Goal: Contribute content: Contribute content

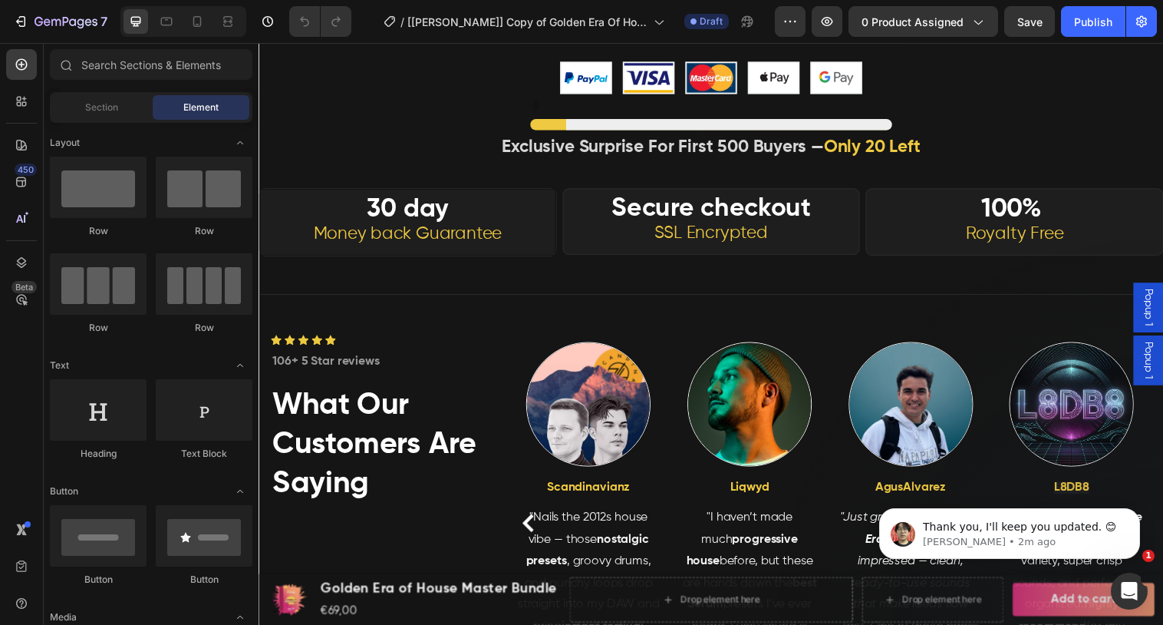
scroll to position [7253, 0]
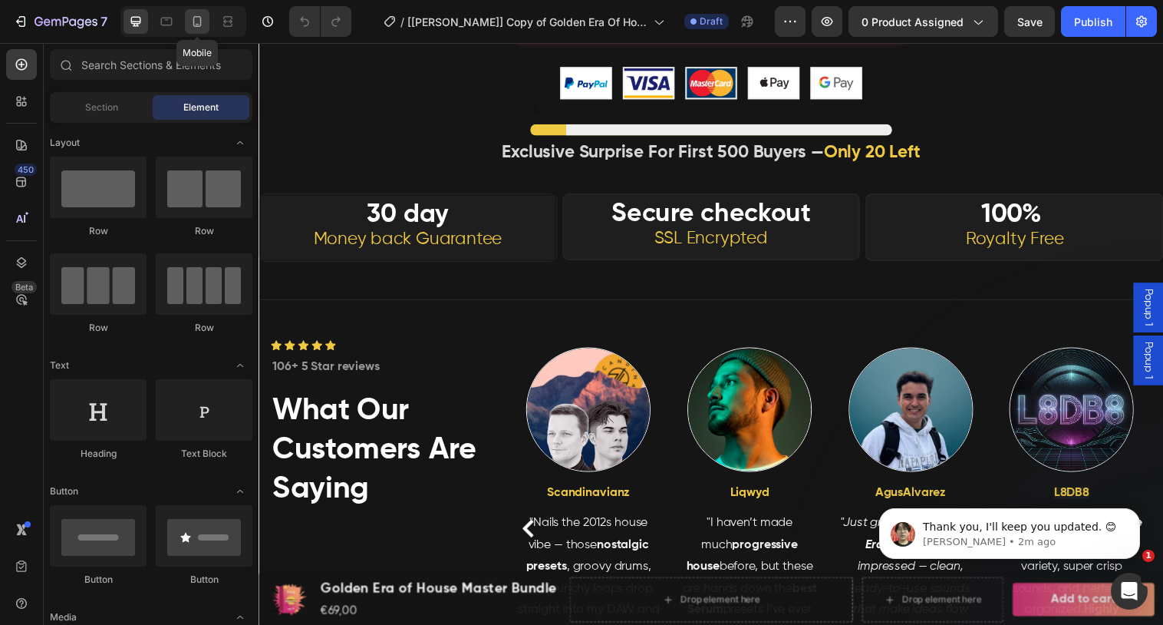
click at [186, 18] on div at bounding box center [197, 21] width 25 height 25
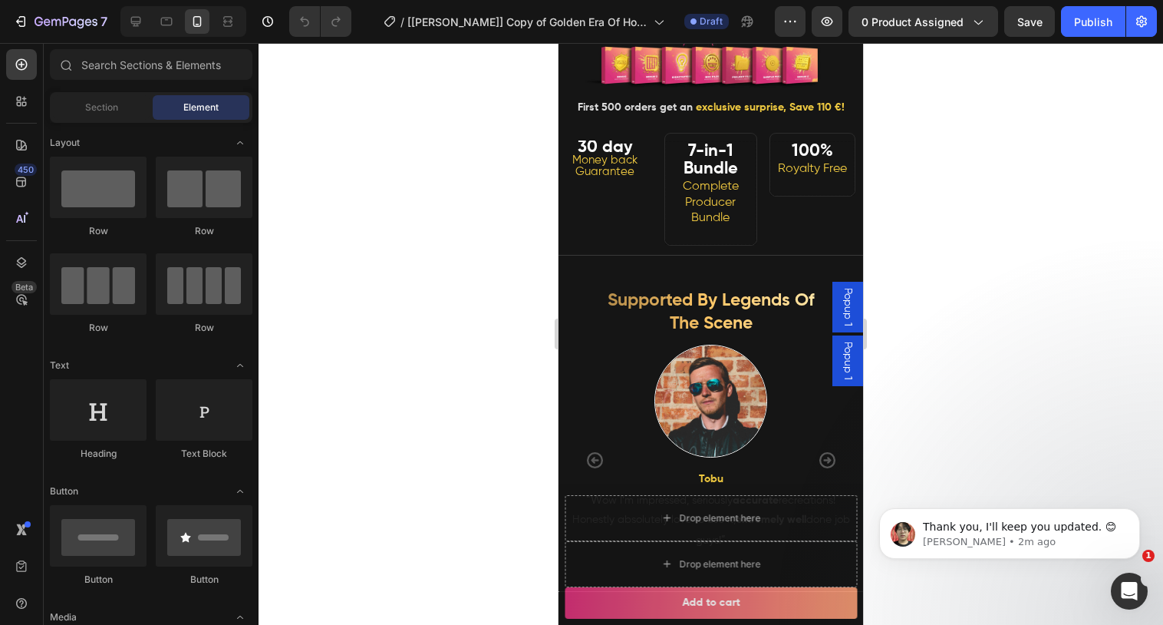
scroll to position [295, 0]
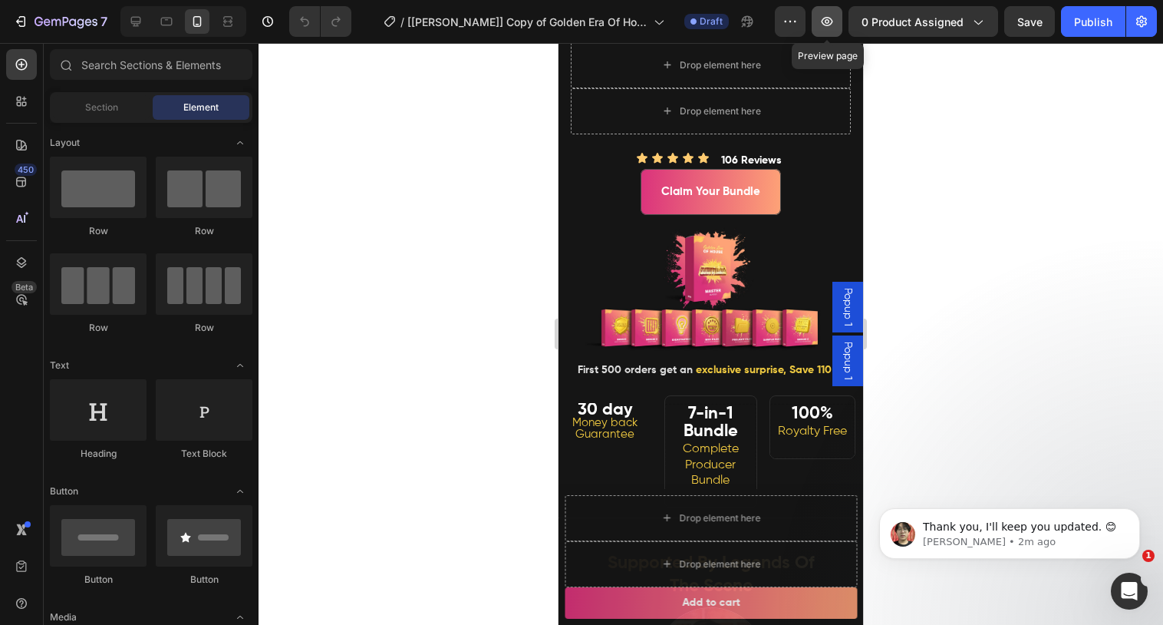
click at [831, 22] on icon "button" at bounding box center [826, 21] width 15 height 15
click at [686, 414] on h2 "7-in-1 Bundle Complete Producer Bundle" at bounding box center [711, 456] width 92 height 104
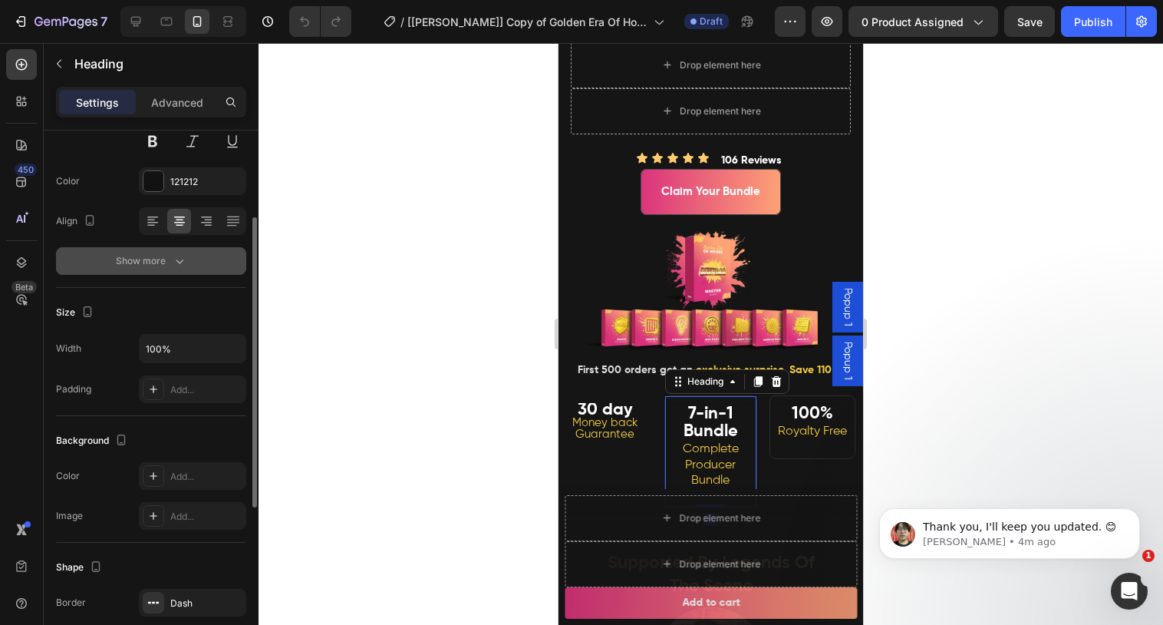
scroll to position [181, 0]
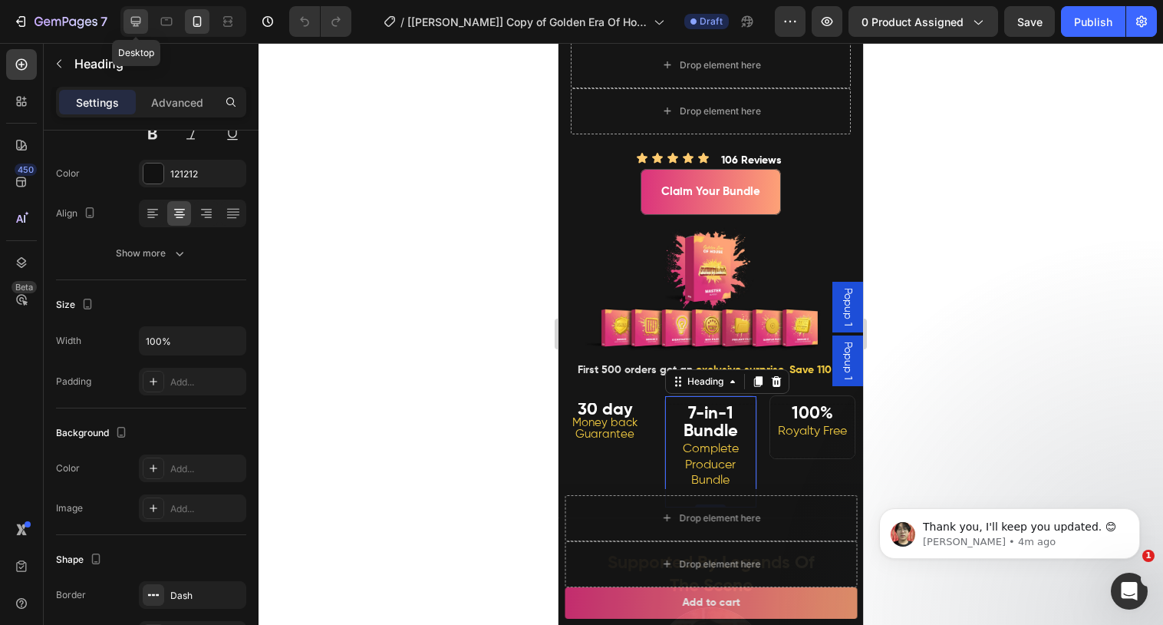
click at [143, 22] on icon at bounding box center [135, 21] width 15 height 15
type input "46"
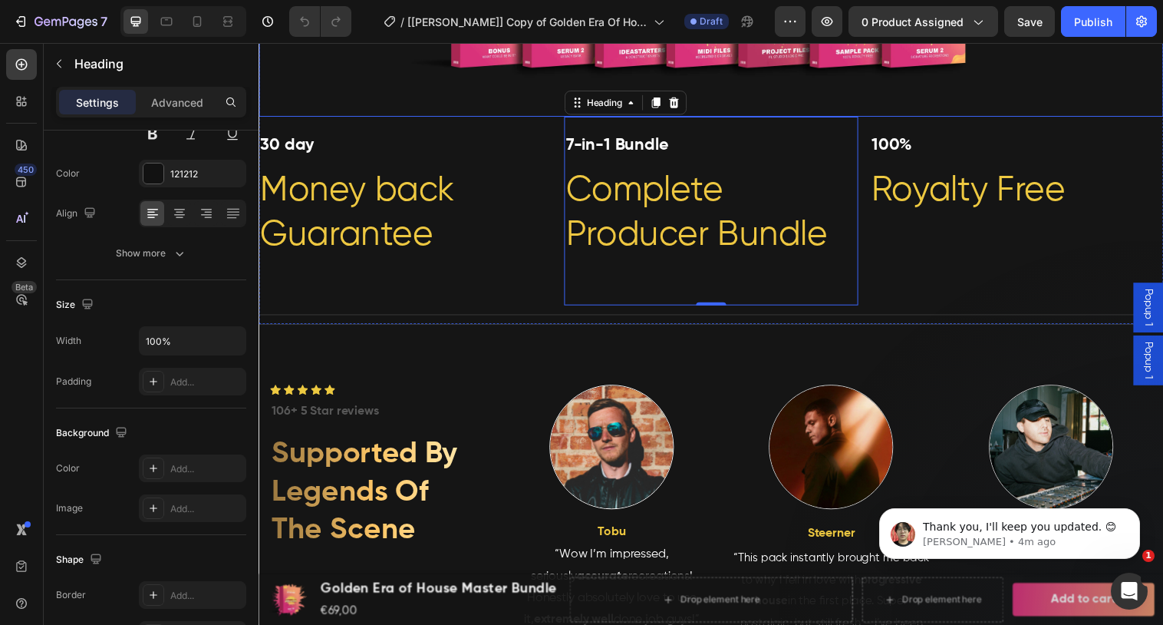
scroll to position [835, 0]
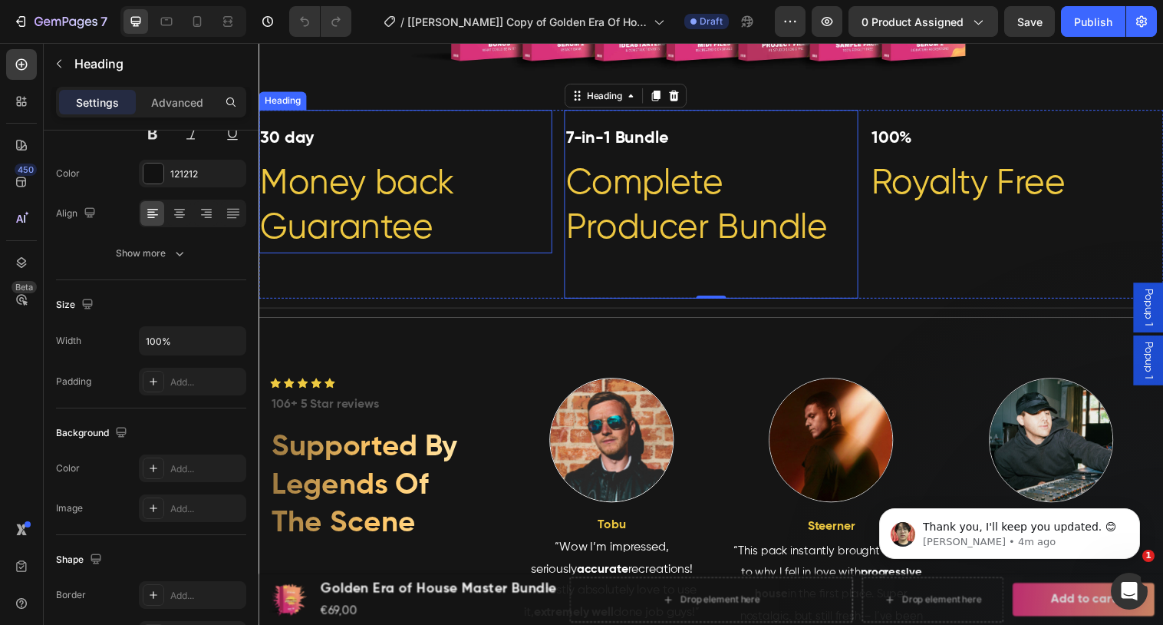
click at [473, 217] on h2 "30 day Money back Guarantee" at bounding box center [408, 184] width 298 height 146
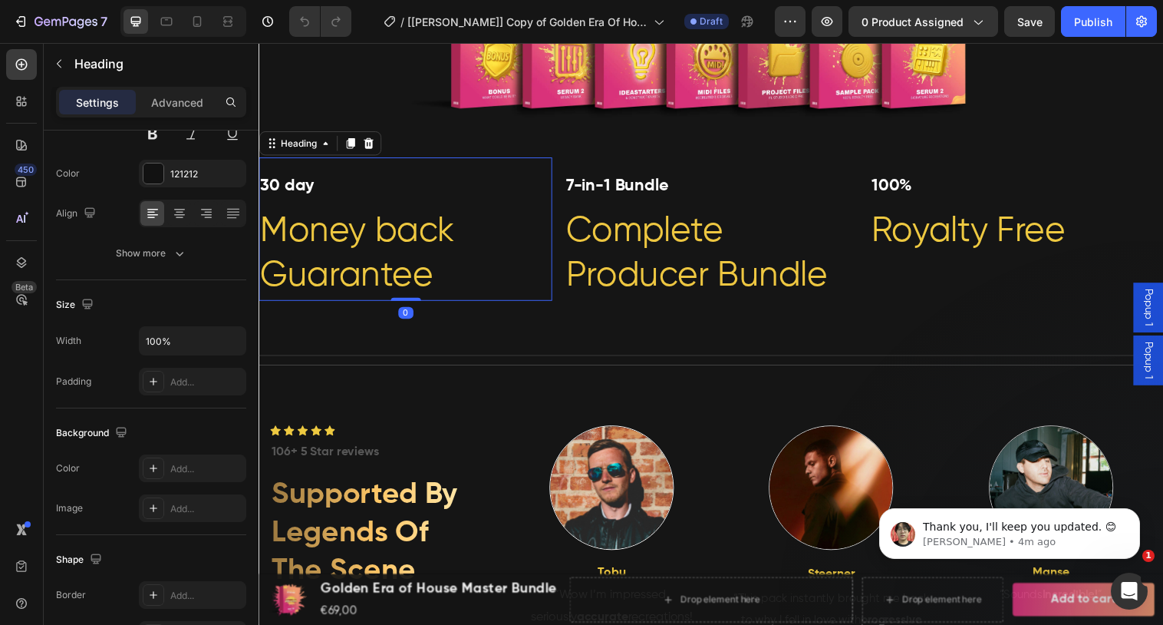
scroll to position [785, 0]
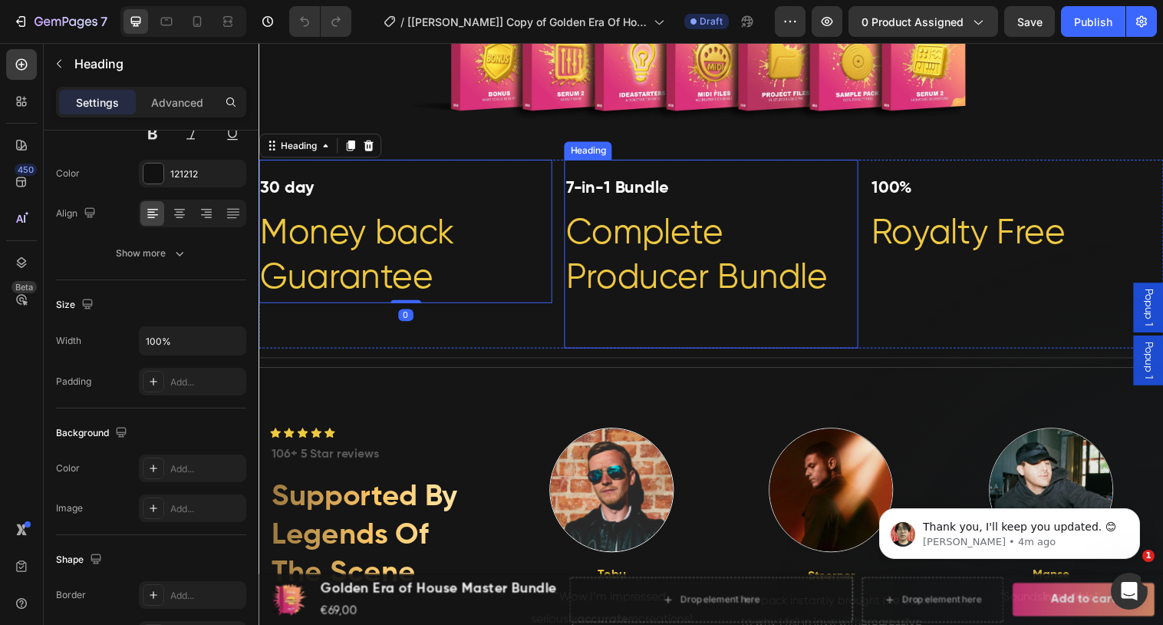
click at [607, 255] on h2 "7-in-1 Bundle Complete Producer Bundle" at bounding box center [718, 258] width 298 height 192
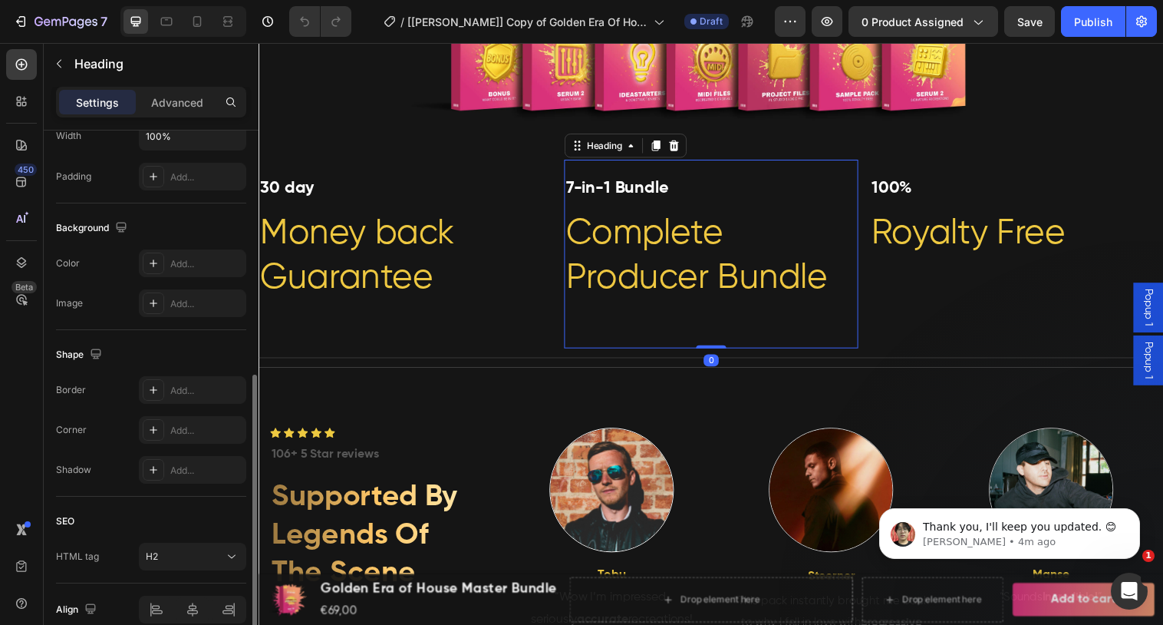
scroll to position [458, 0]
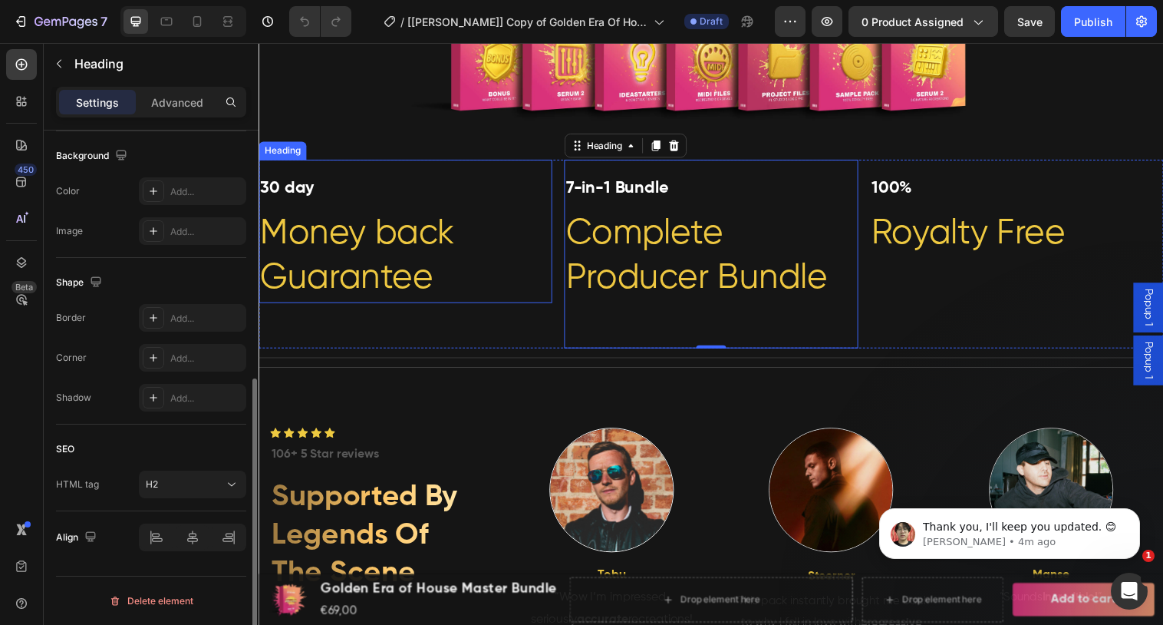
click at [307, 272] on span "Money back Guarantee" at bounding box center [359, 259] width 198 height 81
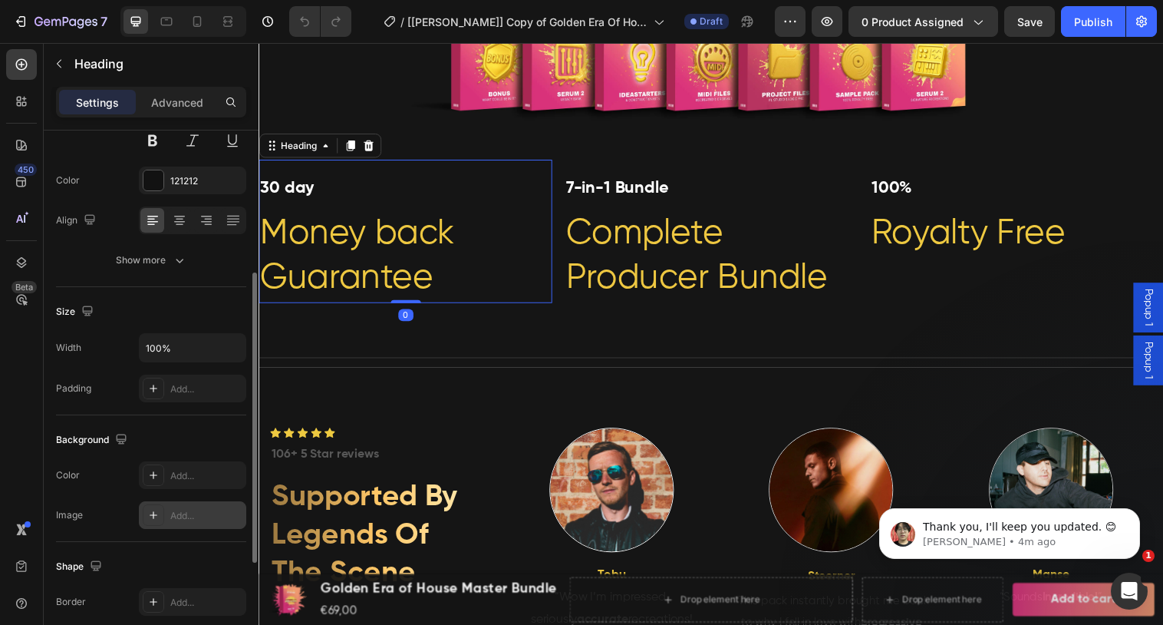
scroll to position [0, 0]
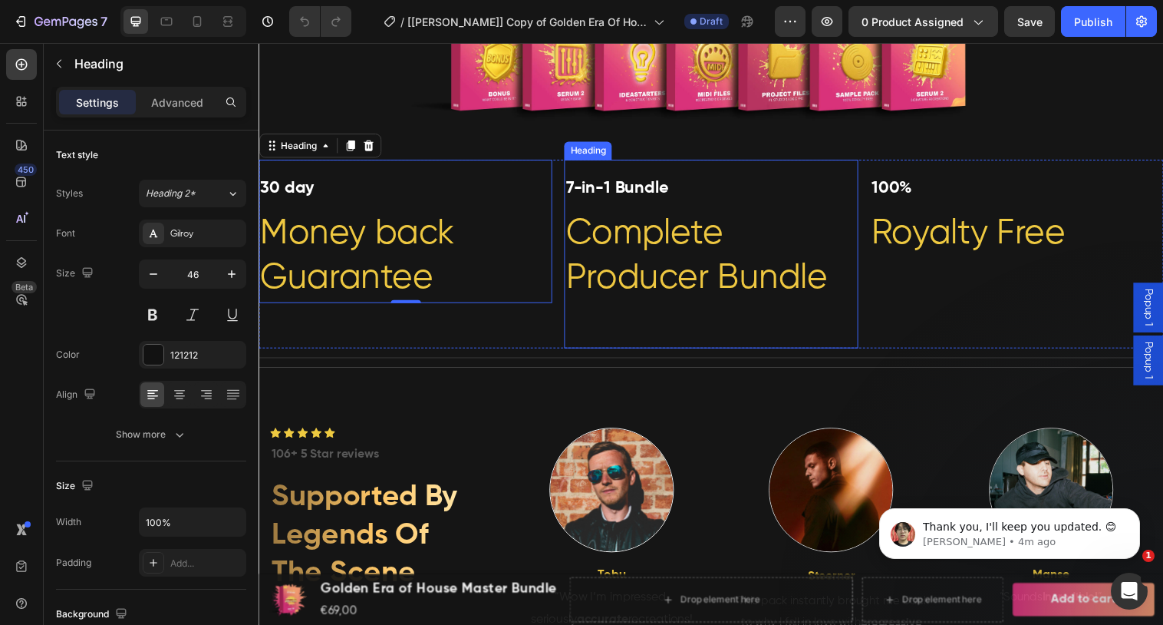
click at [655, 224] on span "Complete Producer Bundle" at bounding box center [704, 259] width 266 height 81
click at [509, 217] on h2 "30 day Money back Guarantee" at bounding box center [408, 235] width 298 height 146
click at [659, 219] on span "Complete Producer Bundle" at bounding box center [704, 259] width 266 height 81
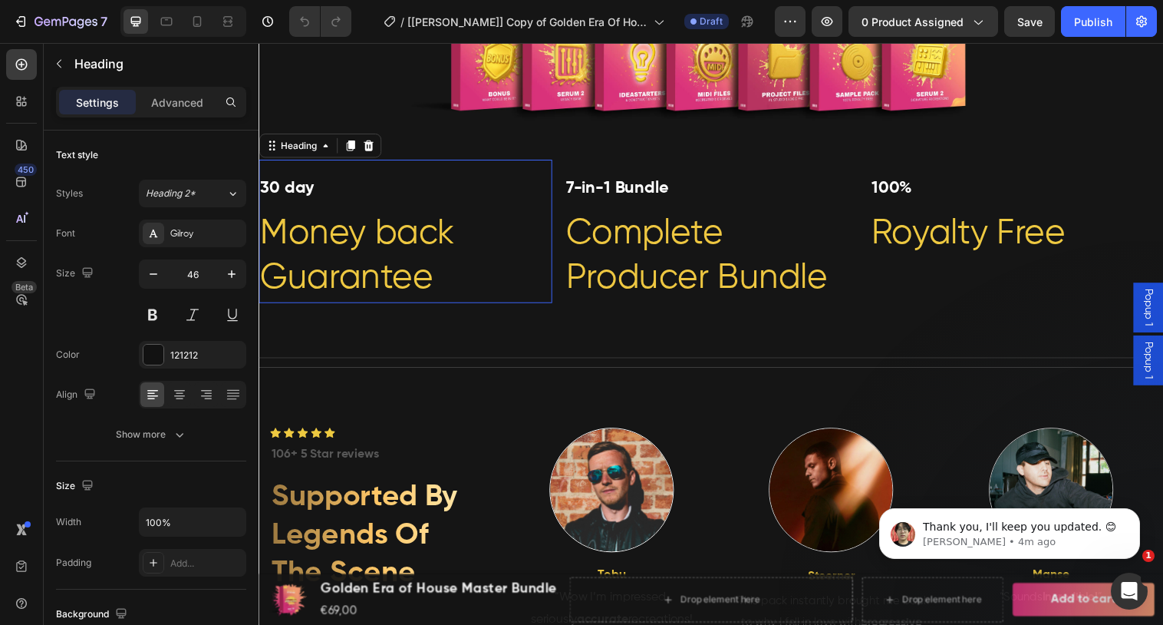
click at [338, 191] on h2 "30 day Money back Guarantee" at bounding box center [408, 235] width 298 height 146
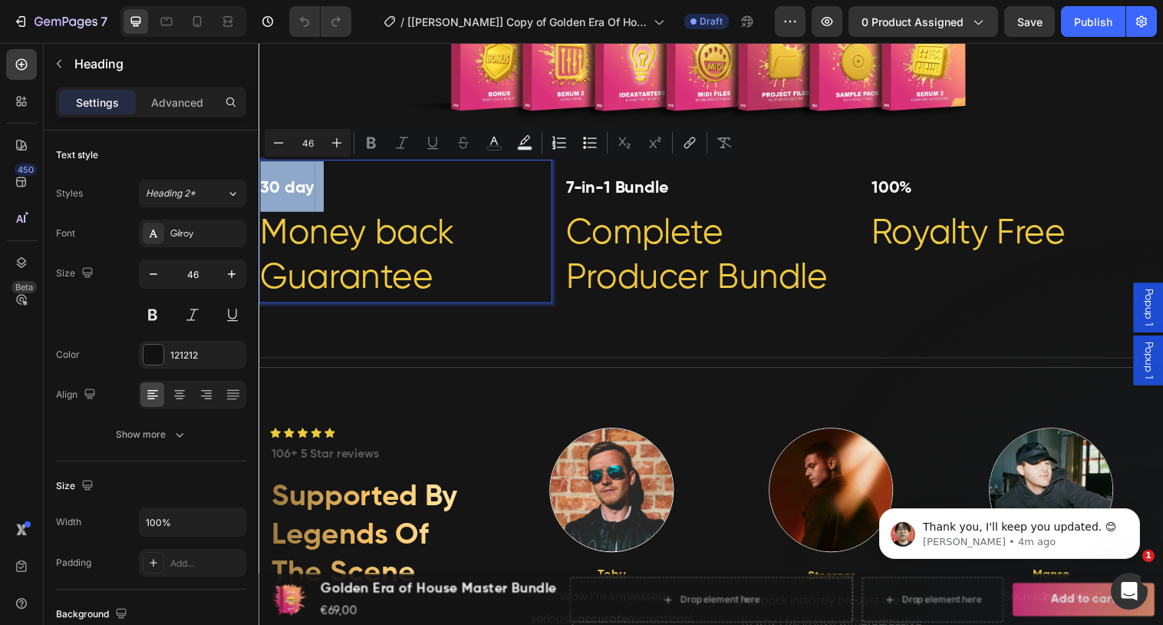
click at [338, 191] on p "30 day Money back Guarantee" at bounding box center [407, 234] width 295 height 143
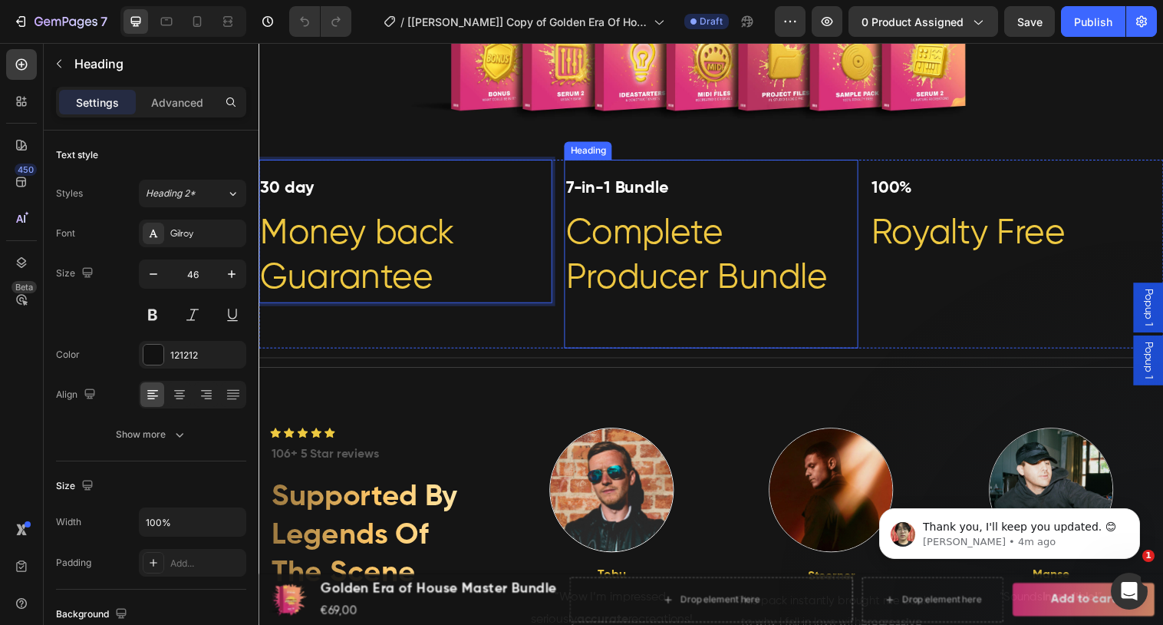
click at [648, 204] on h2 "7-in-1 Bundle Complete Producer Bundle" at bounding box center [718, 258] width 298 height 192
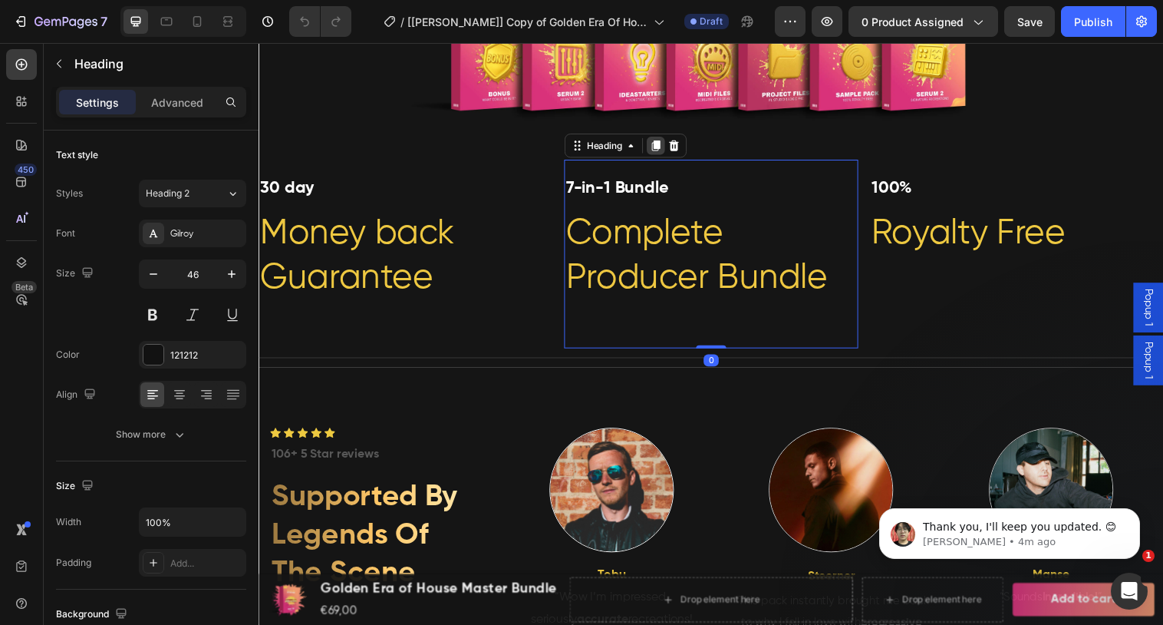
click at [666, 147] on icon at bounding box center [662, 147] width 8 height 11
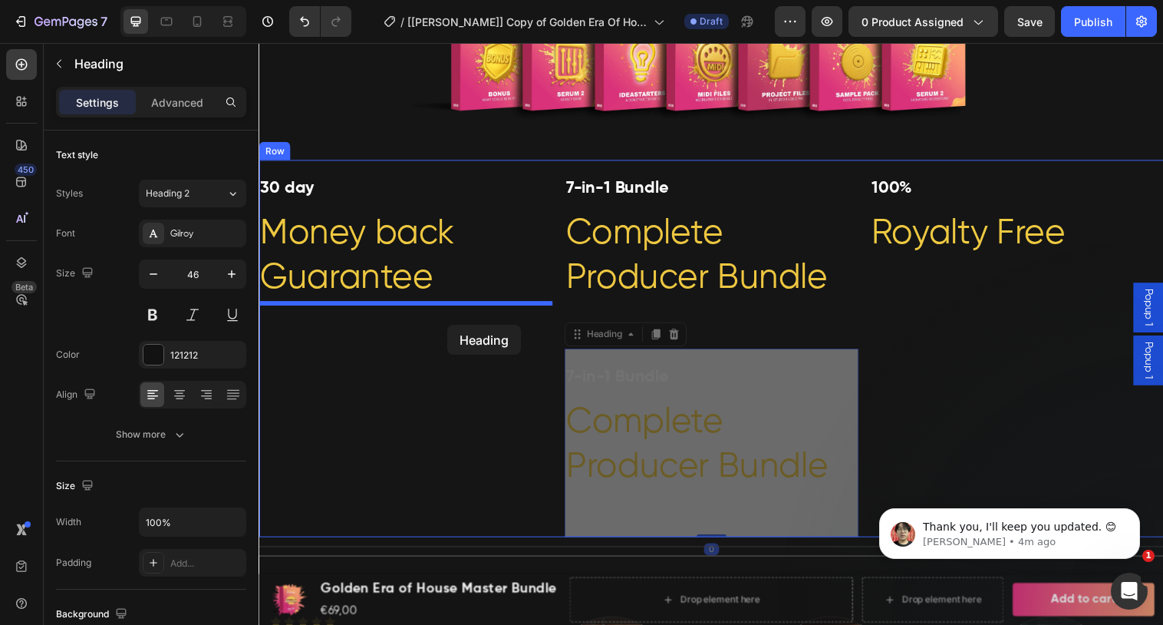
drag, startPoint x: 621, startPoint y: 341, endPoint x: 443, endPoint y: 328, distance: 178.5
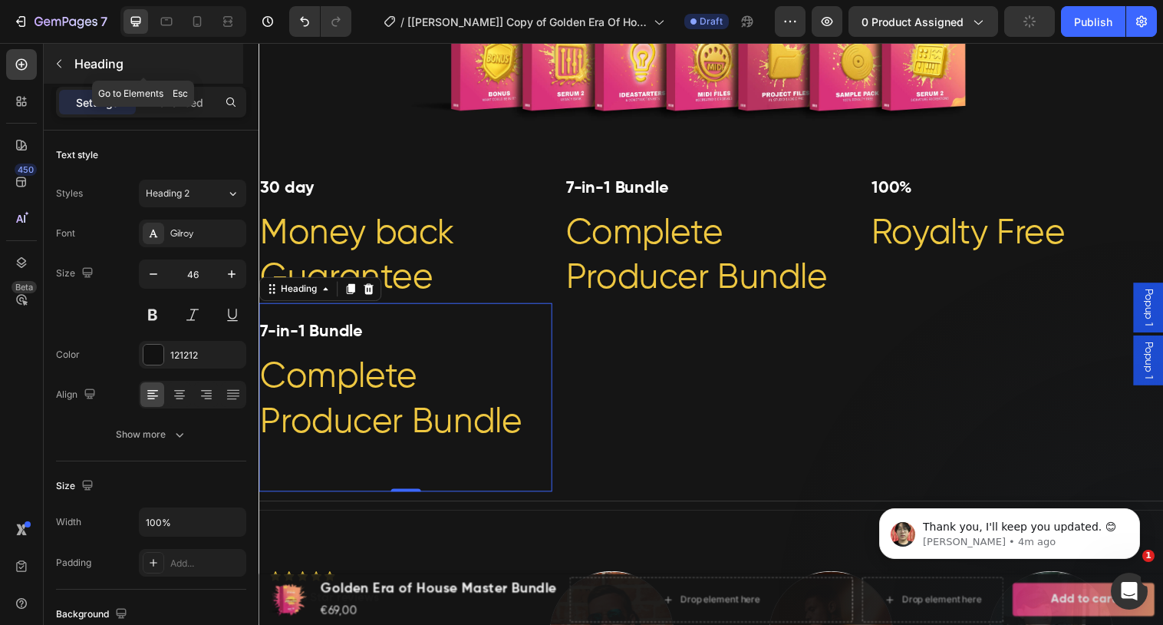
click at [66, 60] on button "button" at bounding box center [59, 63] width 25 height 25
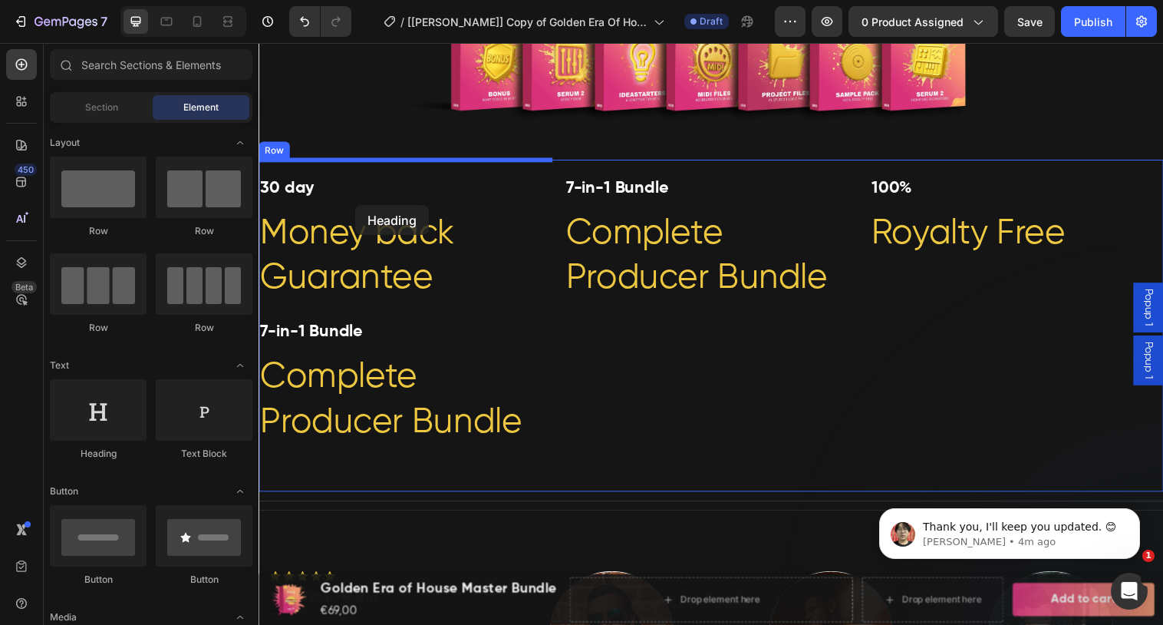
drag, startPoint x: 374, startPoint y: 459, endPoint x: 357, endPoint y: 208, distance: 251.5
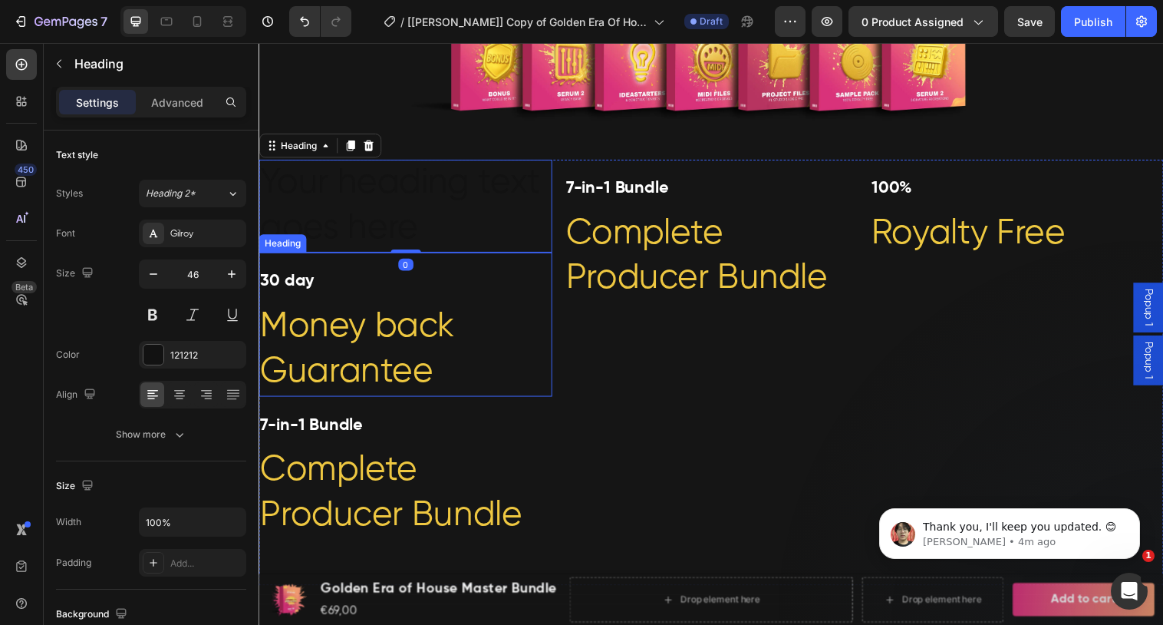
click at [317, 289] on p "⁠⁠⁠⁠⁠⁠⁠ 30 day Money back Guarantee" at bounding box center [407, 329] width 295 height 143
click at [429, 228] on h2 "Your heading text goes here" at bounding box center [408, 209] width 298 height 95
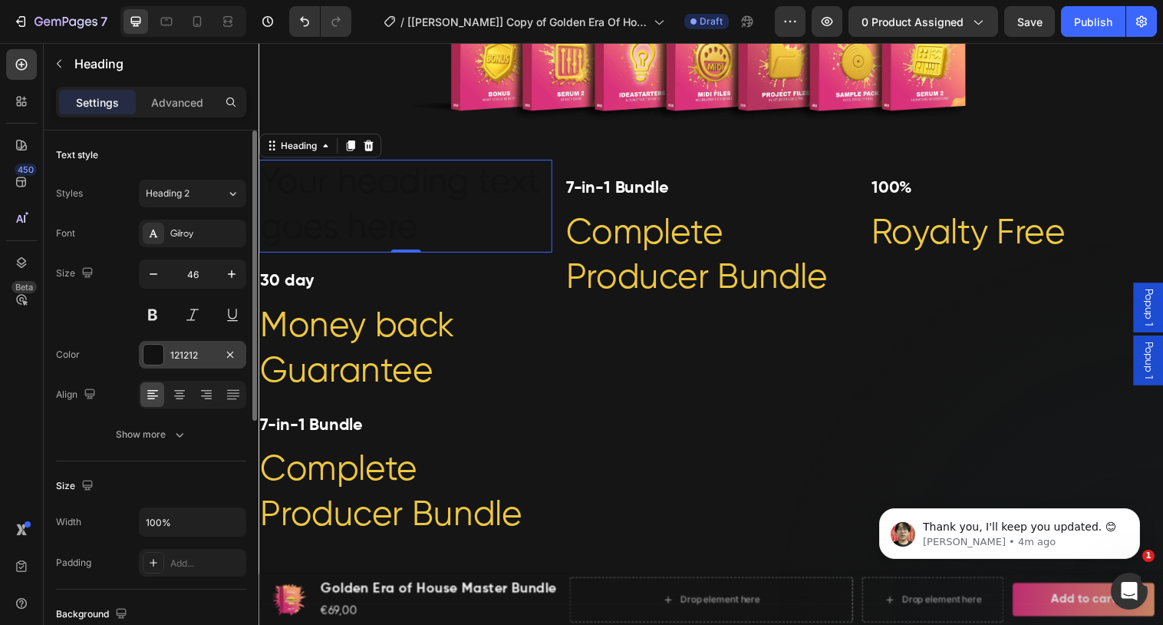
click at [153, 351] on div at bounding box center [153, 354] width 20 height 20
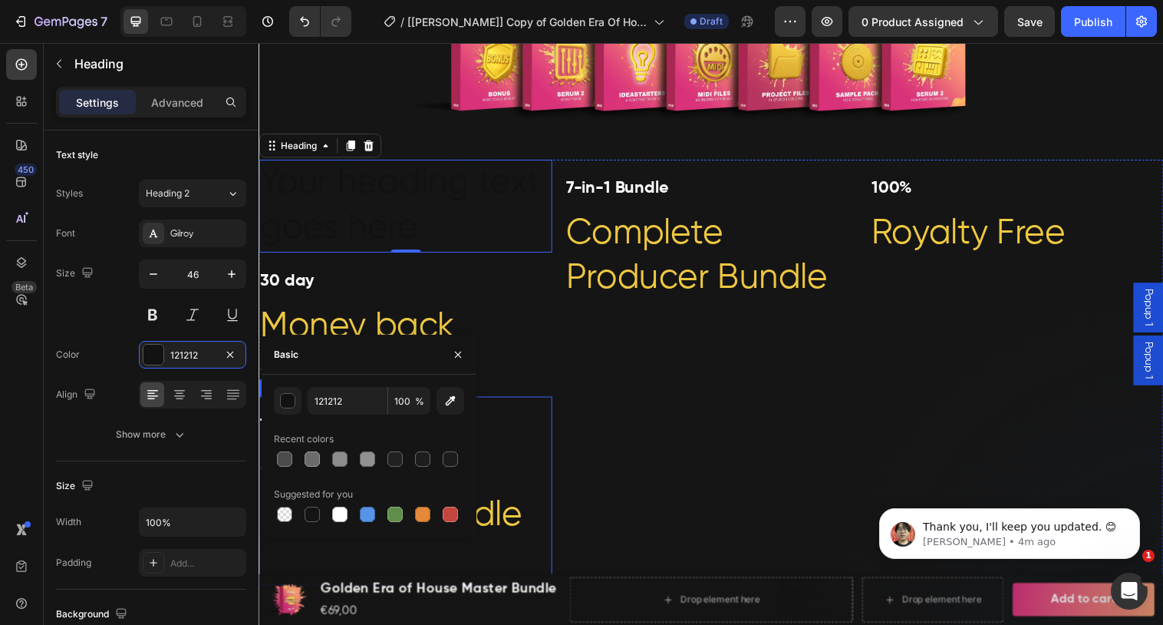
click at [561, 421] on div "Your heading text goes here Heading 0 ⁠⁠⁠⁠⁠⁠⁠ 30 day Money back Guarantee Headi…" at bounding box center [719, 378] width 921 height 433
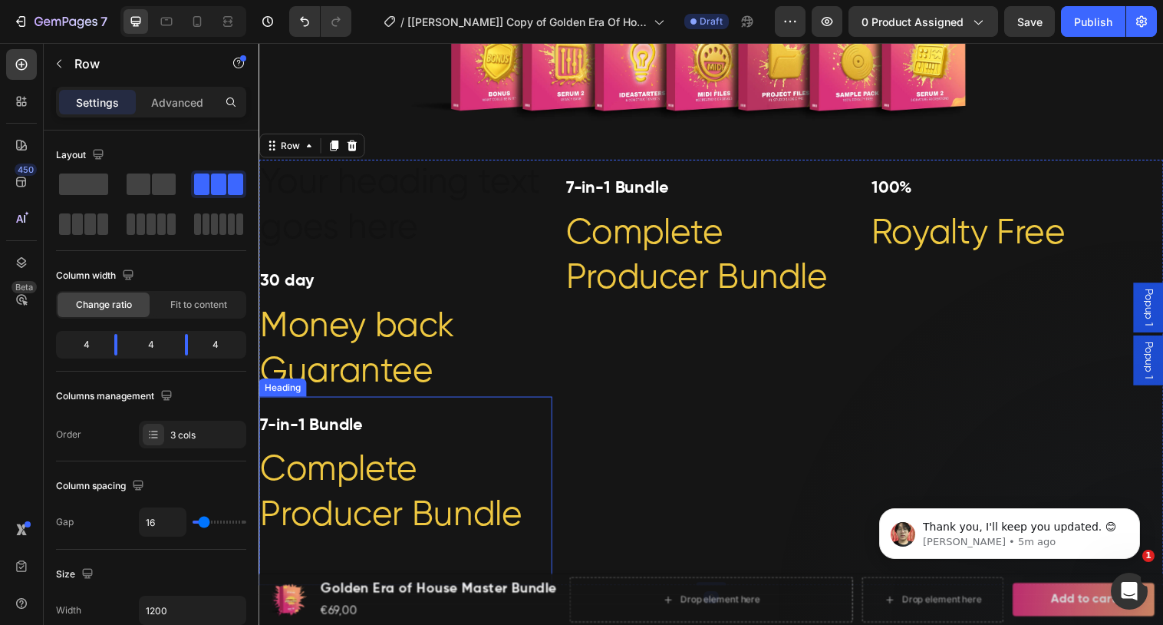
click at [390, 485] on span "Complete Producer Bundle" at bounding box center [393, 500] width 266 height 81
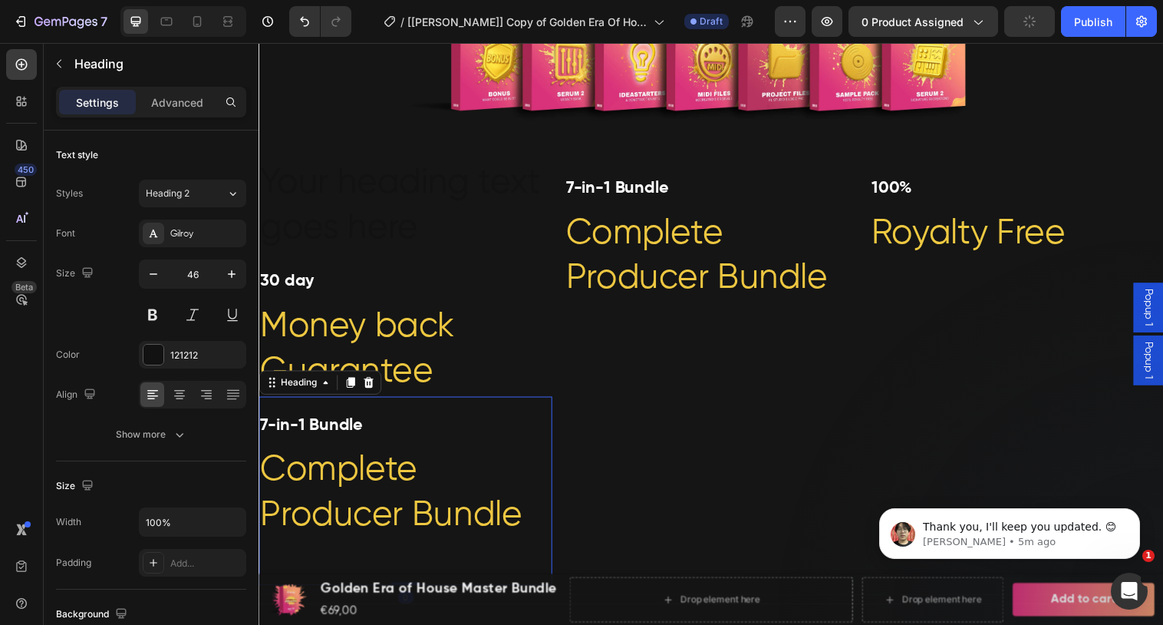
click at [294, 456] on h2 "7-in-1 Bundle Complete Producer Bundle" at bounding box center [408, 499] width 298 height 192
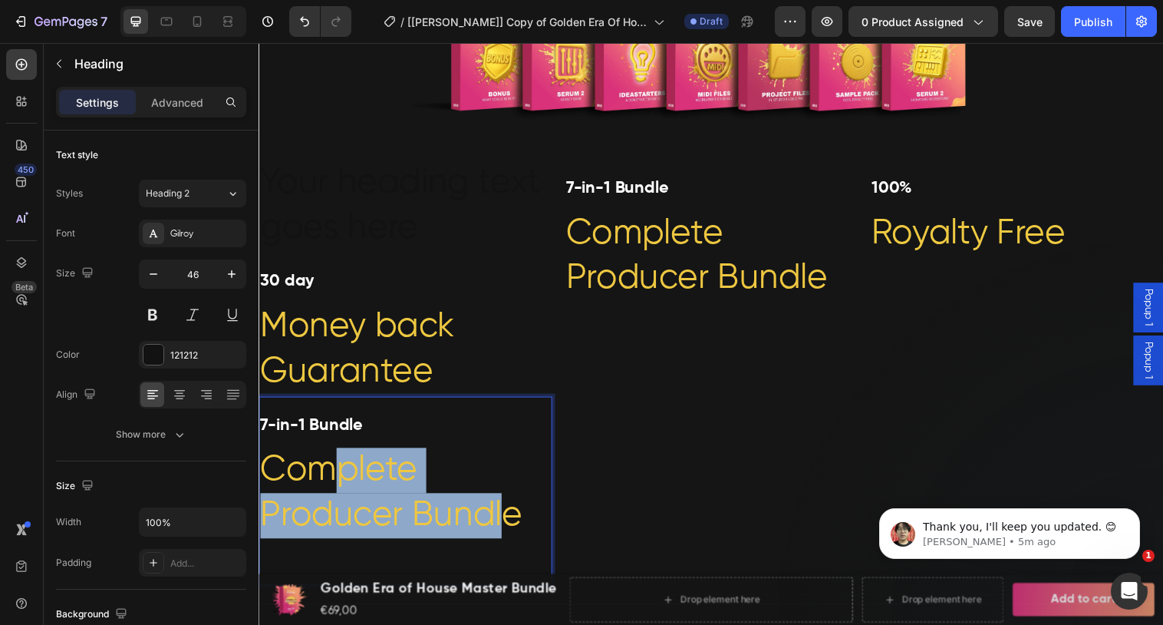
drag, startPoint x: 513, startPoint y: 524, endPoint x: 345, endPoint y: 479, distance: 174.0
click at [345, 479] on span "Complete Producer Bundle" at bounding box center [393, 500] width 266 height 81
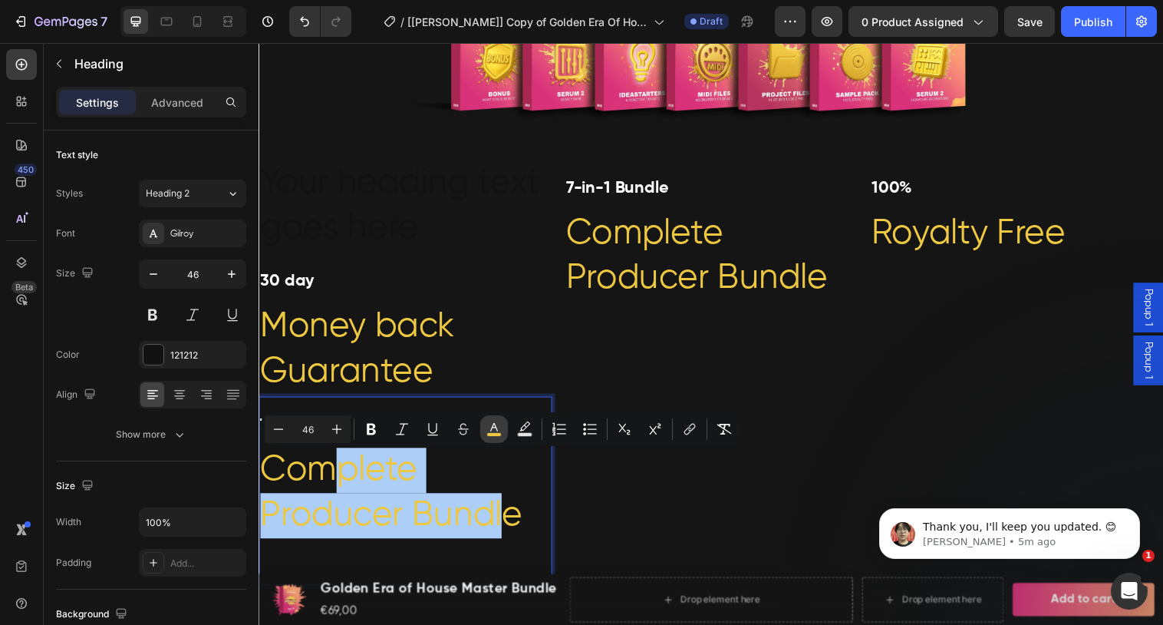
click at [500, 434] on rect "Editor contextual toolbar" at bounding box center [494, 435] width 15 height 4
type input "EEC741"
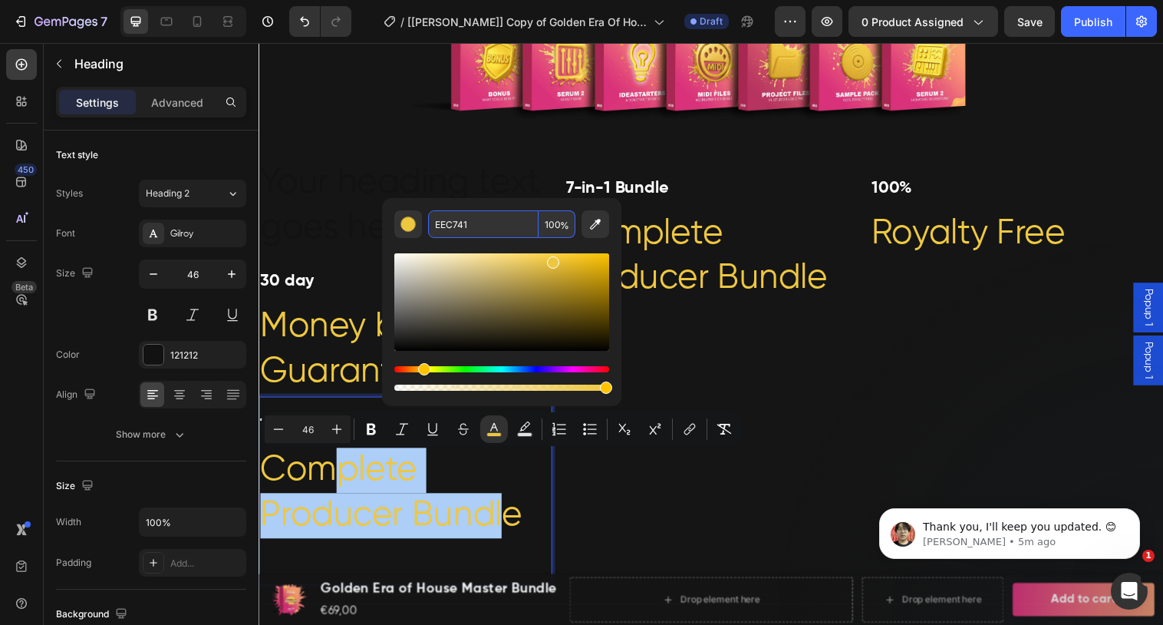
click at [483, 219] on input "EEC741" at bounding box center [483, 224] width 110 height 28
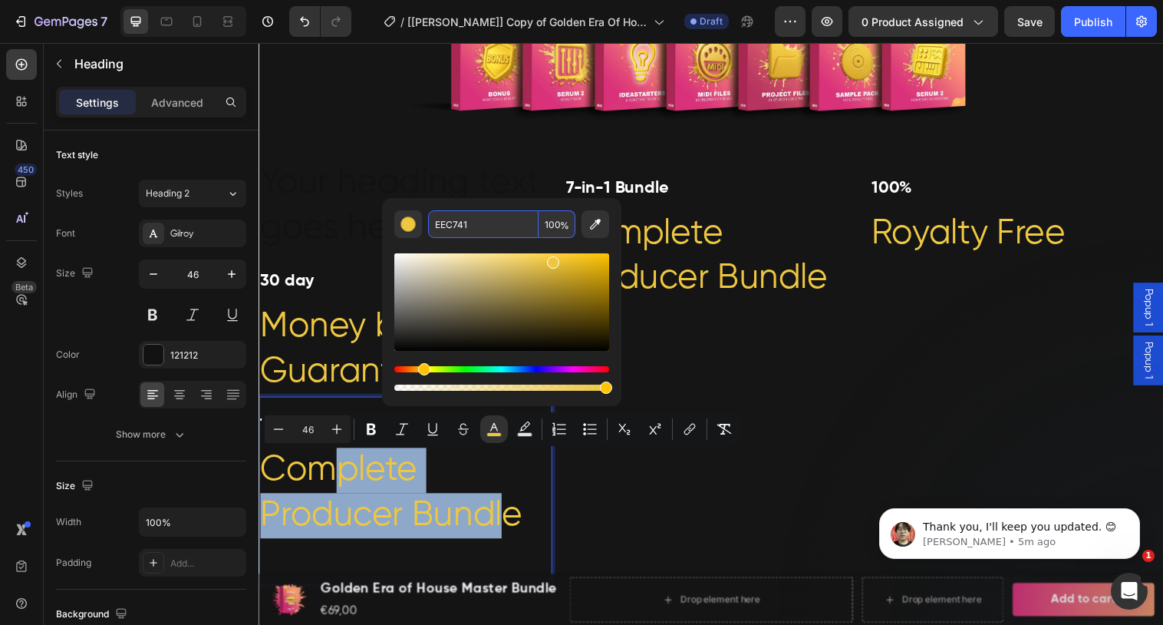
click at [370, 292] on p "⁠⁠⁠⁠⁠⁠⁠ 30 day Money back Guarantee" at bounding box center [407, 329] width 295 height 143
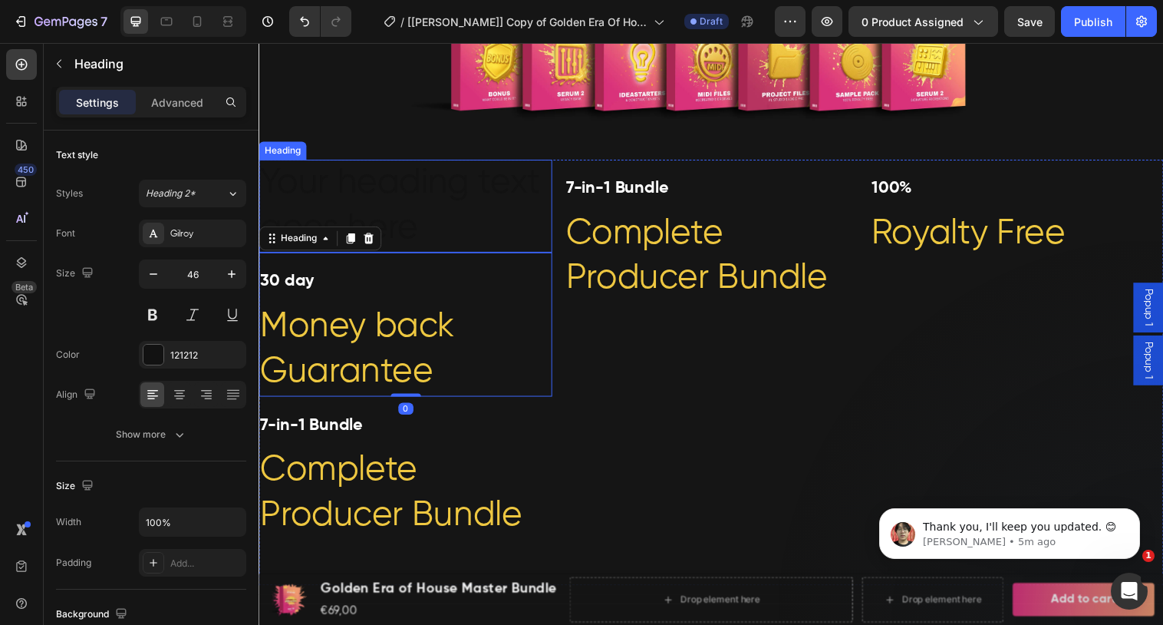
click at [459, 232] on h2 "Your heading text goes here" at bounding box center [408, 209] width 298 height 95
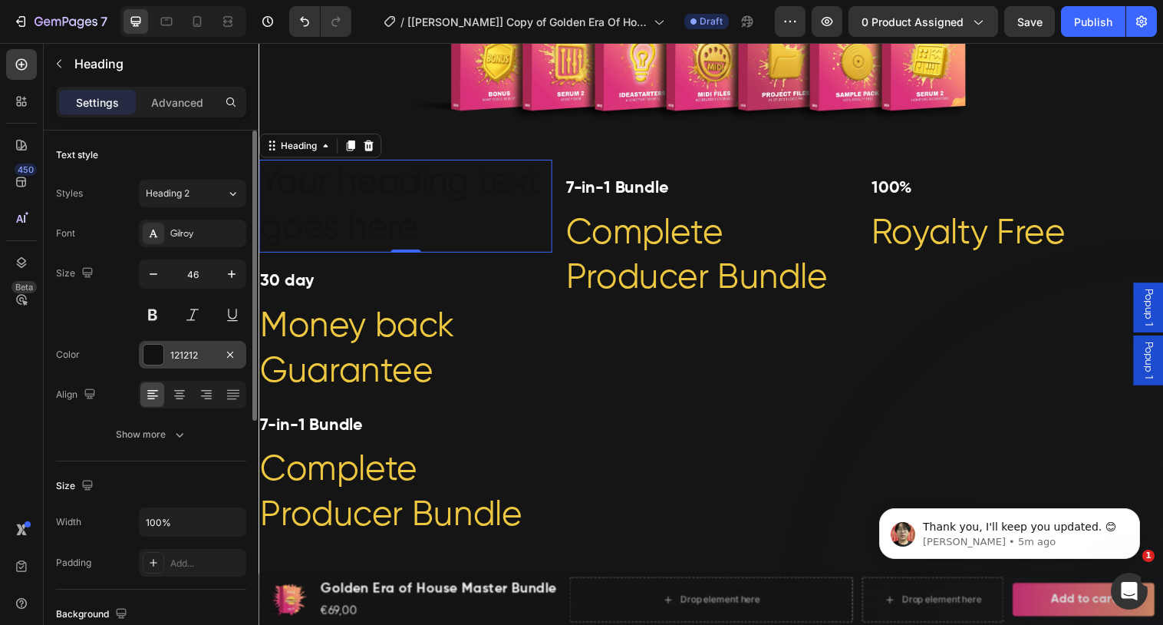
click at [154, 353] on div at bounding box center [153, 354] width 20 height 20
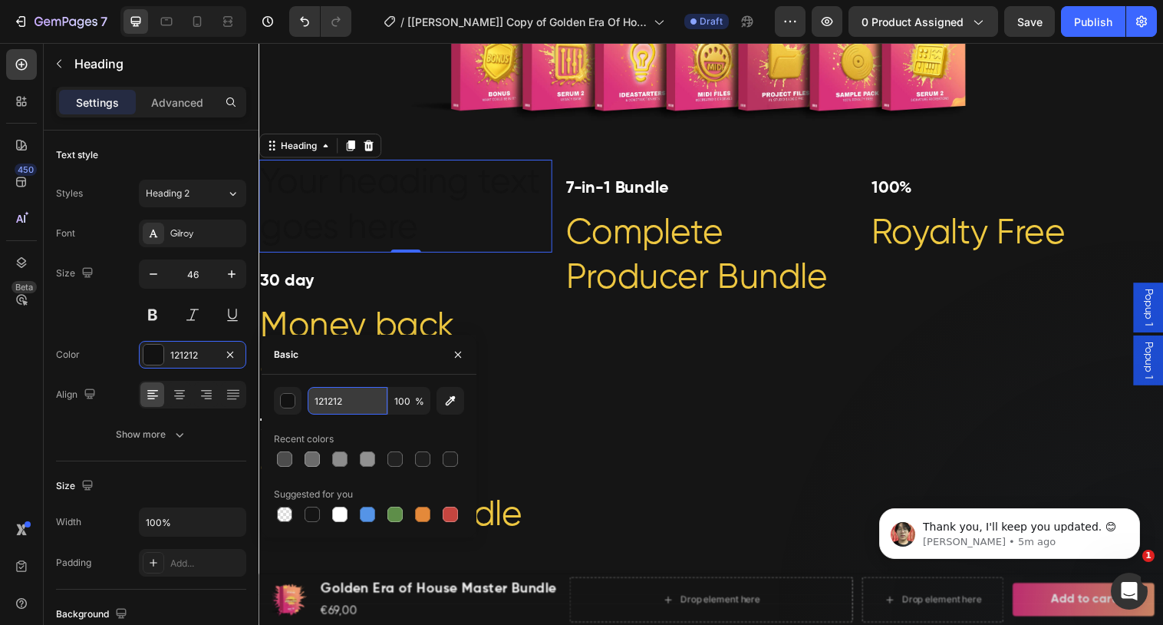
click at [351, 409] on input "121212" at bounding box center [348, 401] width 80 height 28
paste input "EEC741"
type input "EEC741"
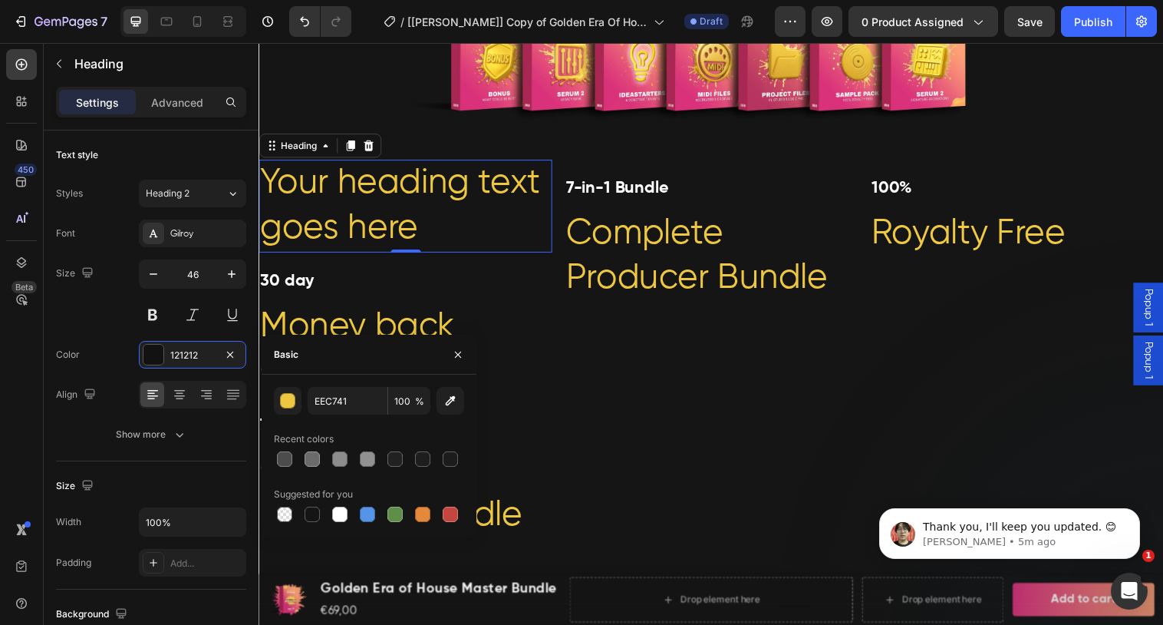
click at [404, 209] on h2 "Your heading text goes here" at bounding box center [408, 209] width 298 height 95
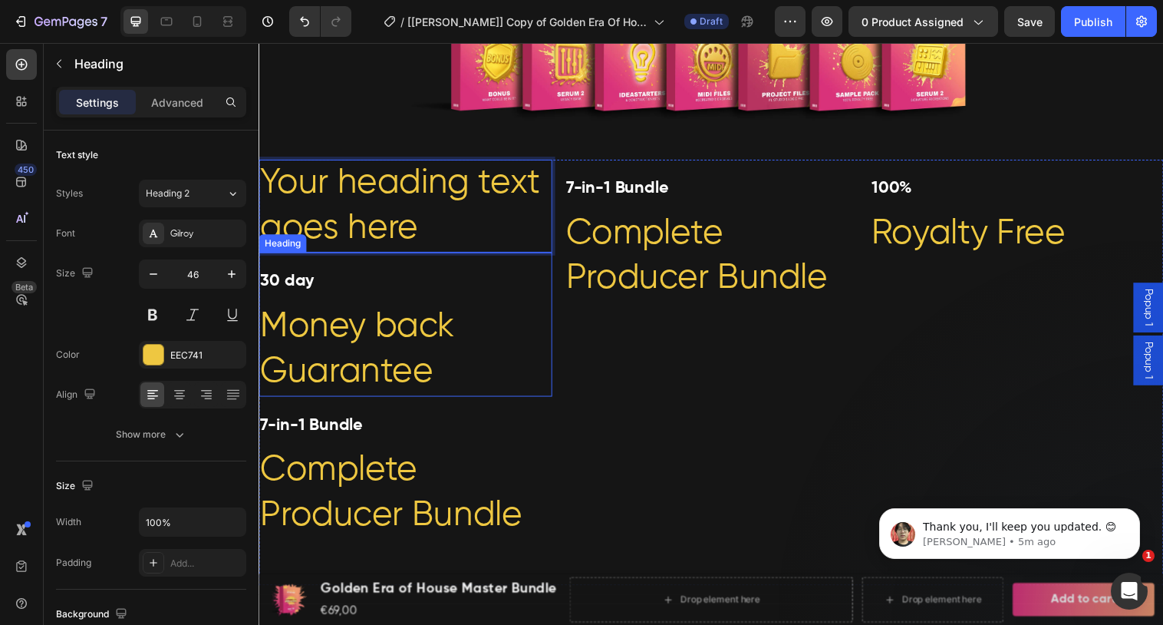
click at [437, 375] on p "⁠⁠⁠⁠⁠⁠⁠ 30 day Money back Guarantee" at bounding box center [407, 329] width 295 height 143
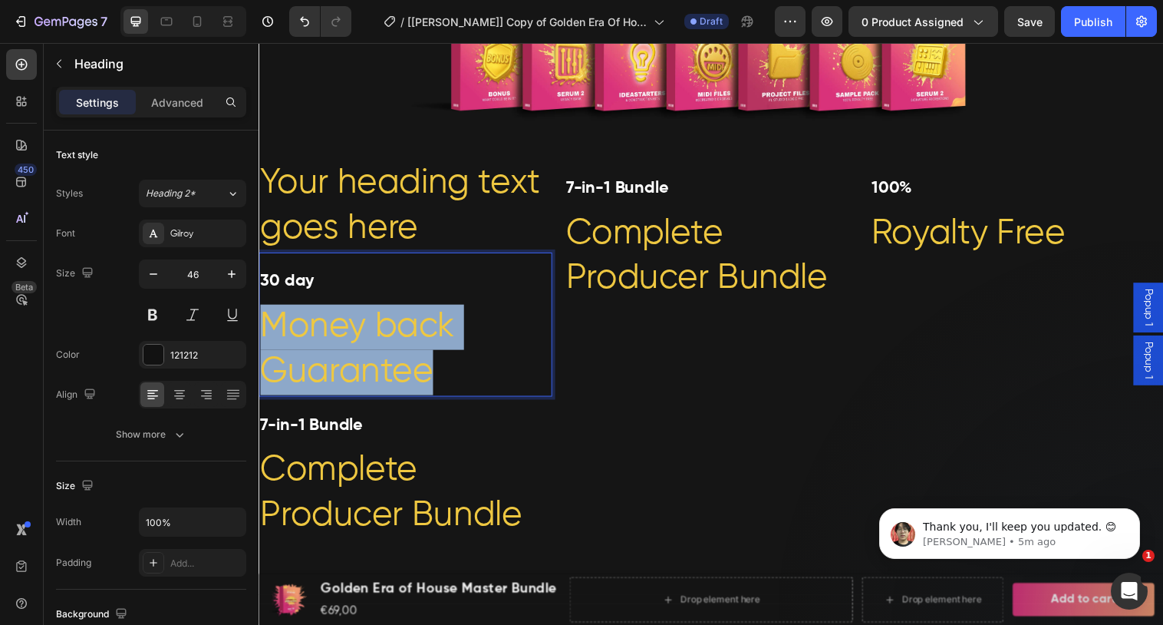
drag, startPoint x: 437, startPoint y: 381, endPoint x: 259, endPoint y: 331, distance: 184.6
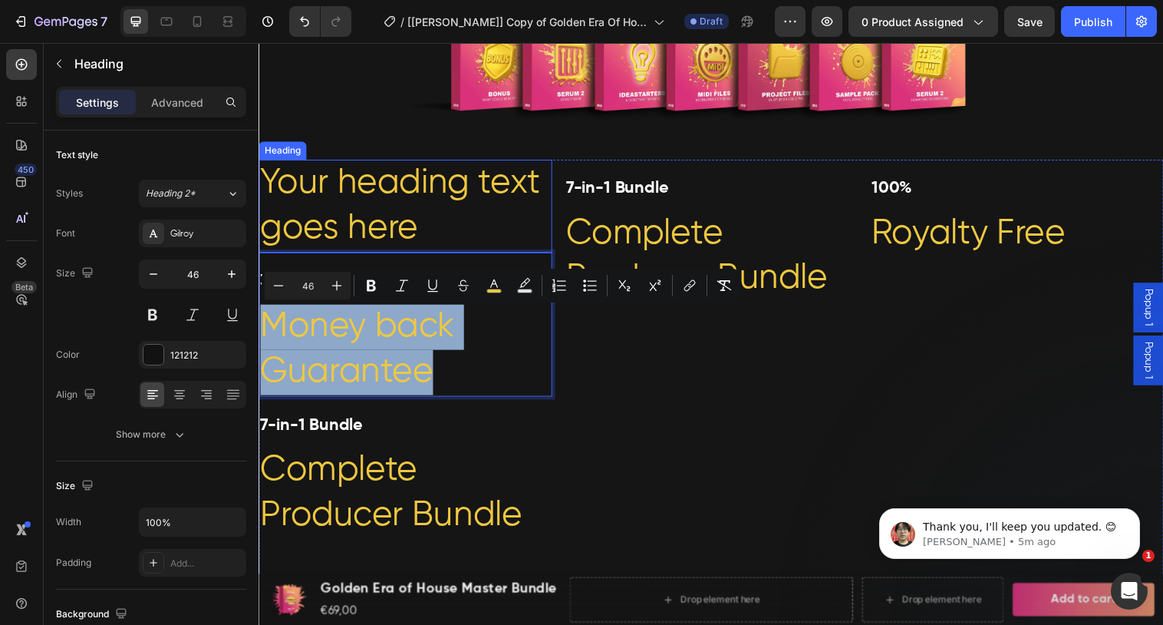
click at [410, 240] on p "Your heading text goes here" at bounding box center [407, 209] width 295 height 92
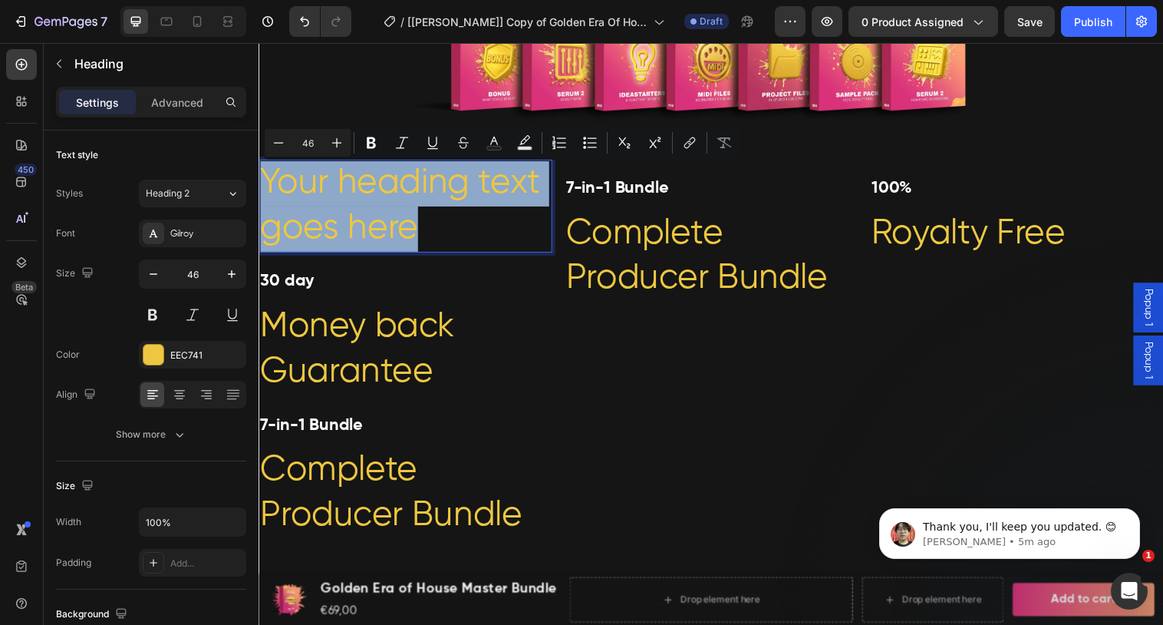
drag, startPoint x: 432, startPoint y: 236, endPoint x: 252, endPoint y: 188, distance: 186.7
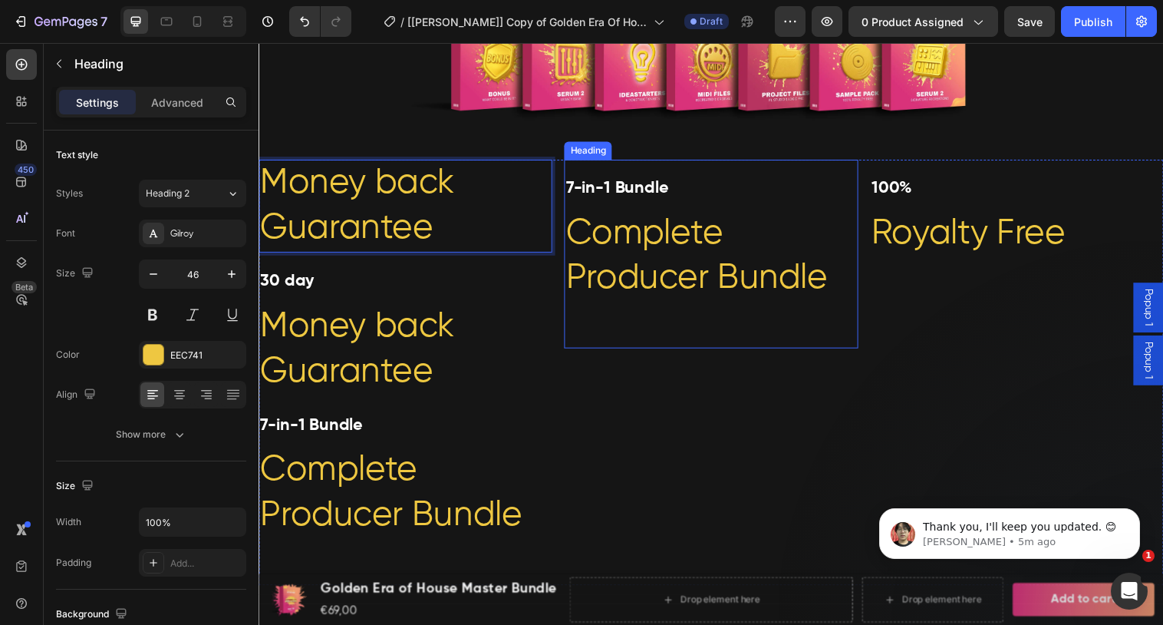
click at [603, 338] on h2 "7-in-1 Bundle Complete Producer Bundle" at bounding box center [718, 258] width 298 height 192
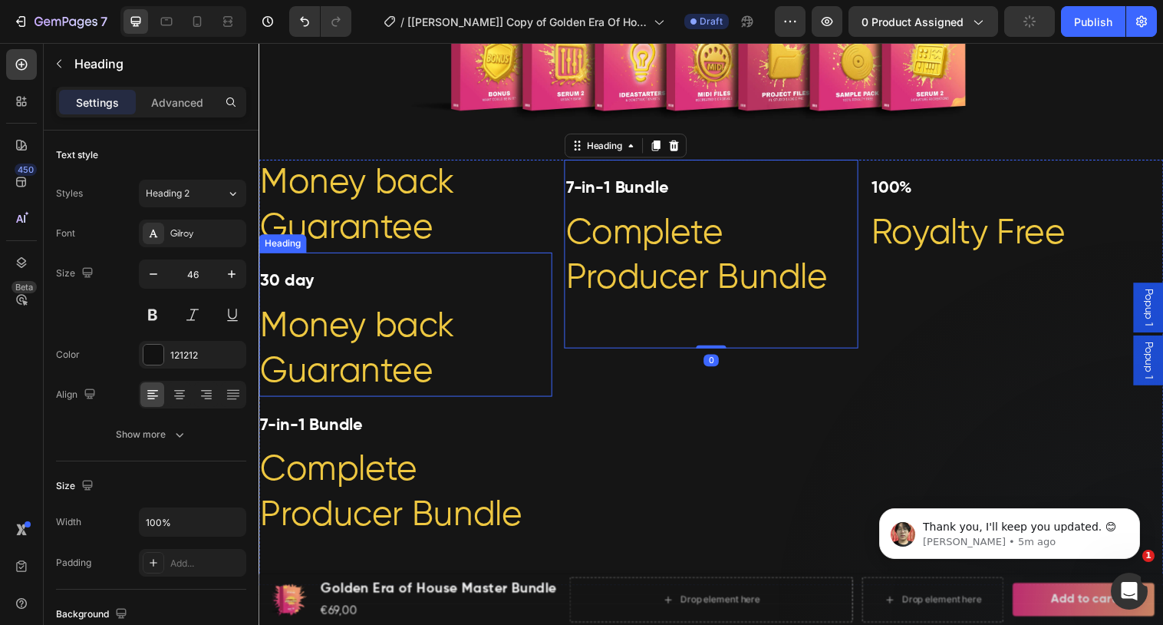
click at [450, 209] on p "⁠⁠⁠⁠⁠⁠⁠ Money back Guarantee" at bounding box center [407, 209] width 295 height 92
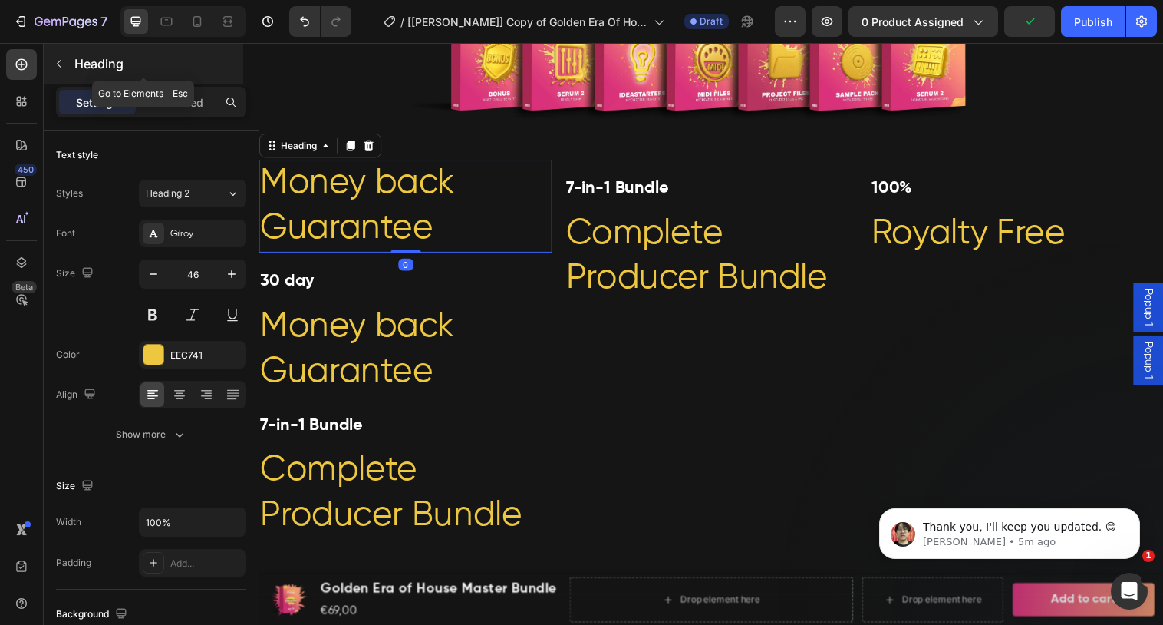
click at [57, 65] on icon "button" at bounding box center [59, 64] width 12 height 12
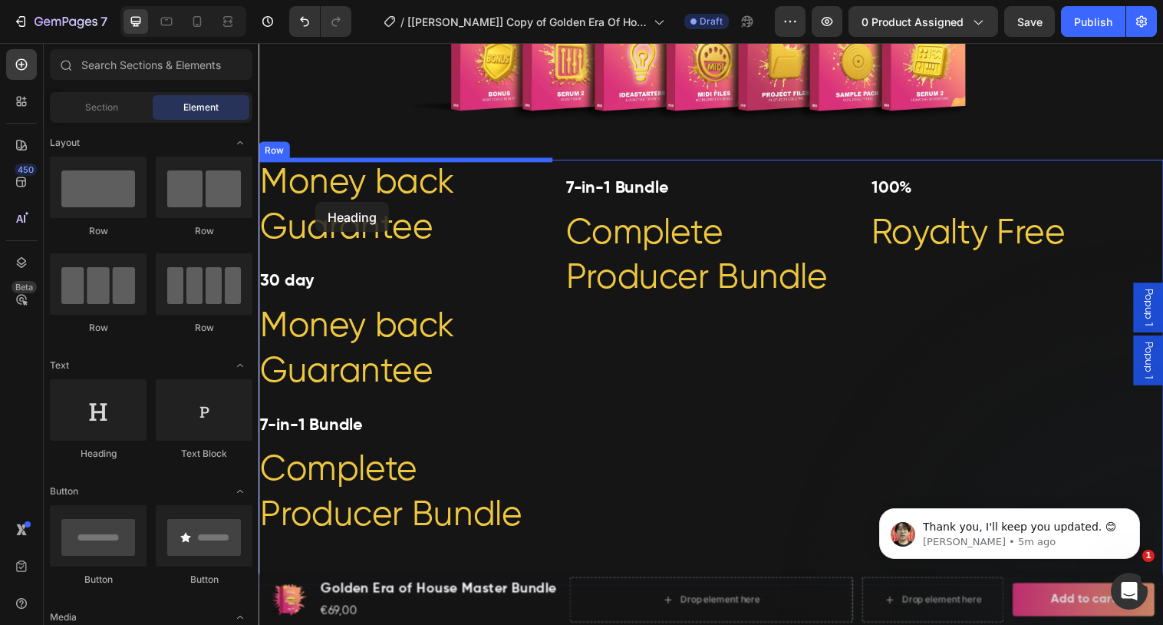
drag, startPoint x: 372, startPoint y: 454, endPoint x: 316, endPoint y: 205, distance: 255.6
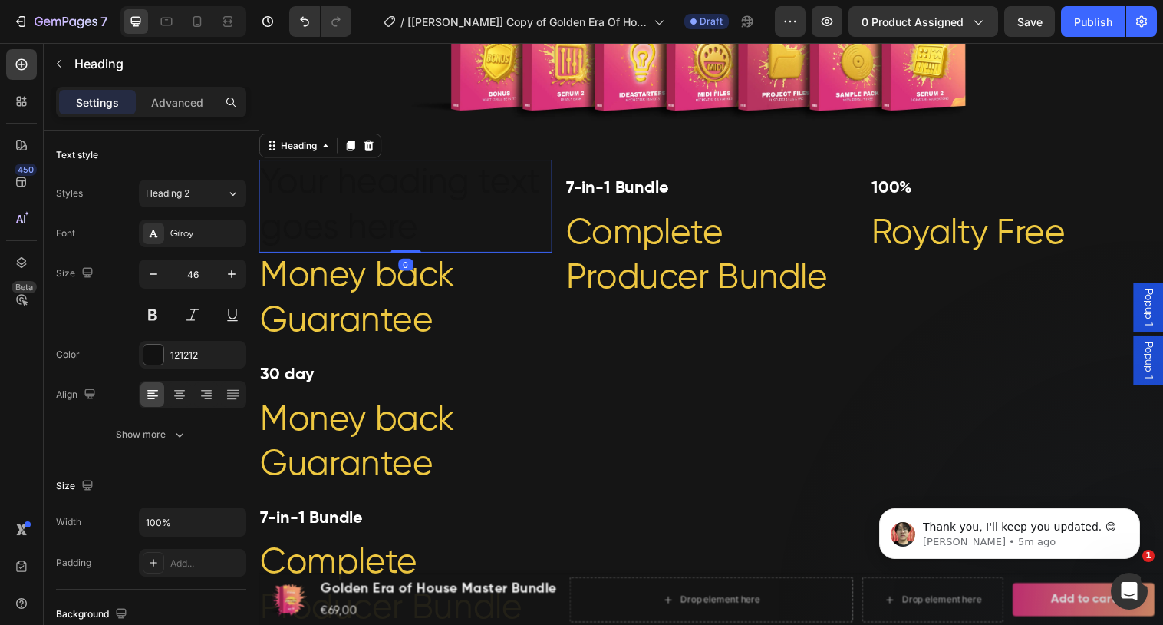
click at [394, 222] on h2 "Your heading text goes here" at bounding box center [408, 209] width 298 height 95
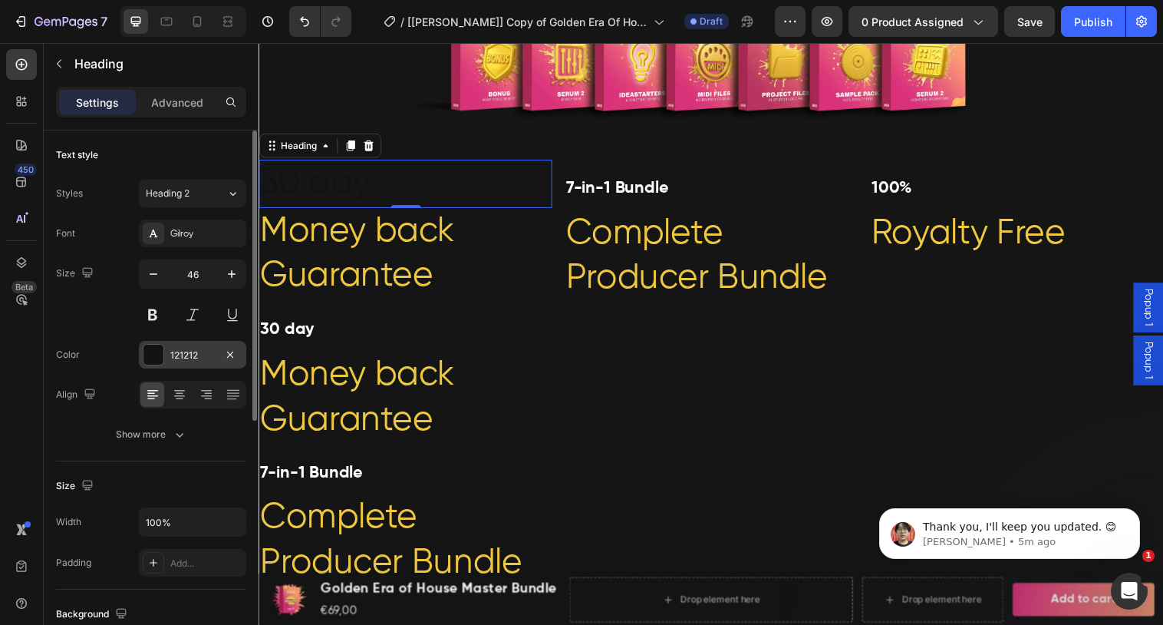
click at [157, 354] on div at bounding box center [153, 354] width 20 height 20
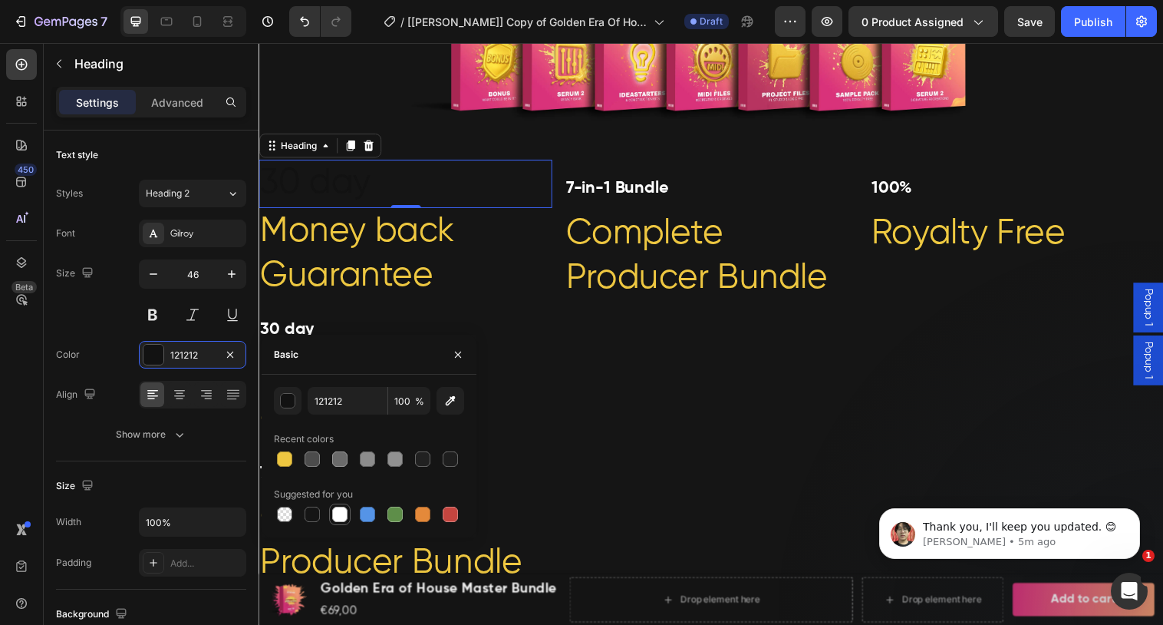
click at [335, 515] on div at bounding box center [339, 513] width 15 height 15
type input "FFFFFF"
click at [391, 346] on div "Basic" at bounding box center [369, 355] width 215 height 40
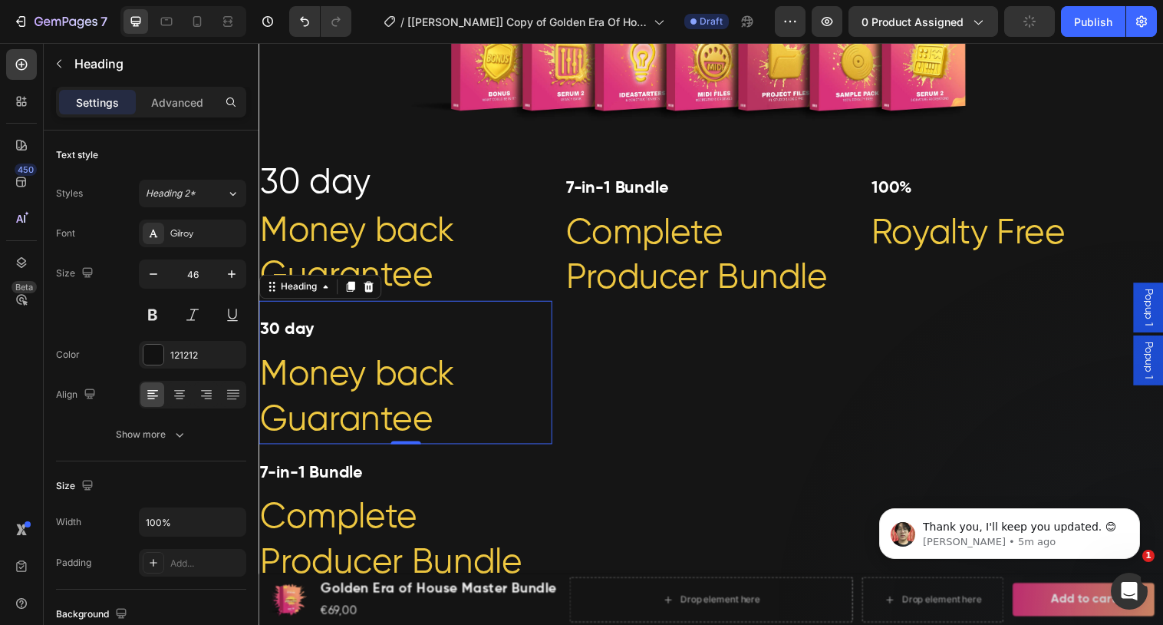
drag, startPoint x: 300, startPoint y: 336, endPoint x: 559, endPoint y: 378, distance: 262.7
click at [300, 336] on strong "30 day" at bounding box center [287, 334] width 55 height 17
click at [384, 182] on p "30 day" at bounding box center [407, 186] width 295 height 46
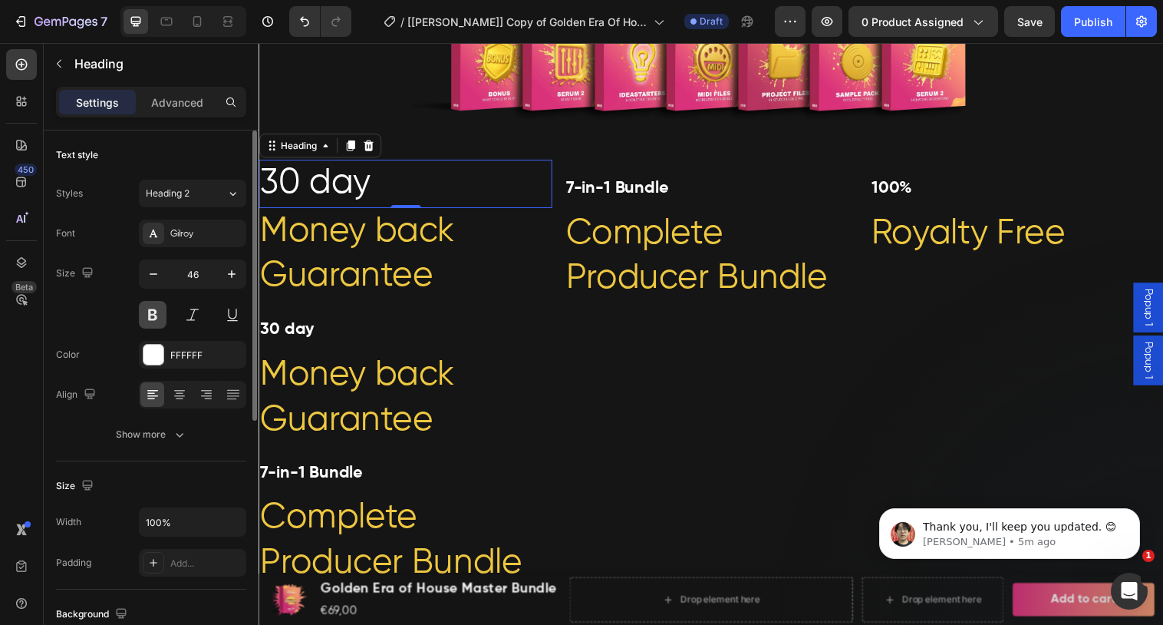
click at [152, 308] on button at bounding box center [153, 315] width 28 height 28
click at [152, 283] on button "button" at bounding box center [154, 274] width 28 height 28
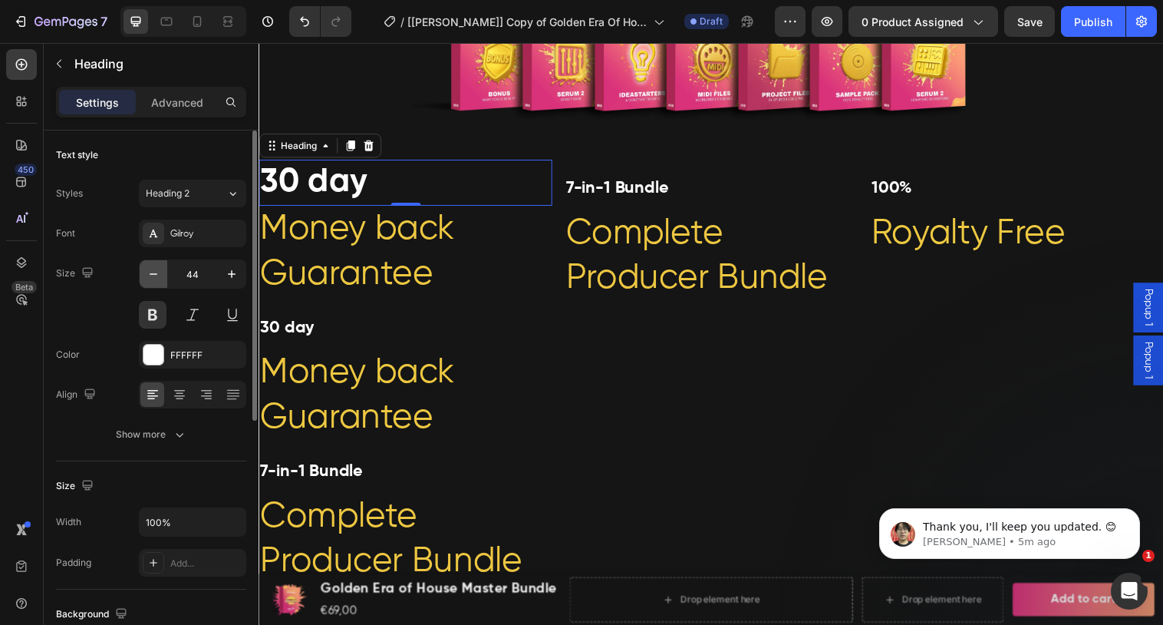
click at [152, 283] on button "button" at bounding box center [154, 274] width 28 height 28
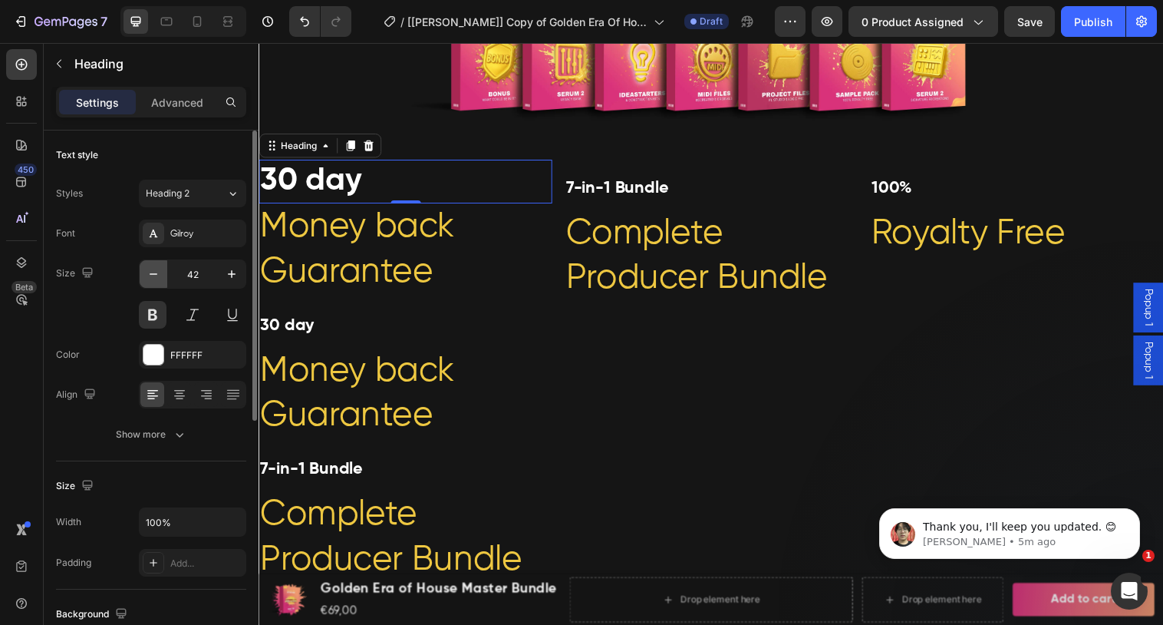
click at [152, 283] on button "button" at bounding box center [154, 274] width 28 height 28
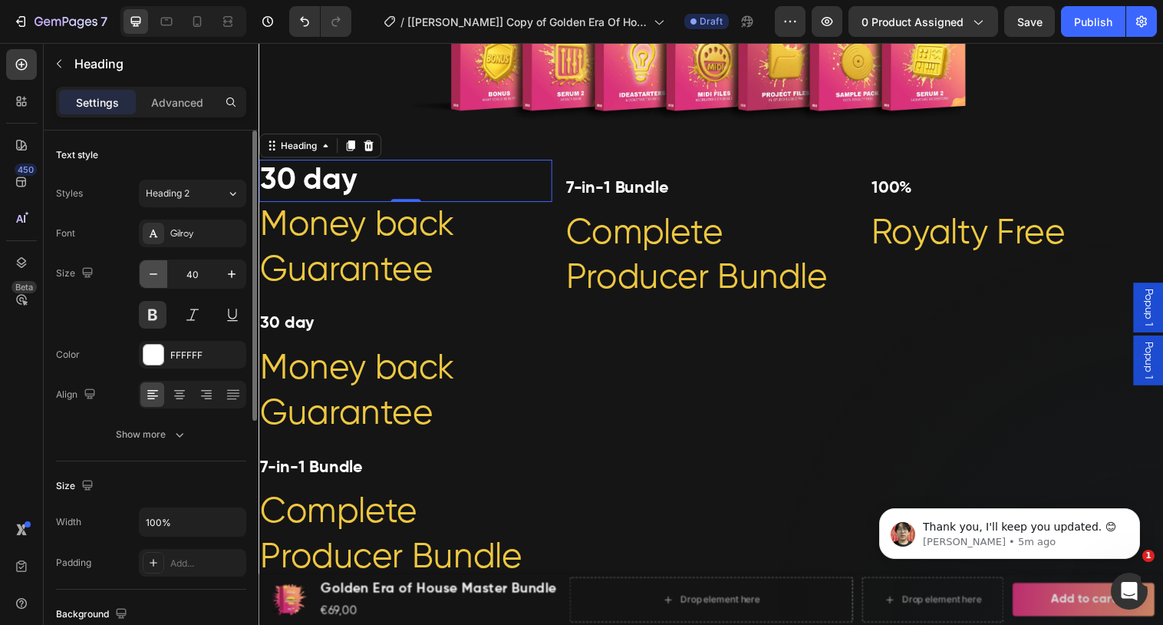
click at [152, 283] on button "button" at bounding box center [154, 274] width 28 height 28
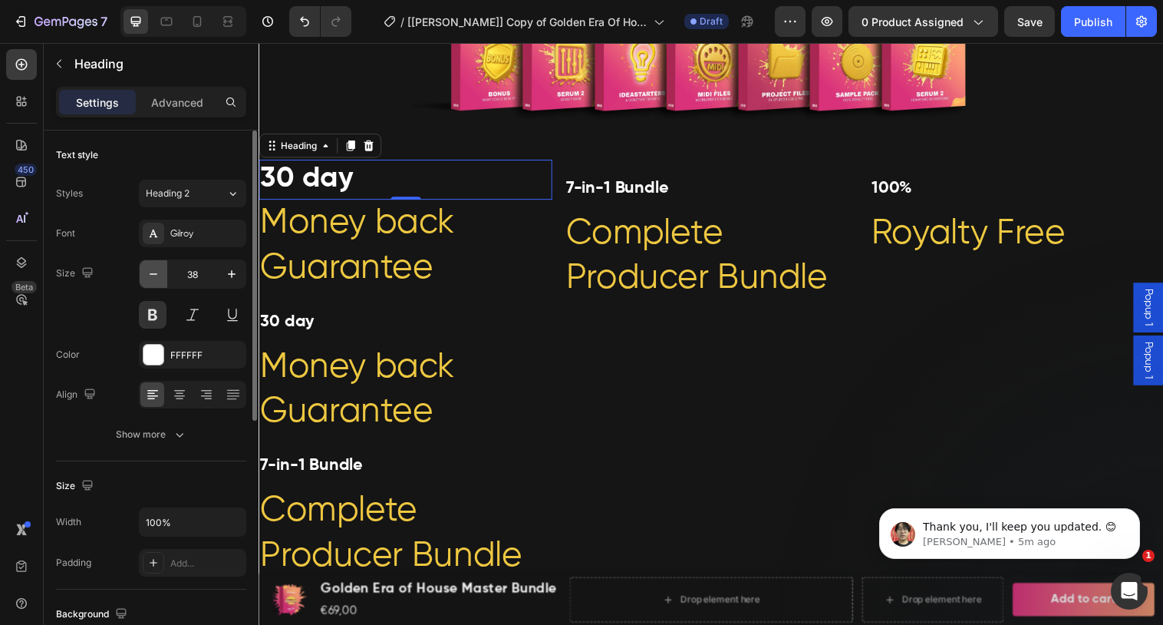
click at [152, 283] on button "button" at bounding box center [154, 274] width 28 height 28
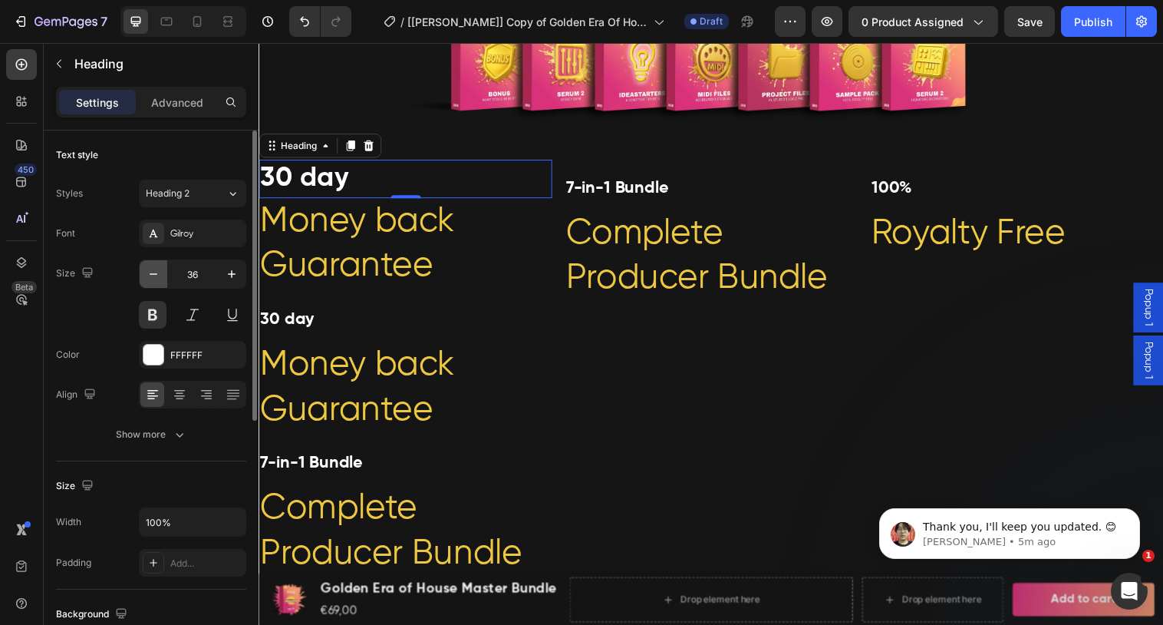
click at [152, 283] on button "button" at bounding box center [154, 274] width 28 height 28
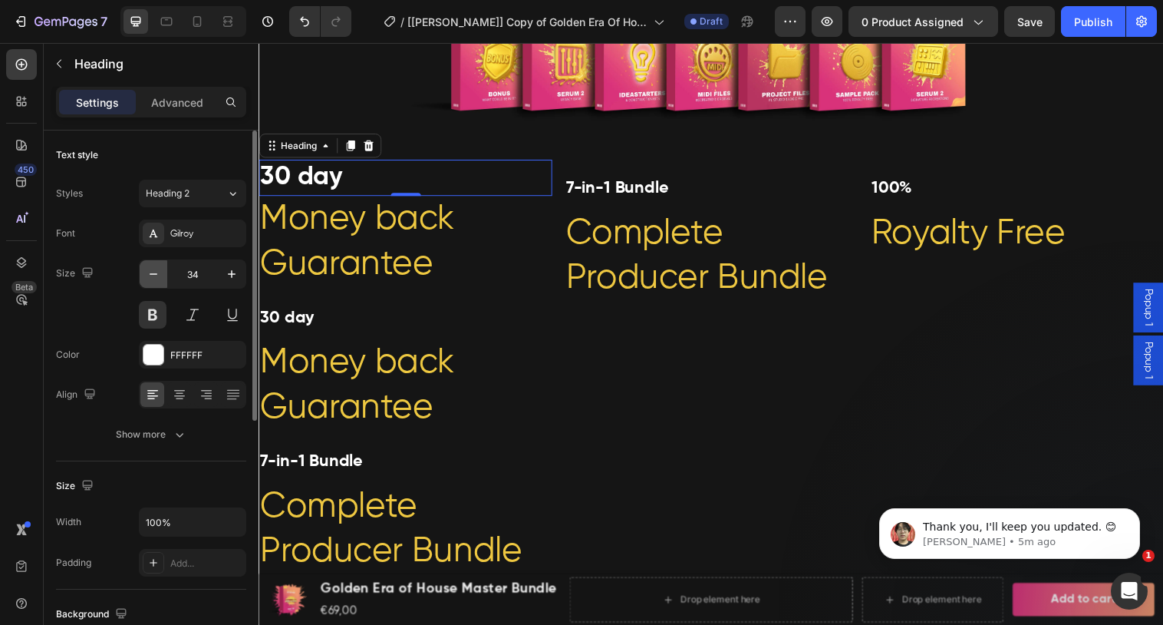
click at [152, 283] on button "button" at bounding box center [154, 274] width 28 height 28
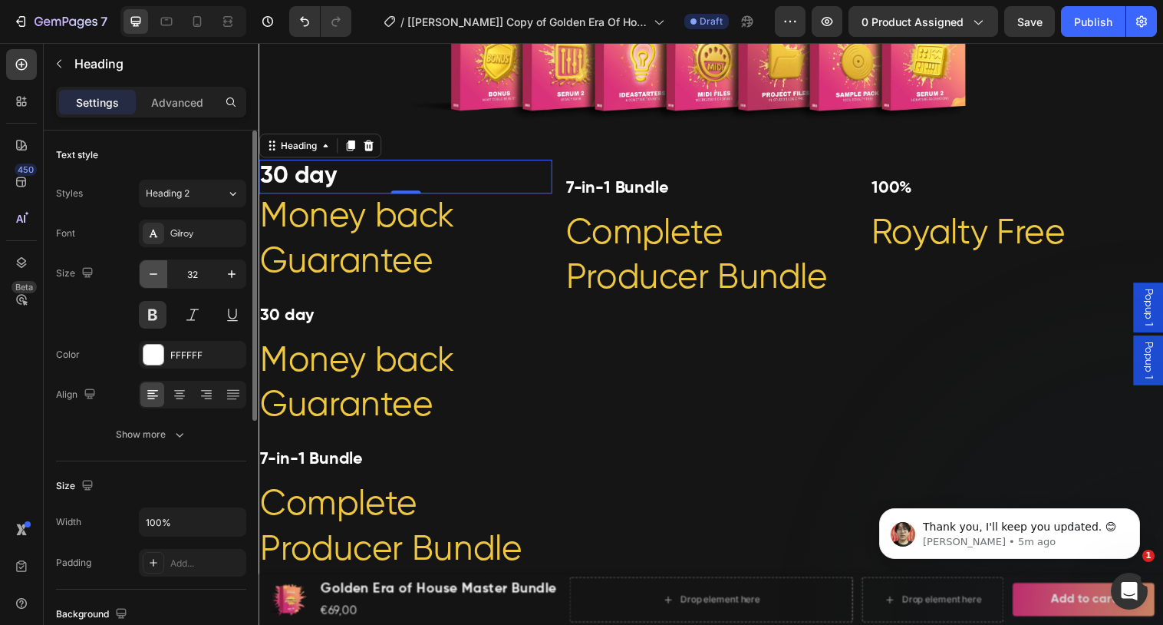
click at [152, 283] on button "button" at bounding box center [154, 274] width 28 height 28
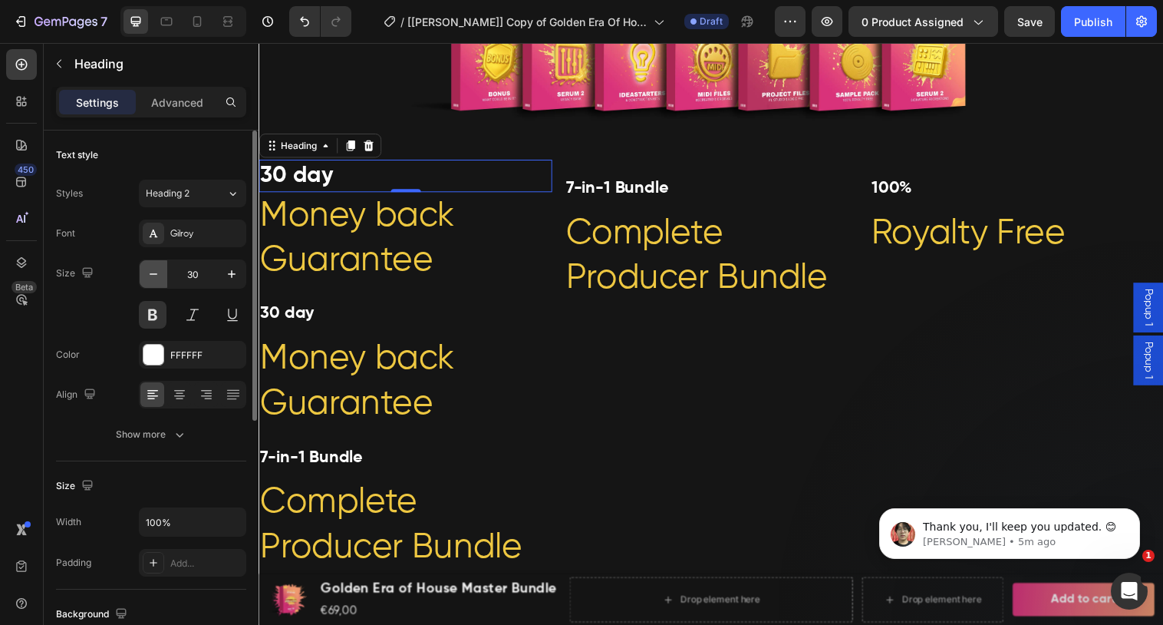
click at [152, 283] on button "button" at bounding box center [154, 274] width 28 height 28
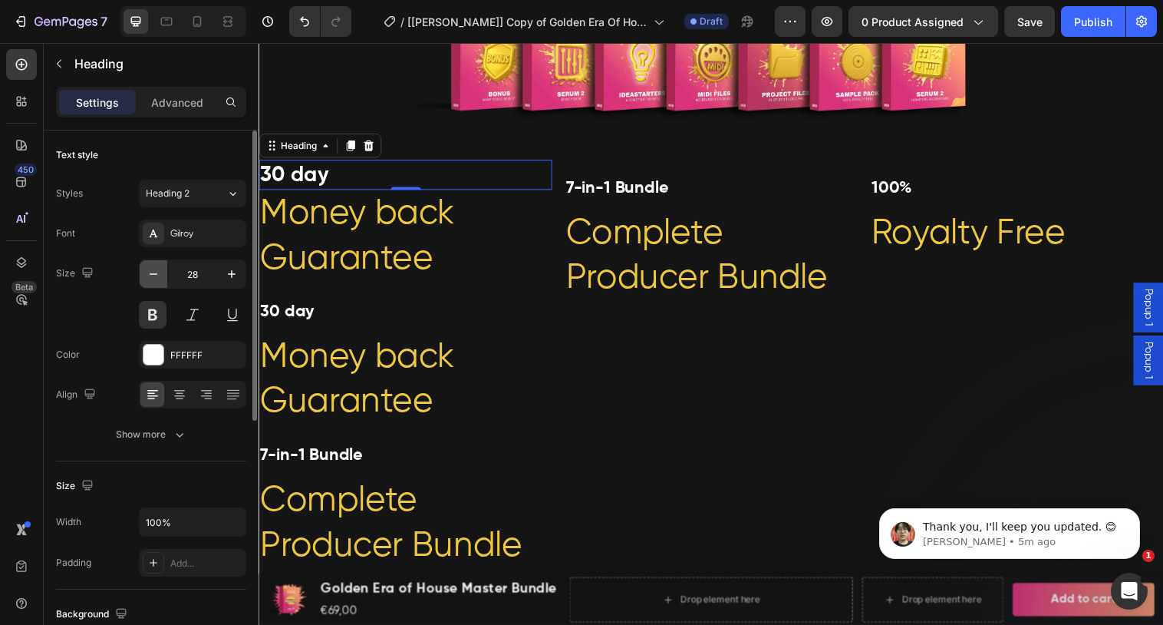
click at [152, 283] on button "button" at bounding box center [154, 274] width 28 height 28
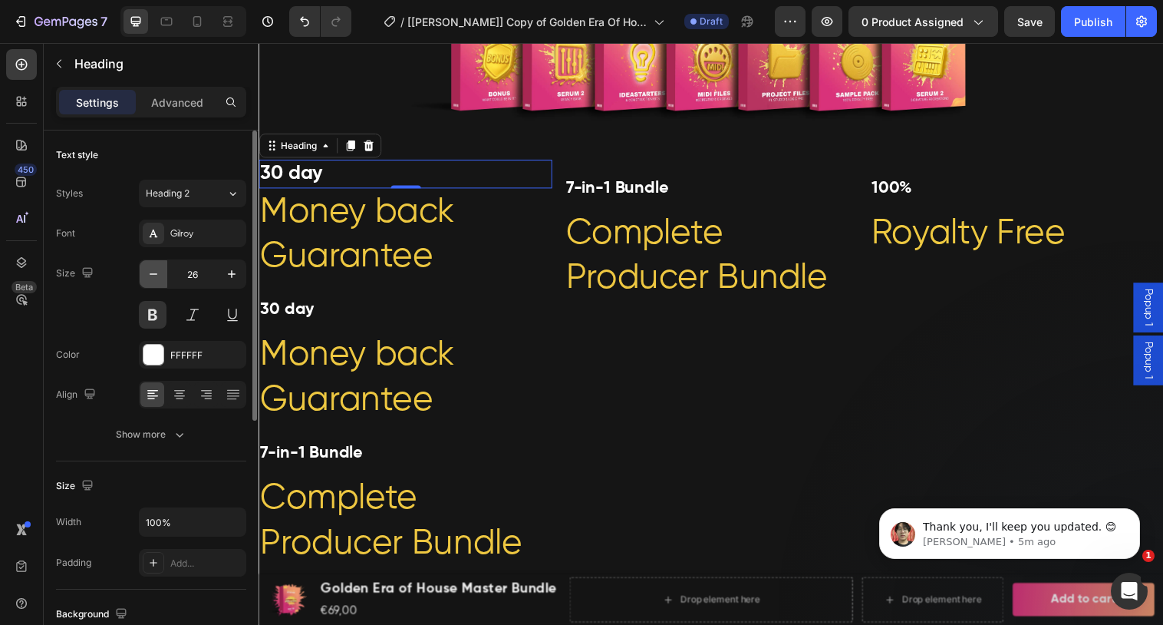
click at [152, 283] on button "button" at bounding box center [154, 274] width 28 height 28
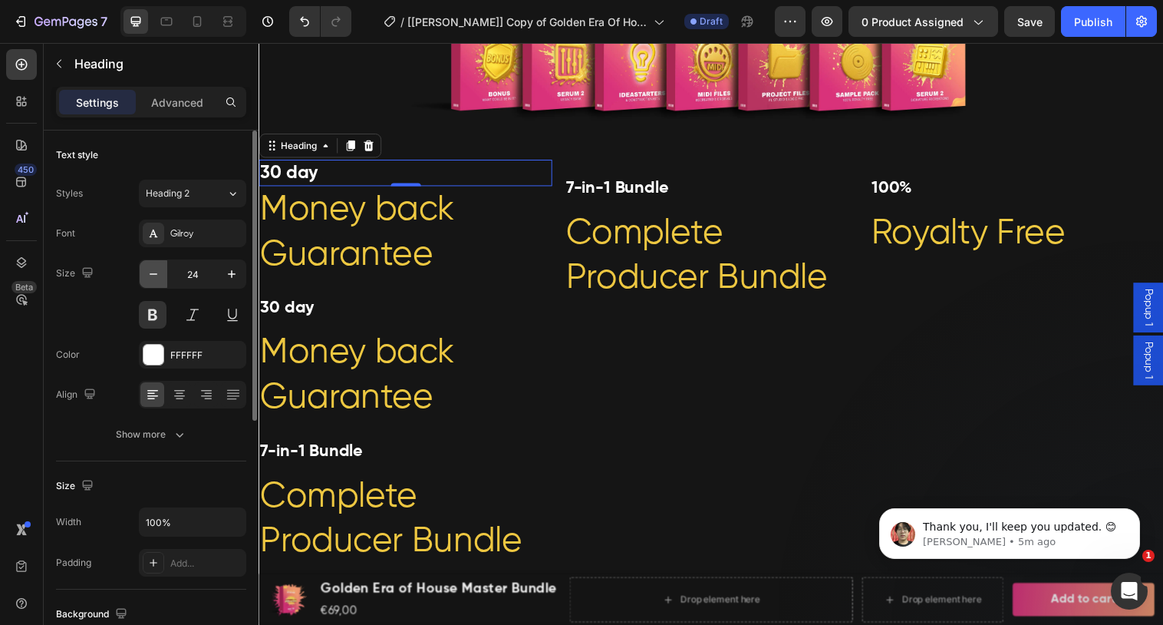
click at [152, 283] on button "button" at bounding box center [154, 274] width 28 height 28
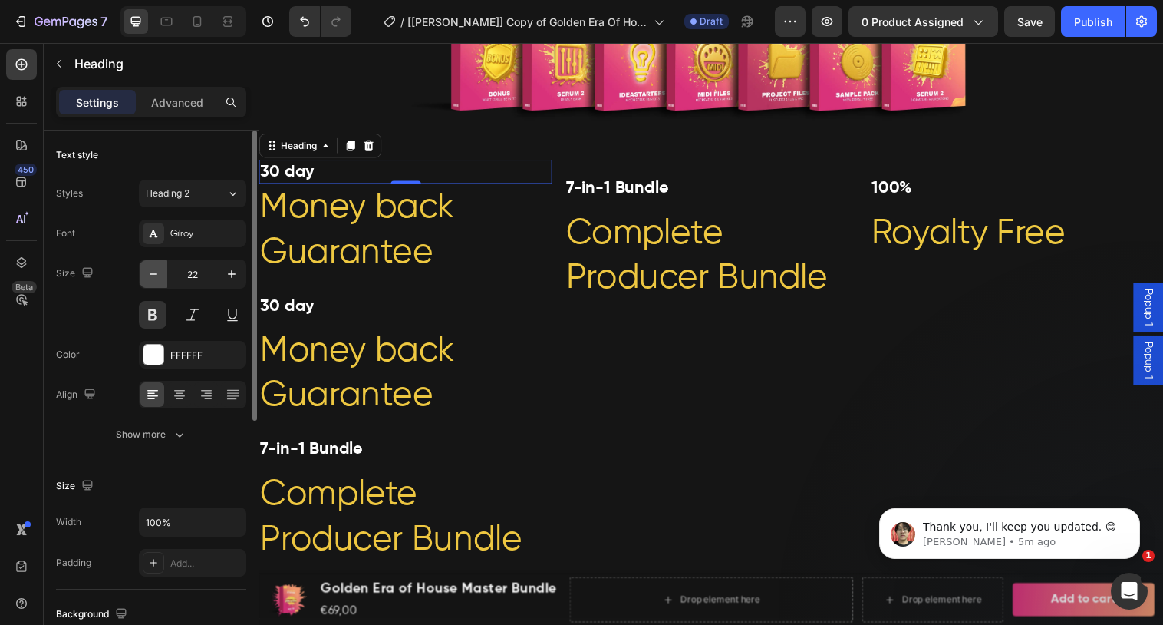
click at [152, 283] on button "button" at bounding box center [154, 274] width 28 height 28
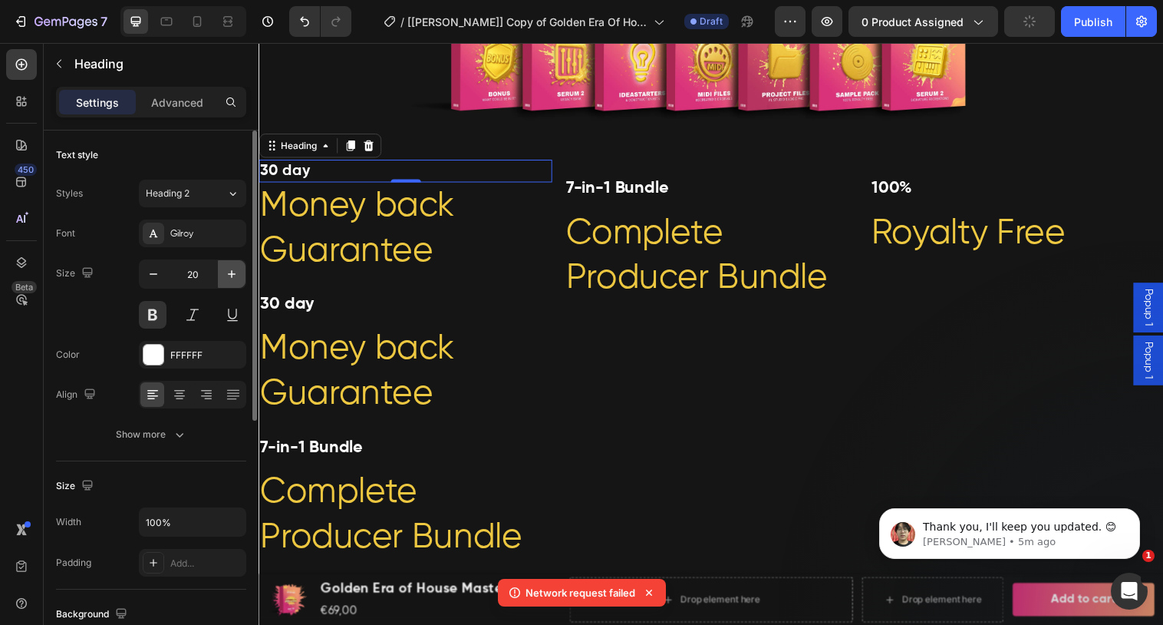
click at [229, 277] on icon "button" at bounding box center [231, 273] width 15 height 15
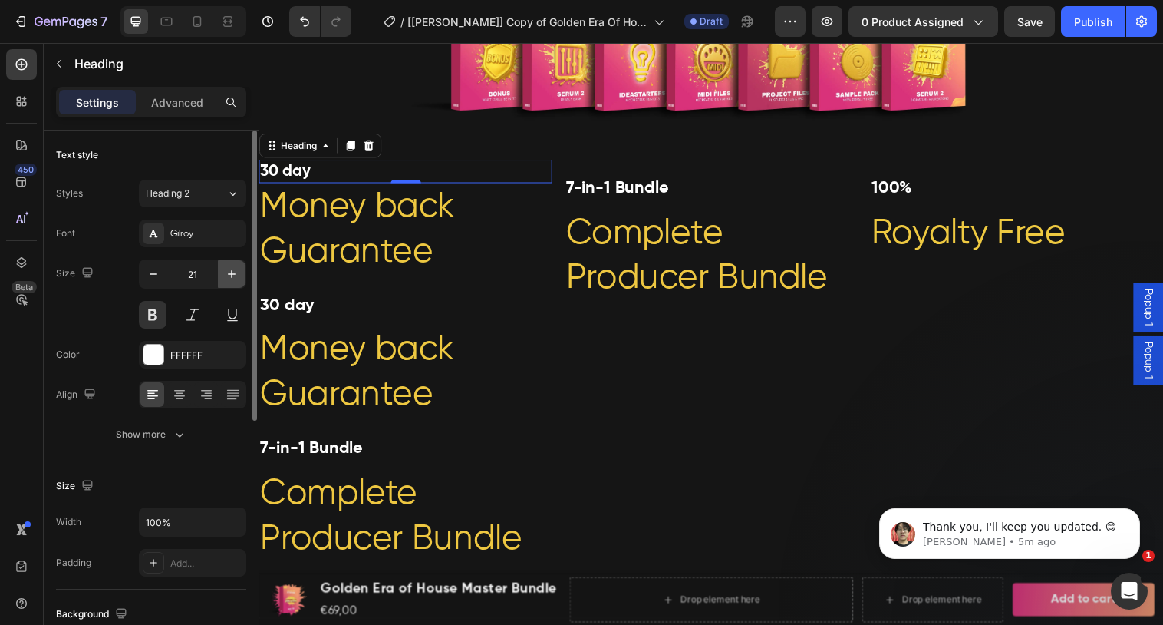
click at [229, 277] on icon "button" at bounding box center [231, 273] width 15 height 15
click at [160, 274] on icon "button" at bounding box center [153, 273] width 15 height 15
type input "21"
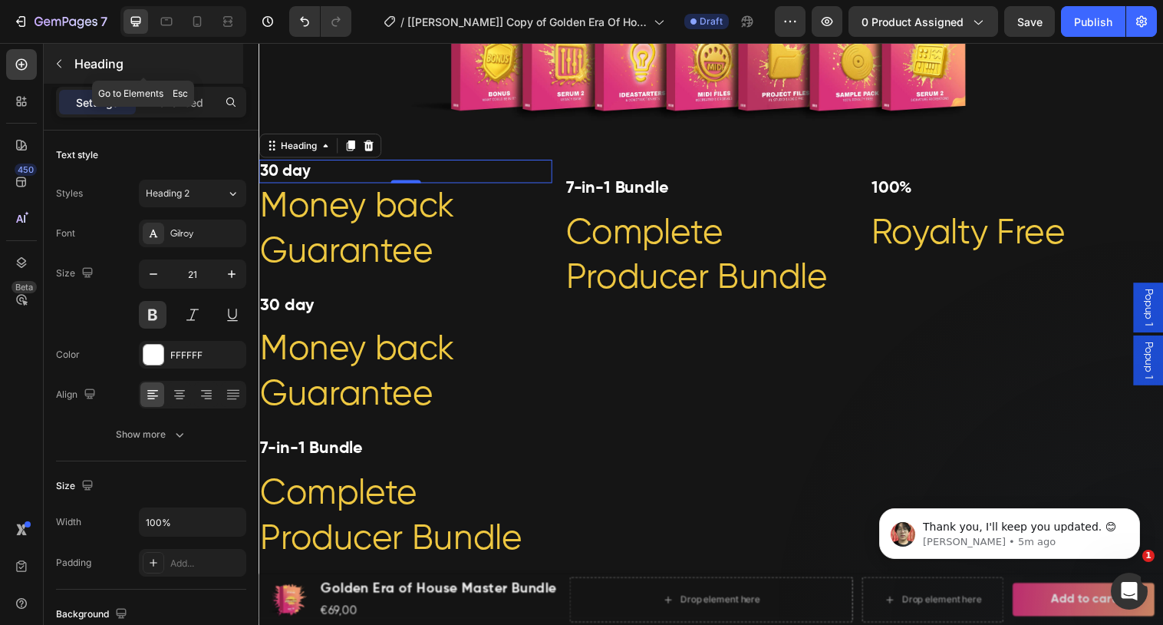
click at [60, 63] on icon "button" at bounding box center [59, 64] width 12 height 12
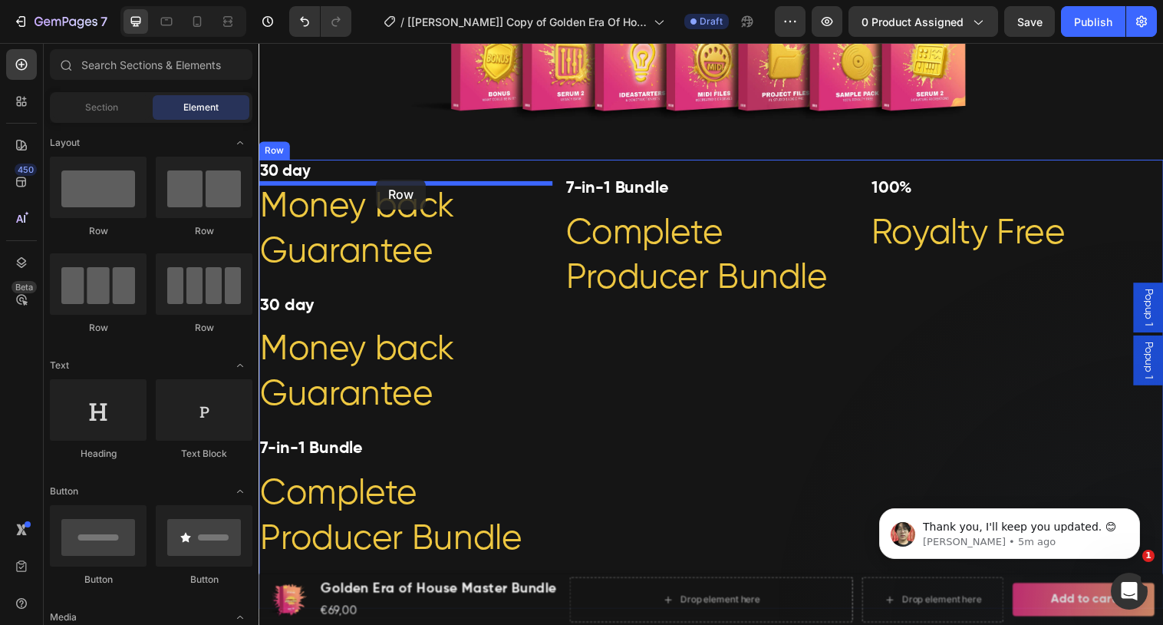
drag, startPoint x: 367, startPoint y: 227, endPoint x: 378, endPoint y: 182, distance: 46.7
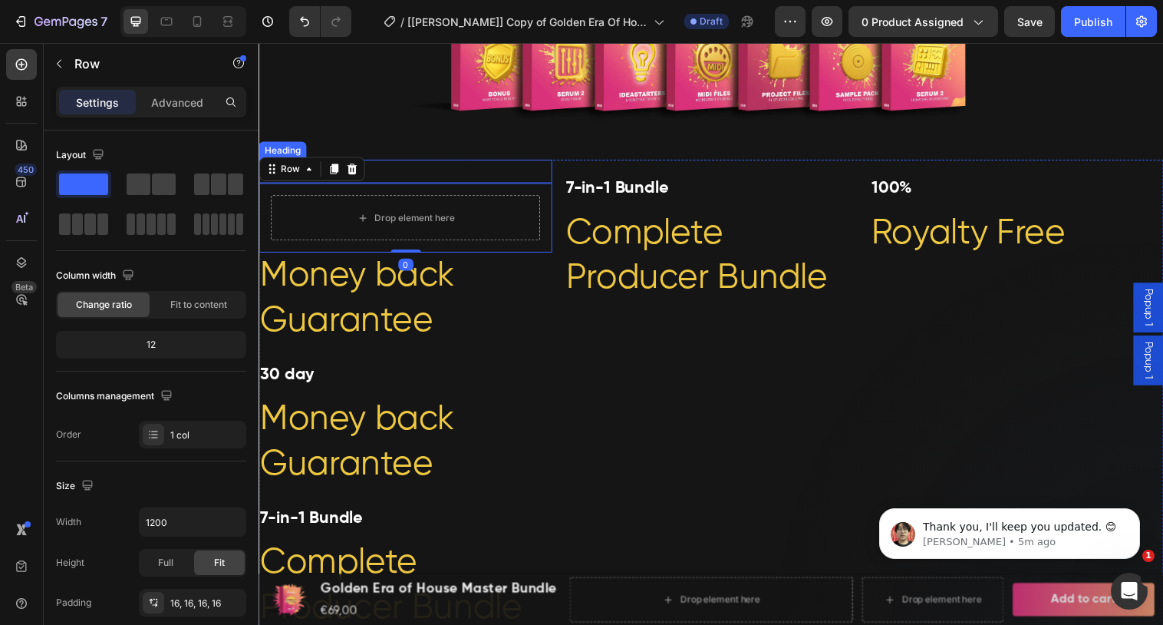
click at [433, 174] on p "30 day" at bounding box center [407, 173] width 295 height 21
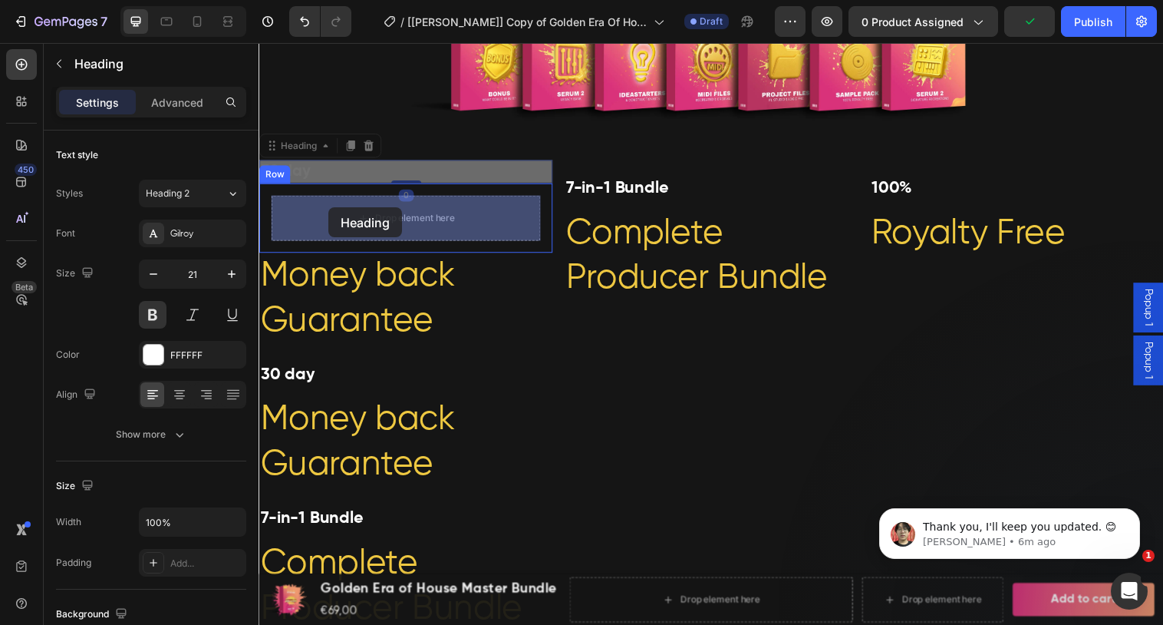
drag, startPoint x: 311, startPoint y: 151, endPoint x: 330, endPoint y: 210, distance: 62.1
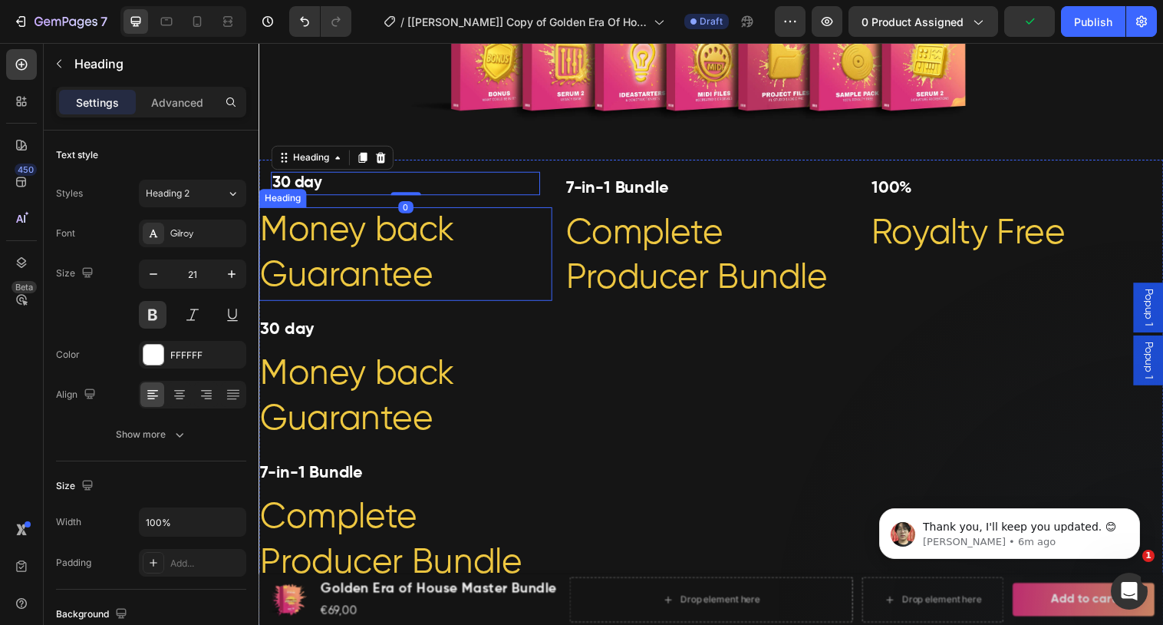
click at [303, 228] on span "Money back Guarantee" at bounding box center [359, 256] width 198 height 81
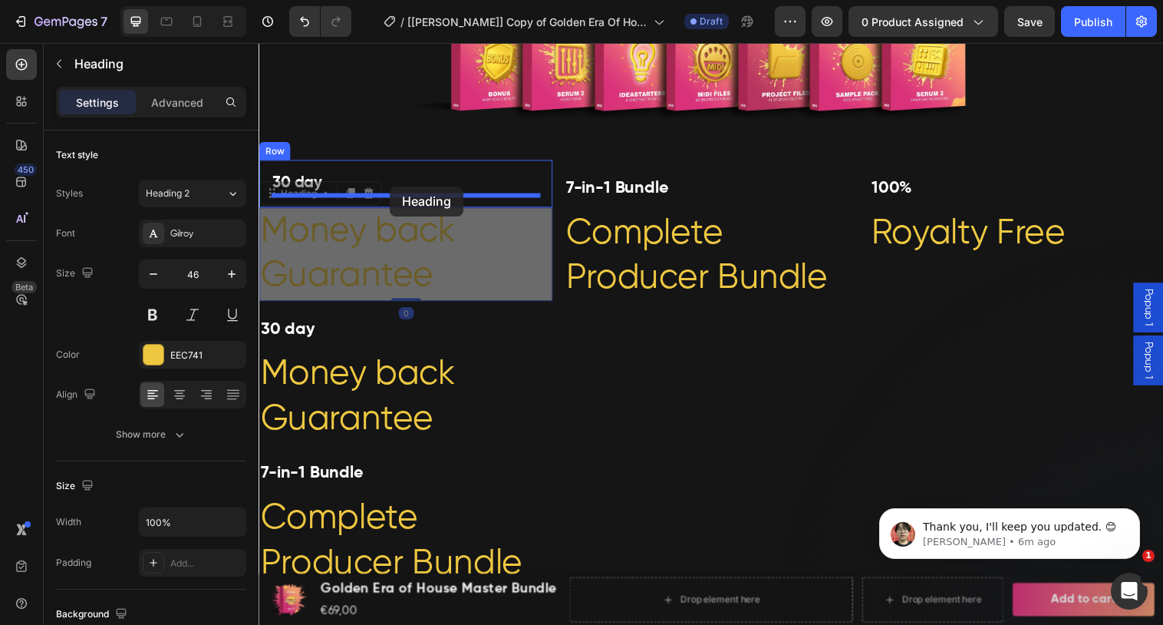
drag, startPoint x: 292, startPoint y: 202, endPoint x: 392, endPoint y: 189, distance: 100.6
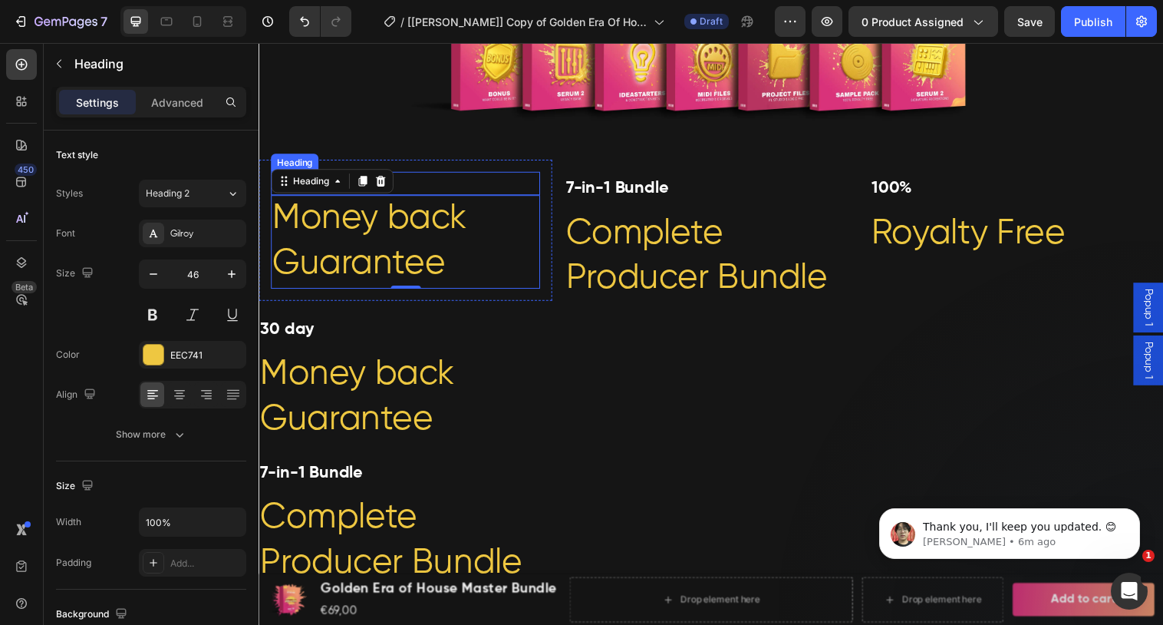
click at [435, 178] on h2 "30 day" at bounding box center [408, 186] width 274 height 24
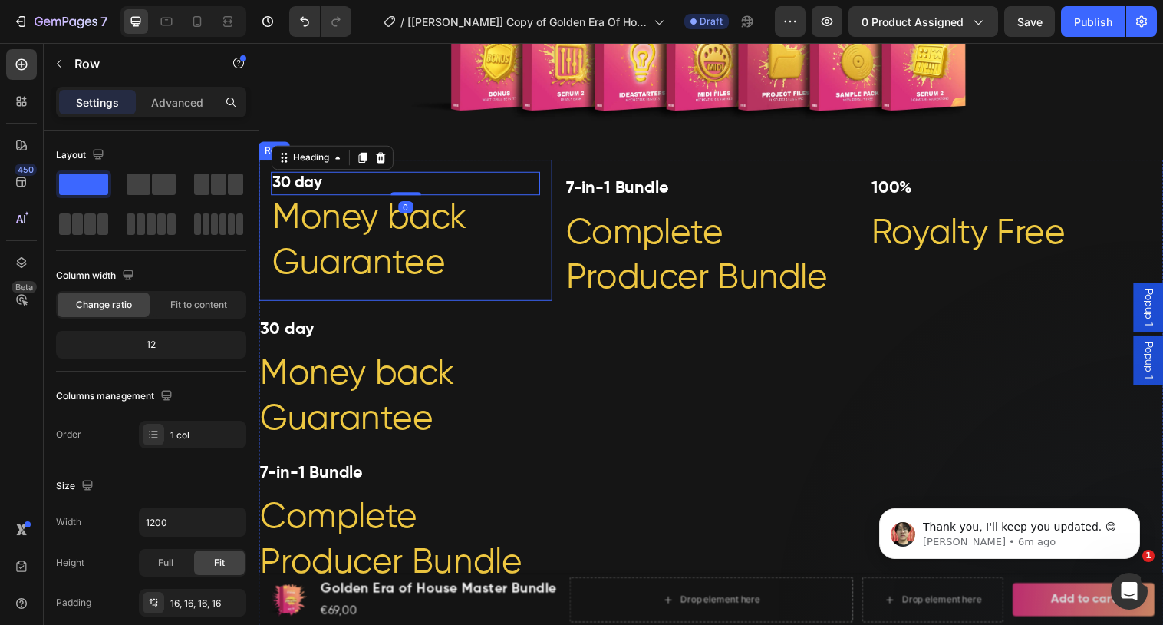
click at [441, 172] on div "30 day Heading 0 Money back Guarantee Heading Row" at bounding box center [408, 233] width 298 height 143
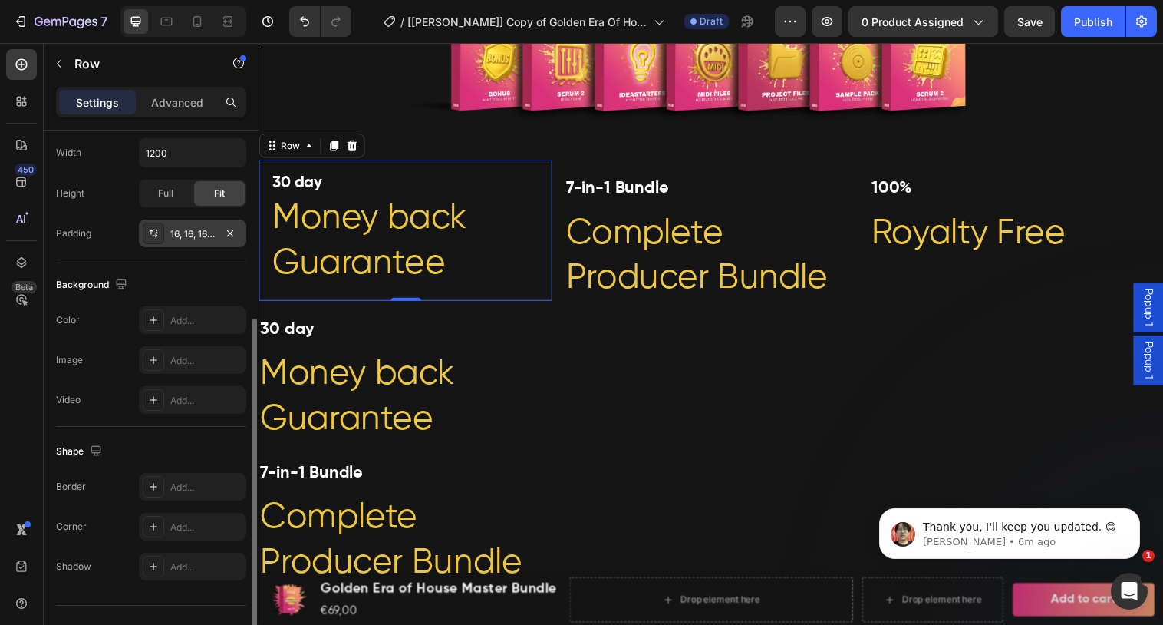
scroll to position [324, 0]
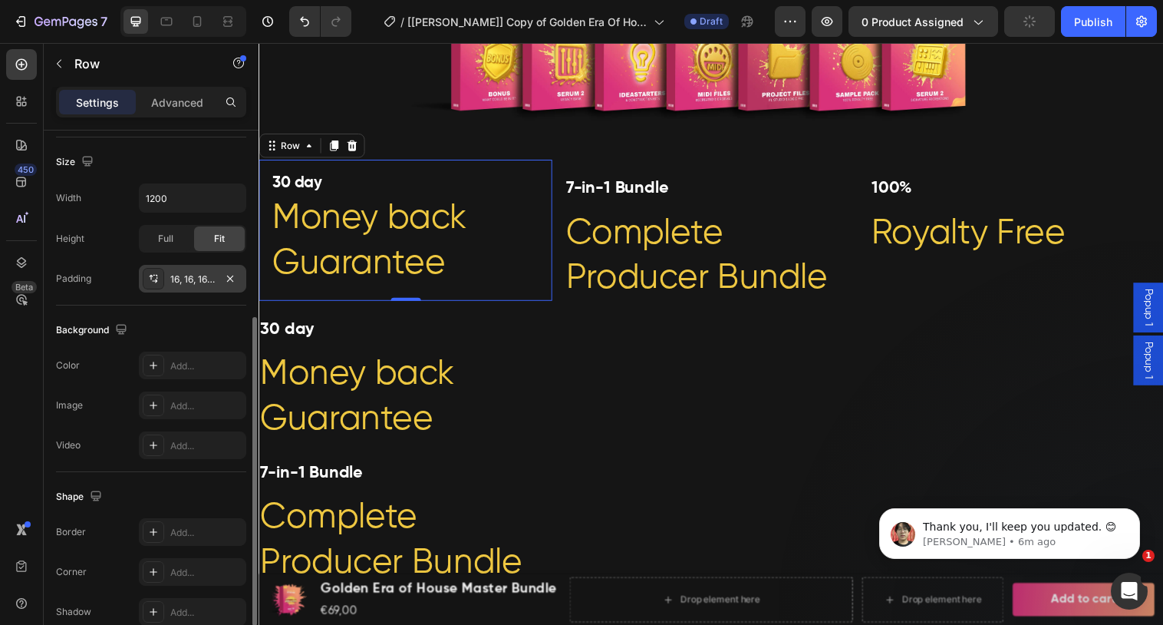
click at [193, 273] on div "16, 16, 16, 16" at bounding box center [192, 279] width 44 height 14
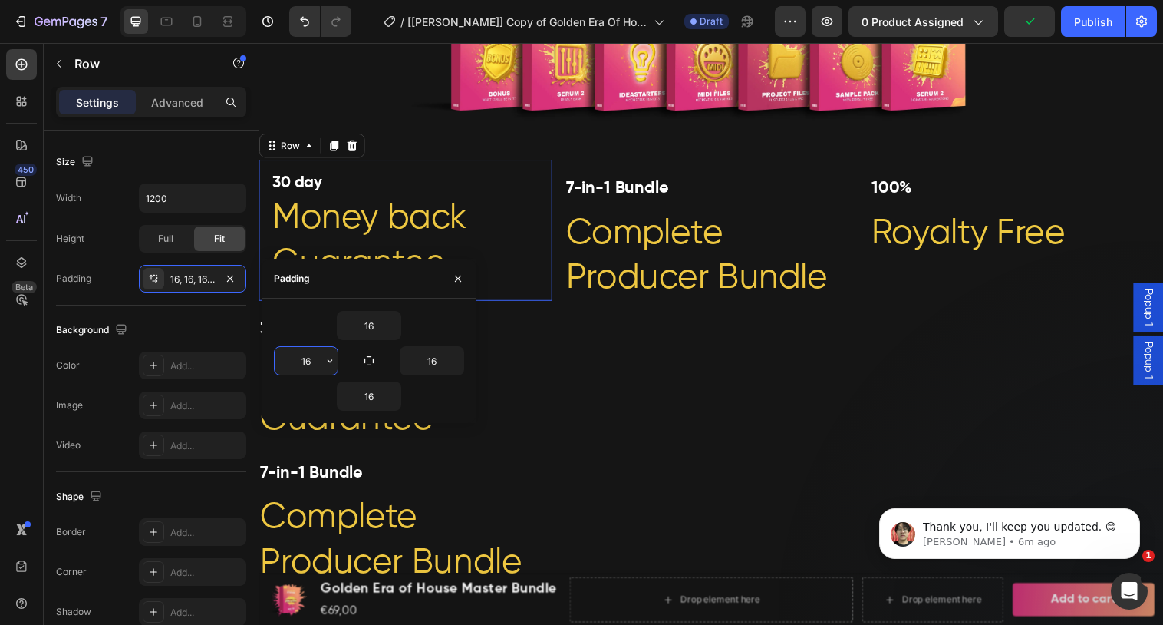
click at [315, 364] on input "16" at bounding box center [306, 361] width 63 height 28
type input "0"
click at [441, 367] on input "16" at bounding box center [431, 361] width 63 height 28
type input "0"
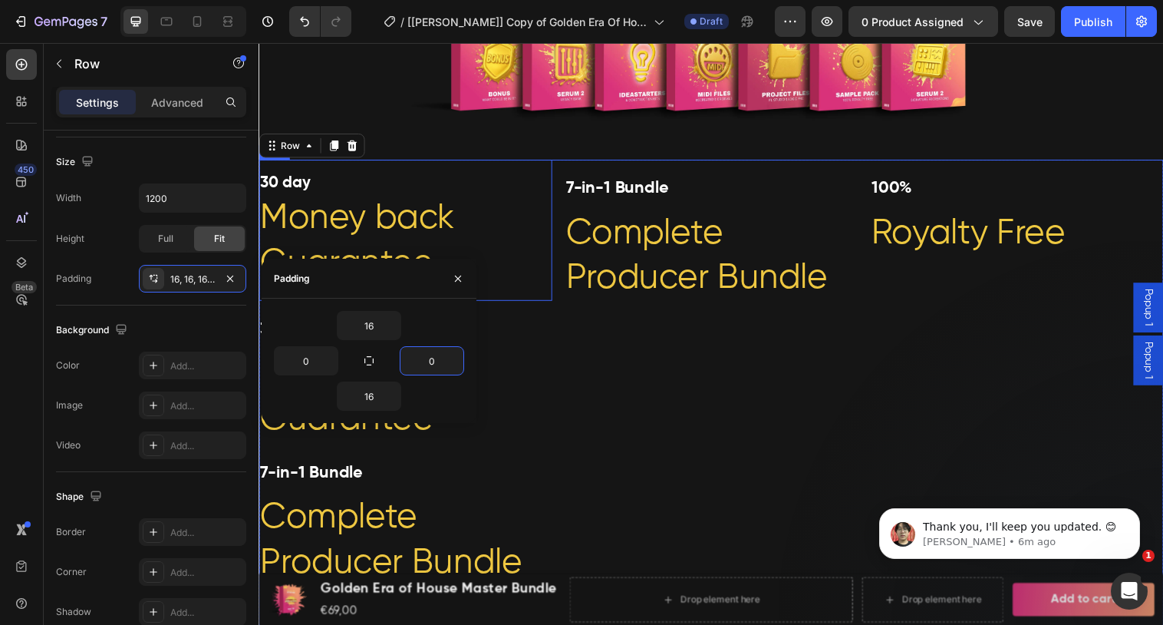
click at [704, 359] on div "7-in-1 Bundle Complete Producer Bundle Heading" at bounding box center [718, 402] width 298 height 481
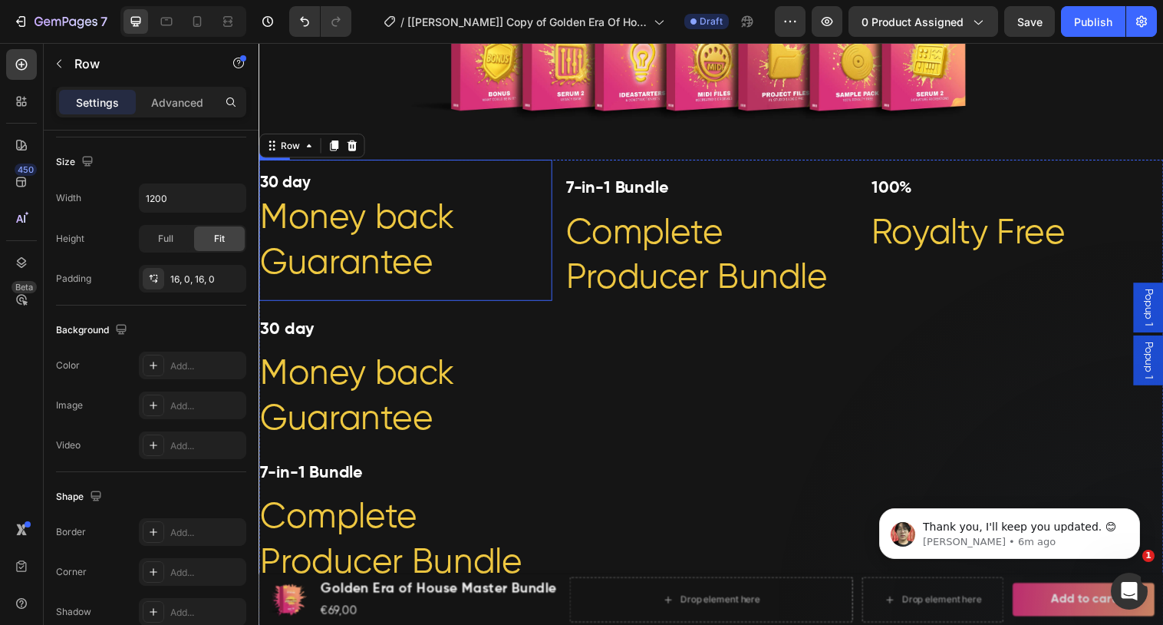
click at [506, 173] on div "30 day Heading Money back Guarantee Heading Row" at bounding box center [408, 233] width 298 height 143
click at [334, 149] on icon at bounding box center [335, 147] width 8 height 11
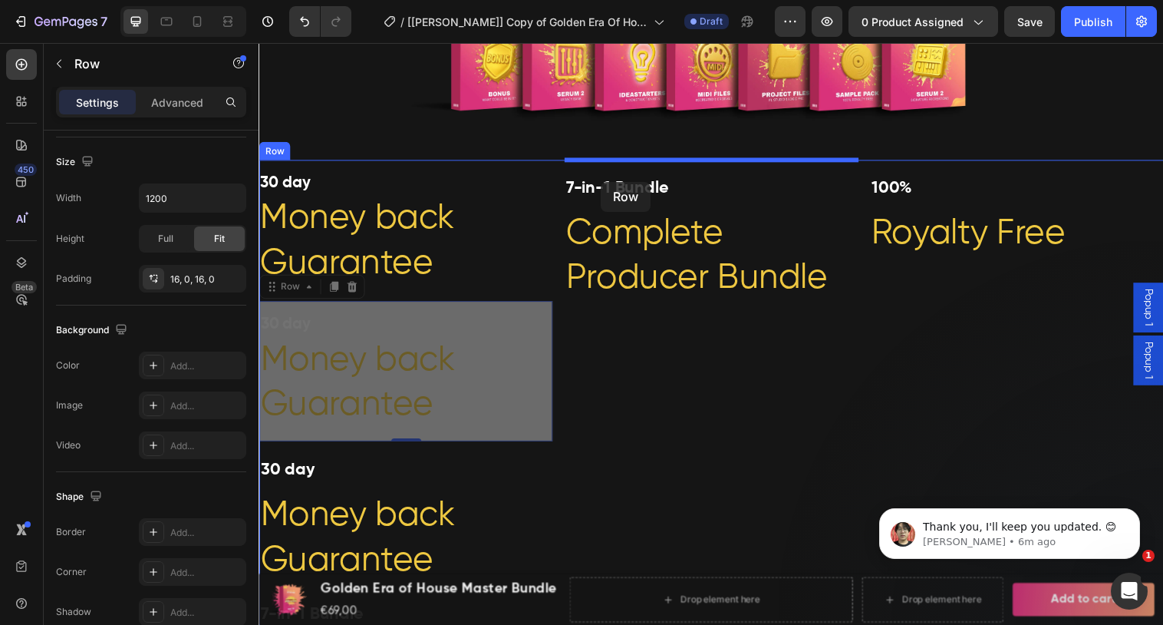
drag, startPoint x: 294, startPoint y: 298, endPoint x: 607, endPoint y: 184, distance: 333.0
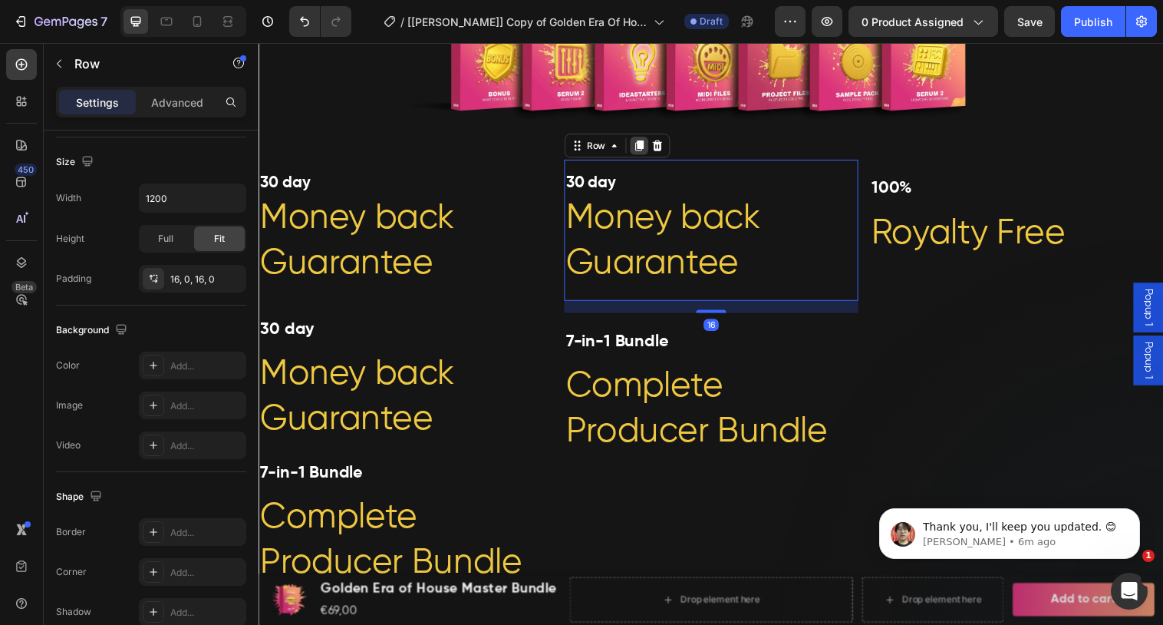
click at [644, 146] on icon at bounding box center [645, 147] width 8 height 11
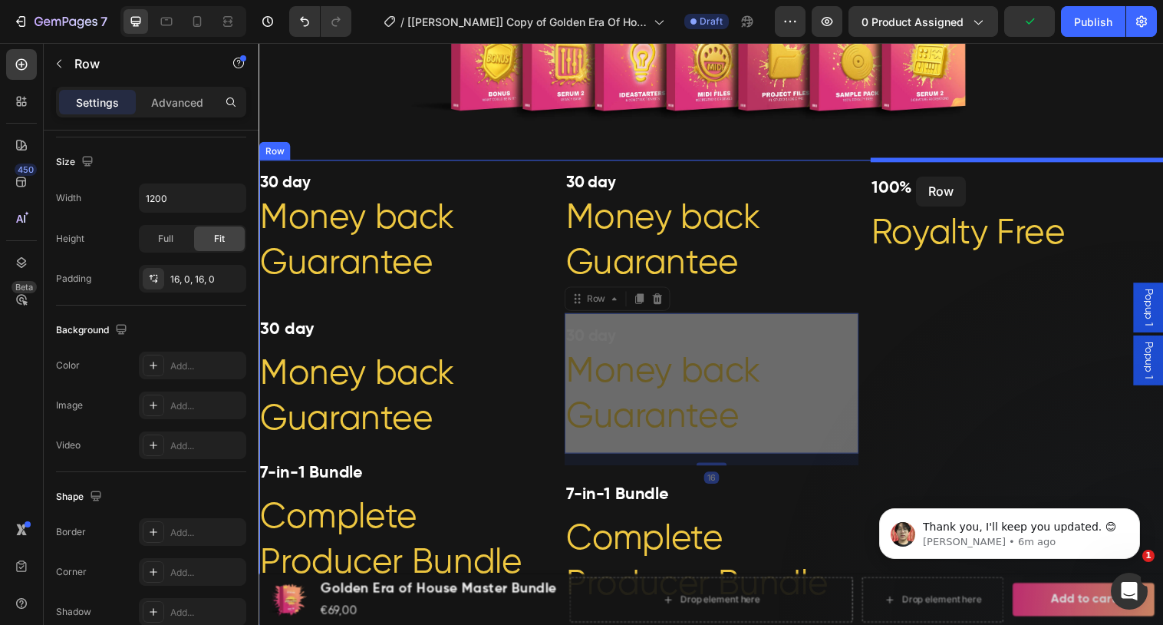
drag, startPoint x: 600, startPoint y: 304, endPoint x: 928, endPoint y: 179, distance: 350.7
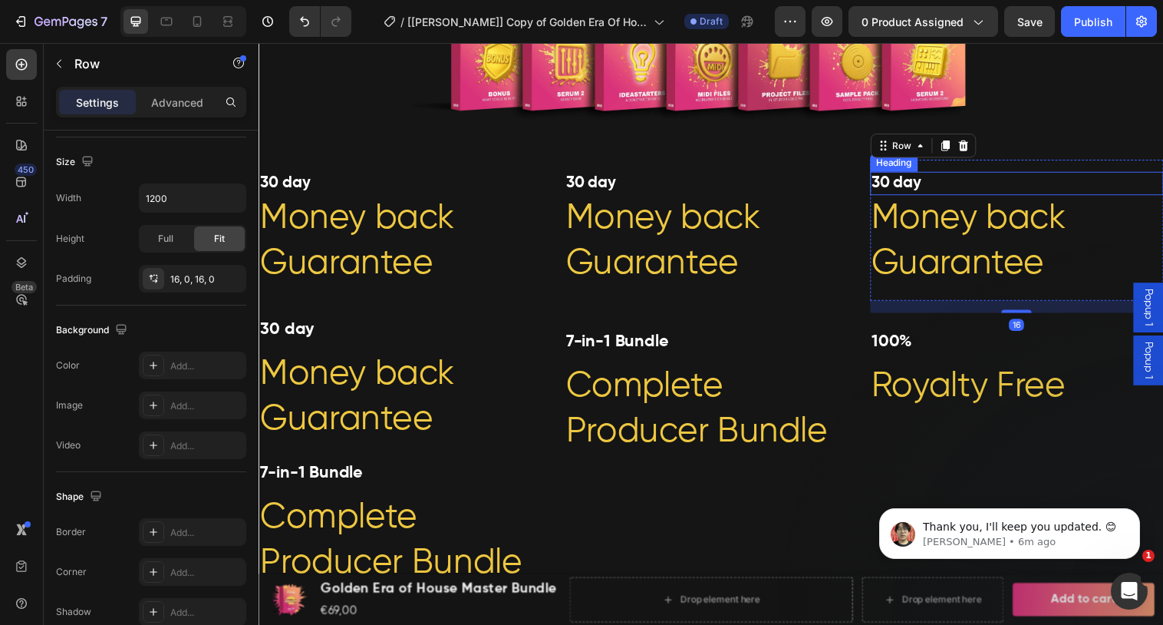
click at [933, 192] on h2 "30 day" at bounding box center [1030, 186] width 298 height 24
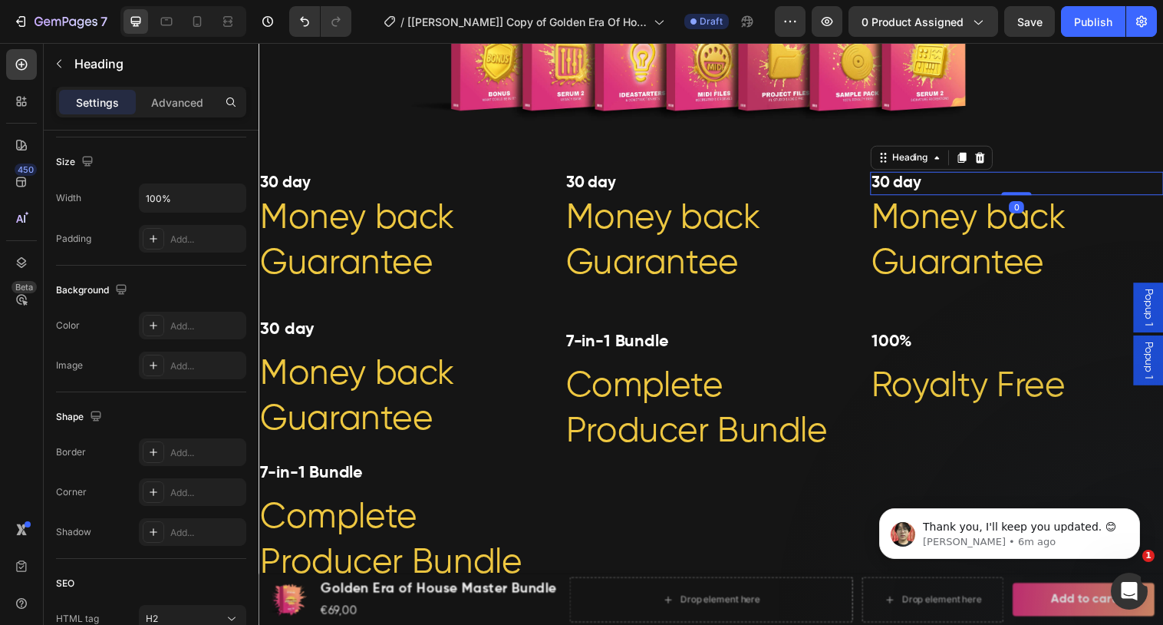
scroll to position [0, 0]
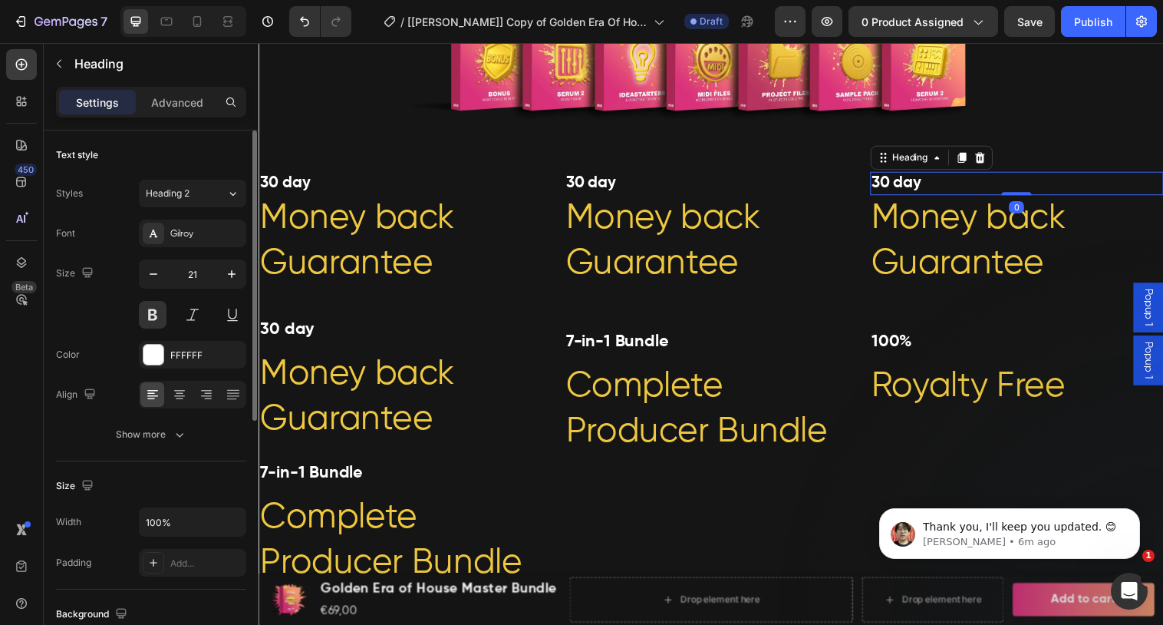
click at [937, 191] on h2 "30 day" at bounding box center [1030, 186] width 298 height 24
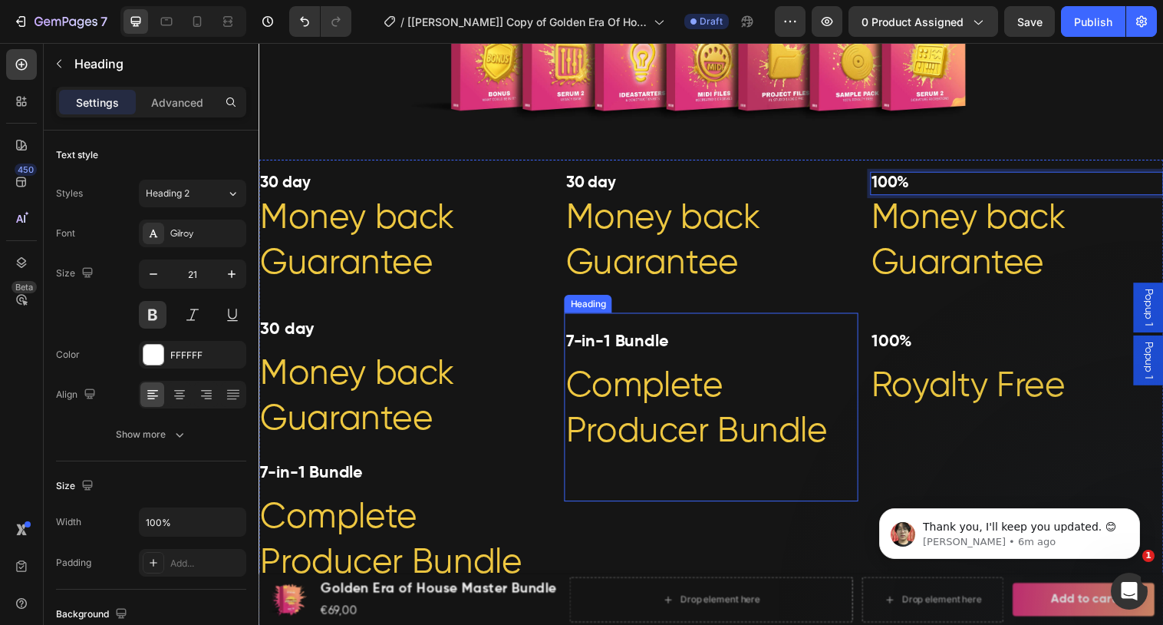
click at [648, 358] on h2 "7-in-1 Bundle Complete Producer Bundle" at bounding box center [718, 414] width 298 height 192
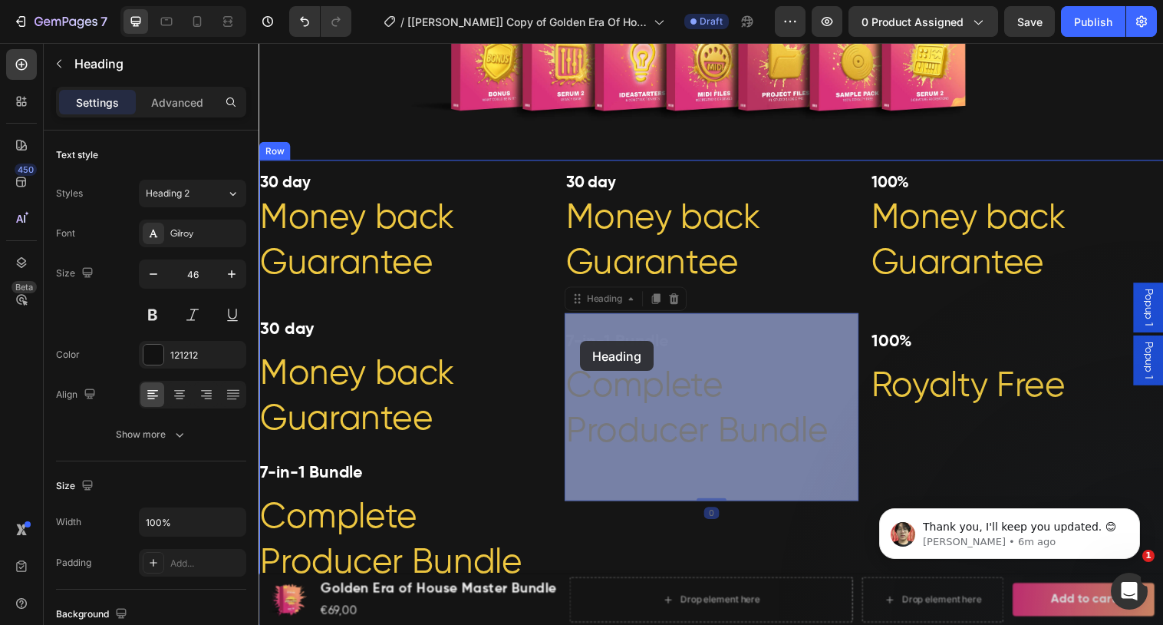
drag, startPoint x: 682, startPoint y: 348, endPoint x: 585, endPoint y: 346, distance: 96.7
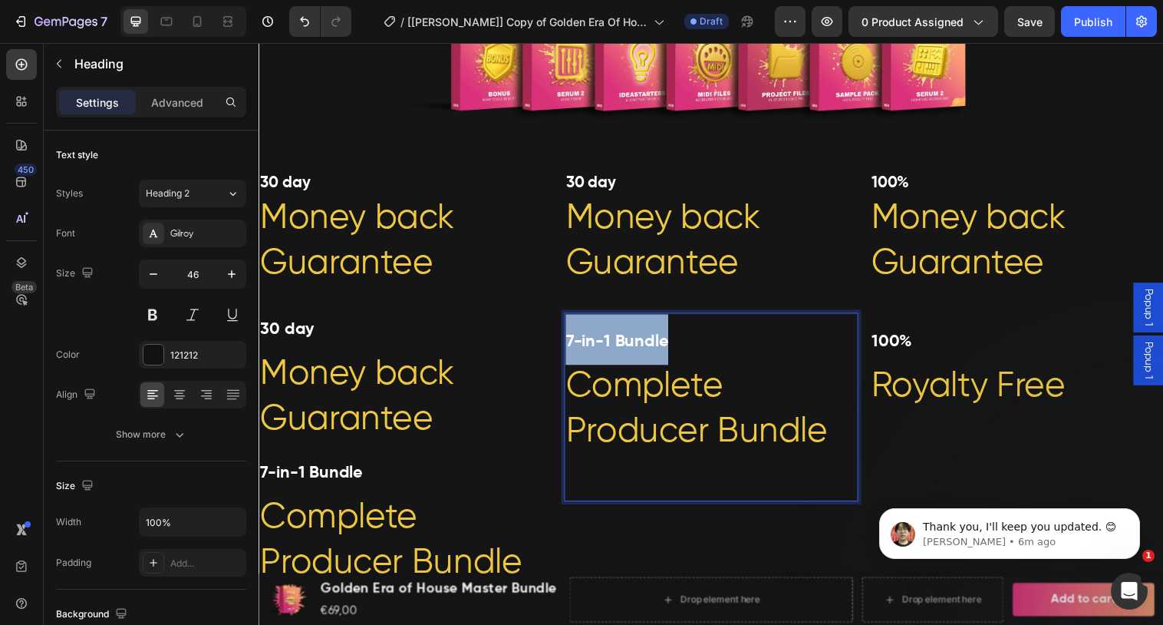
click at [677, 347] on p "7-in-1 Bundle Complete Producer Bundle" at bounding box center [718, 413] width 295 height 189
copy strong "7-in-1 Bundle"
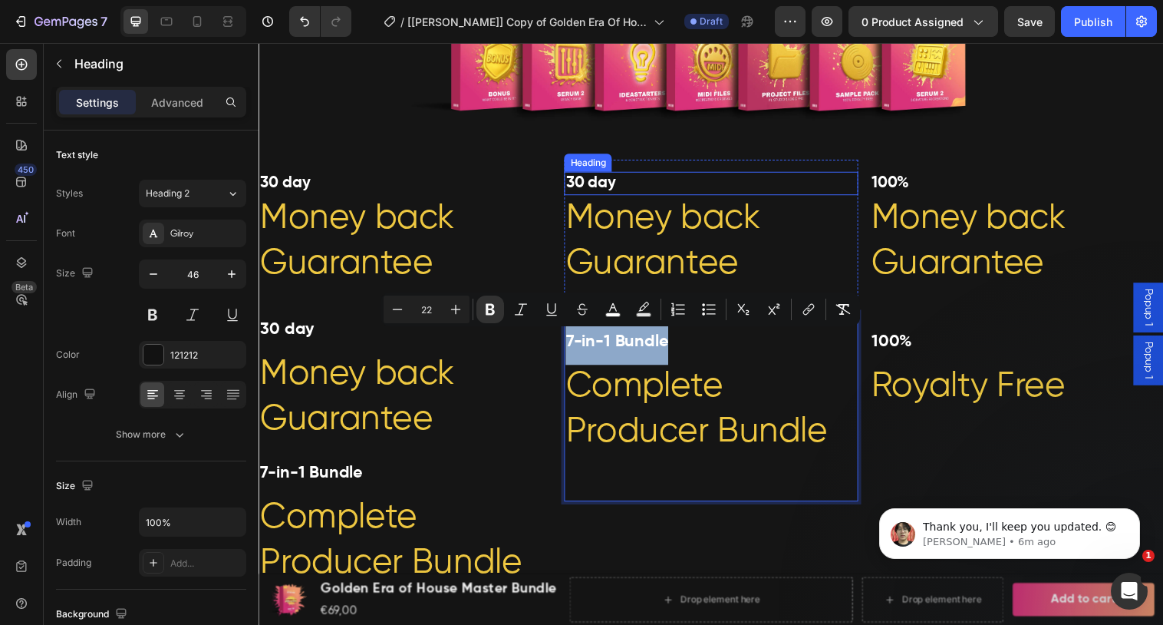
click at [620, 191] on h2 "30 day" at bounding box center [718, 186] width 298 height 24
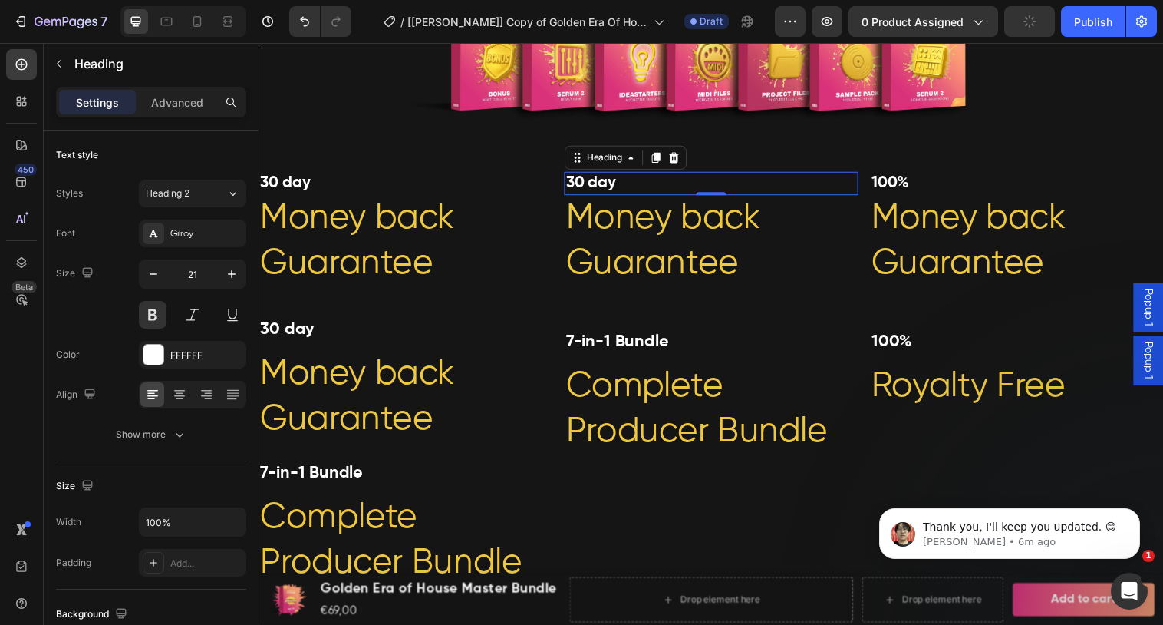
click at [621, 191] on h2 "30 day" at bounding box center [718, 186] width 298 height 24
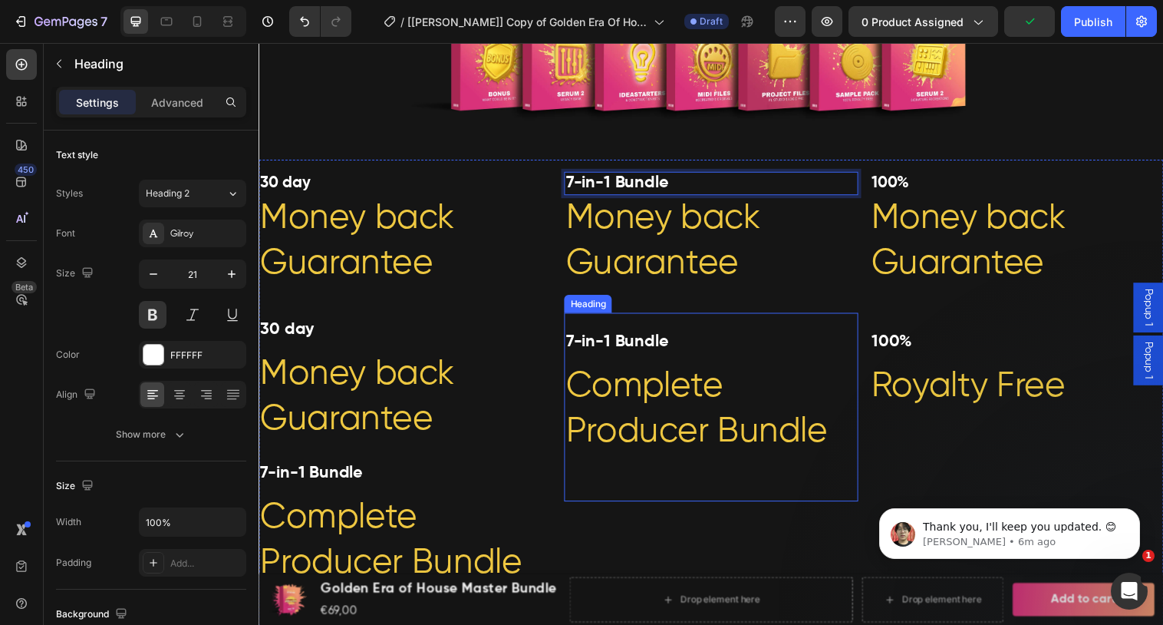
click at [670, 417] on p "⁠⁠⁠⁠⁠⁠⁠ 7-in-1 Bundle Complete Producer Bundle" at bounding box center [718, 413] width 295 height 189
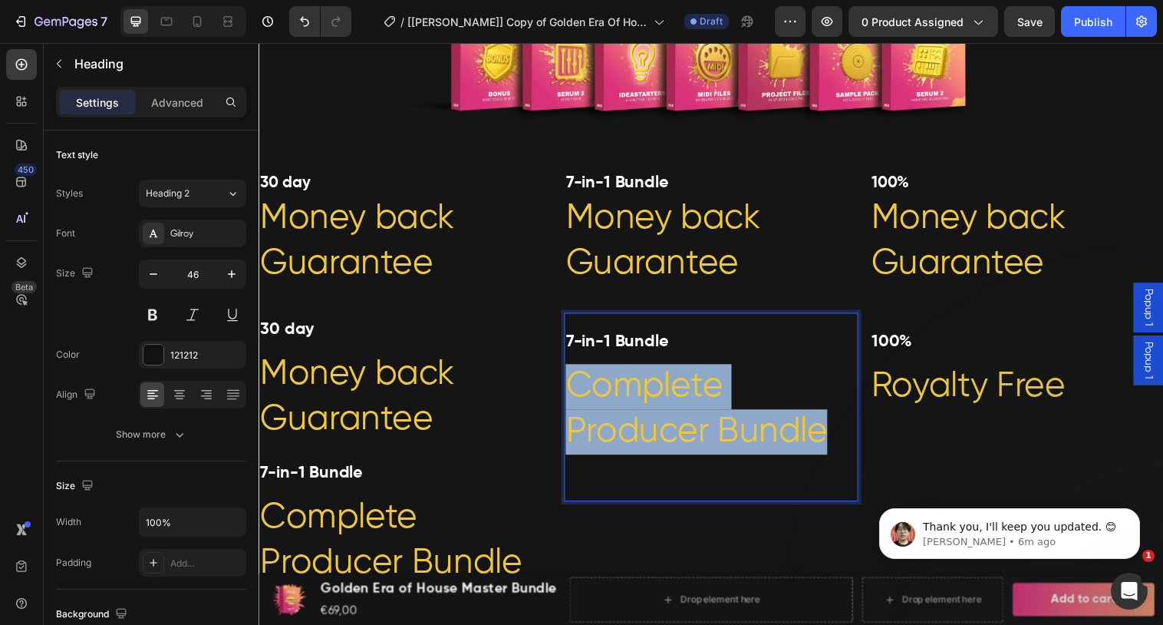
drag, startPoint x: 839, startPoint y: 442, endPoint x: 569, endPoint y: 377, distance: 276.9
click at [661, 262] on span "Money back Guarantee" at bounding box center [670, 244] width 198 height 81
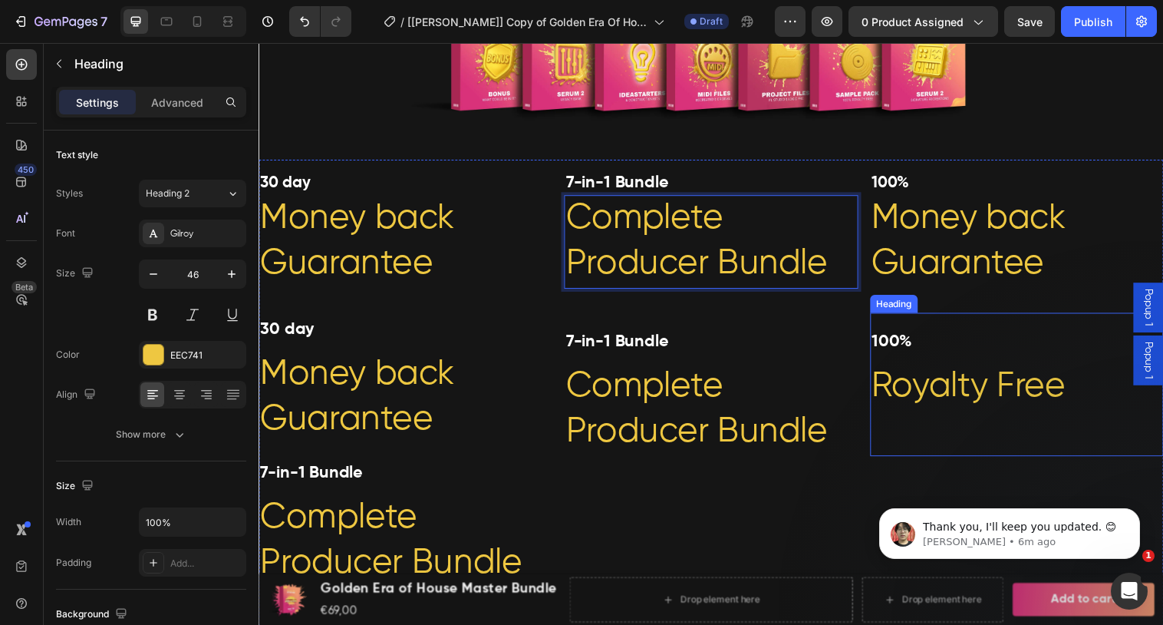
click at [951, 392] on span "Royalty Free" at bounding box center [980, 391] width 197 height 35
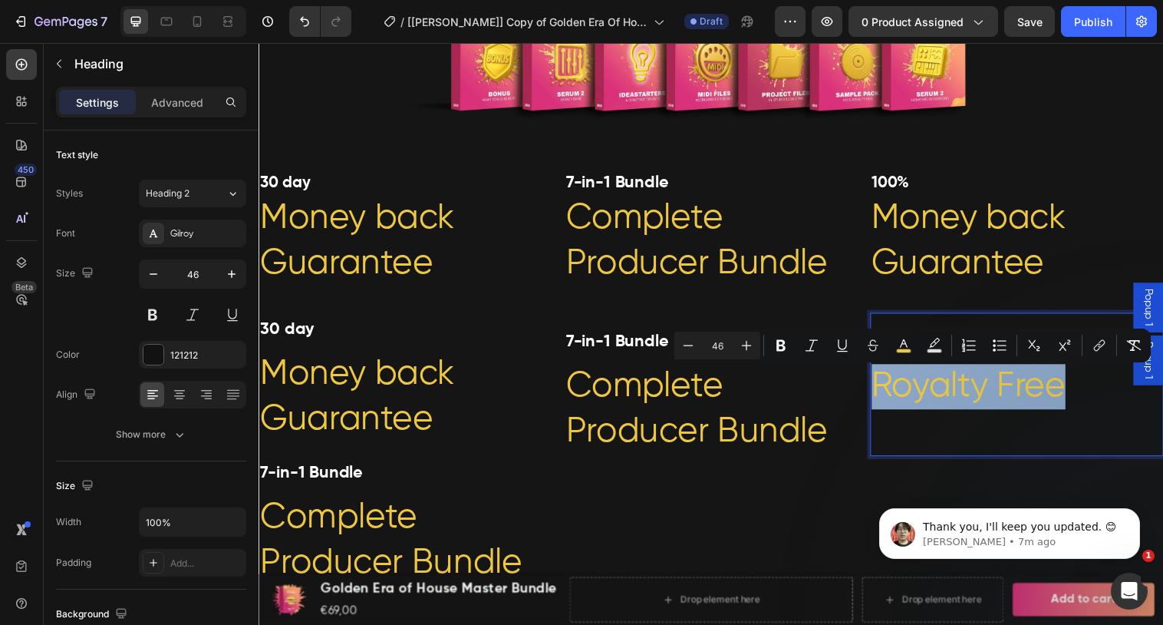
drag, startPoint x: 1076, startPoint y: 391, endPoint x: 883, endPoint y: 392, distance: 192.6
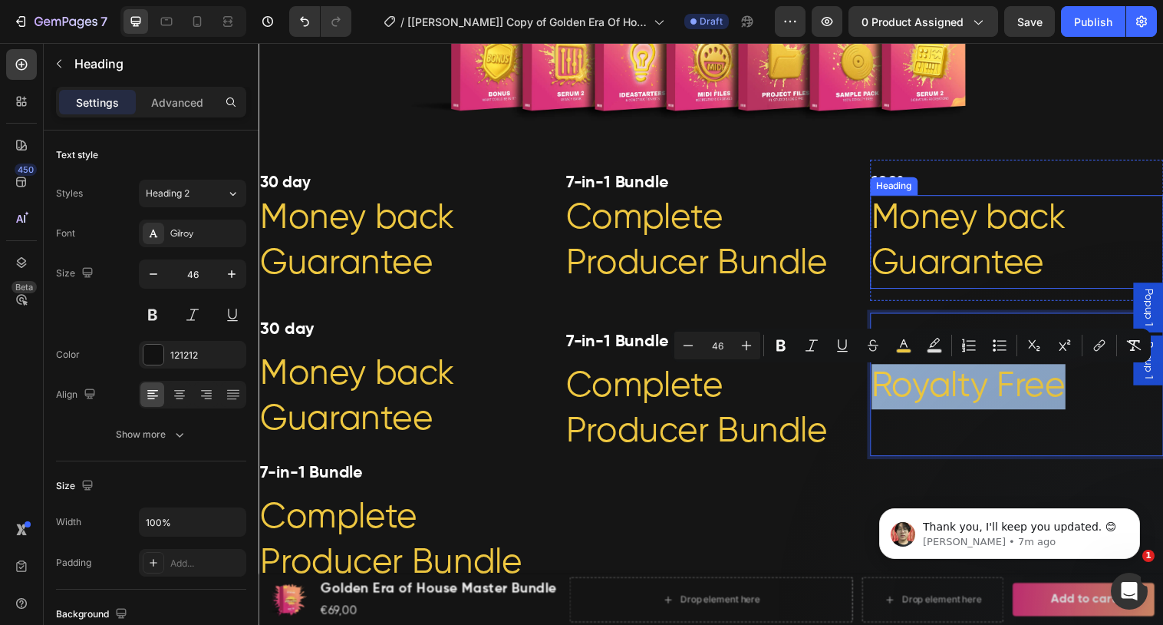
click at [994, 269] on span "Money back Guarantee" at bounding box center [981, 244] width 198 height 81
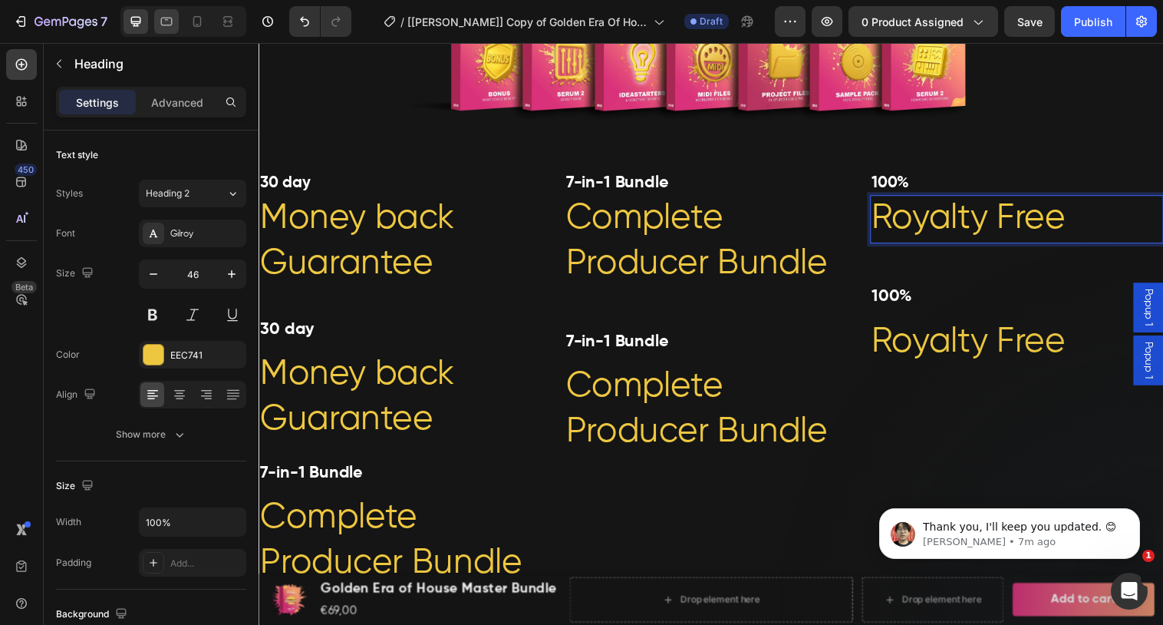
click at [168, 25] on icon at bounding box center [167, 22] width 12 height 8
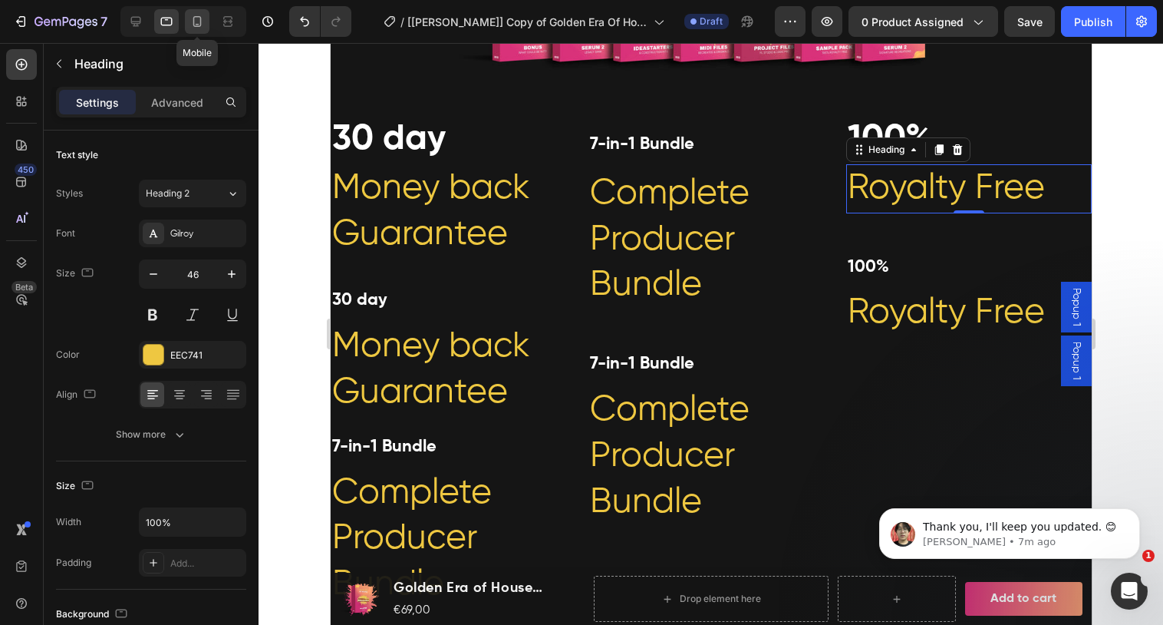
scroll to position [865, 0]
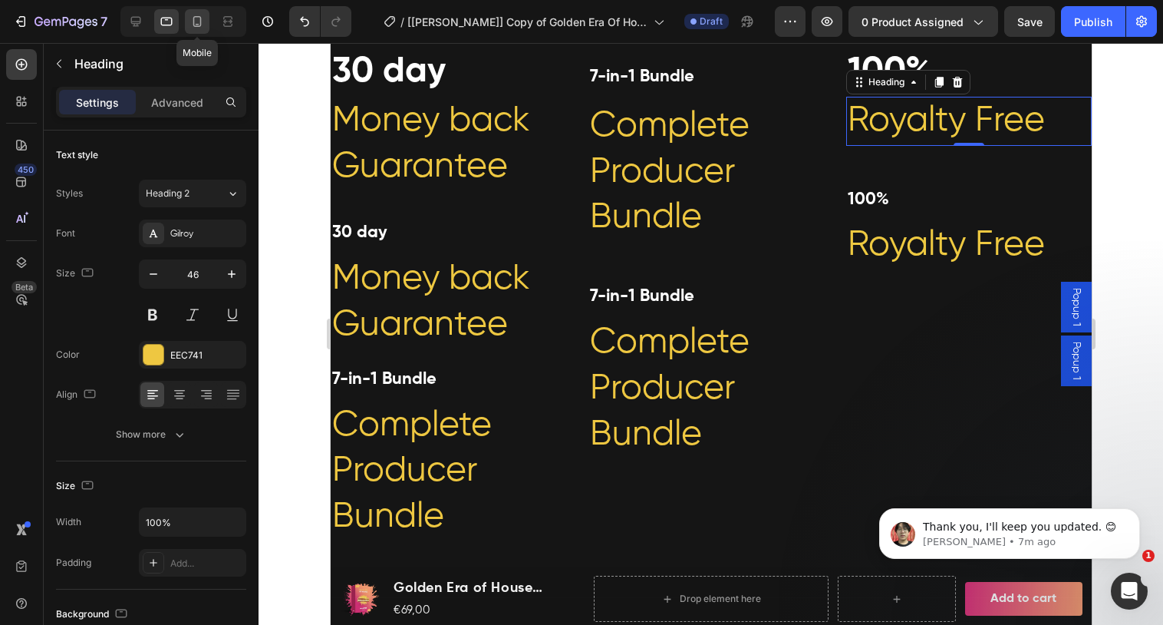
click at [207, 24] on div at bounding box center [197, 21] width 25 height 25
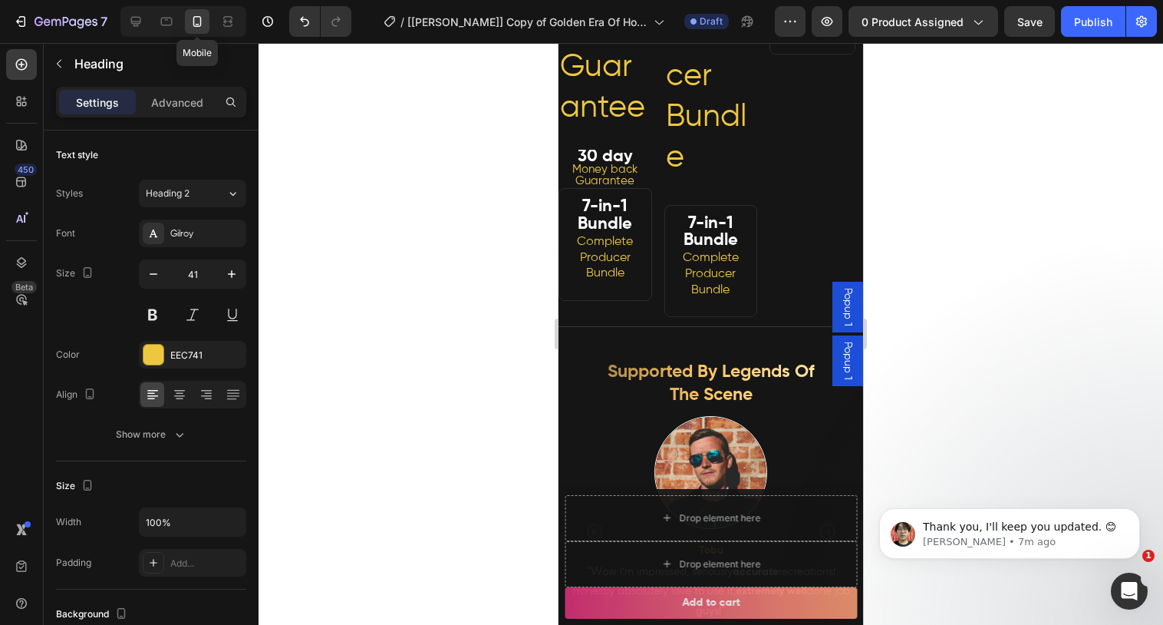
scroll to position [650, 0]
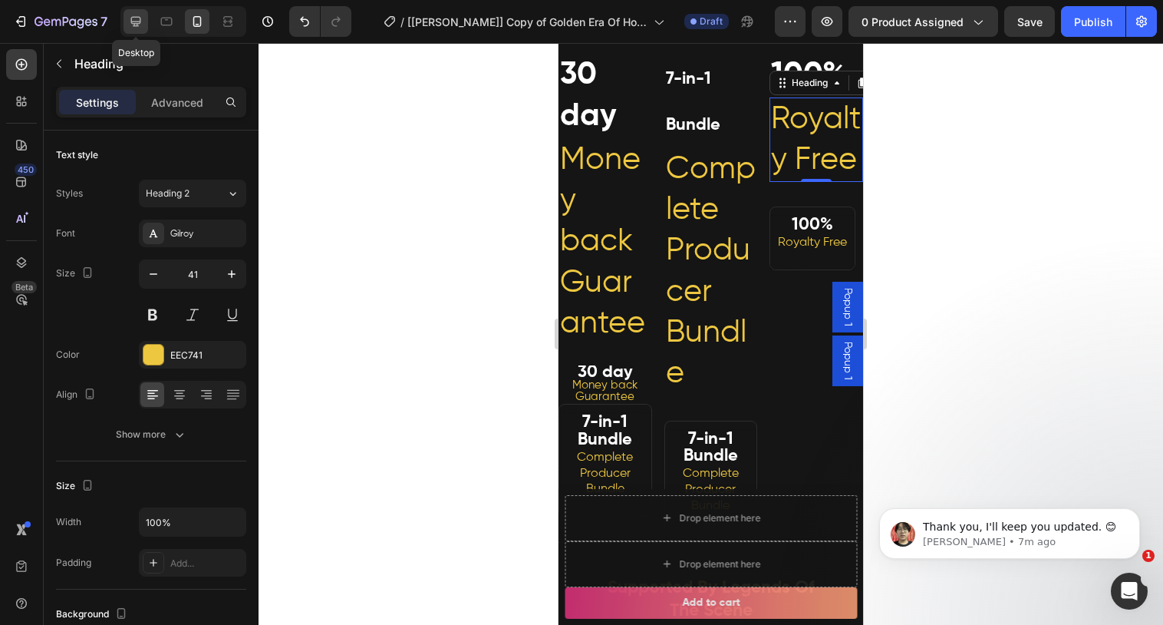
click at [141, 29] on div at bounding box center [136, 21] width 25 height 25
type input "46"
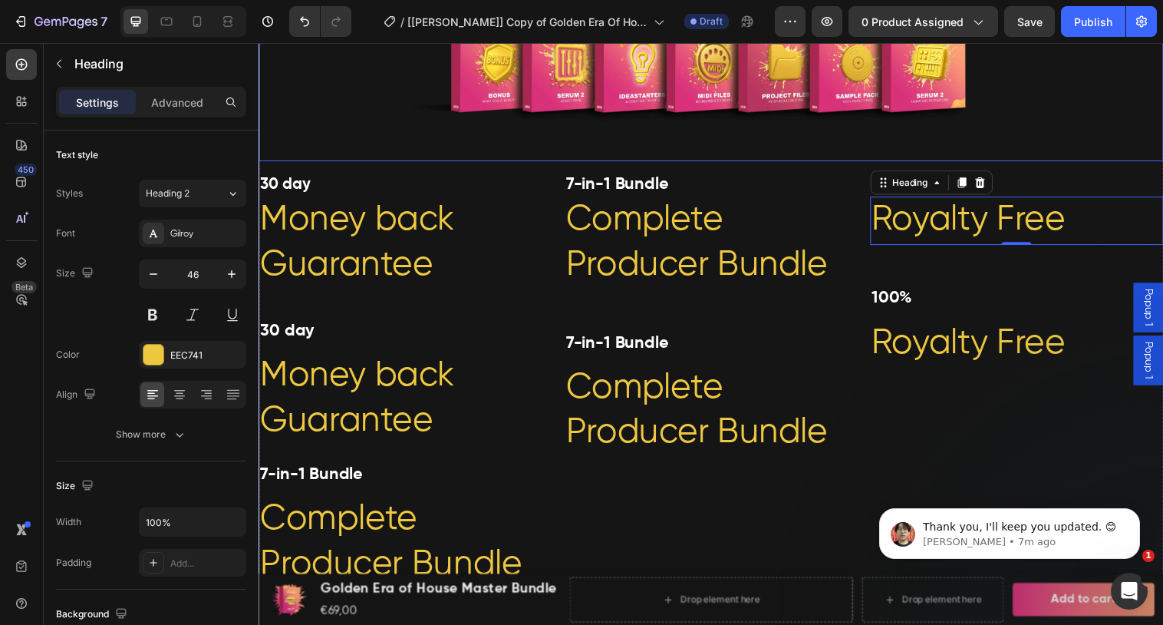
scroll to position [886, 0]
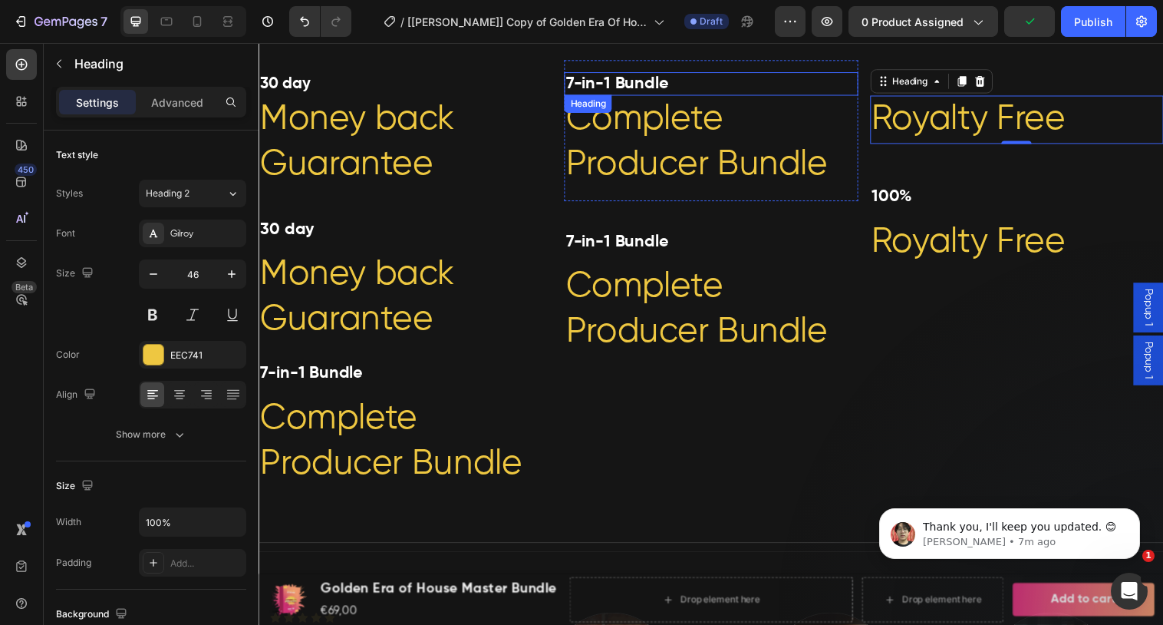
click at [620, 82] on strong "7-in-1 Bundle" at bounding box center [623, 84] width 104 height 17
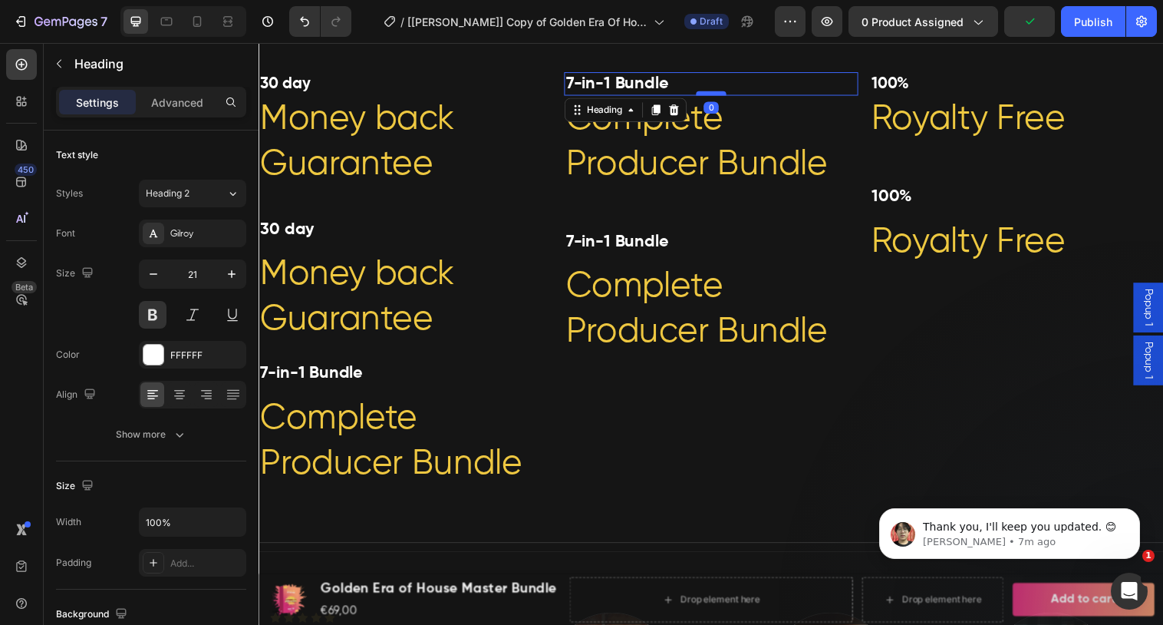
click at [707, 97] on div at bounding box center [719, 94] width 31 height 5
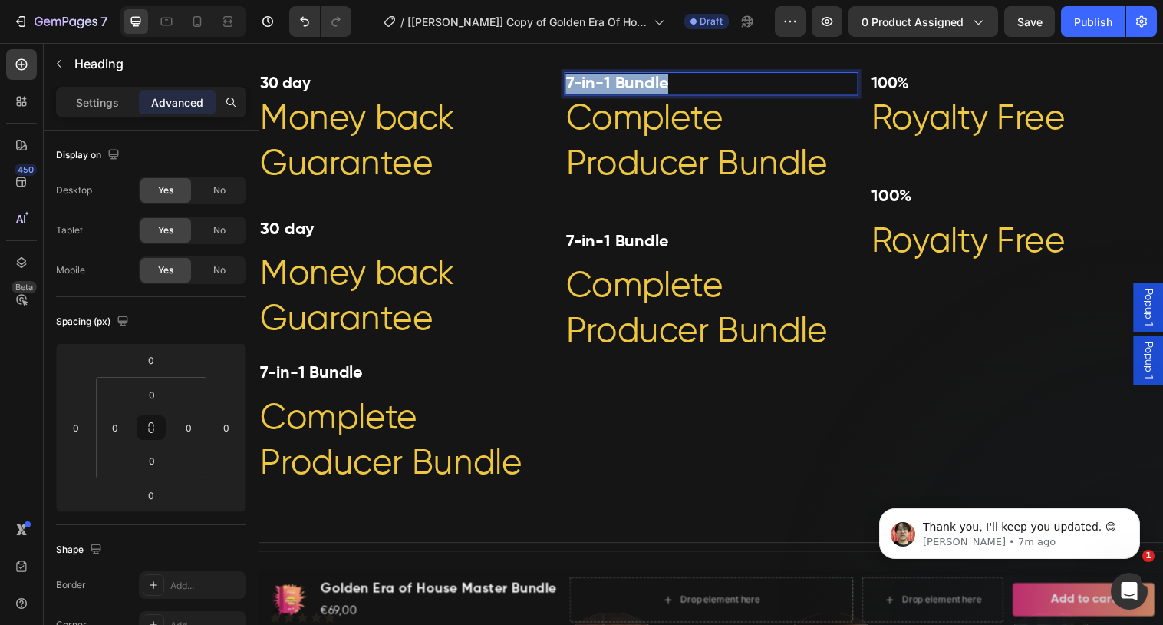
drag, startPoint x: 697, startPoint y: 88, endPoint x: 565, endPoint y: 81, distance: 132.1
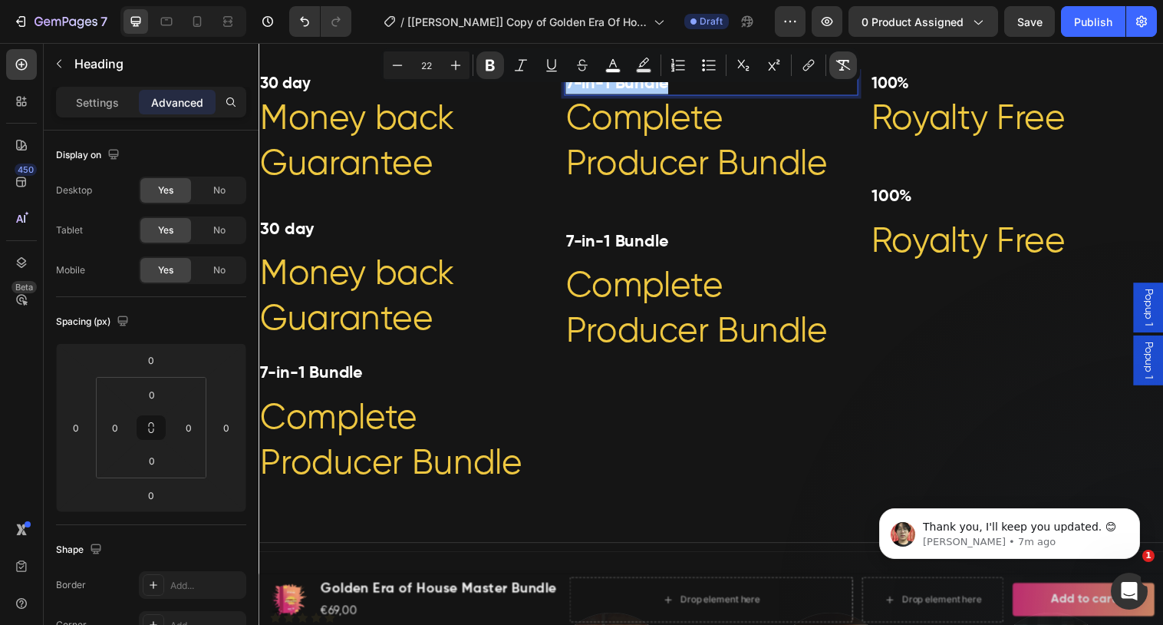
click at [842, 69] on icon "Editor contextual toolbar" at bounding box center [843, 65] width 15 height 11
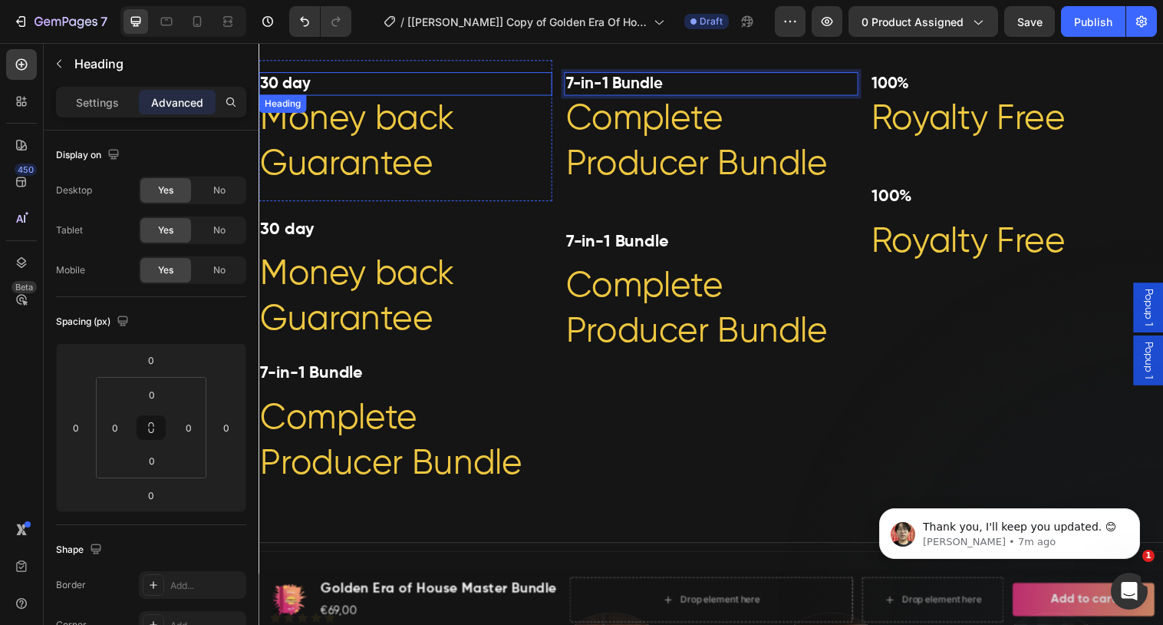
click at [410, 78] on h2 "30 day" at bounding box center [408, 85] width 298 height 24
click at [653, 89] on p "7-in-1 Bundle" at bounding box center [718, 84] width 295 height 21
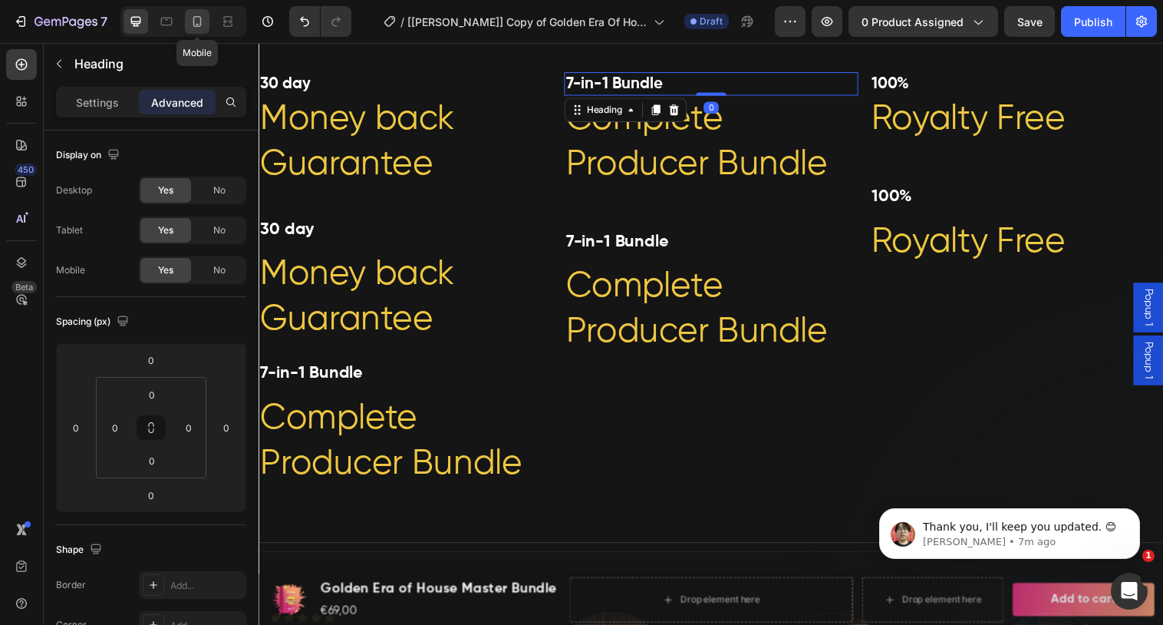
click at [200, 23] on icon at bounding box center [197, 21] width 8 height 11
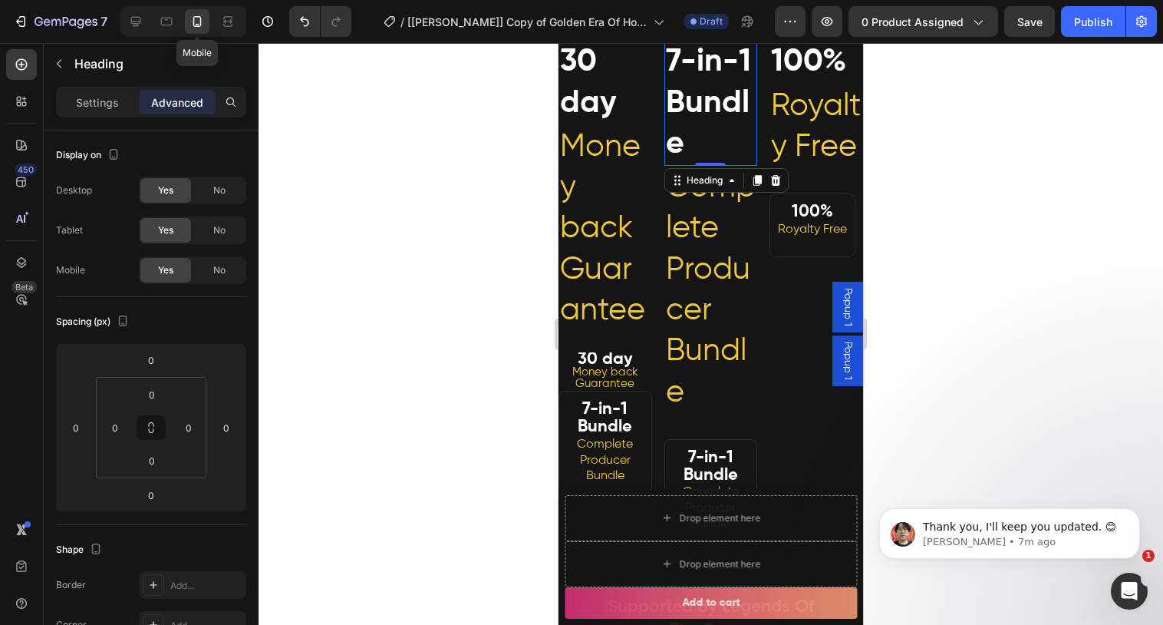
scroll to position [606, 0]
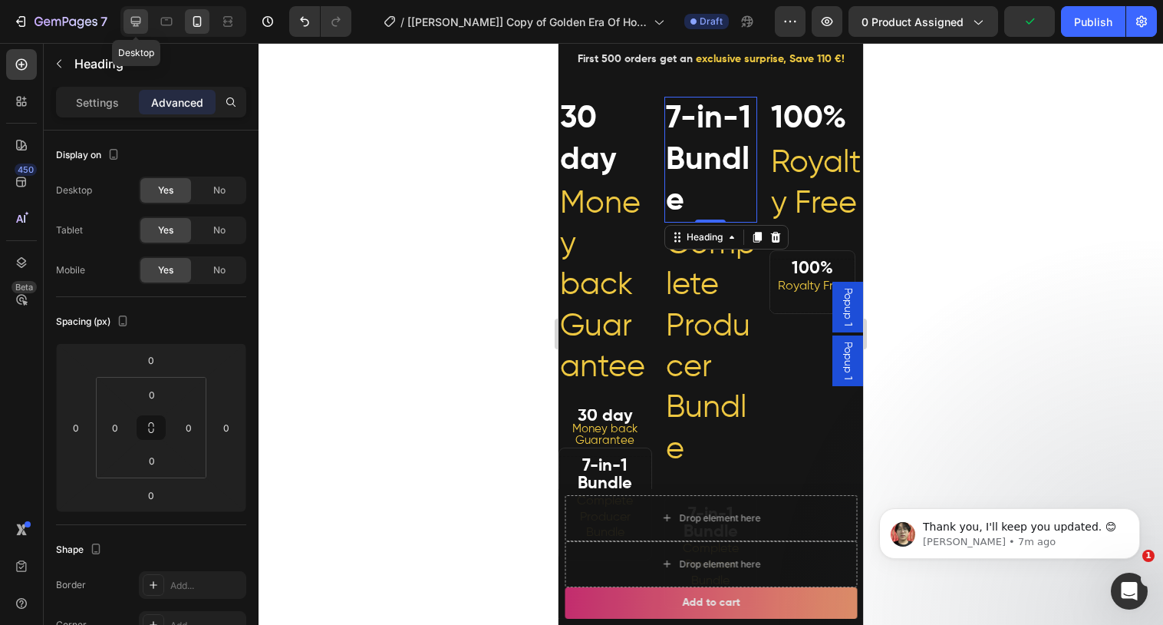
click at [132, 21] on icon at bounding box center [136, 22] width 10 height 10
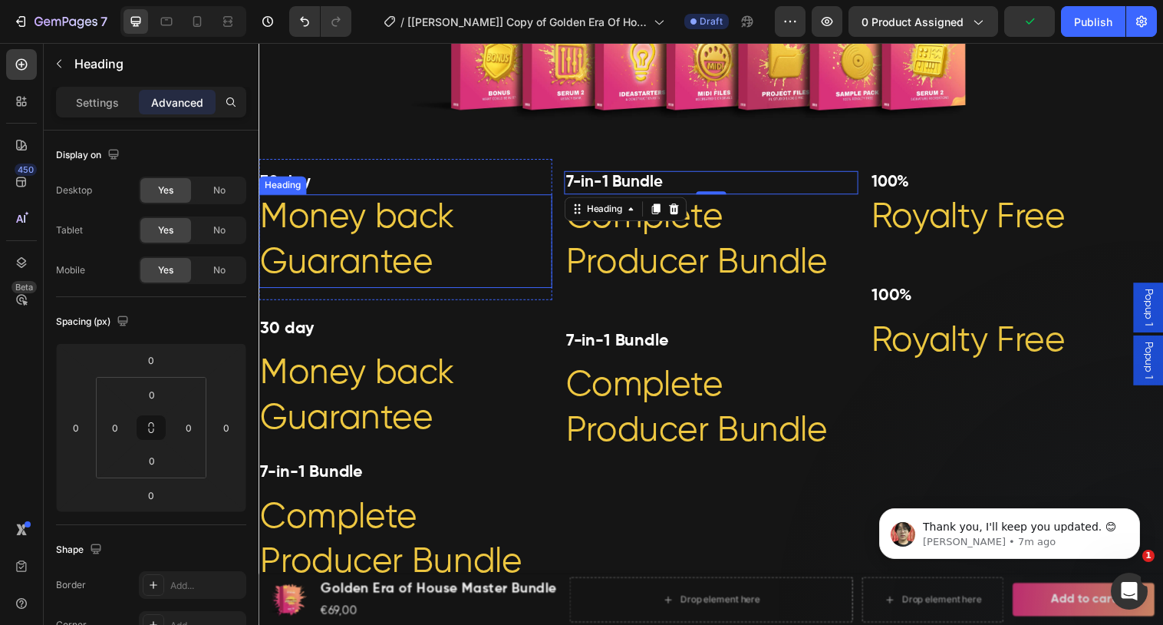
scroll to position [862, 0]
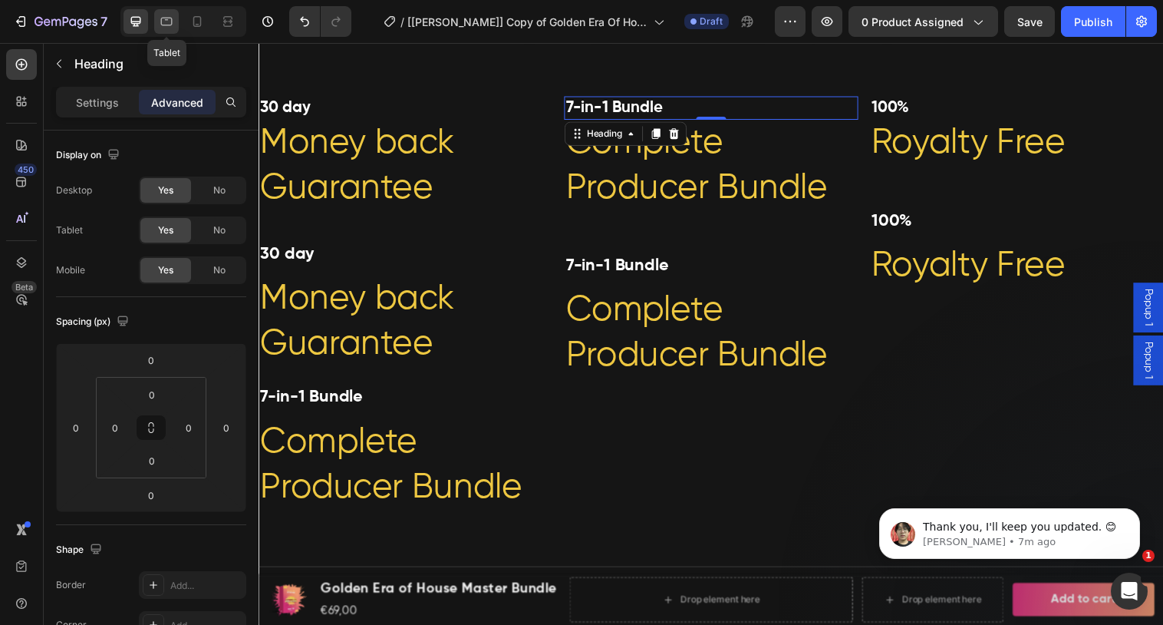
click at [175, 18] on div at bounding box center [166, 21] width 25 height 25
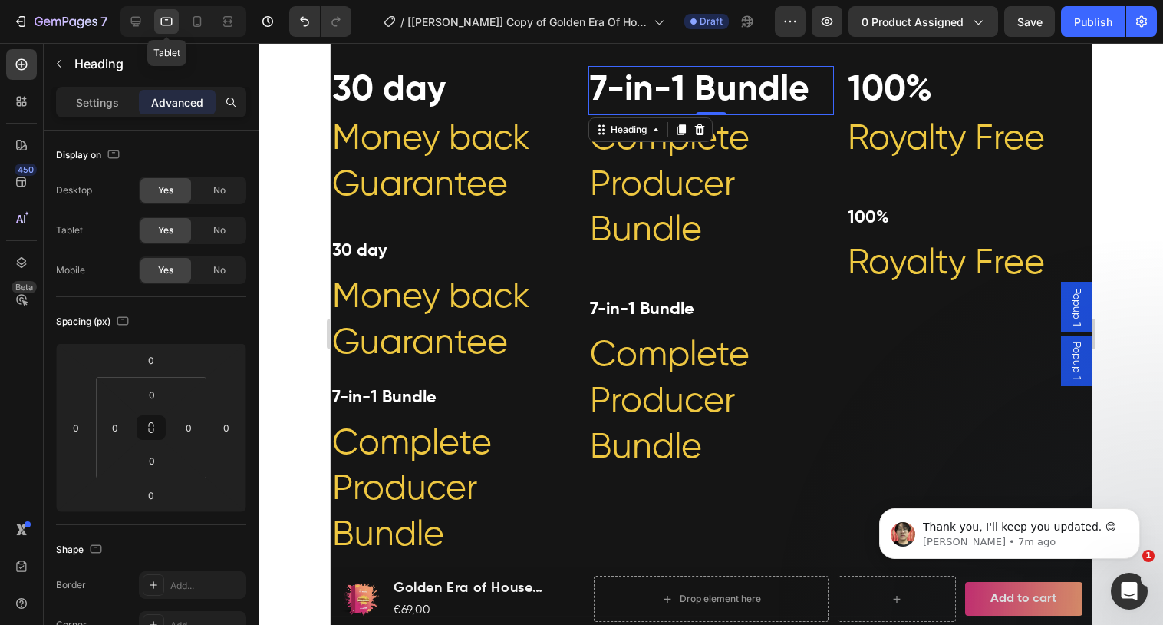
scroll to position [816, 0]
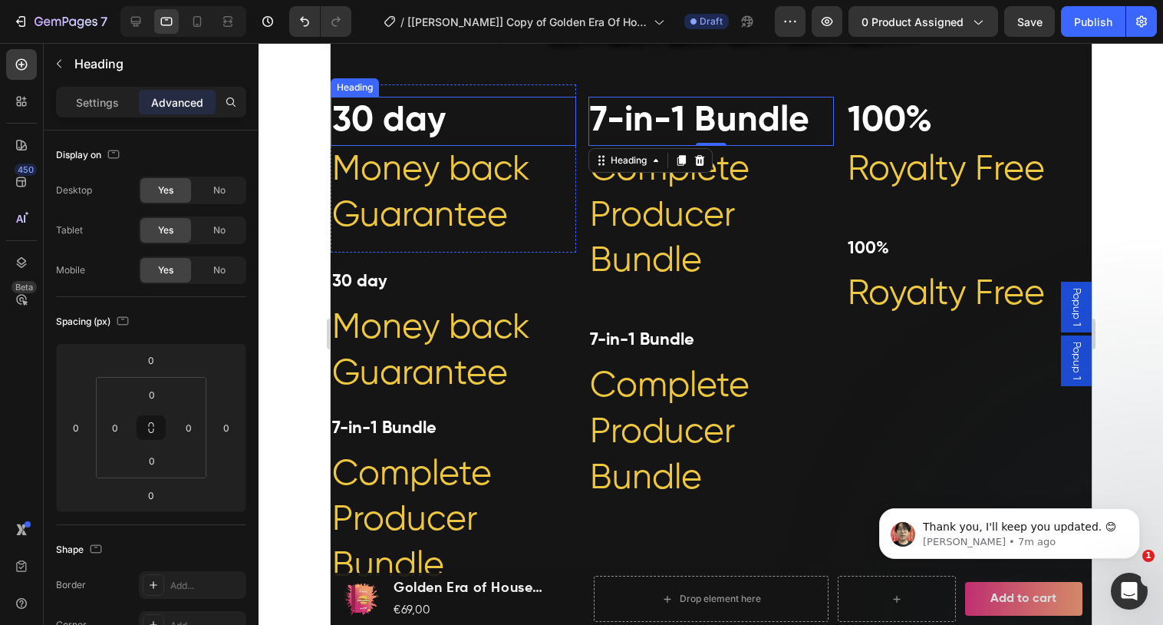
click at [405, 135] on h2 "30 day" at bounding box center [453, 121] width 246 height 49
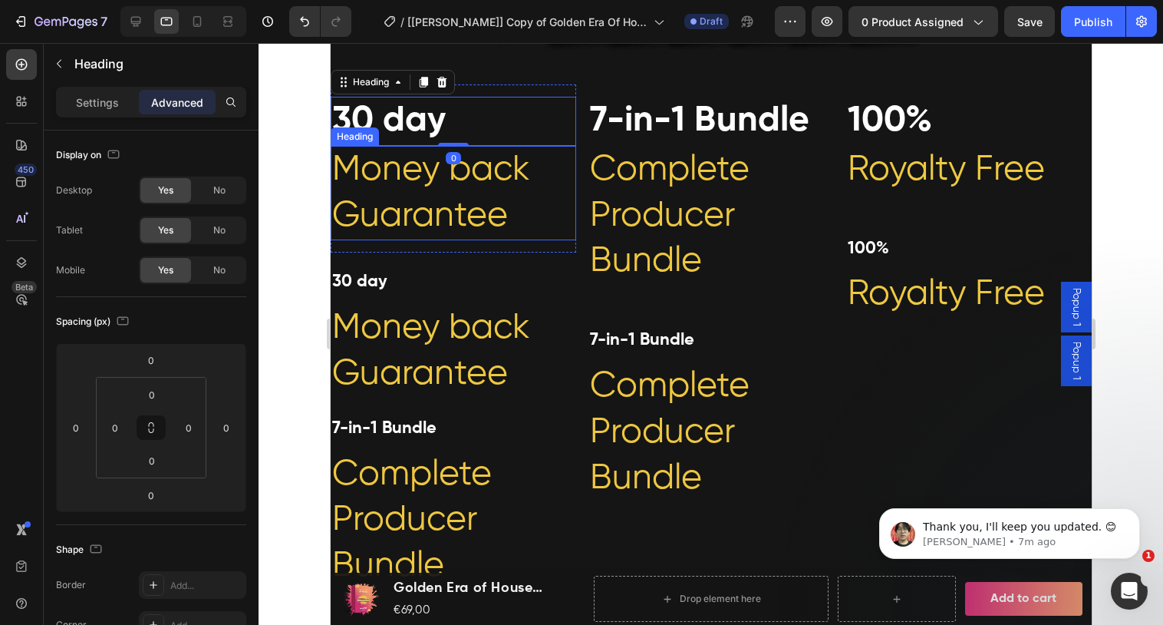
click at [81, 101] on p "Settings" at bounding box center [97, 102] width 43 height 16
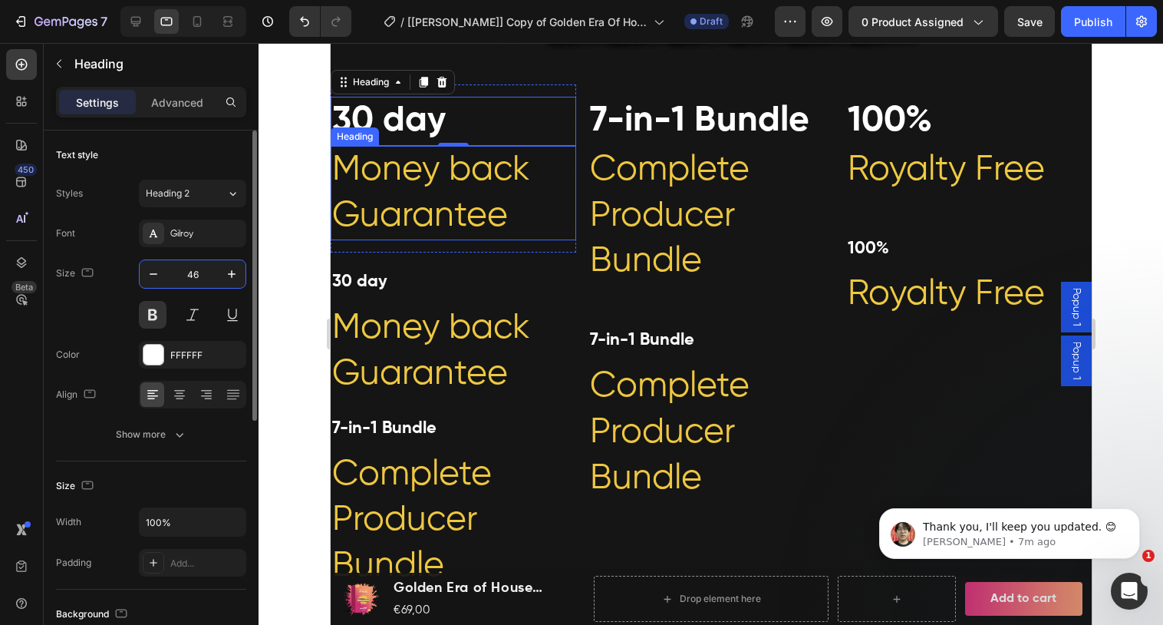
click at [206, 281] on input "46" at bounding box center [192, 274] width 51 height 28
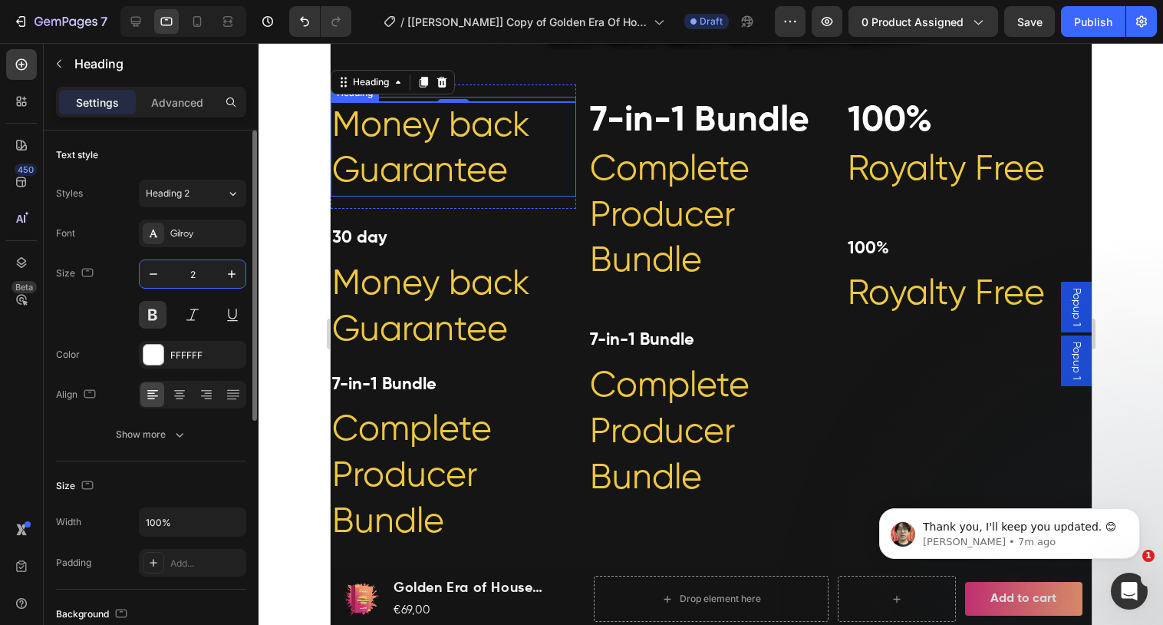
type input "20"
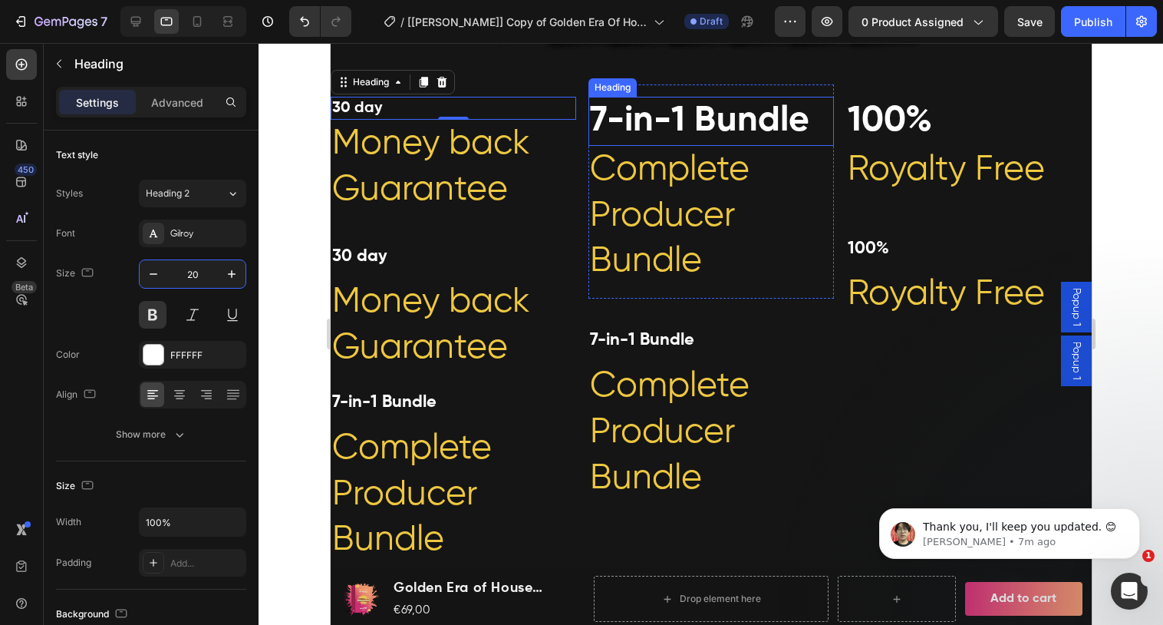
click at [703, 122] on p "7-in-1 Bundle" at bounding box center [710, 121] width 242 height 46
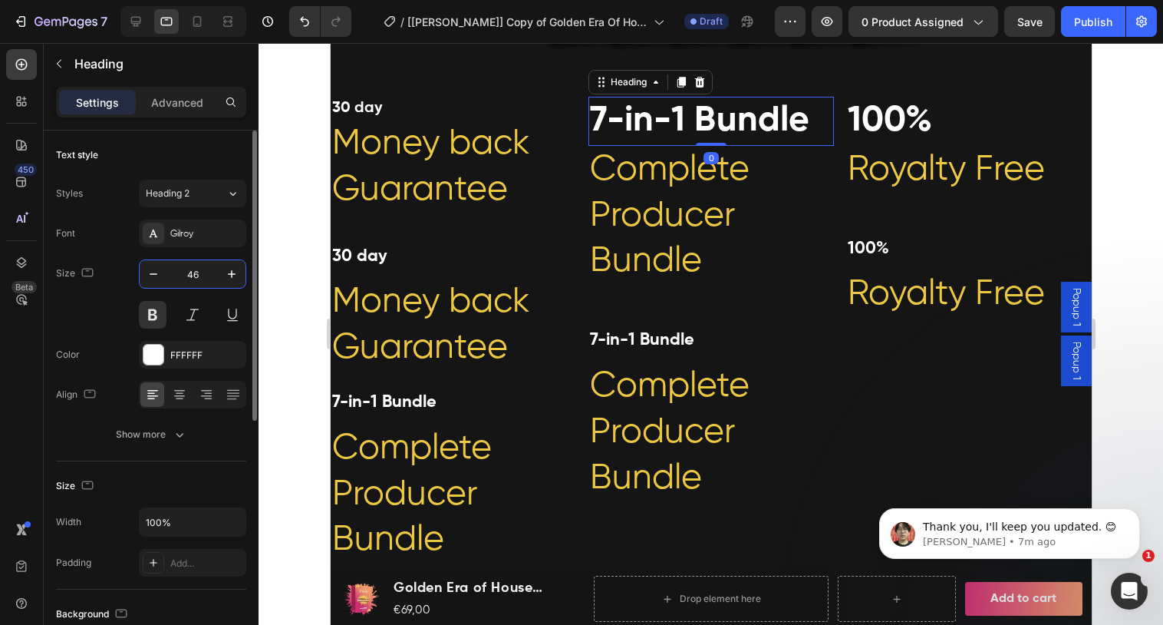
click at [206, 277] on input "46" at bounding box center [192, 274] width 51 height 28
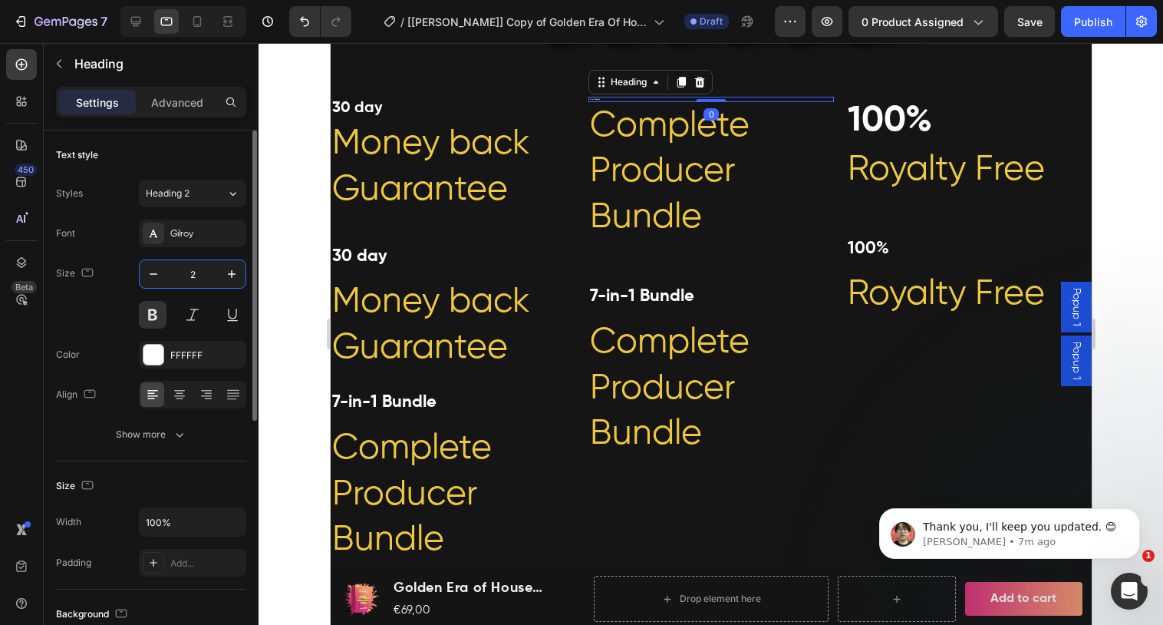
type input "20"
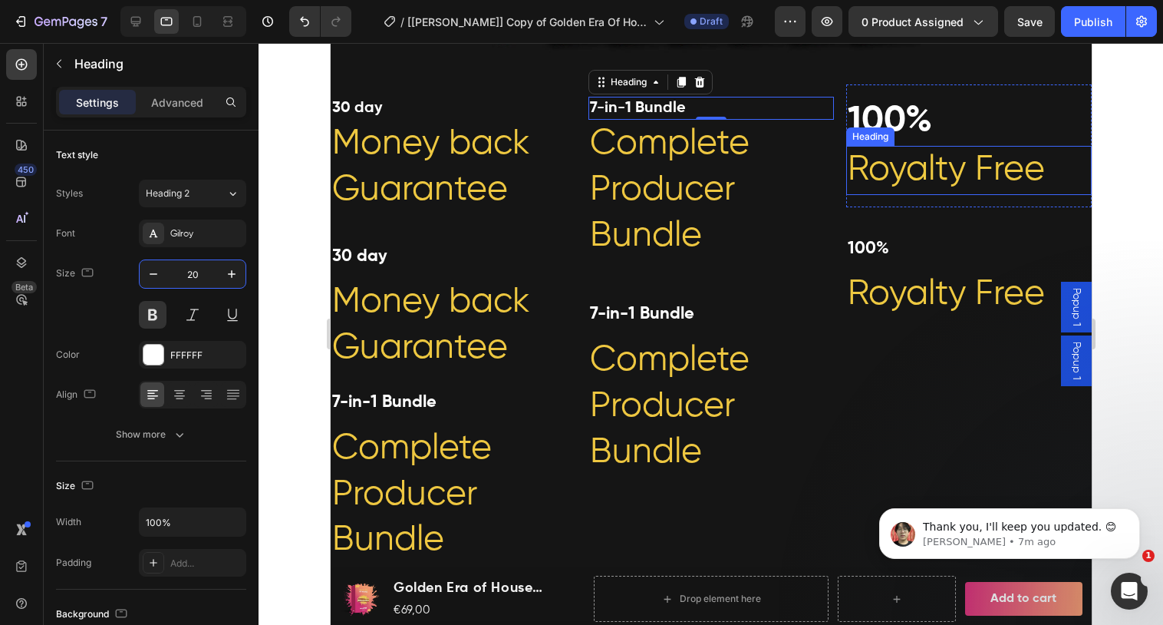
click at [894, 130] on div "Heading" at bounding box center [869, 136] width 48 height 18
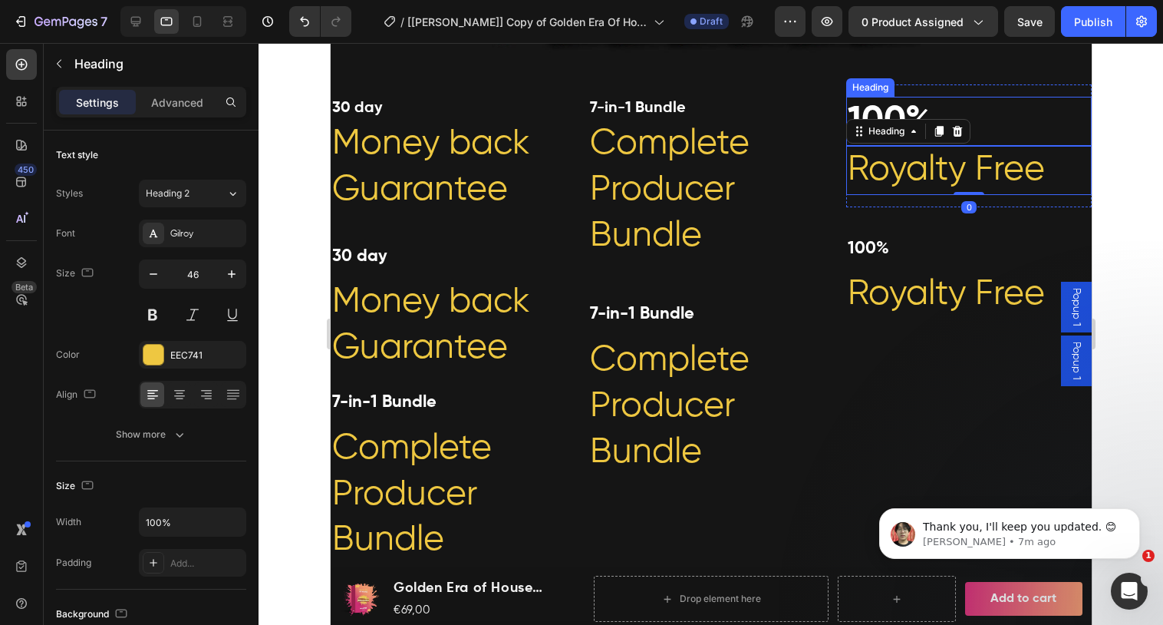
click at [946, 106] on p "100%" at bounding box center [968, 121] width 242 height 46
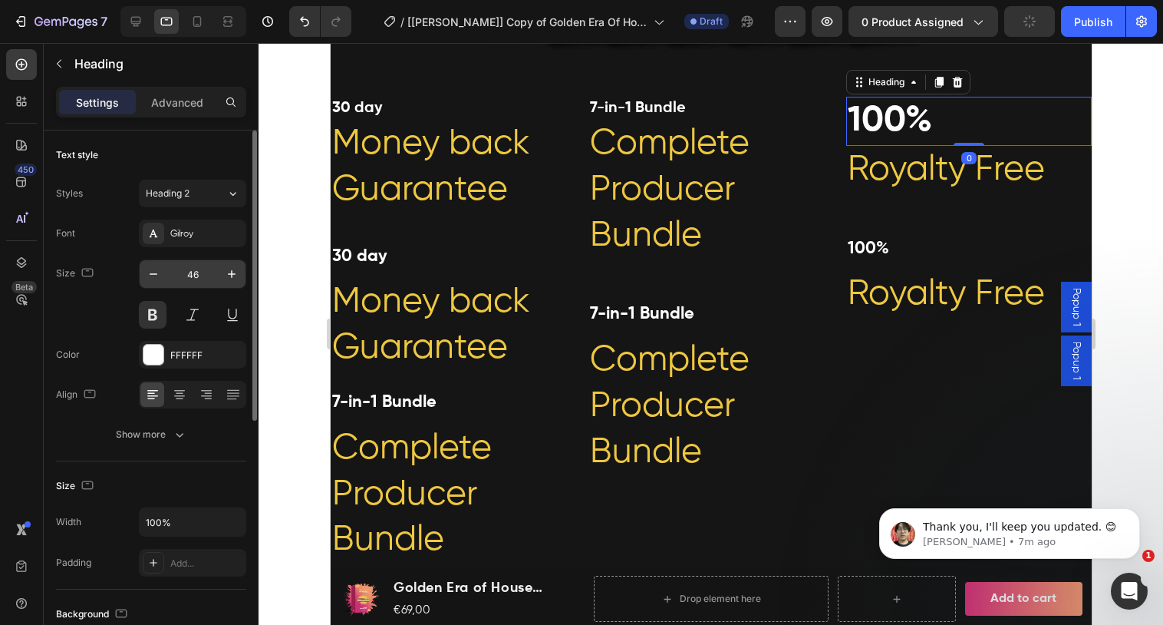
click at [209, 274] on input "46" at bounding box center [192, 274] width 51 height 28
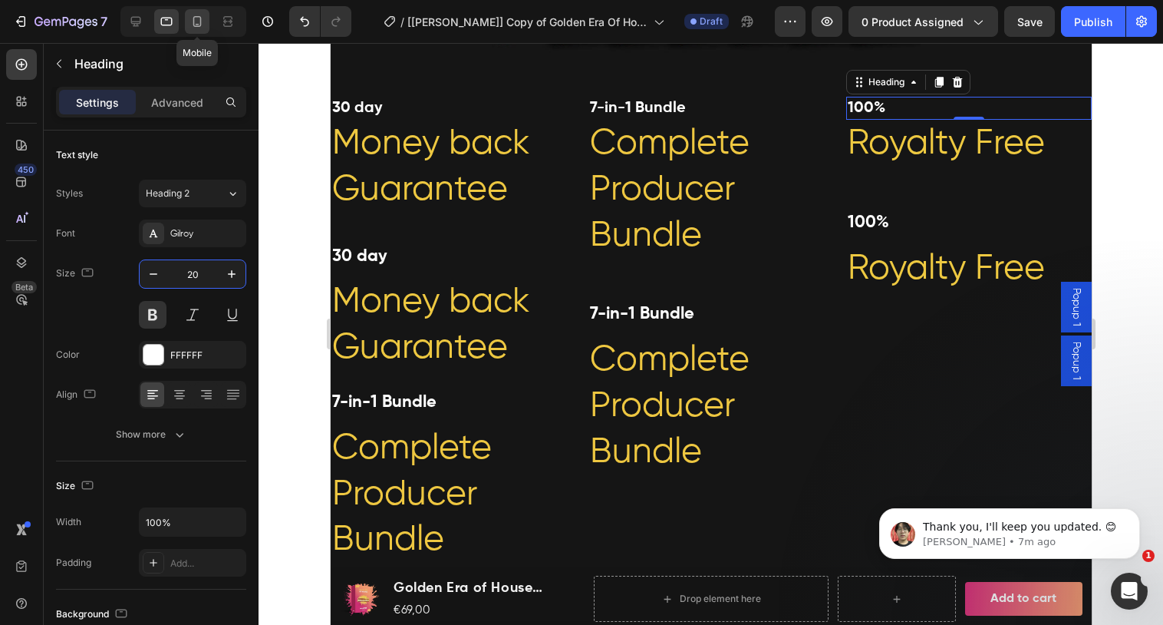
click at [200, 18] on icon at bounding box center [197, 21] width 8 height 11
type input "41"
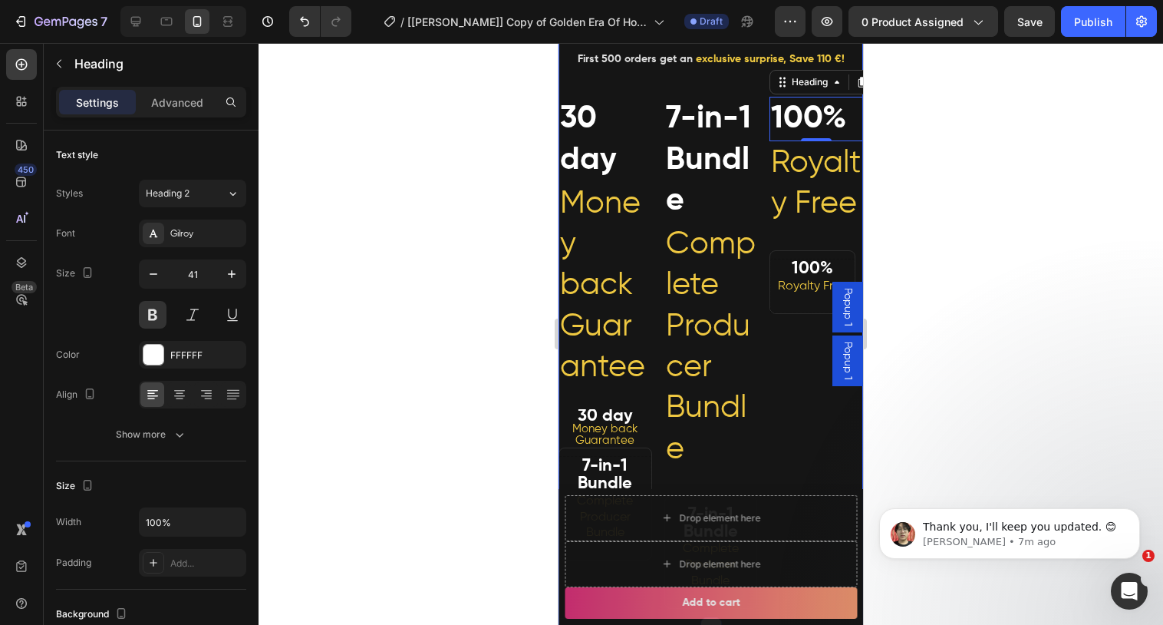
scroll to position [606, 0]
click at [601, 127] on h2 "30 day" at bounding box center [606, 139] width 94 height 85
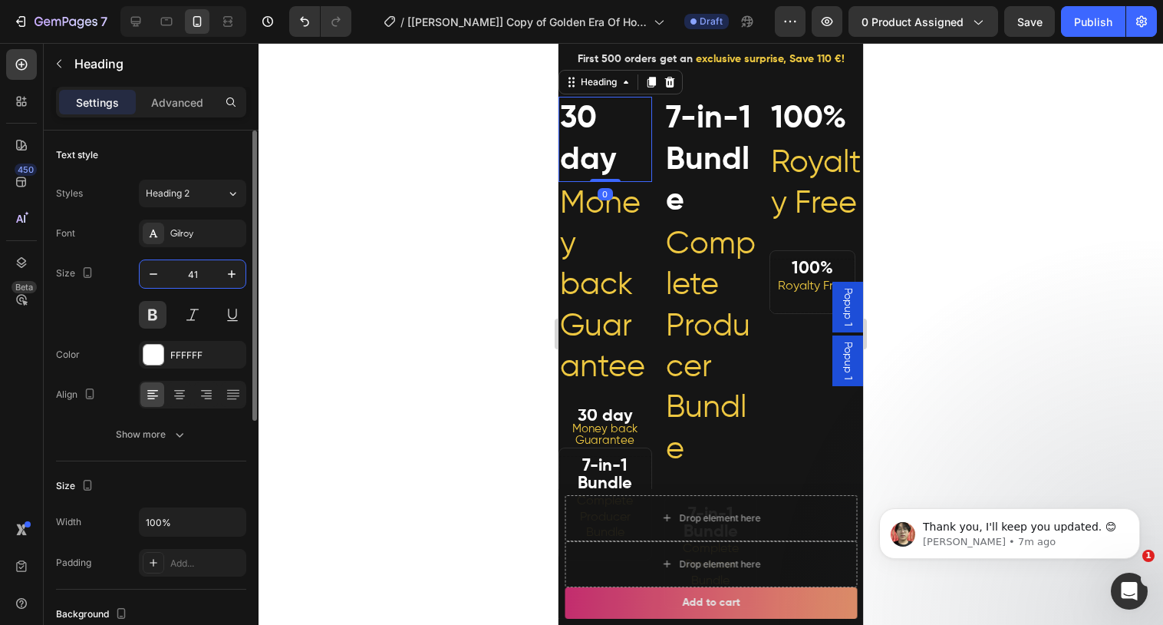
click at [200, 276] on input "41" at bounding box center [192, 274] width 51 height 28
type input "20"
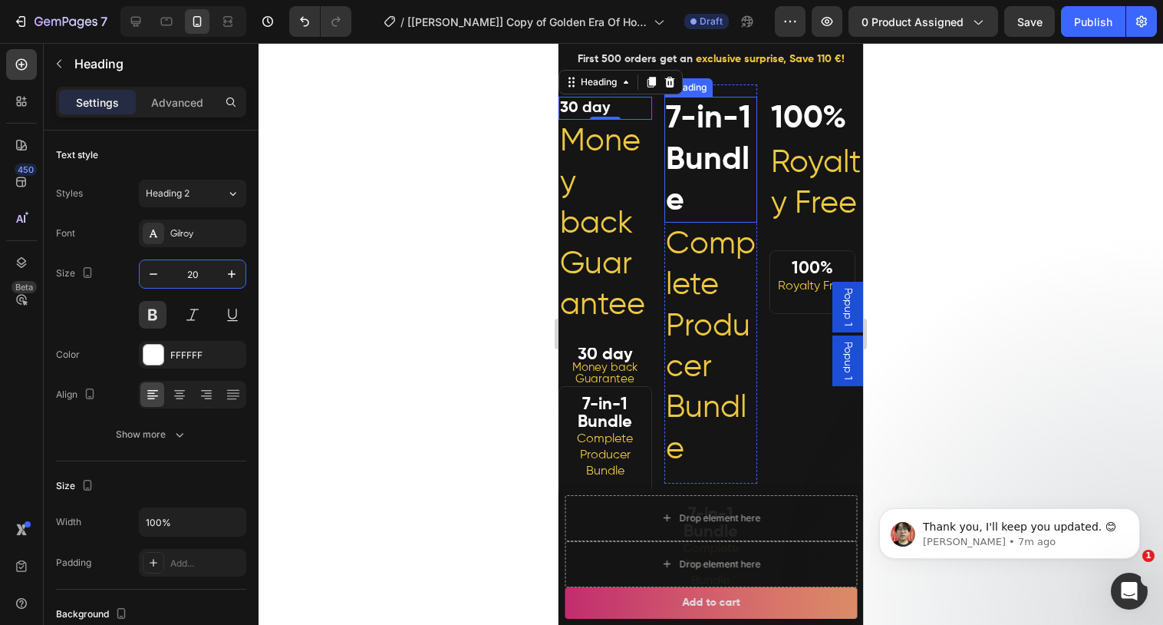
click at [676, 128] on p "7-in-1 Bundle" at bounding box center [711, 159] width 91 height 123
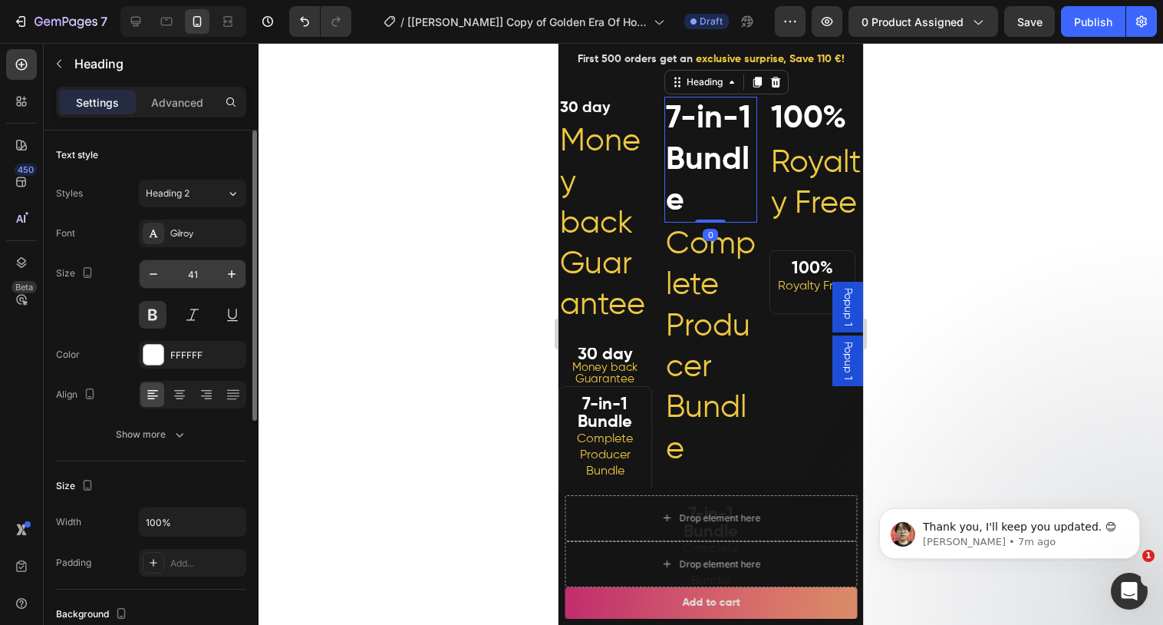
click at [195, 269] on input "41" at bounding box center [192, 274] width 51 height 28
type input "20"
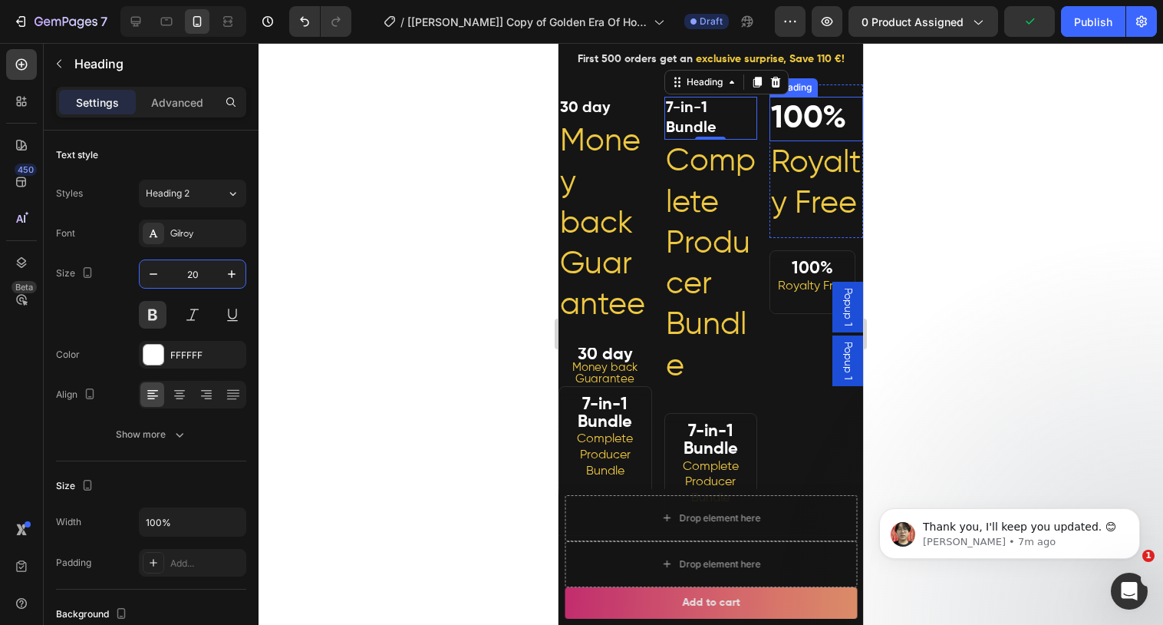
click at [812, 121] on p "100%" at bounding box center [816, 118] width 91 height 41
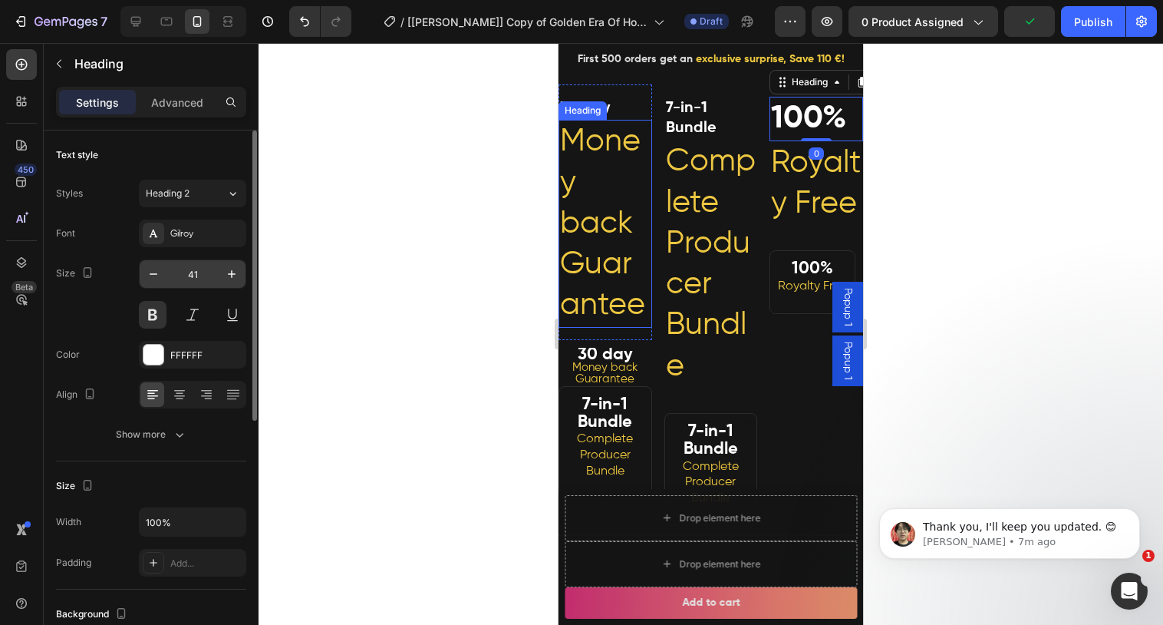
click at [209, 275] on input "41" at bounding box center [192, 274] width 51 height 28
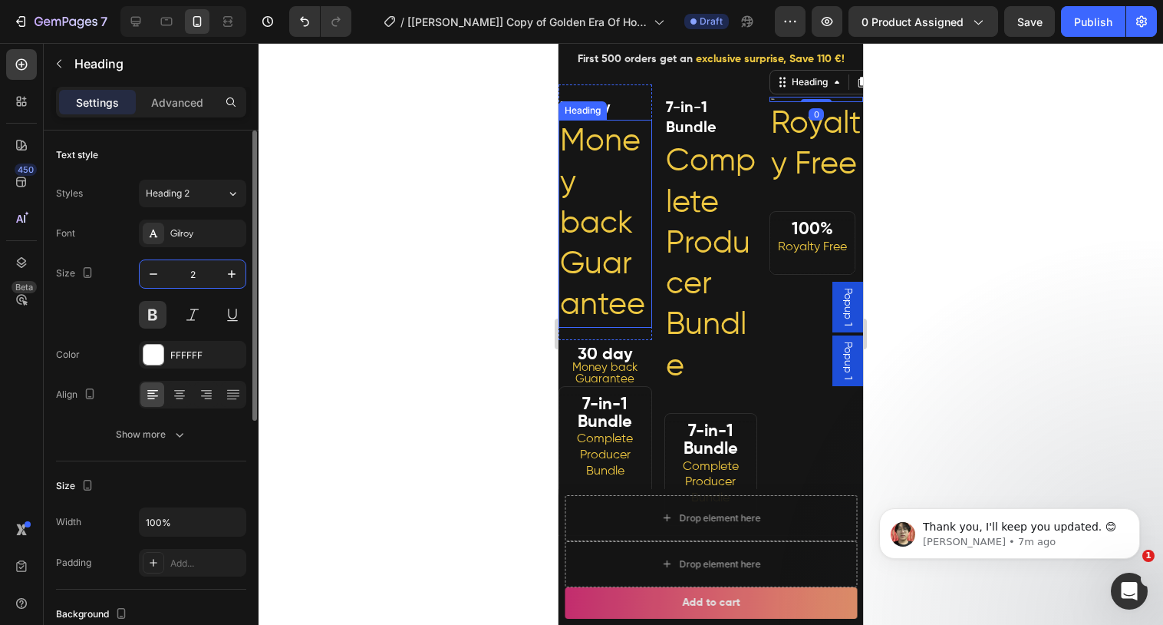
type input "20"
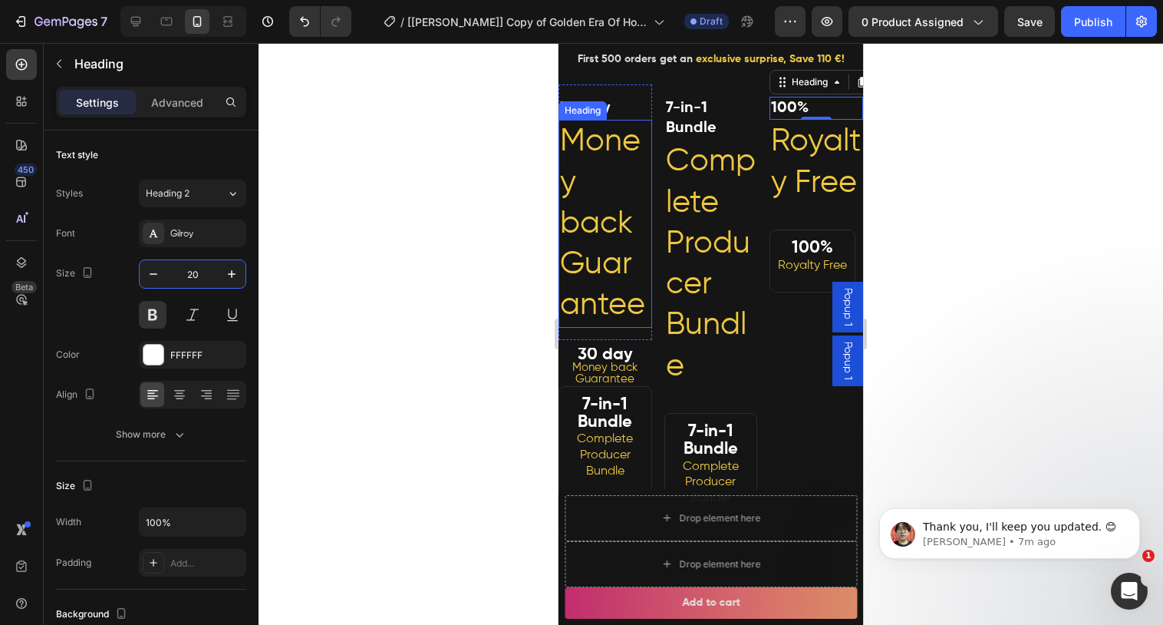
click at [607, 203] on h2 "Money back Guarantee" at bounding box center [606, 223] width 94 height 207
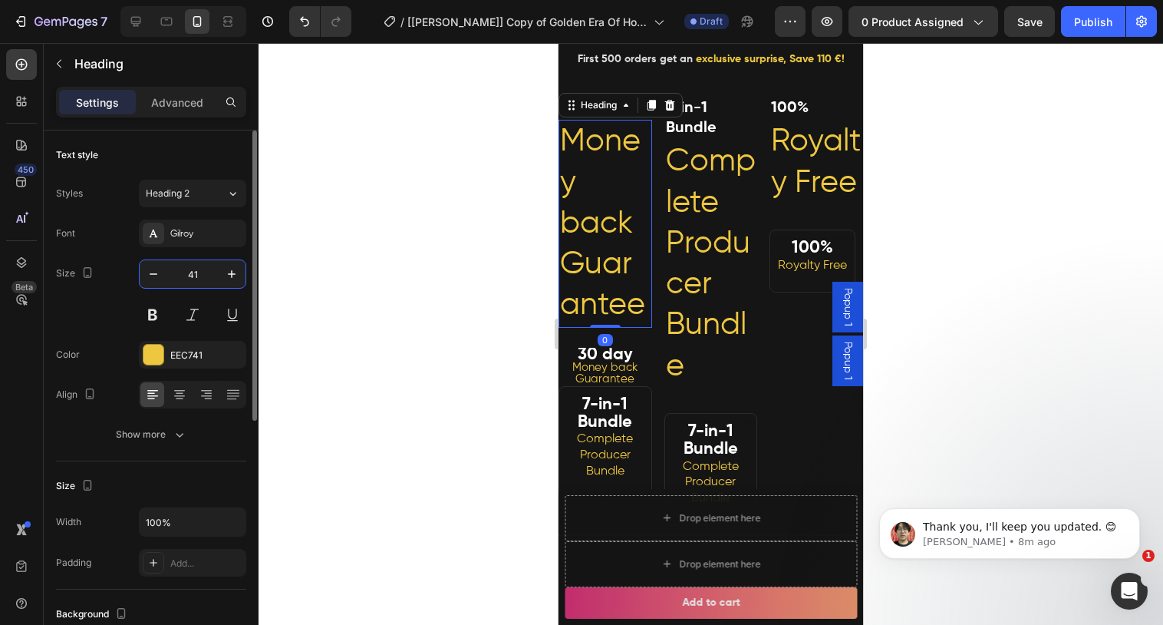
click at [210, 273] on input "41" at bounding box center [192, 274] width 51 height 28
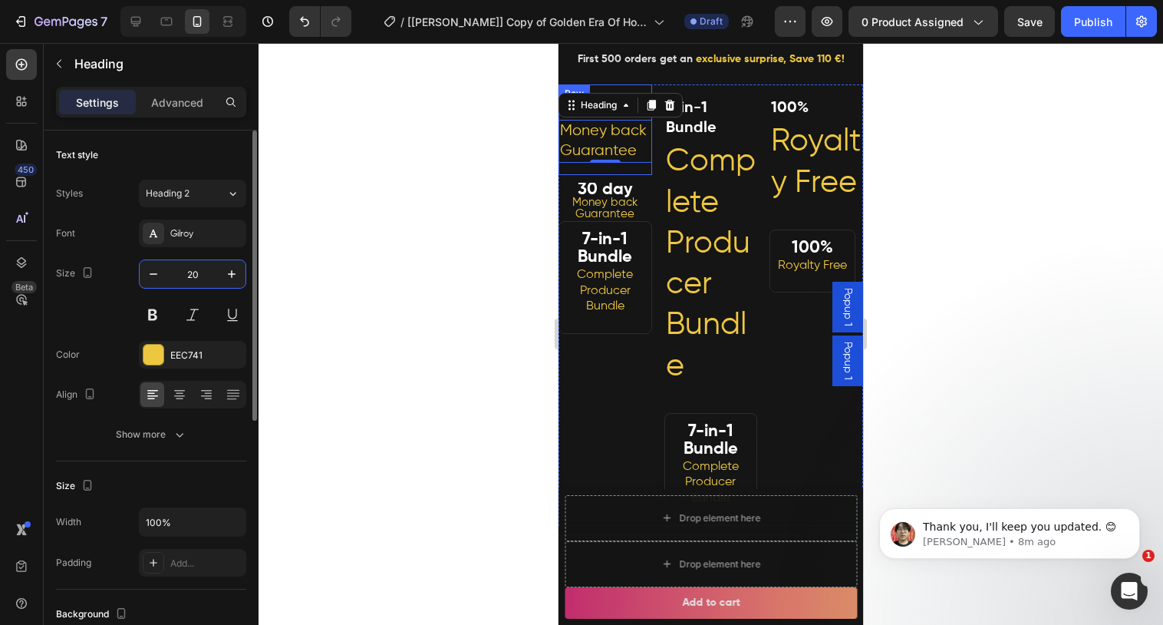
type input "2"
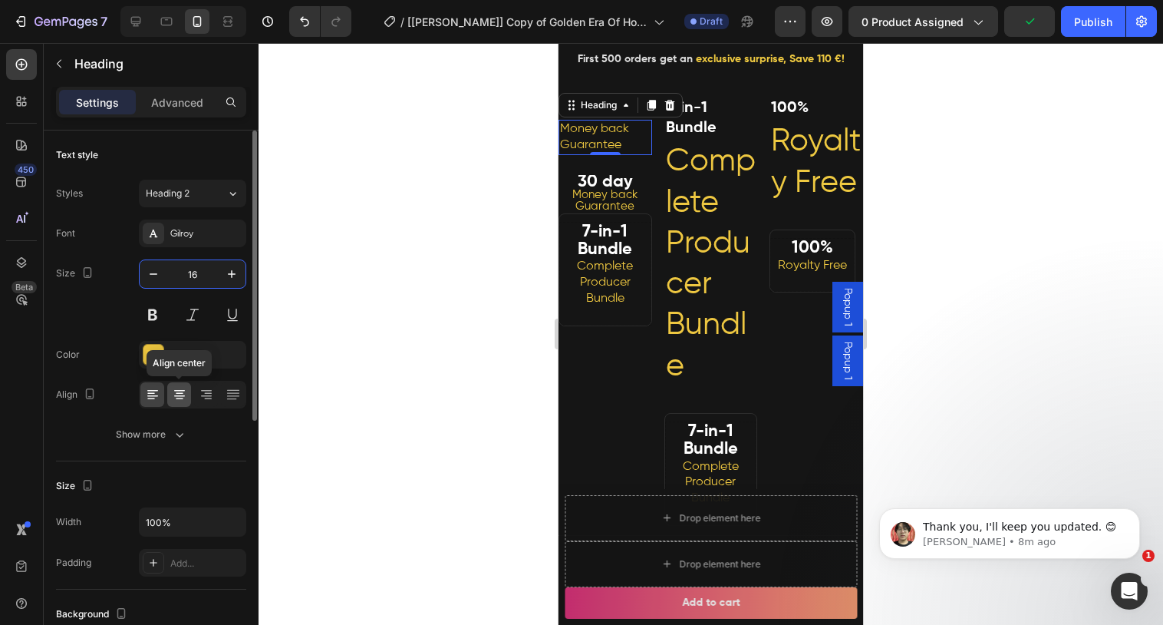
type input "16"
drag, startPoint x: 176, startPoint y: 392, endPoint x: 488, endPoint y: 271, distance: 335.0
click at [176, 393] on icon at bounding box center [180, 394] width 8 height 2
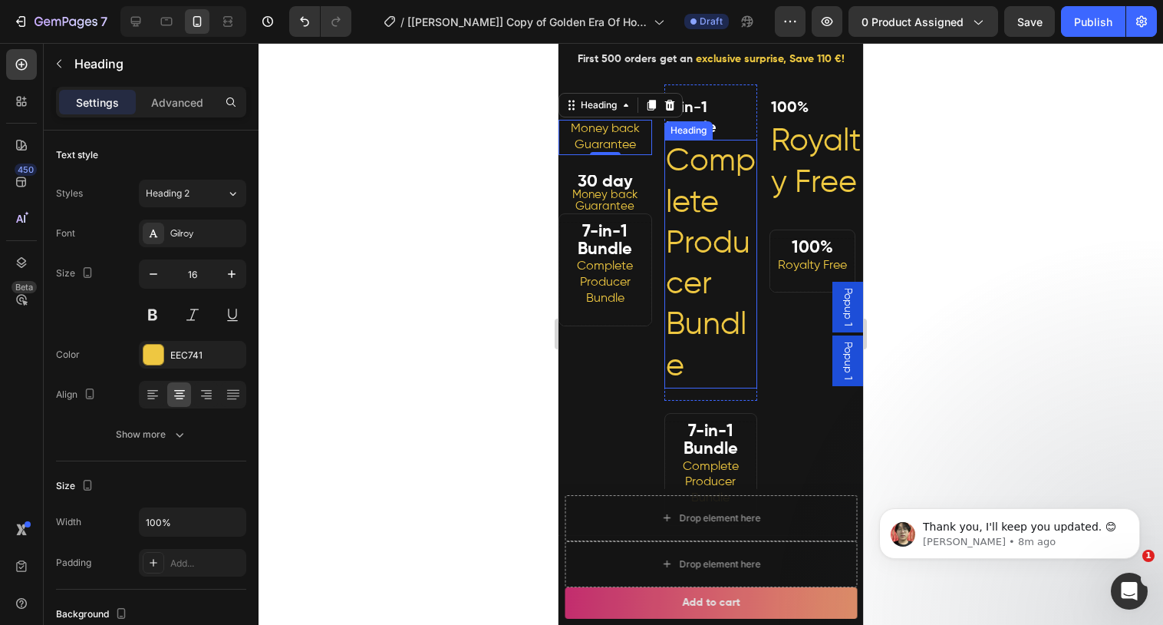
click at [682, 171] on span "Complete Producer Bundle" at bounding box center [711, 264] width 90 height 236
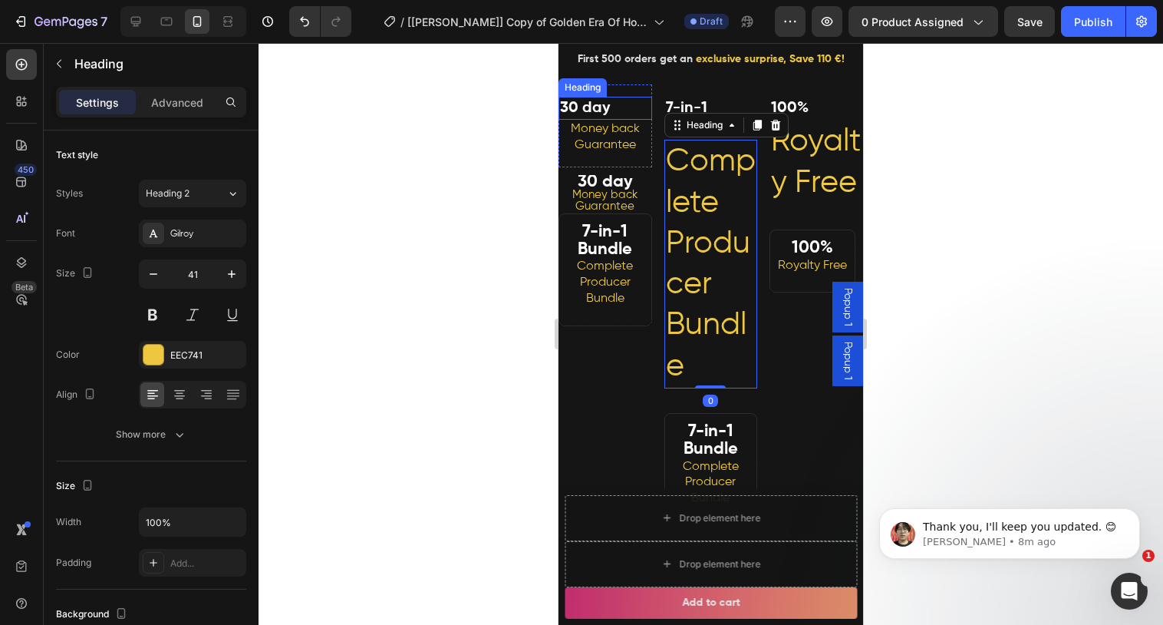
click at [575, 105] on h2 "30 day" at bounding box center [606, 108] width 94 height 23
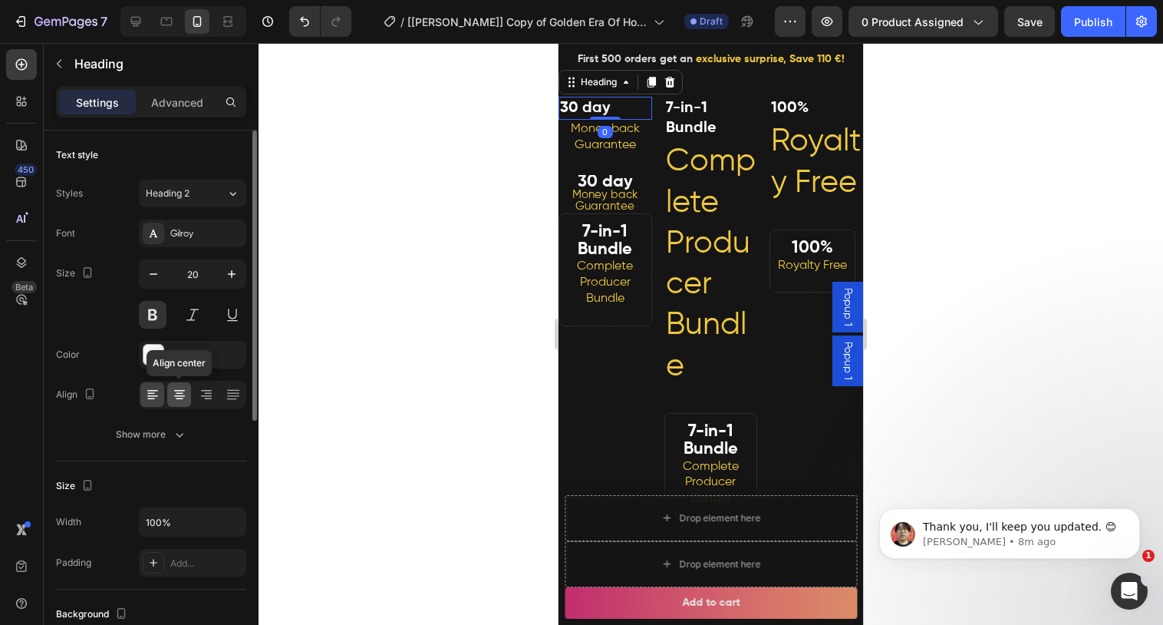
click at [172, 396] on icon at bounding box center [179, 394] width 15 height 15
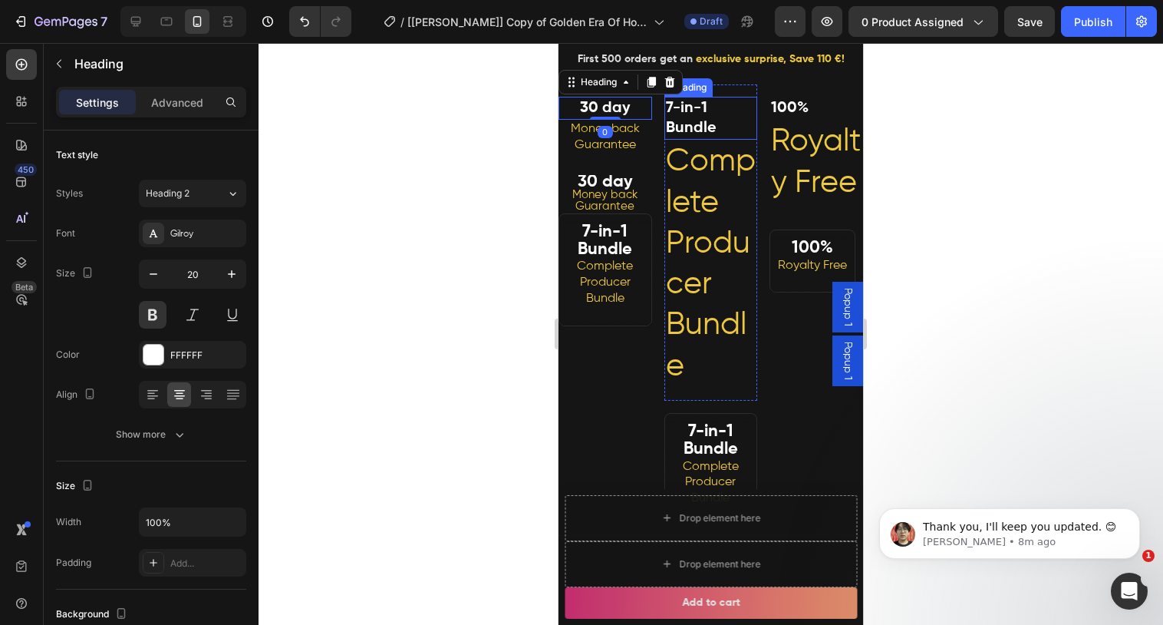
click at [722, 119] on p "7-in-1 Bundle" at bounding box center [711, 118] width 91 height 40
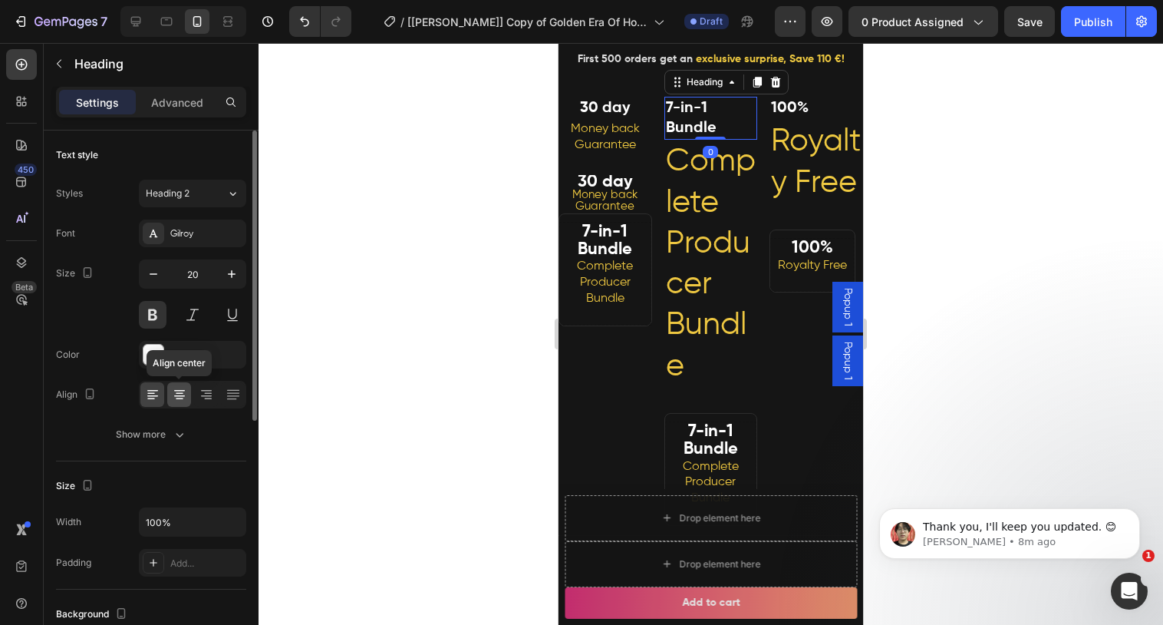
click at [188, 382] on div at bounding box center [179, 394] width 24 height 25
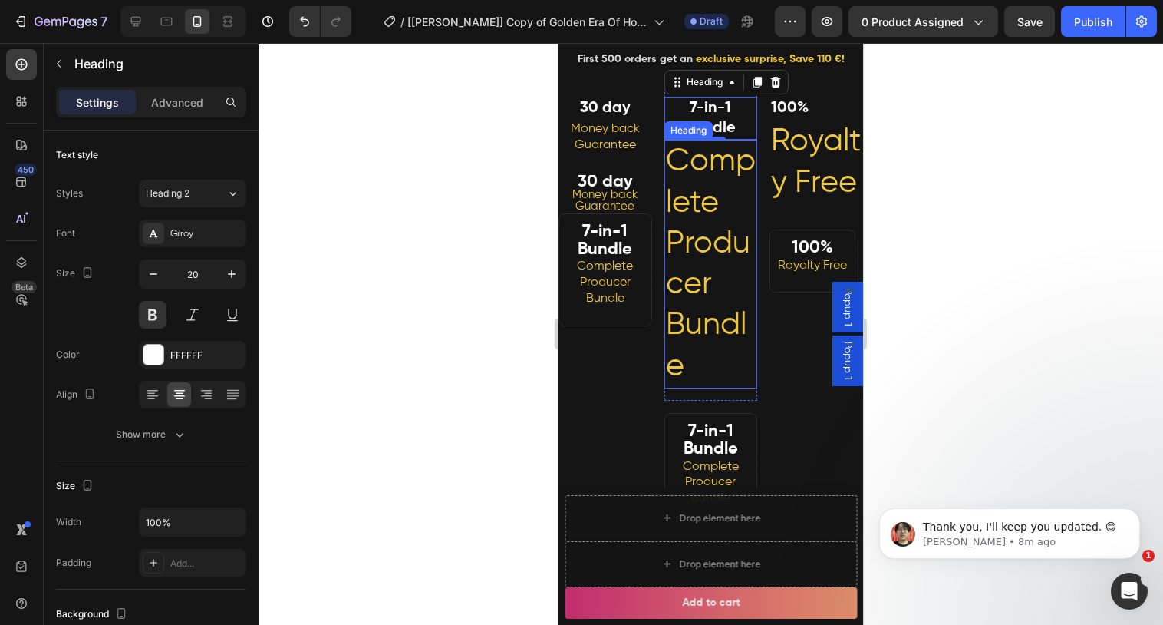
click at [716, 203] on span "Complete Producer Bundle" at bounding box center [711, 264] width 90 height 236
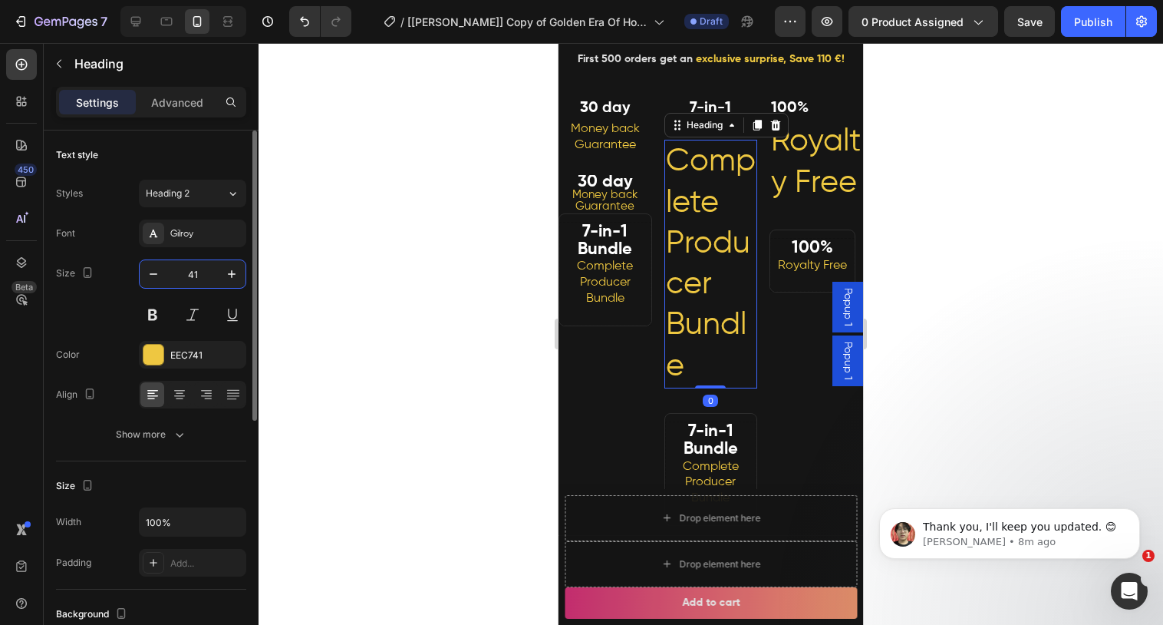
click at [213, 277] on input "41" at bounding box center [192, 274] width 51 height 28
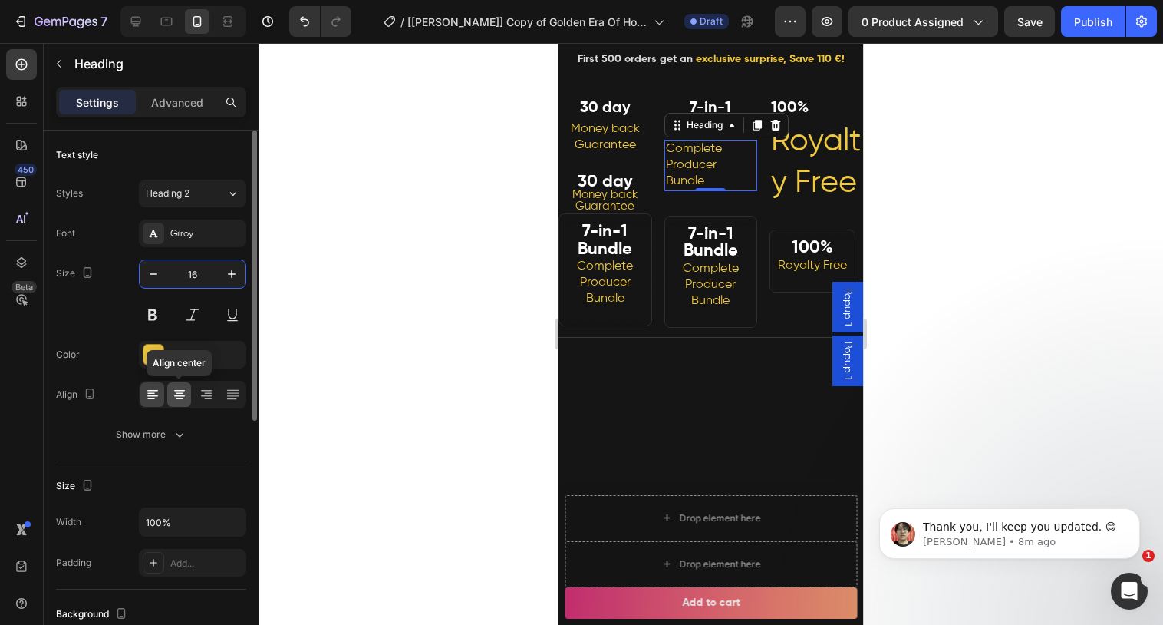
type input "16"
click at [182, 396] on icon at bounding box center [179, 396] width 11 height 2
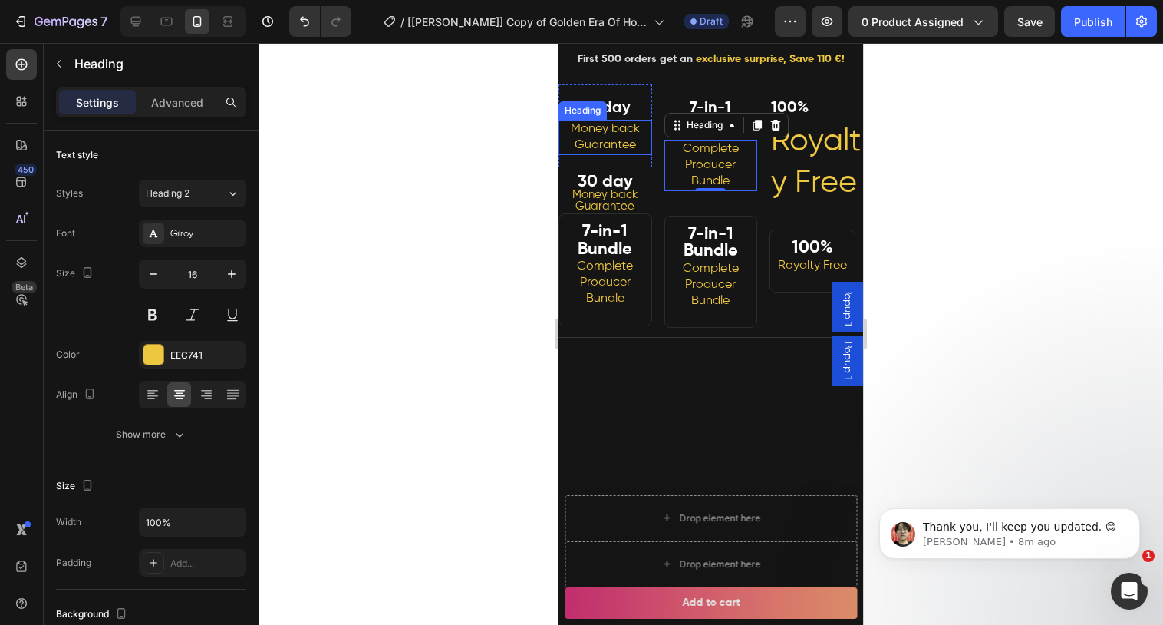
click at [610, 135] on h2 "Money back Guarantee" at bounding box center [606, 137] width 94 height 35
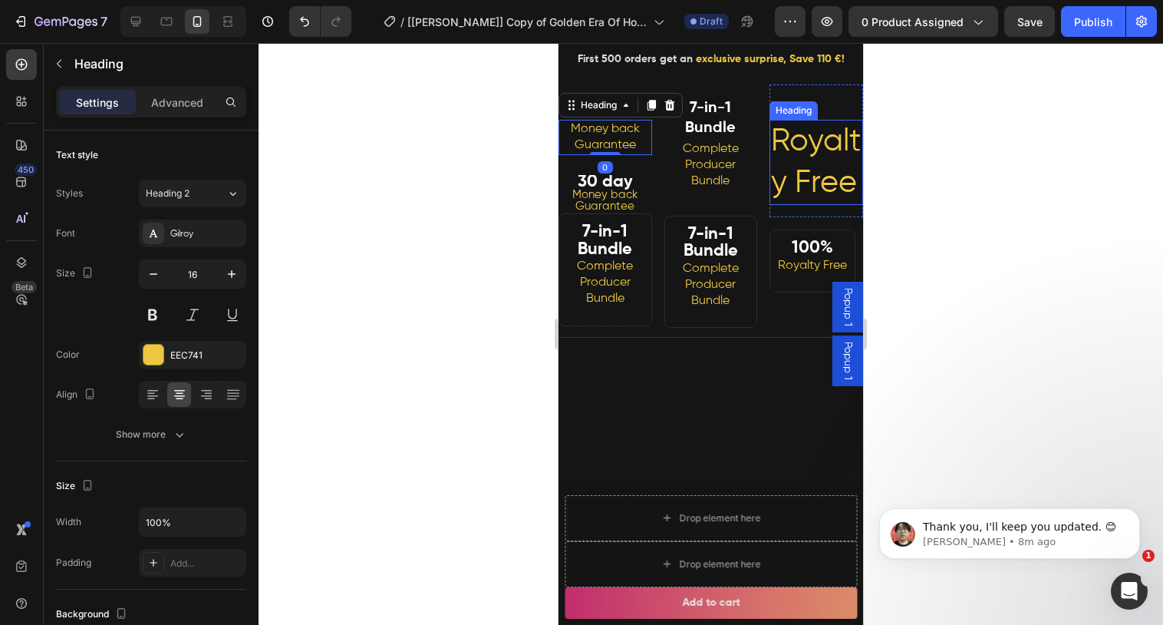
click at [777, 147] on span "Royalty Free" at bounding box center [816, 162] width 90 height 72
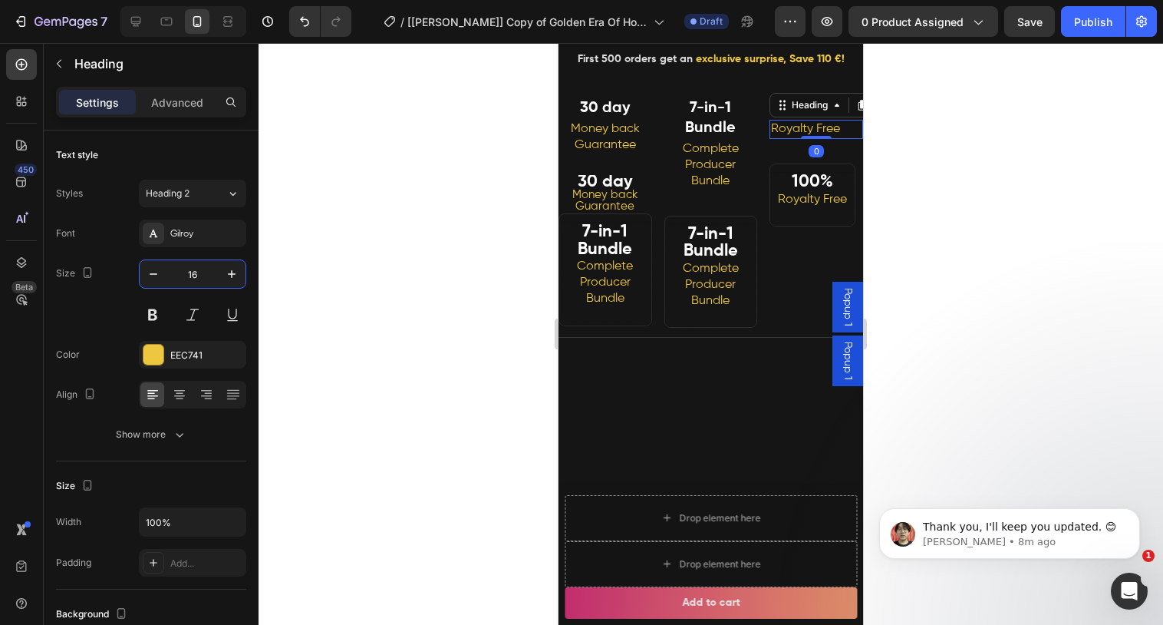
scroll to position [606, 0]
type input "16"
click at [182, 399] on icon at bounding box center [179, 394] width 15 height 15
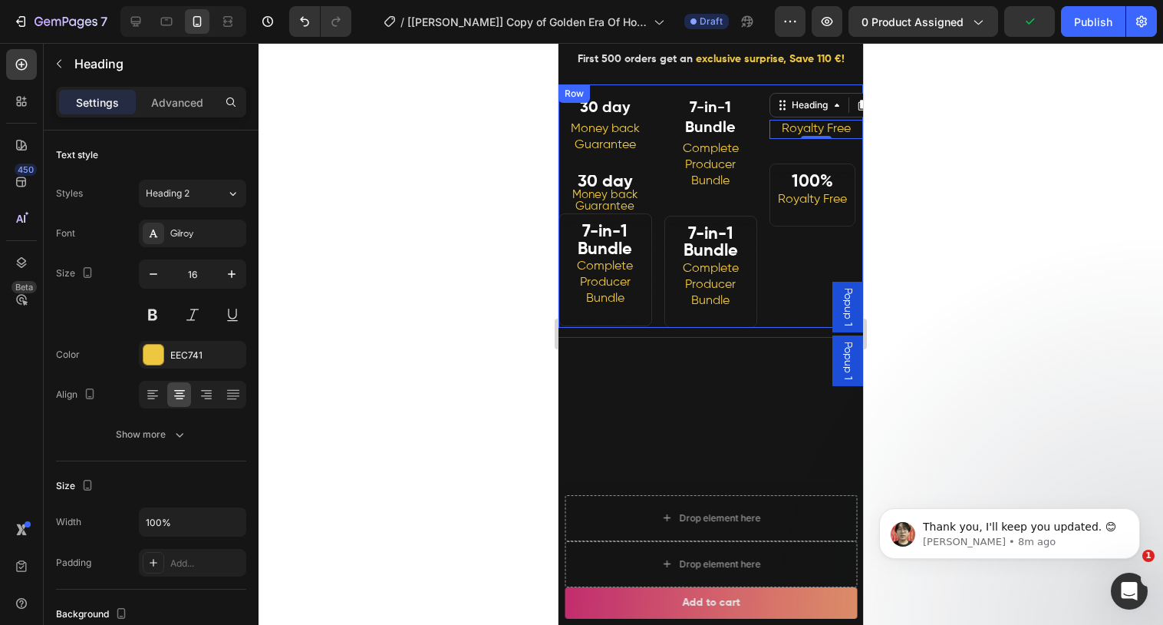
click at [784, 236] on div "100% Heading ⁠⁠⁠⁠⁠⁠⁠ Royalty Free Heading 0 Row ⁠⁠⁠⁠⁠⁠⁠ 100% Royalty Free Headi…" at bounding box center [817, 205] width 94 height 243
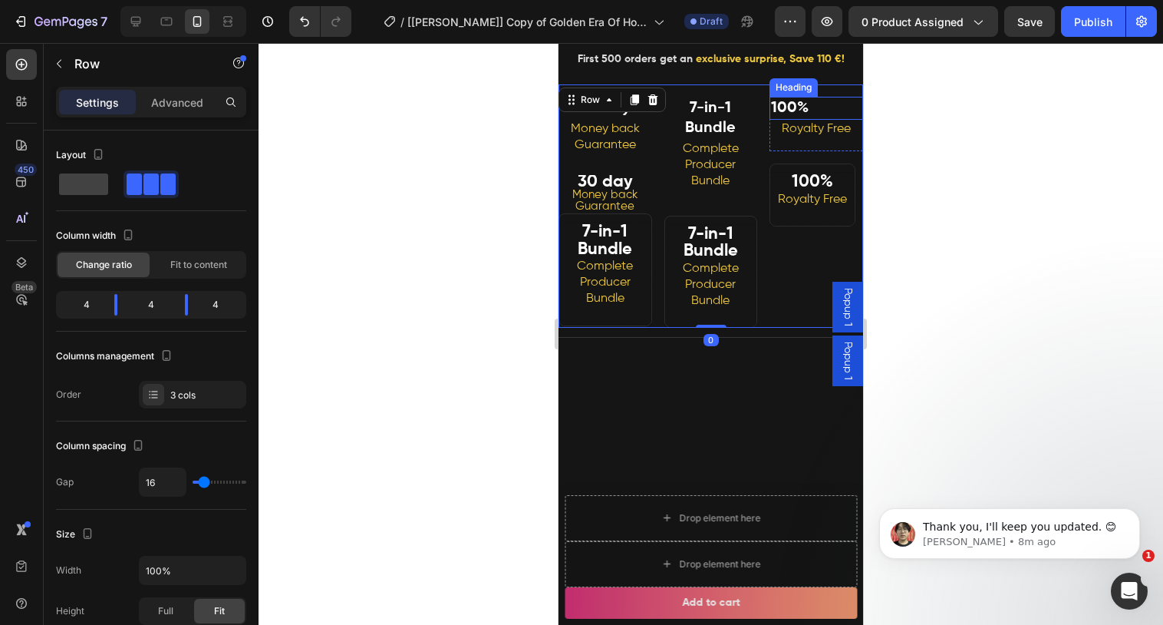
click at [844, 103] on p "100%" at bounding box center [816, 108] width 91 height 20
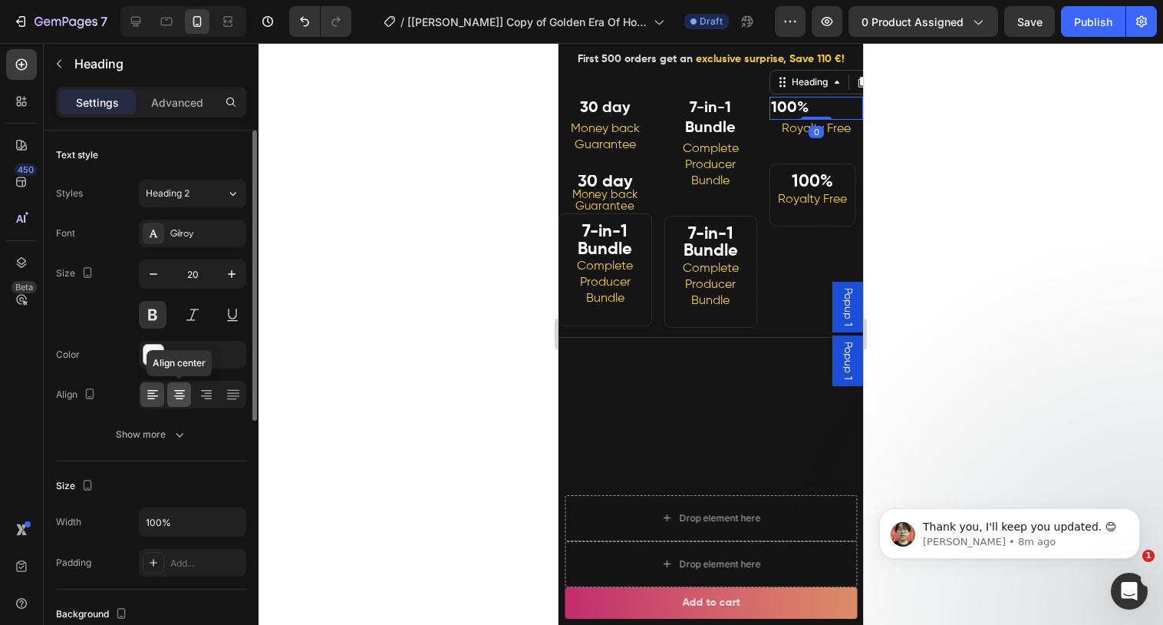
click at [172, 393] on icon at bounding box center [179, 394] width 15 height 15
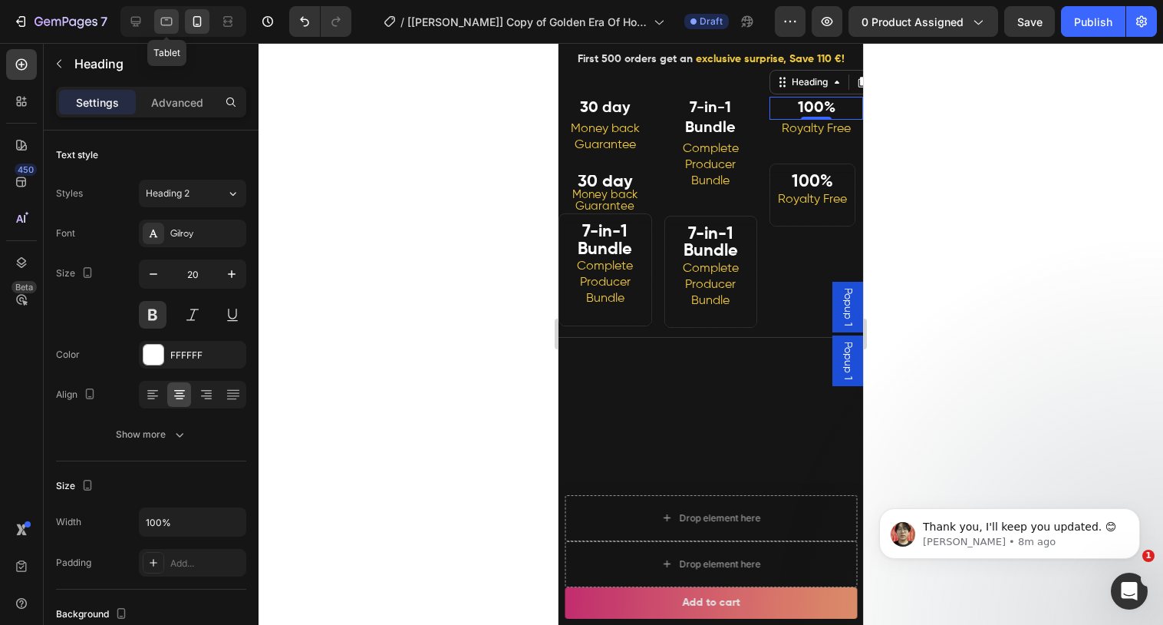
click at [164, 27] on icon at bounding box center [166, 21] width 15 height 15
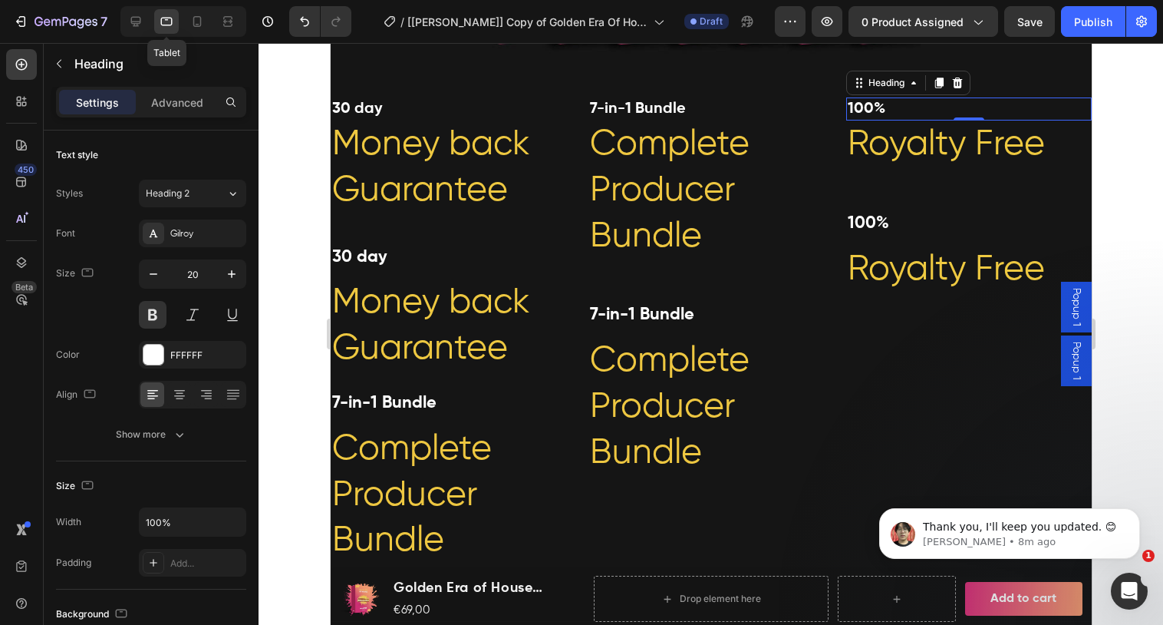
scroll to position [816, 0]
click at [142, 28] on icon at bounding box center [135, 21] width 15 height 15
type input "21"
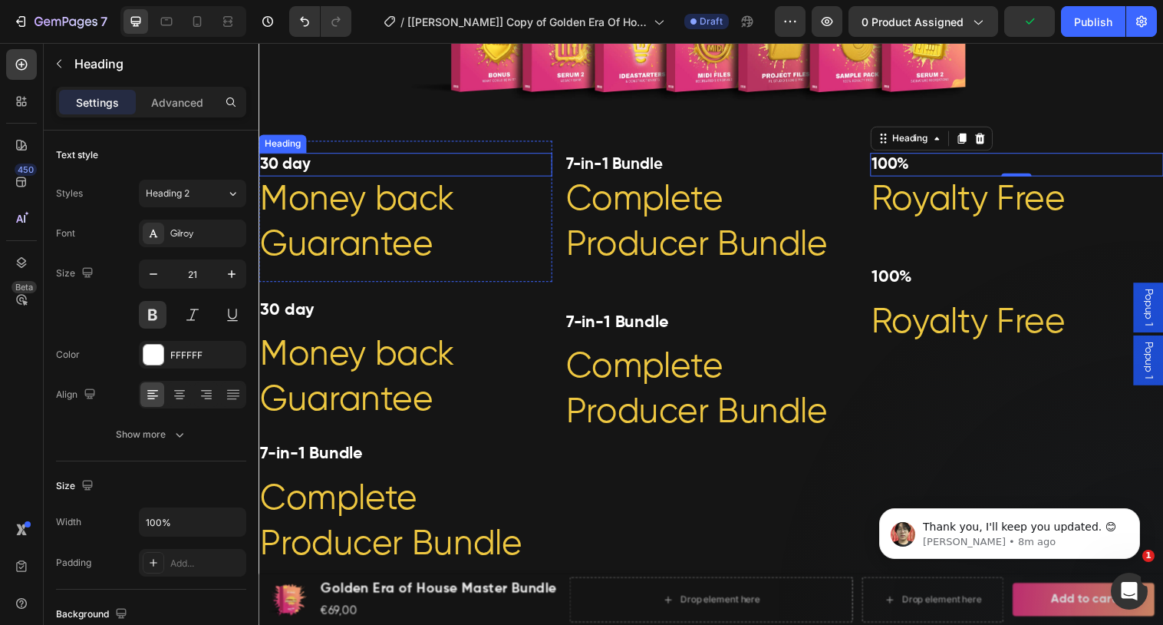
scroll to position [862, 0]
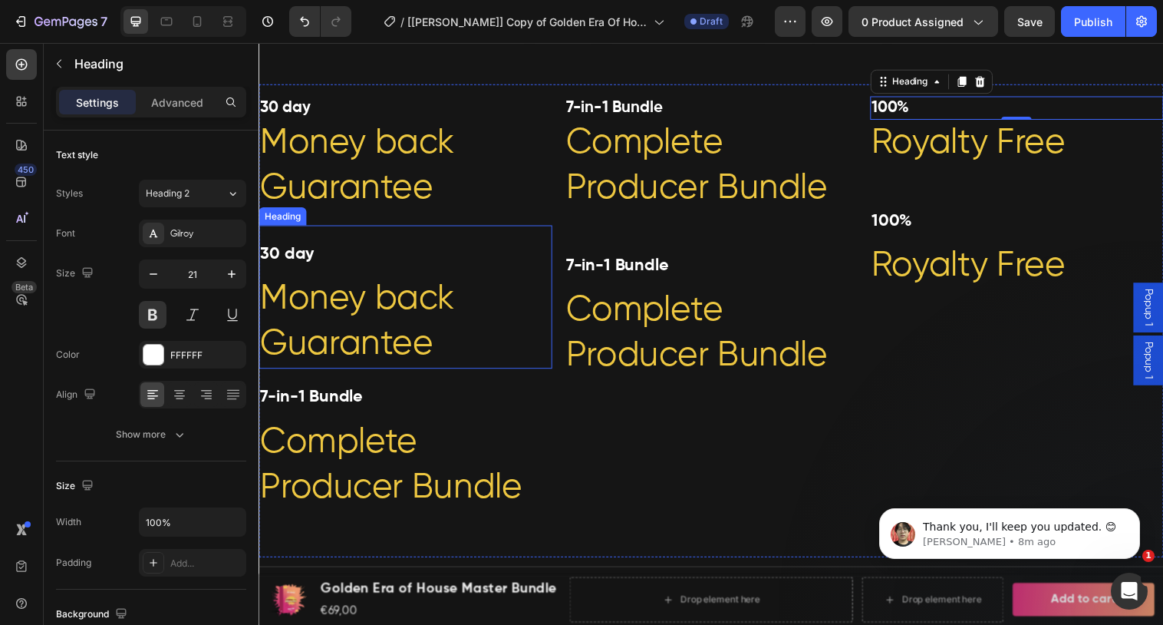
click at [529, 265] on p "⁠⁠⁠⁠⁠⁠⁠ 30 day Money back Guarantee" at bounding box center [407, 301] width 295 height 143
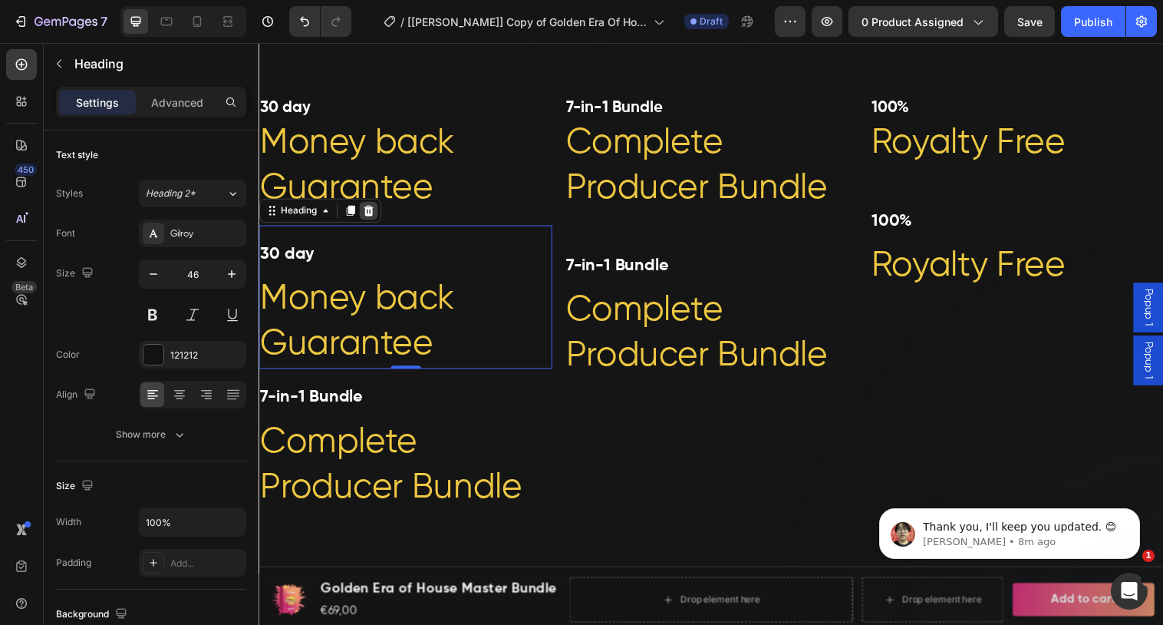
click at [371, 212] on icon at bounding box center [370, 214] width 12 height 12
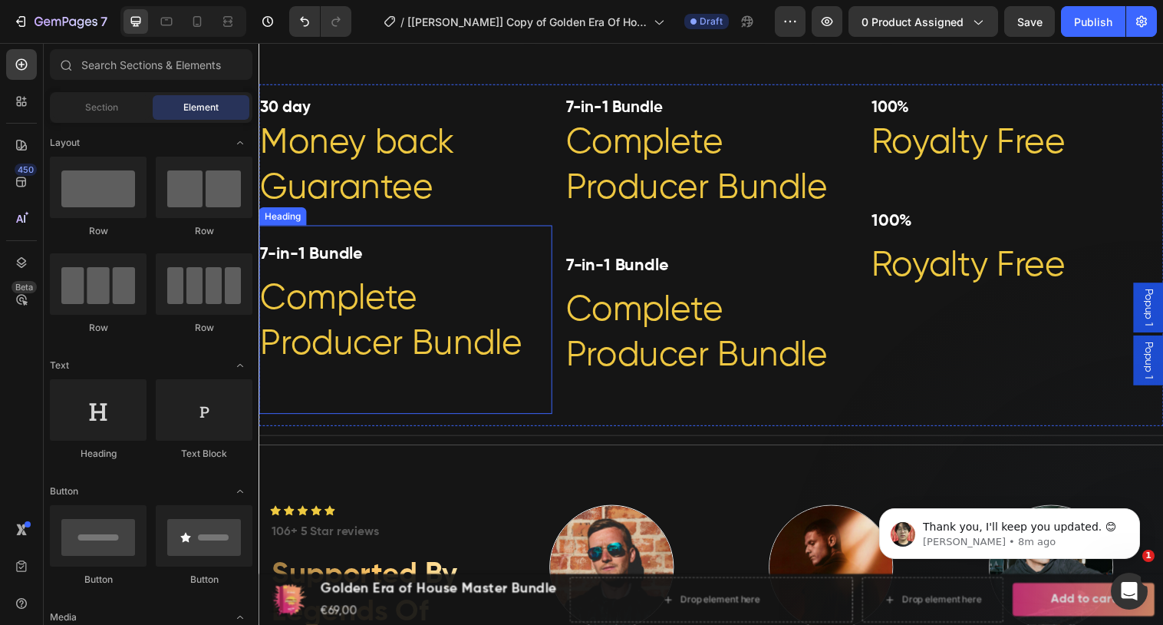
click at [482, 290] on p "⁠⁠⁠⁠⁠⁠⁠ 7-in-1 Bundle Complete Producer Bundle" at bounding box center [407, 324] width 295 height 189
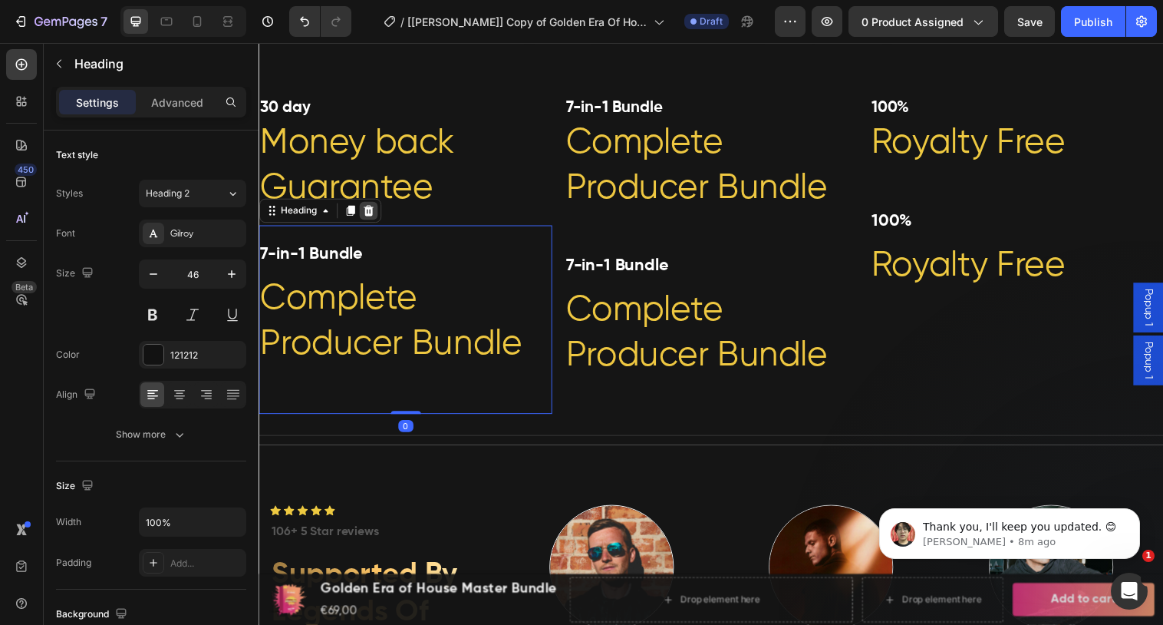
click at [376, 216] on icon at bounding box center [370, 214] width 12 height 12
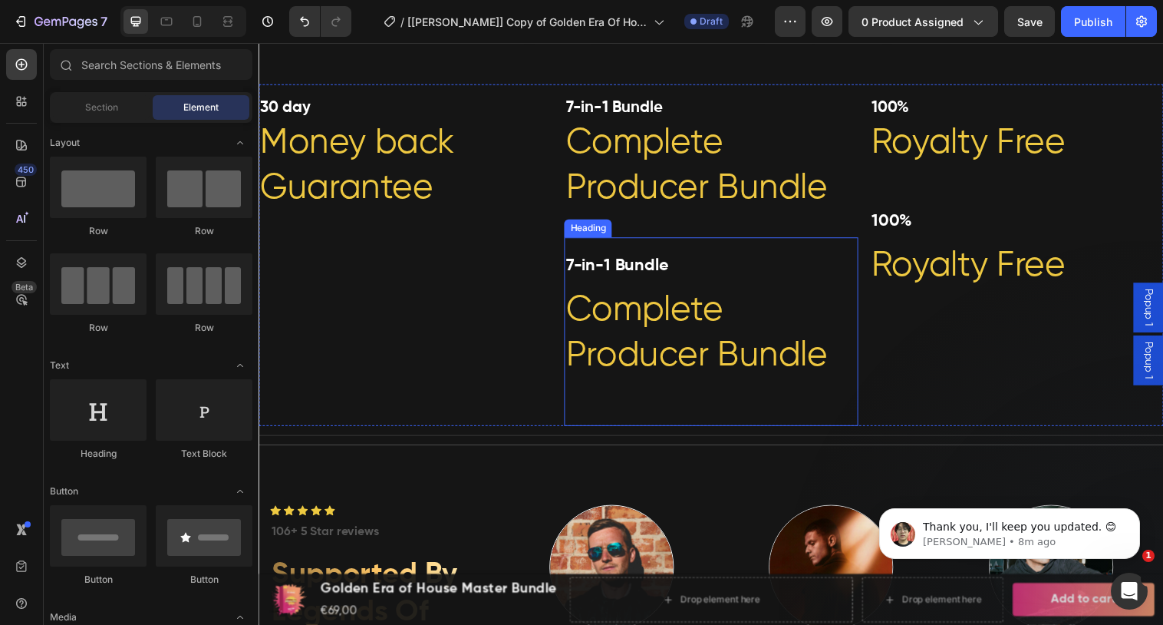
click at [754, 262] on p "⁠⁠⁠⁠⁠⁠⁠ 7-in-1 Bundle Complete Producer Bundle" at bounding box center [718, 336] width 295 height 189
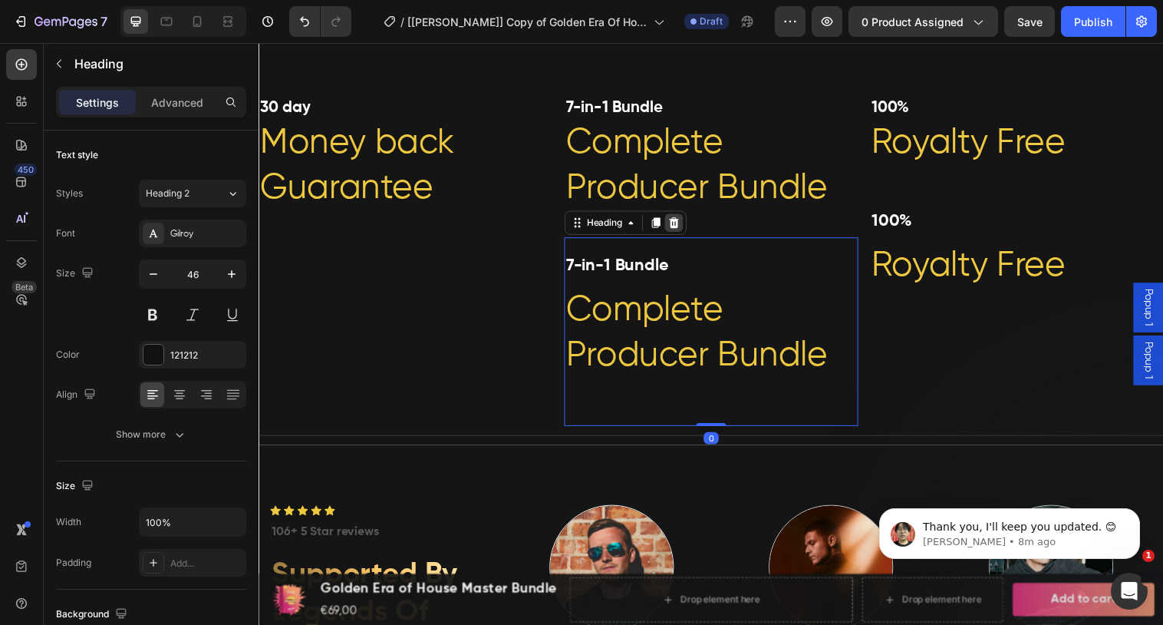
click at [682, 226] on icon at bounding box center [680, 226] width 12 height 12
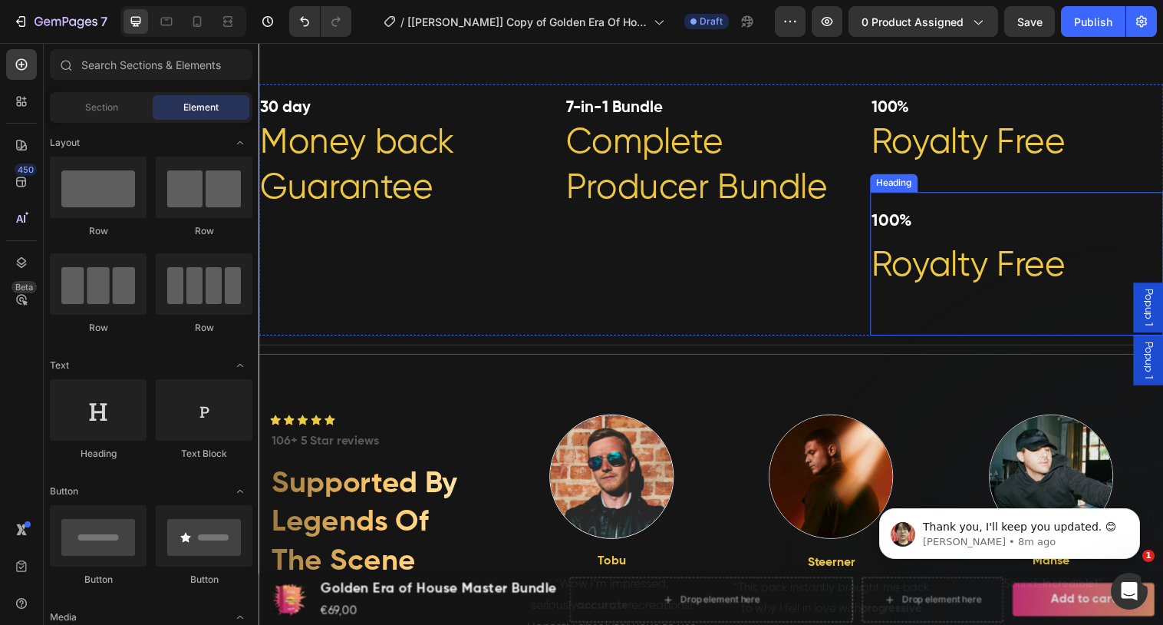
click at [1015, 249] on p "⁠⁠⁠⁠⁠⁠⁠ 100% Royalty Free" at bounding box center [1029, 267] width 295 height 143
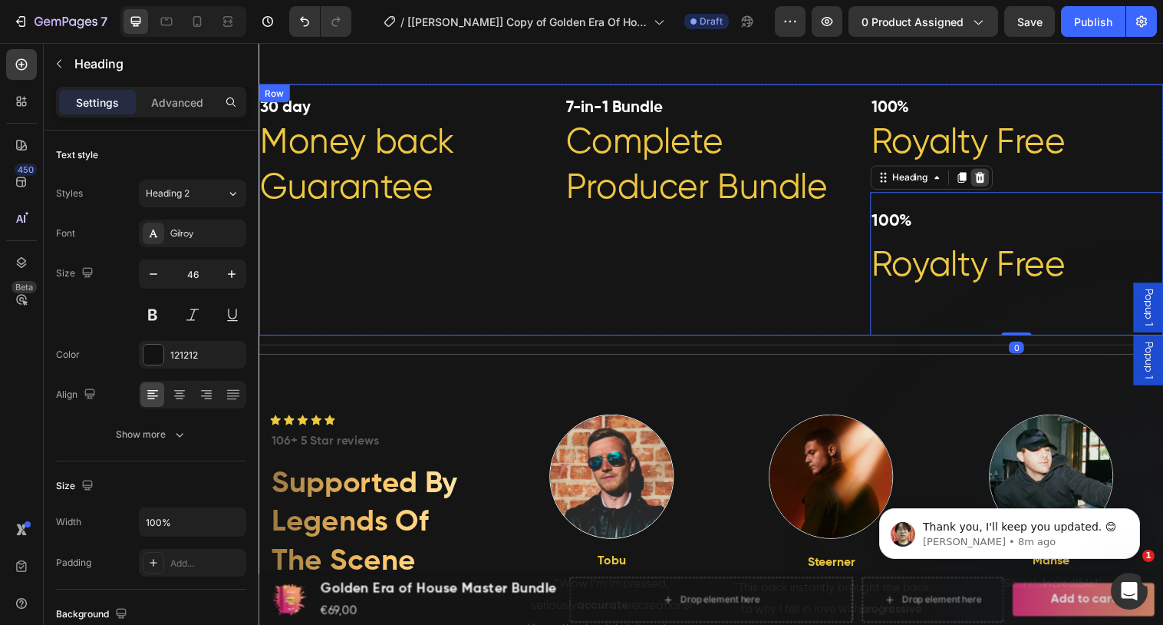
click at [997, 181] on icon at bounding box center [992, 180] width 12 height 12
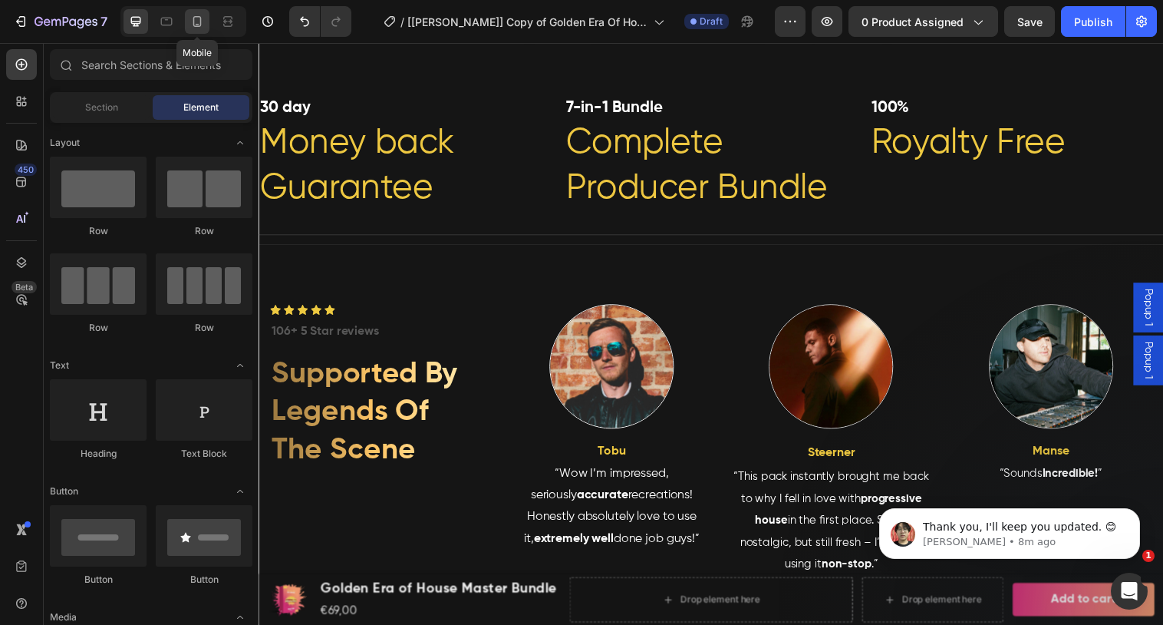
click at [203, 21] on icon at bounding box center [197, 21] width 15 height 15
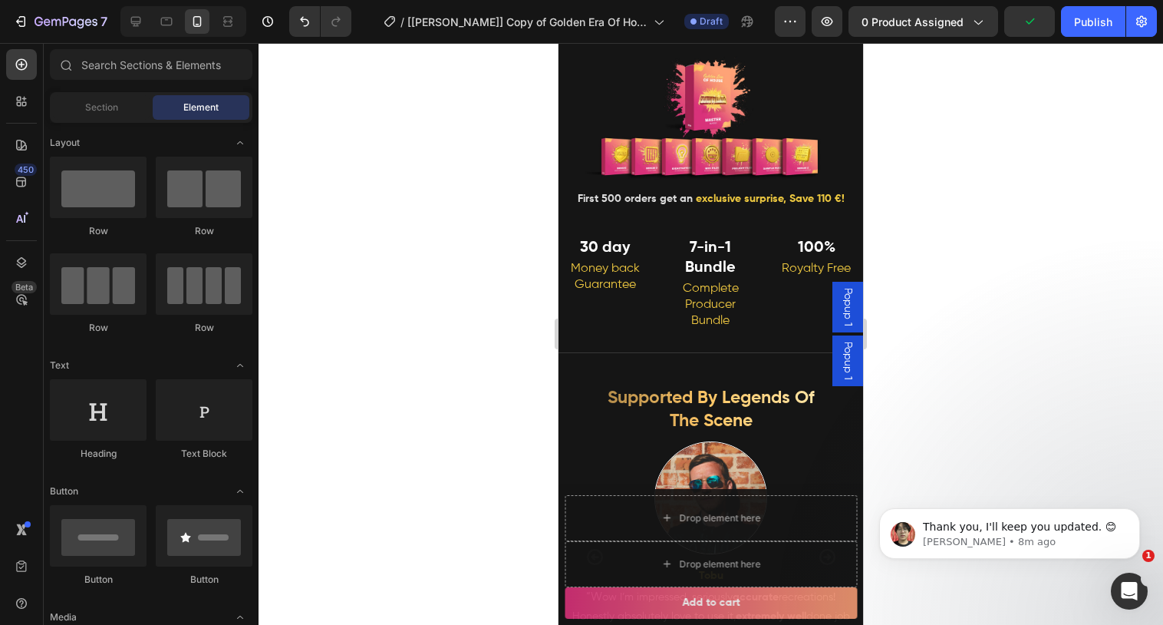
scroll to position [469, 0]
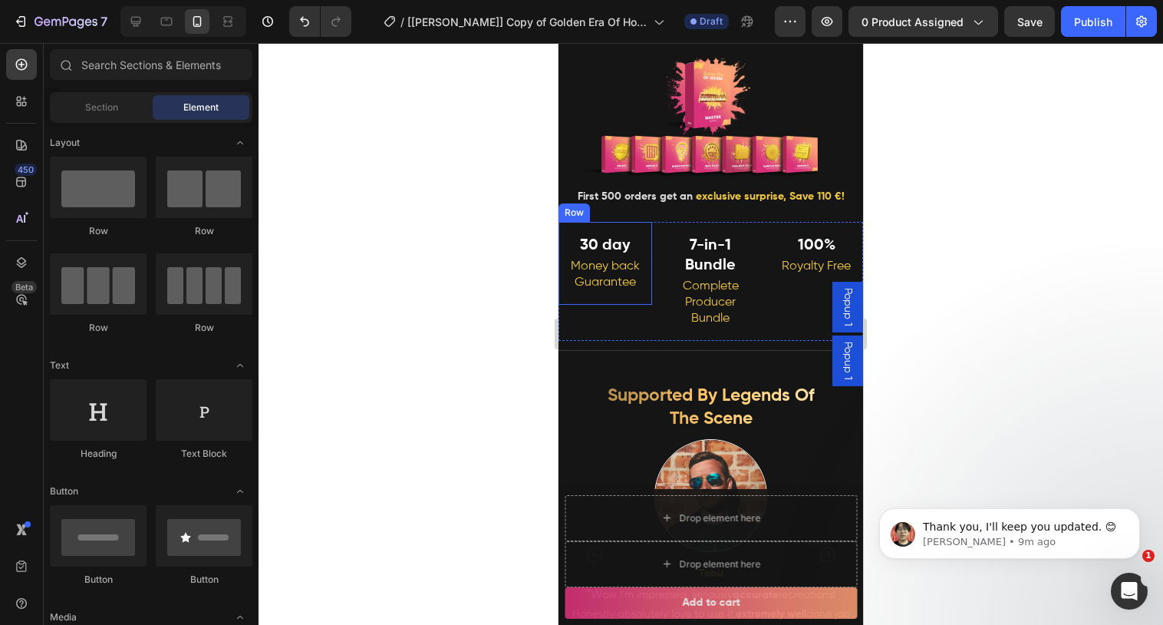
click at [637, 228] on div "30 day Heading Money back Guarantee Heading Row" at bounding box center [606, 263] width 94 height 83
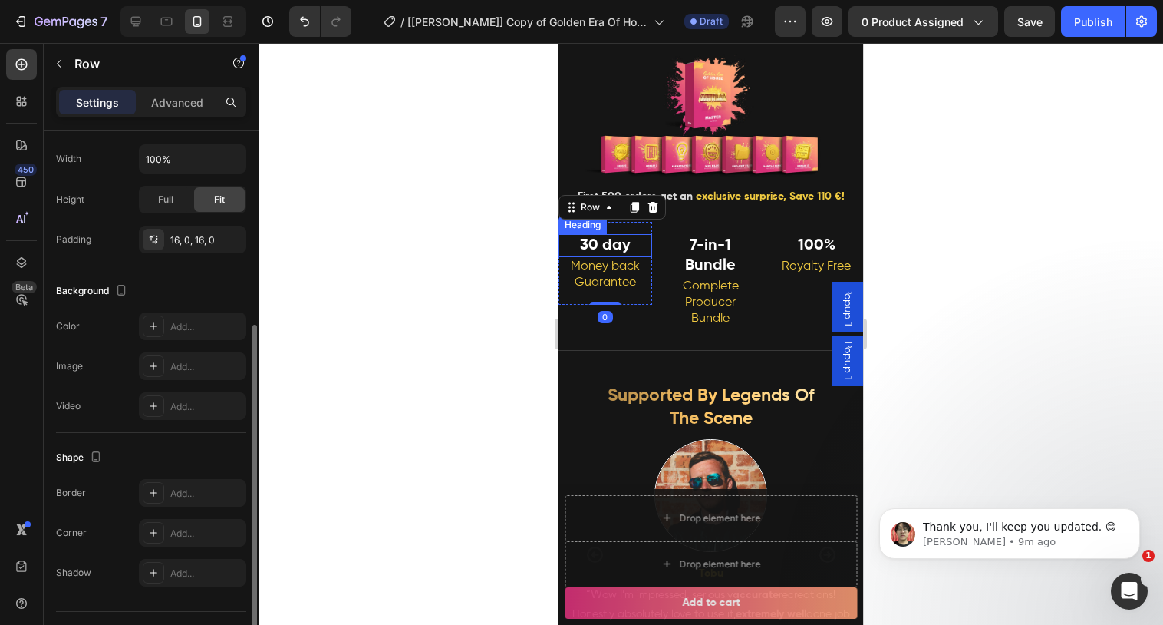
scroll to position [358, 0]
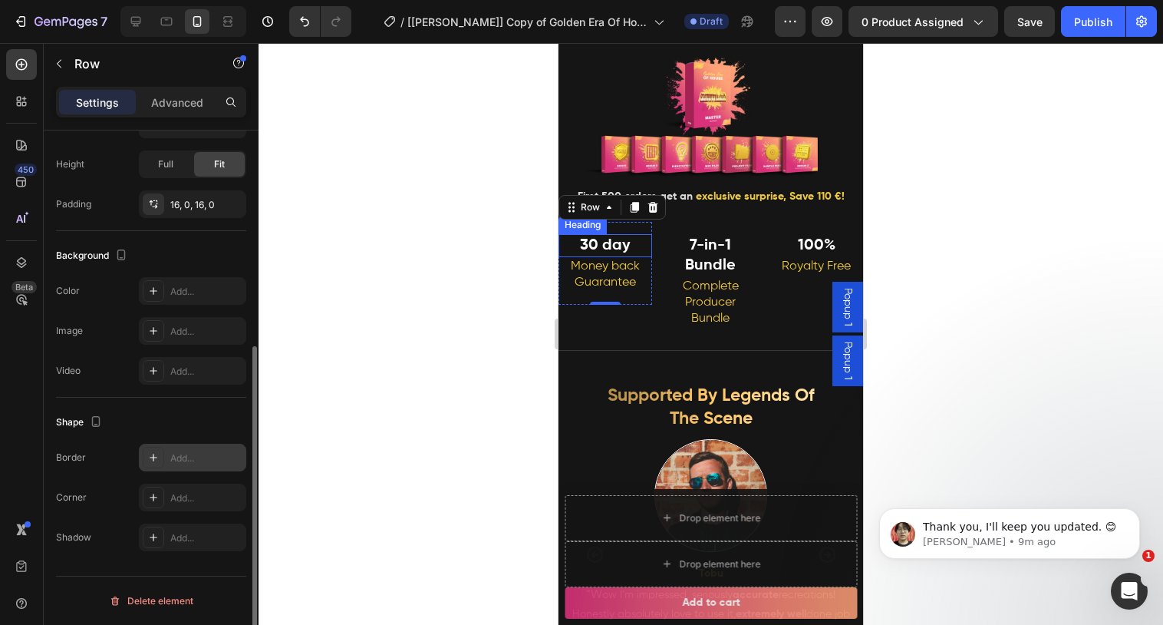
click at [150, 465] on div at bounding box center [153, 457] width 21 height 21
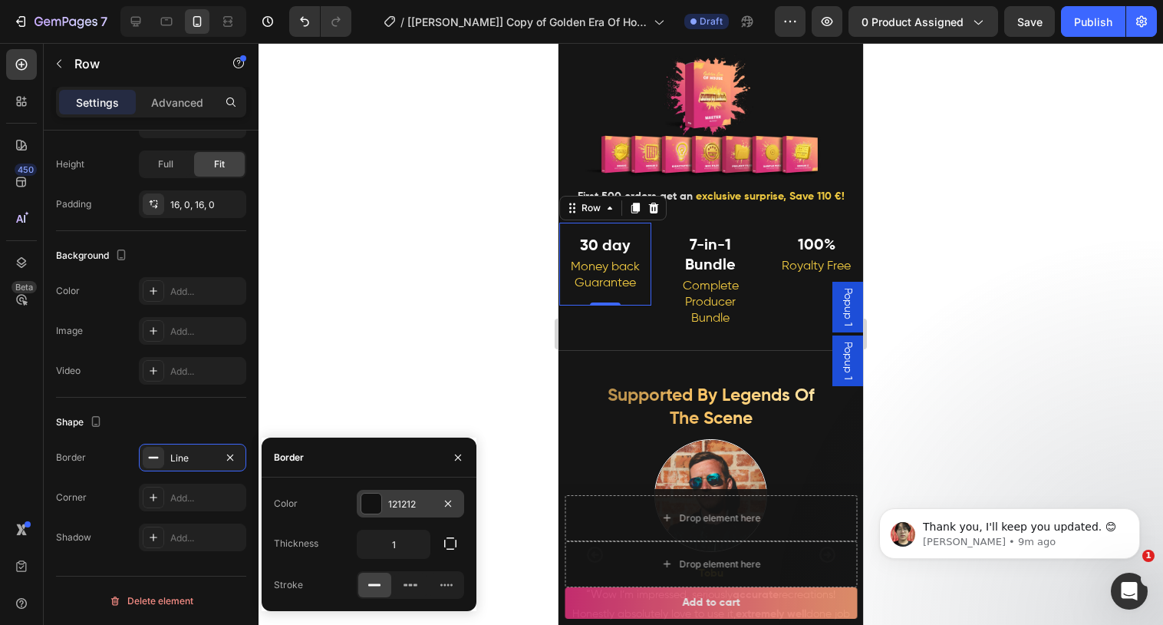
click at [377, 507] on div at bounding box center [371, 503] width 20 height 20
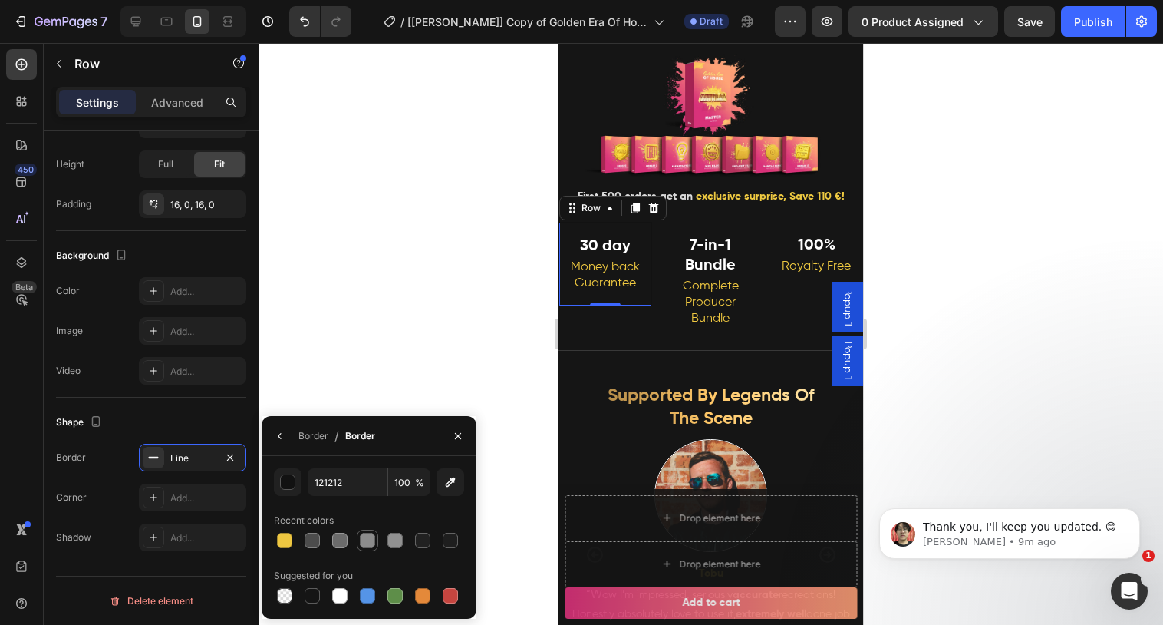
click at [369, 544] on div at bounding box center [367, 539] width 15 height 15
type input "8C8C8C"
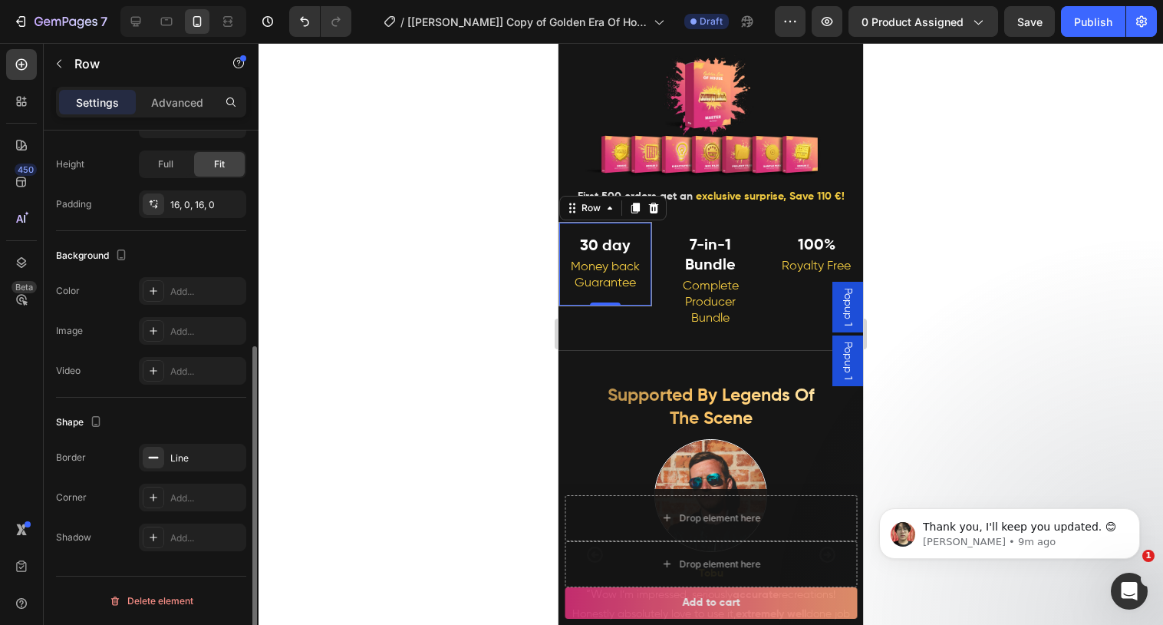
click at [193, 413] on div "Shape" at bounding box center [151, 422] width 190 height 25
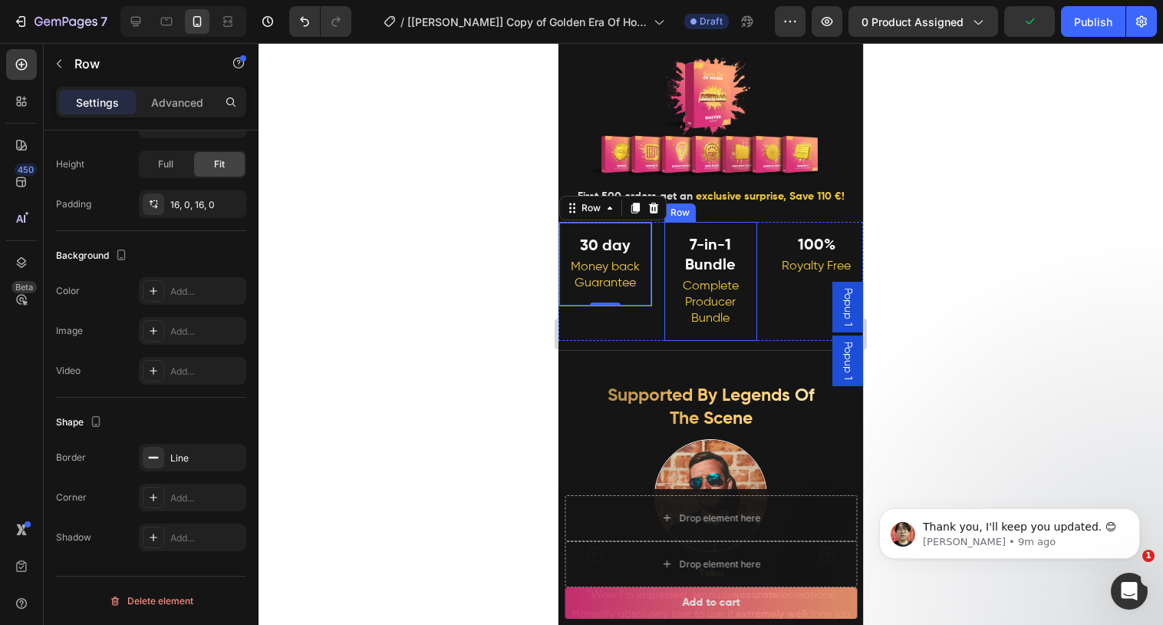
click at [733, 233] on div "7-in-1 Bundle Heading Complete Producer Bundle Heading Row" at bounding box center [711, 281] width 94 height 118
click at [632, 230] on div "30 day Heading Money back Guarantee Heading Row" at bounding box center [606, 264] width 94 height 84
click at [133, 32] on div at bounding box center [136, 21] width 25 height 25
type input "1200"
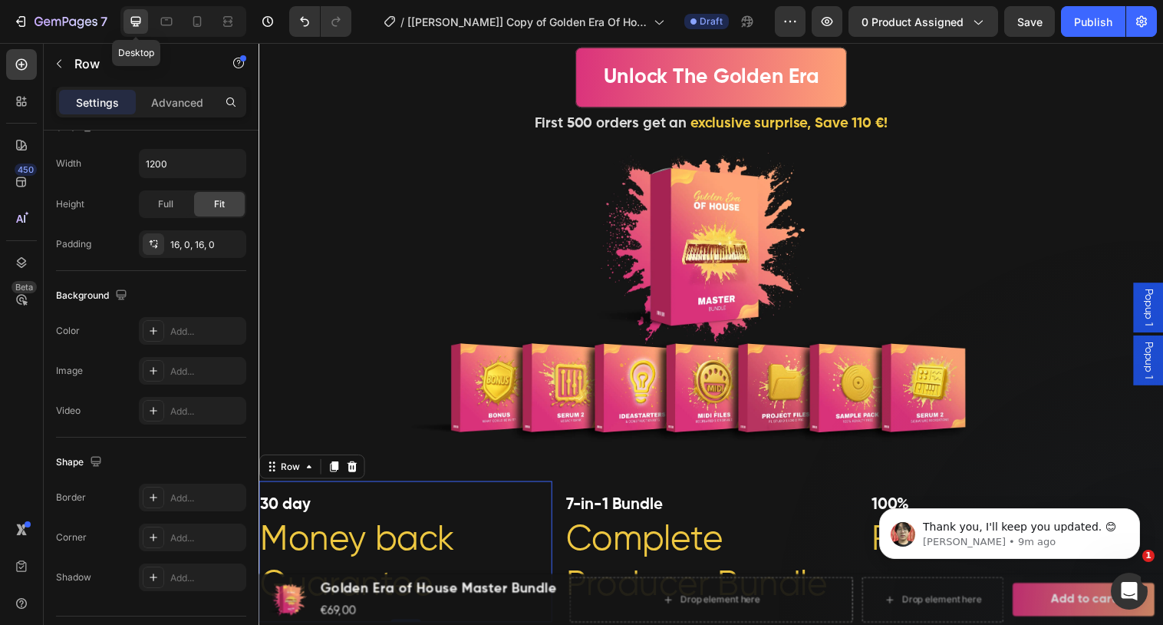
scroll to position [849, 0]
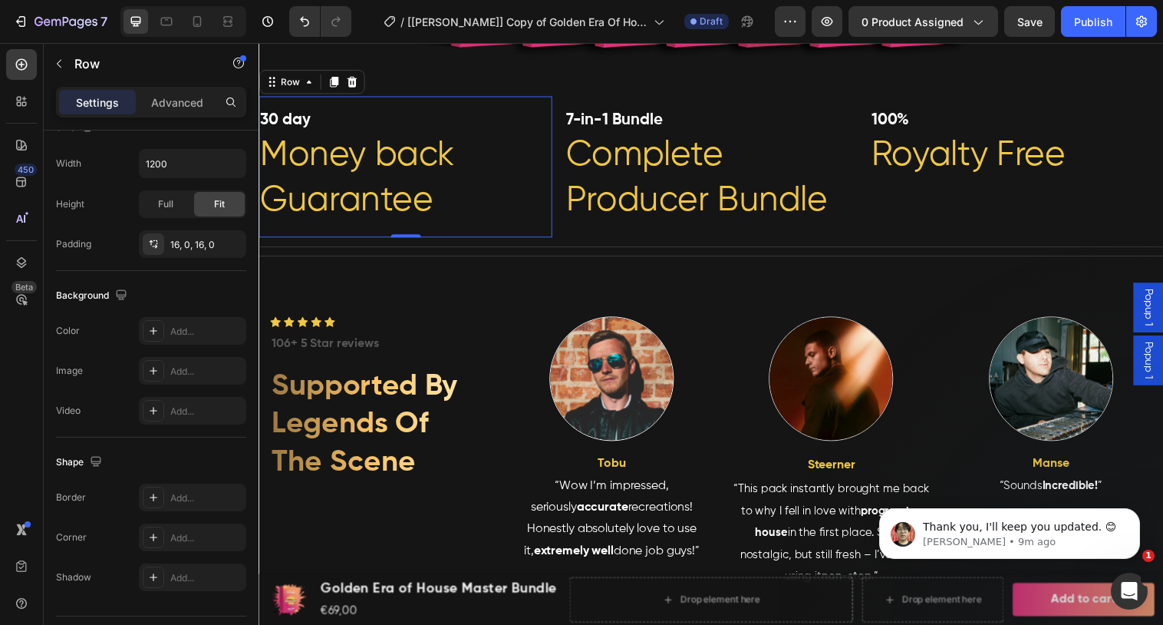
click at [534, 107] on div "30 day Heading Money back Guarantee Heading Row 0" at bounding box center [408, 168] width 298 height 143
click at [158, 497] on icon at bounding box center [153, 497] width 12 height 12
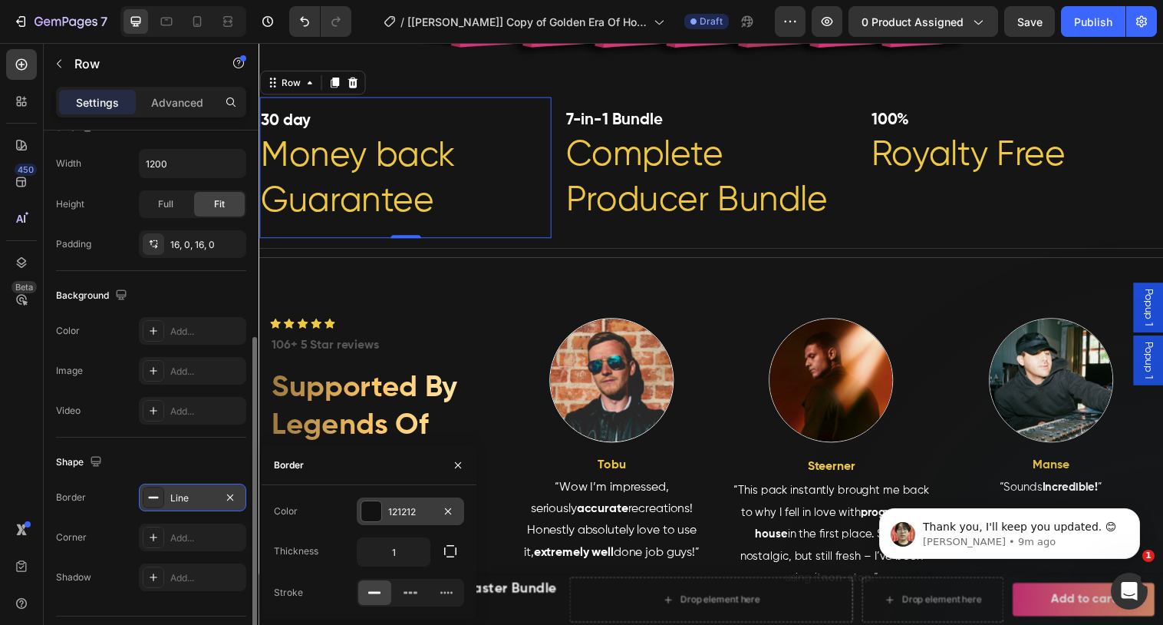
click at [376, 513] on div at bounding box center [371, 511] width 20 height 20
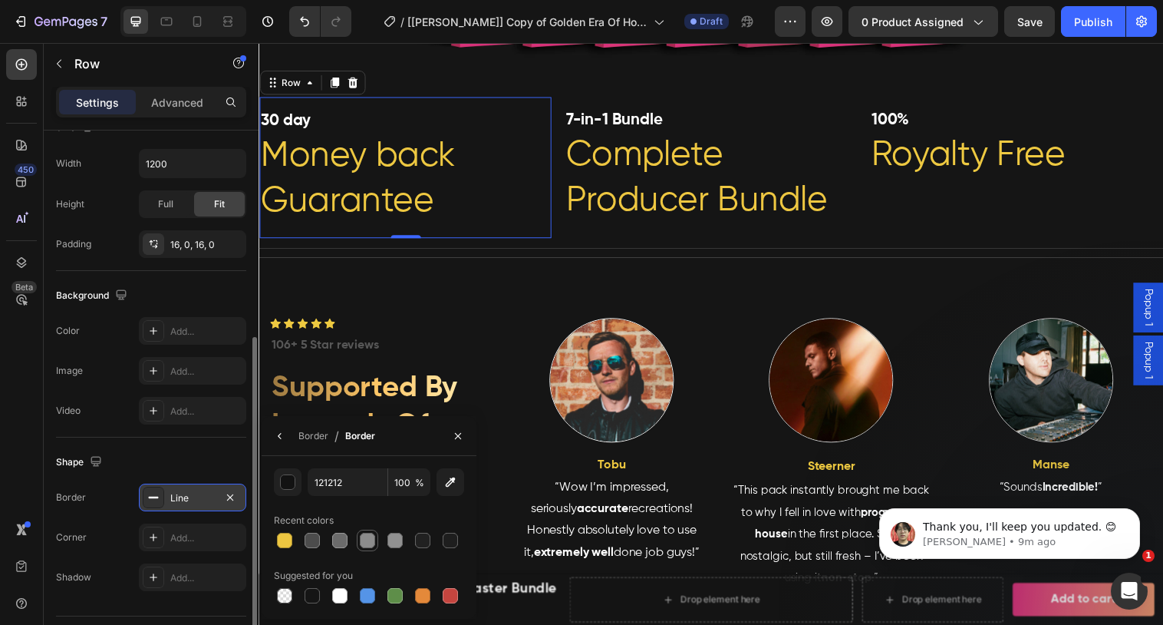
click at [369, 544] on div at bounding box center [367, 539] width 15 height 15
type input "8C8C8C"
click at [369, 544] on div at bounding box center [367, 539] width 15 height 15
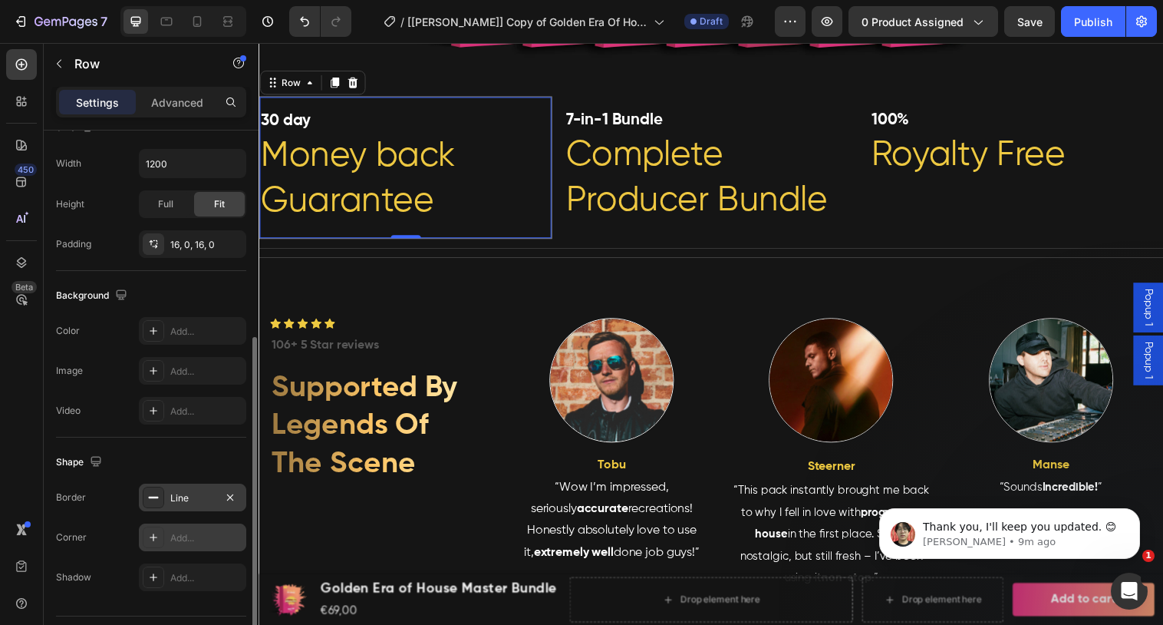
click at [171, 542] on div "Add..." at bounding box center [206, 538] width 72 height 14
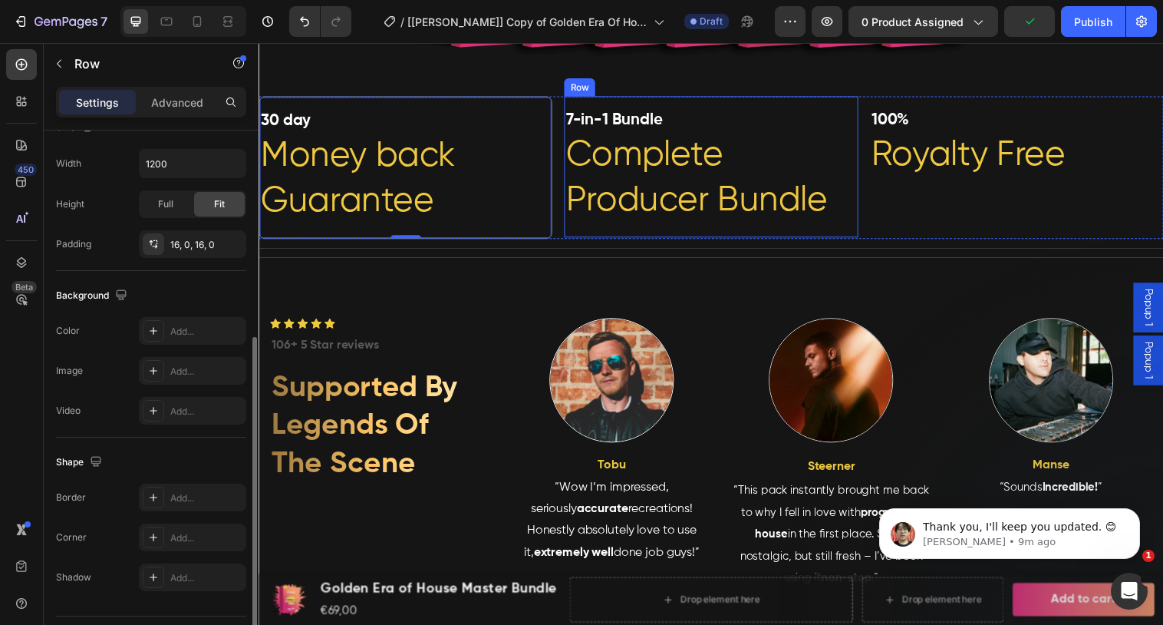
click at [741, 105] on div "7-in-1 Bundle Heading Complete Producer Bundle Heading Row" at bounding box center [718, 168] width 298 height 143
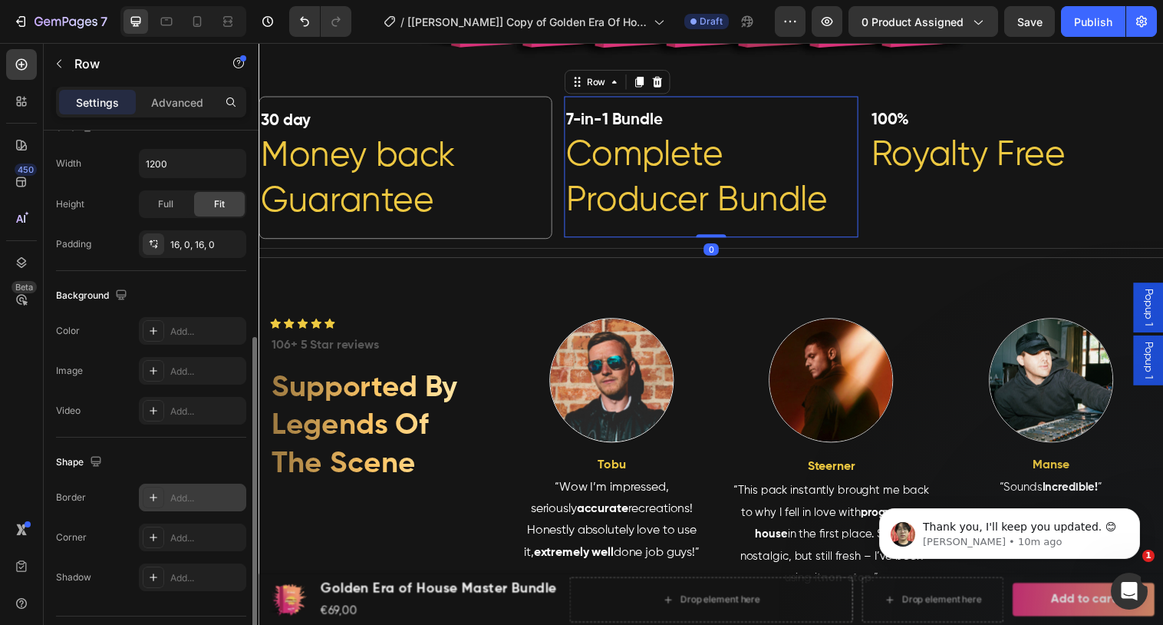
click at [180, 494] on div "Add..." at bounding box center [206, 498] width 72 height 14
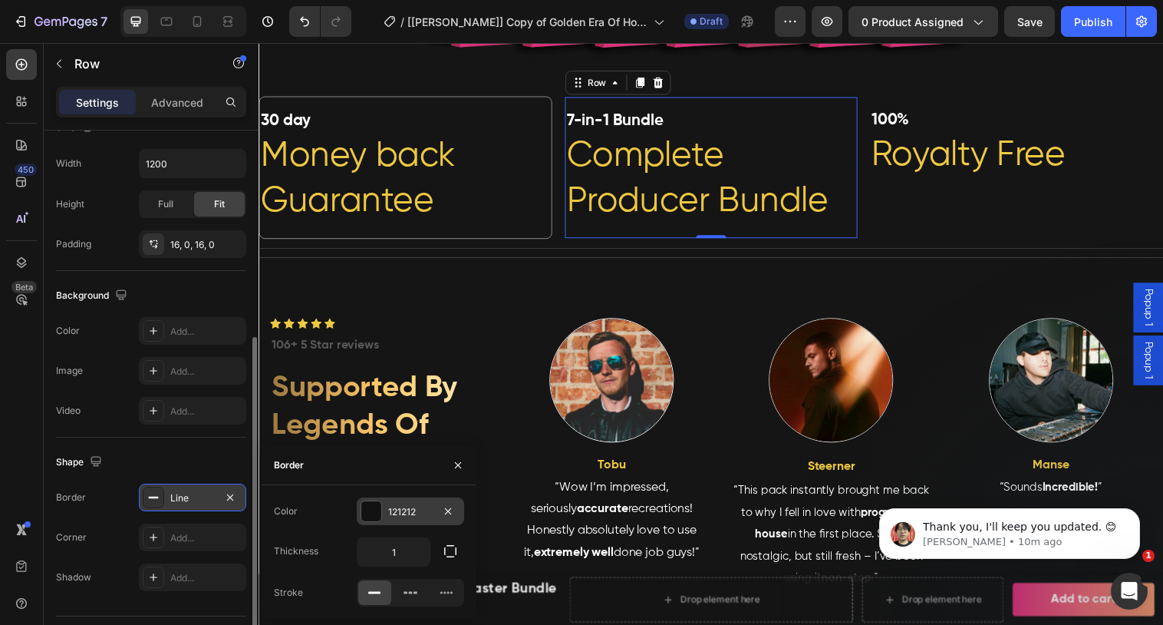
click at [377, 524] on div "121212" at bounding box center [410, 511] width 107 height 28
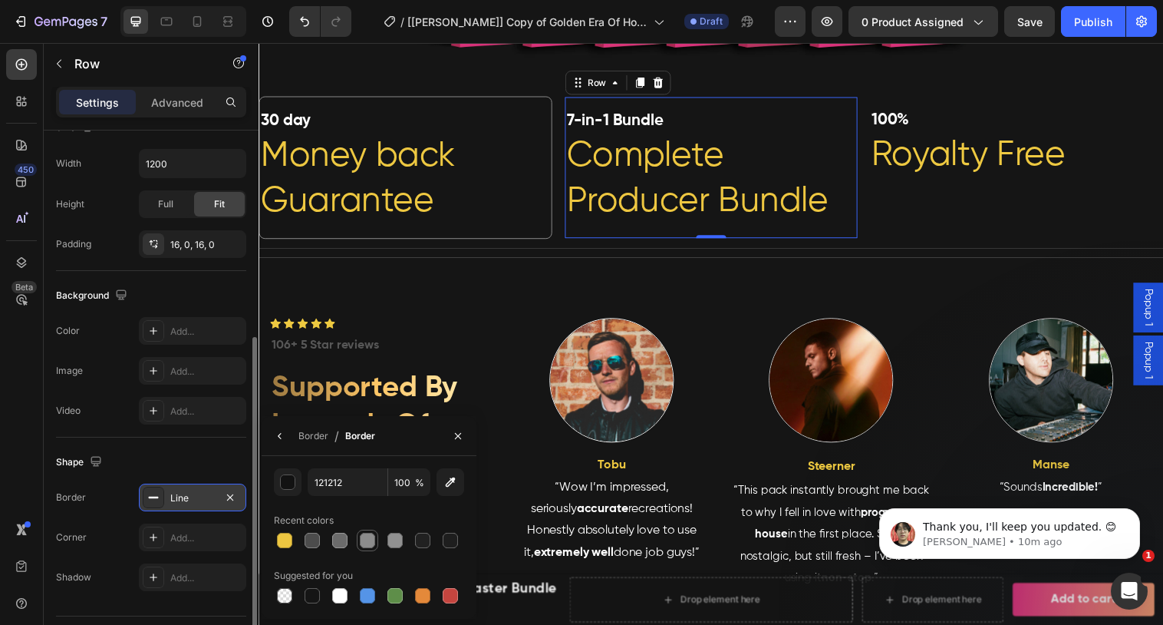
click at [373, 539] on div at bounding box center [367, 539] width 15 height 15
type input "8C8C8C"
click at [189, 531] on div "Add..." at bounding box center [206, 538] width 72 height 14
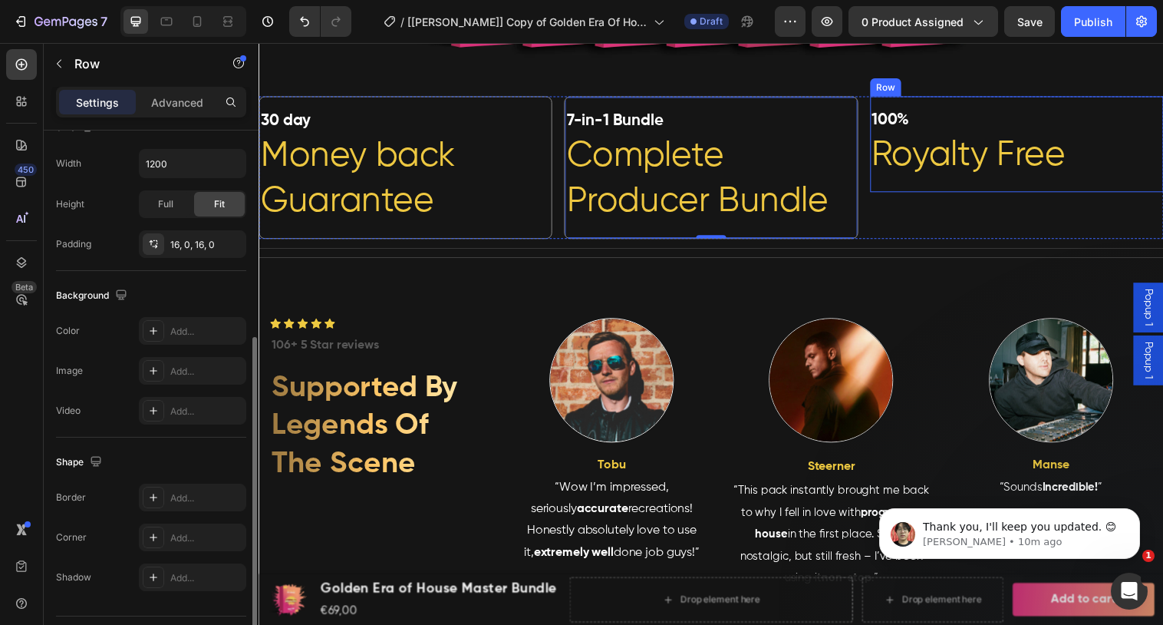
click at [908, 191] on div "100% Heading Royalty Free Heading Row" at bounding box center [1030, 145] width 298 height 97
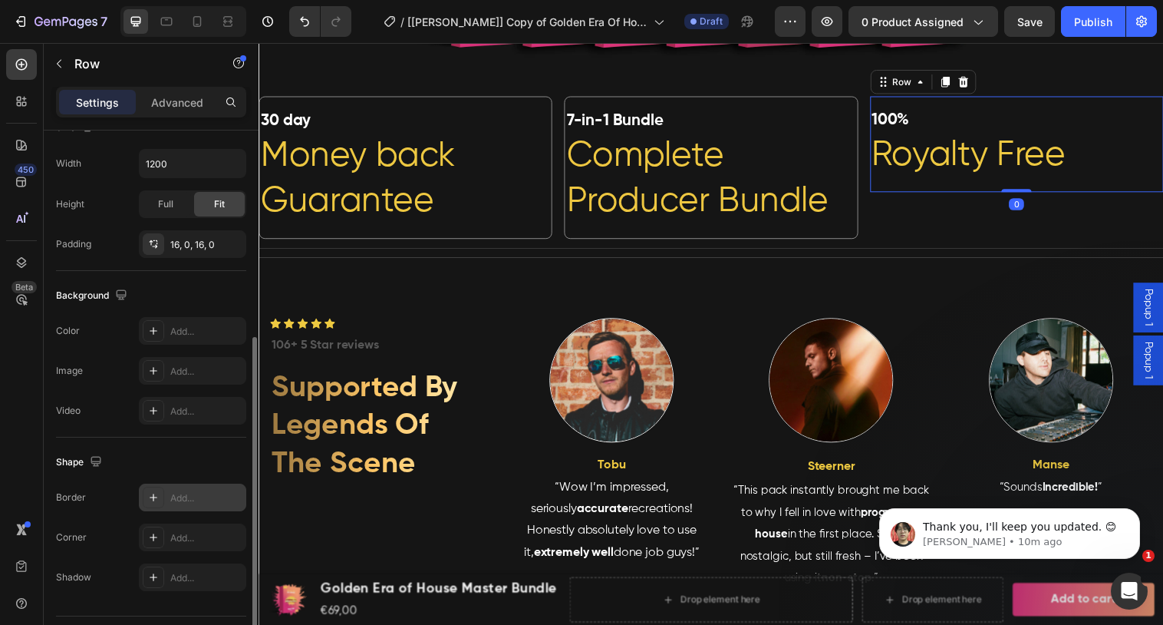
click at [165, 500] on div "Add..." at bounding box center [192, 497] width 107 height 28
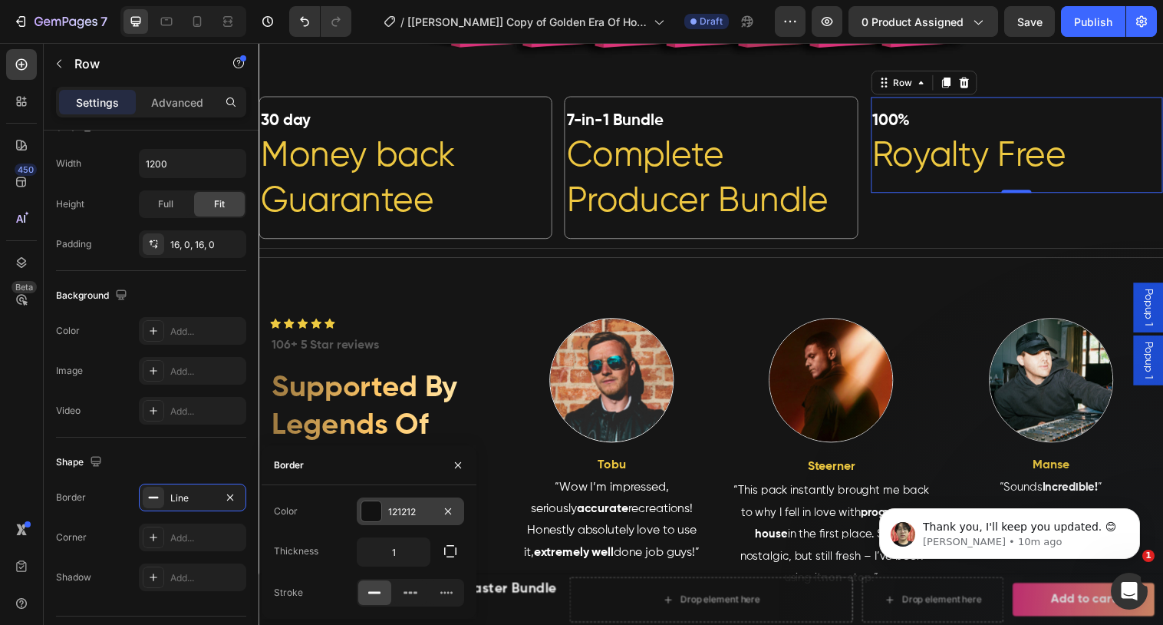
click at [380, 512] on div at bounding box center [371, 511] width 20 height 20
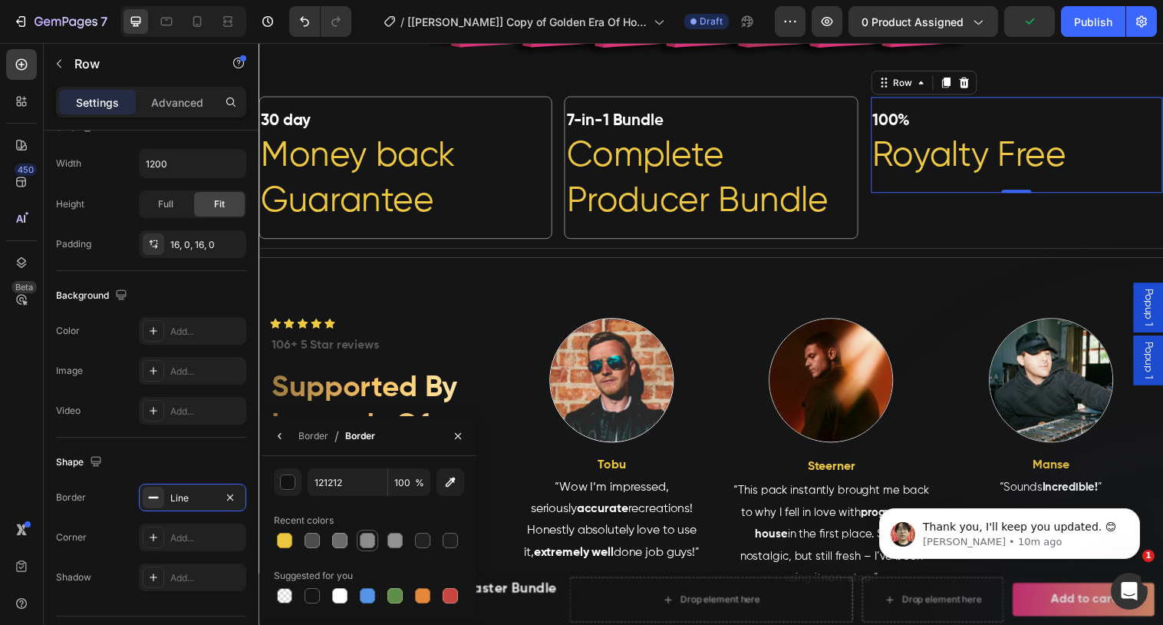
click at [366, 541] on div at bounding box center [367, 539] width 15 height 15
type input "8C8C8C"
click at [164, 530] on div "Add..." at bounding box center [192, 537] width 107 height 28
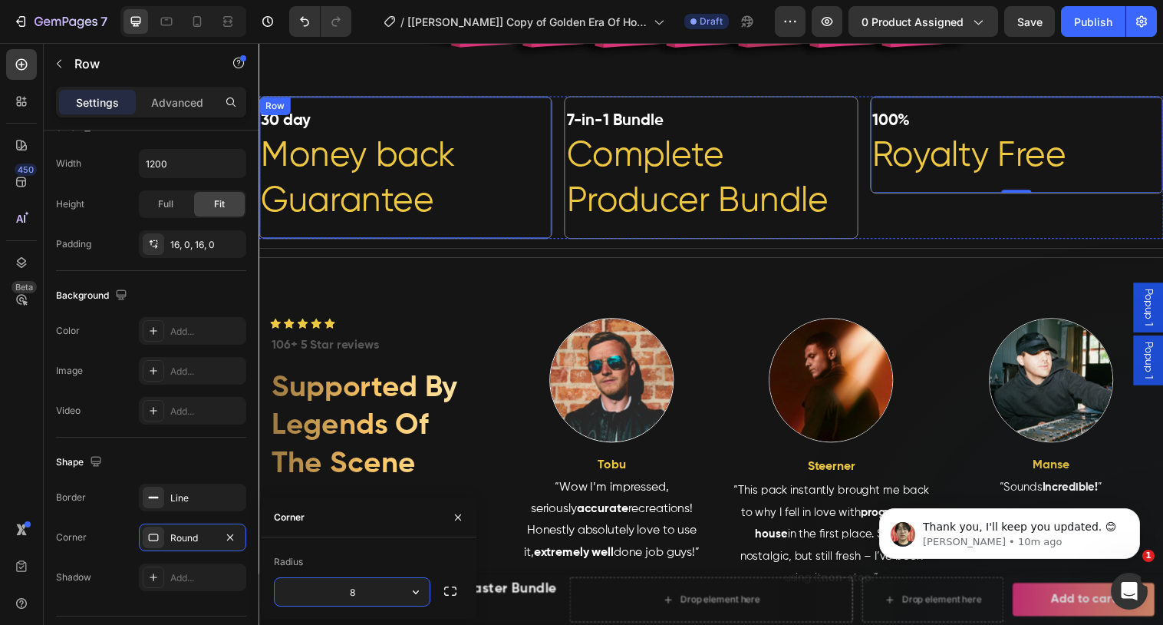
click at [318, 107] on div "30 day Heading Money back Guarantee Heading Row" at bounding box center [408, 169] width 298 height 145
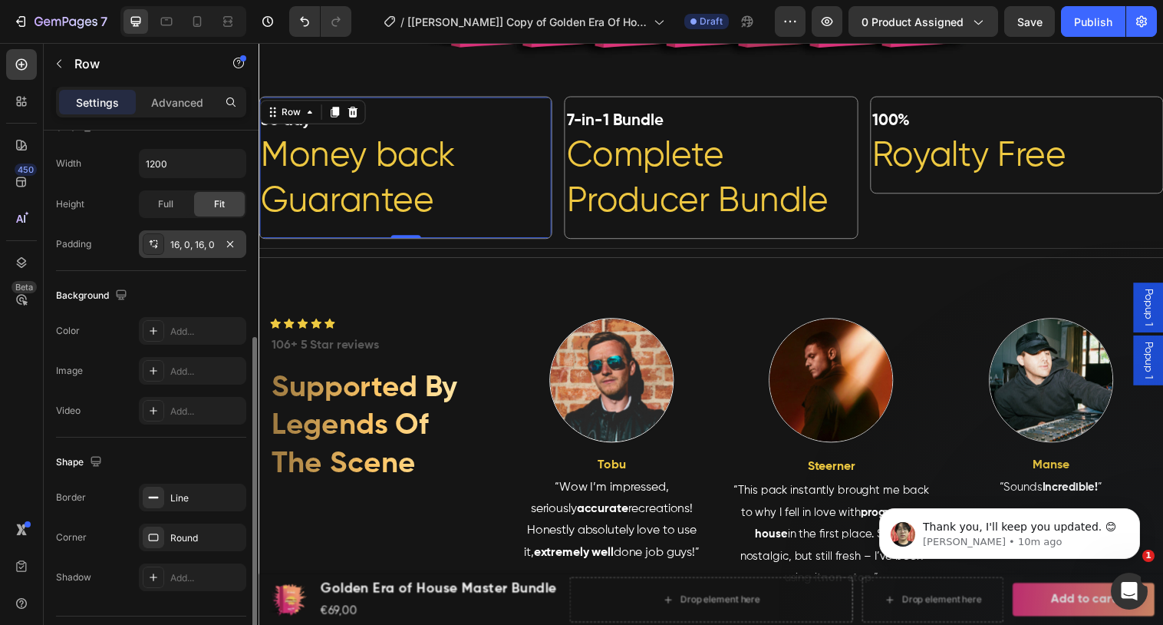
click at [163, 249] on div at bounding box center [153, 243] width 21 height 21
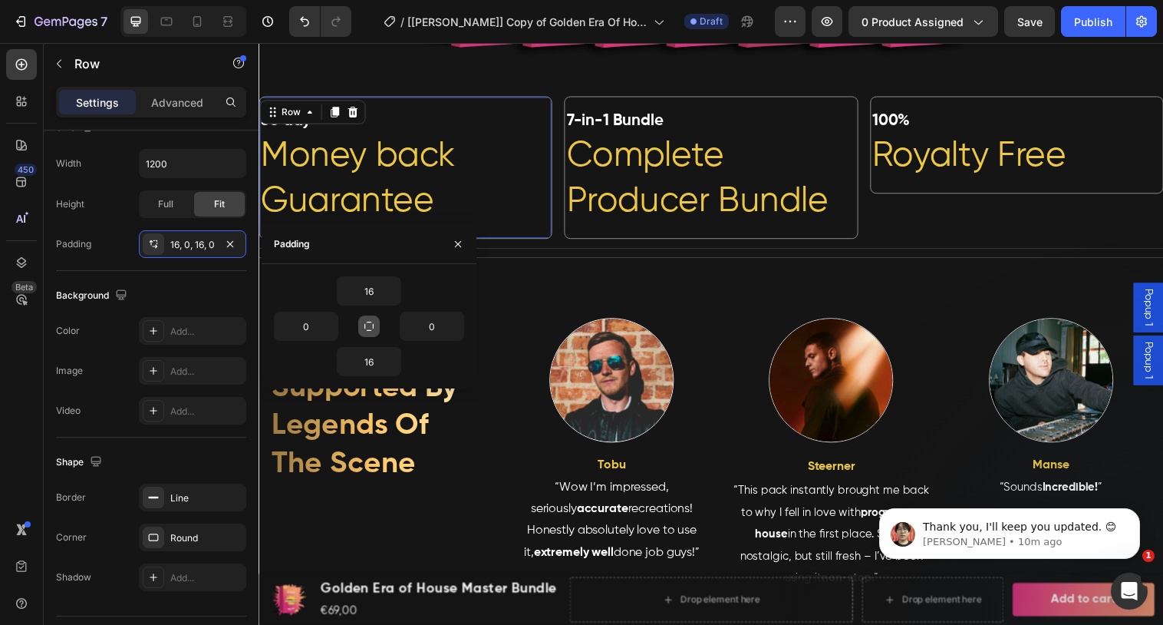
click at [361, 330] on button "button" at bounding box center [368, 325] width 21 height 21
type input "16"
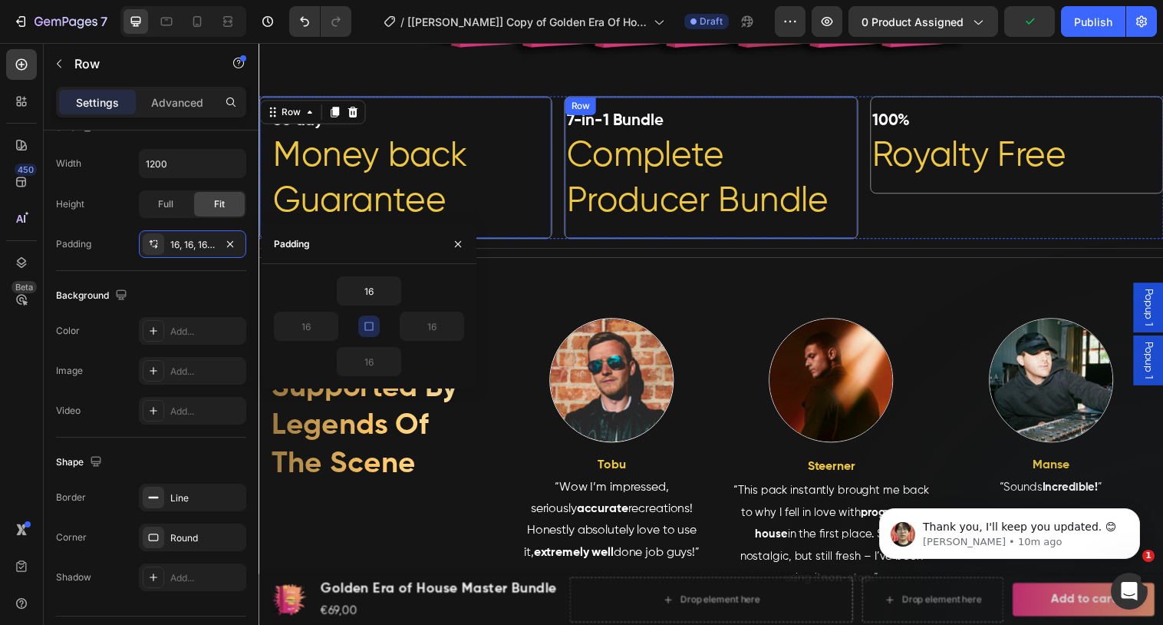
click at [734, 107] on div "7-in-1 Bundle Heading Complete Producer Bundle Heading Row" at bounding box center [718, 169] width 298 height 145
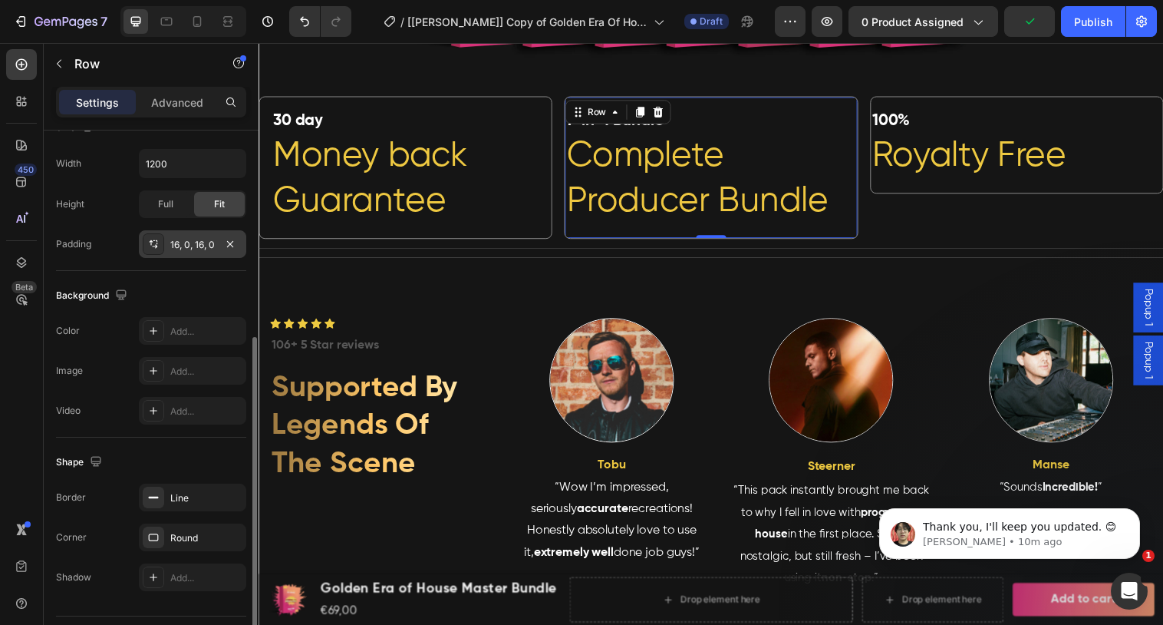
click at [208, 249] on div "16, 0, 16, 0" at bounding box center [192, 245] width 44 height 14
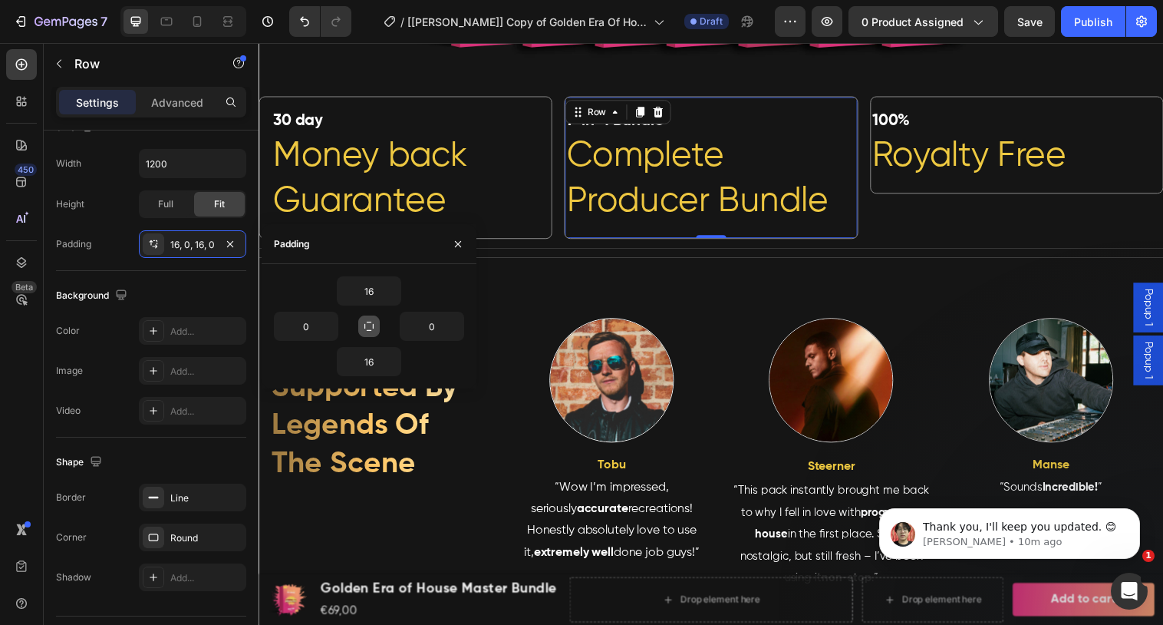
click at [371, 330] on icon "button" at bounding box center [369, 326] width 12 height 12
type input "16"
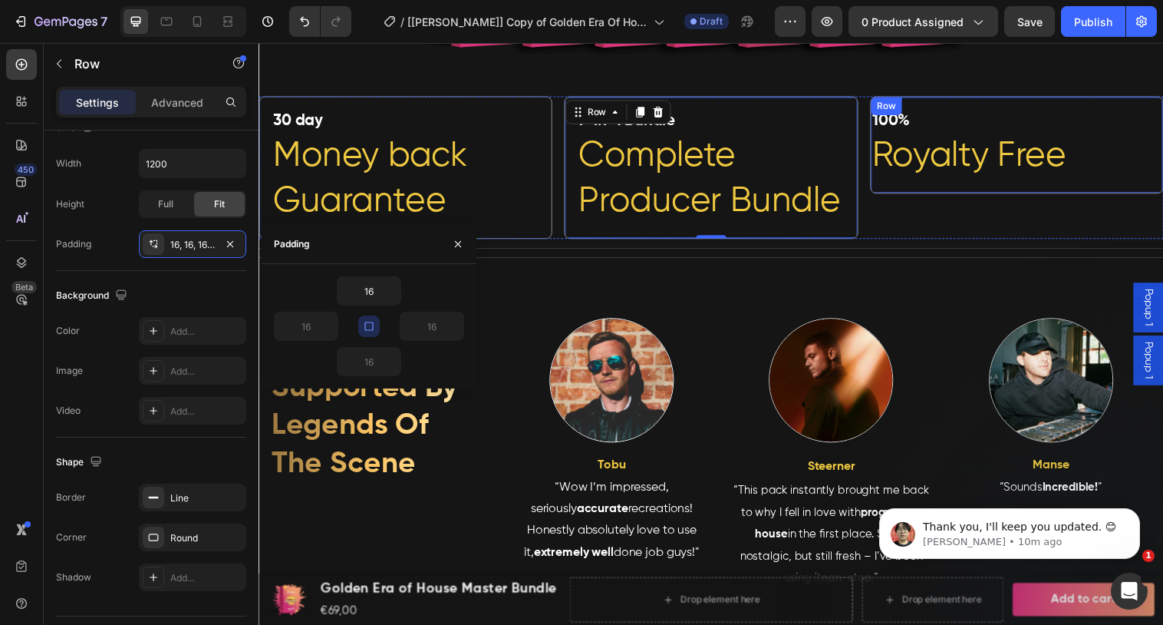
click at [1009, 107] on div "100% Heading Royalty Free Heading Row" at bounding box center [1030, 146] width 298 height 99
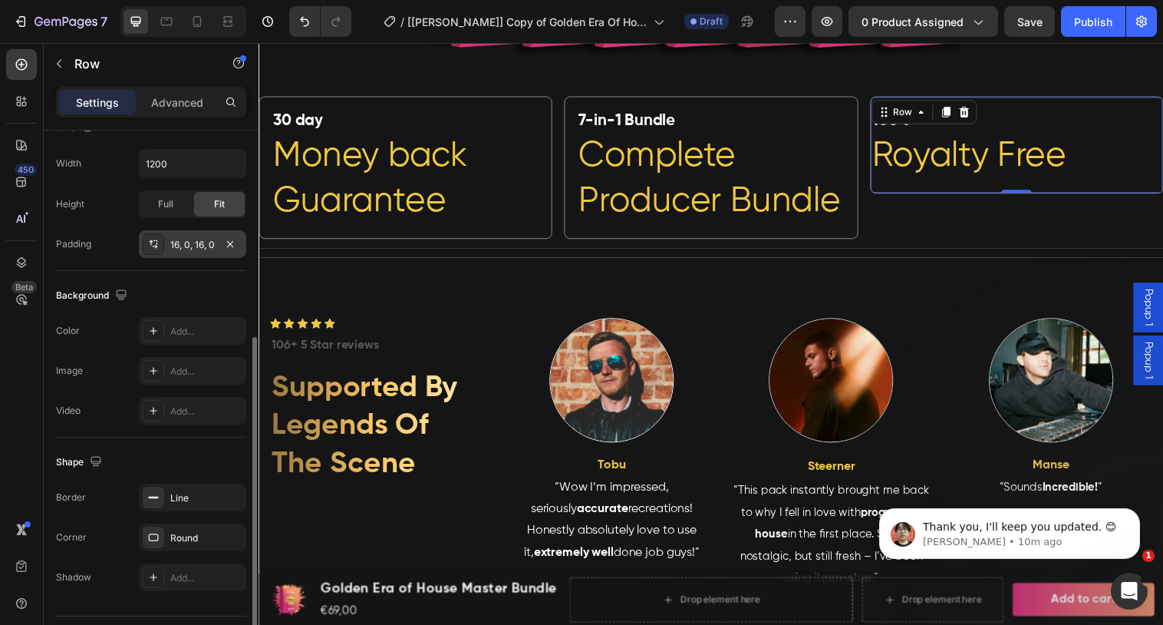
click at [176, 249] on div "16, 0, 16, 0" at bounding box center [192, 245] width 44 height 14
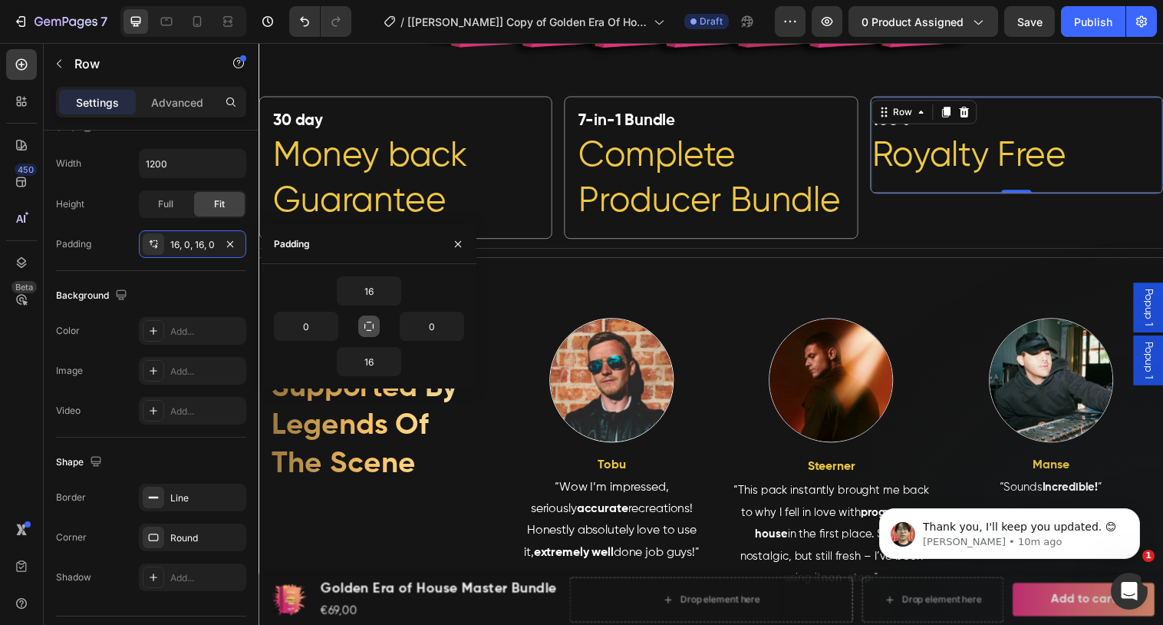
click at [364, 329] on icon "button" at bounding box center [369, 326] width 12 height 12
type input "16"
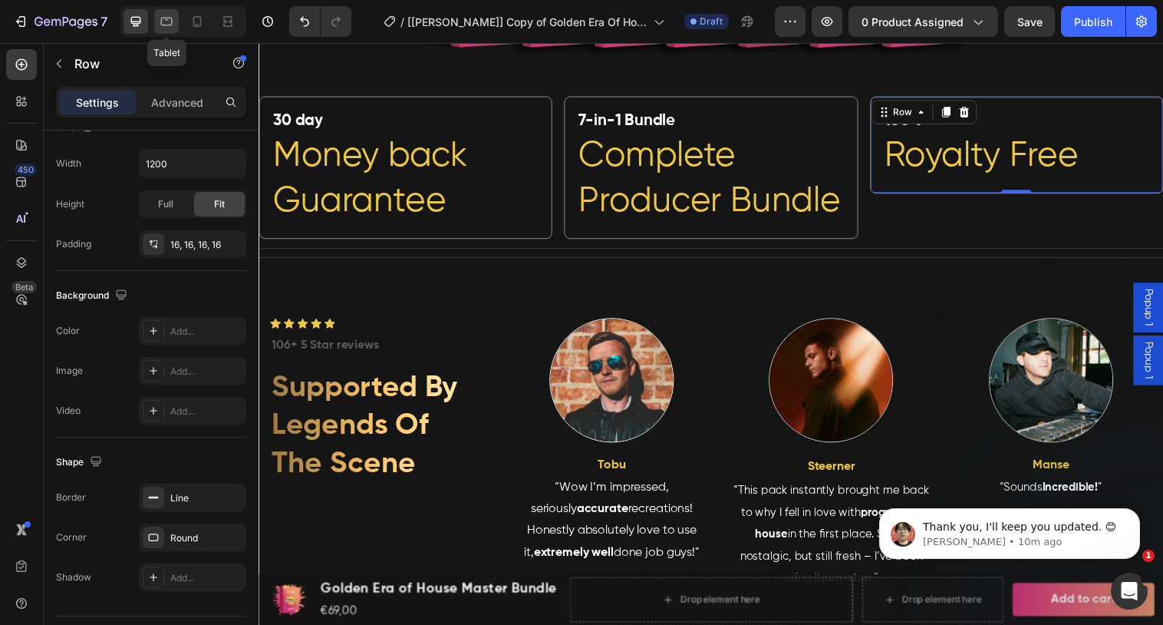
click at [167, 24] on icon at bounding box center [166, 21] width 15 height 15
type input "100%"
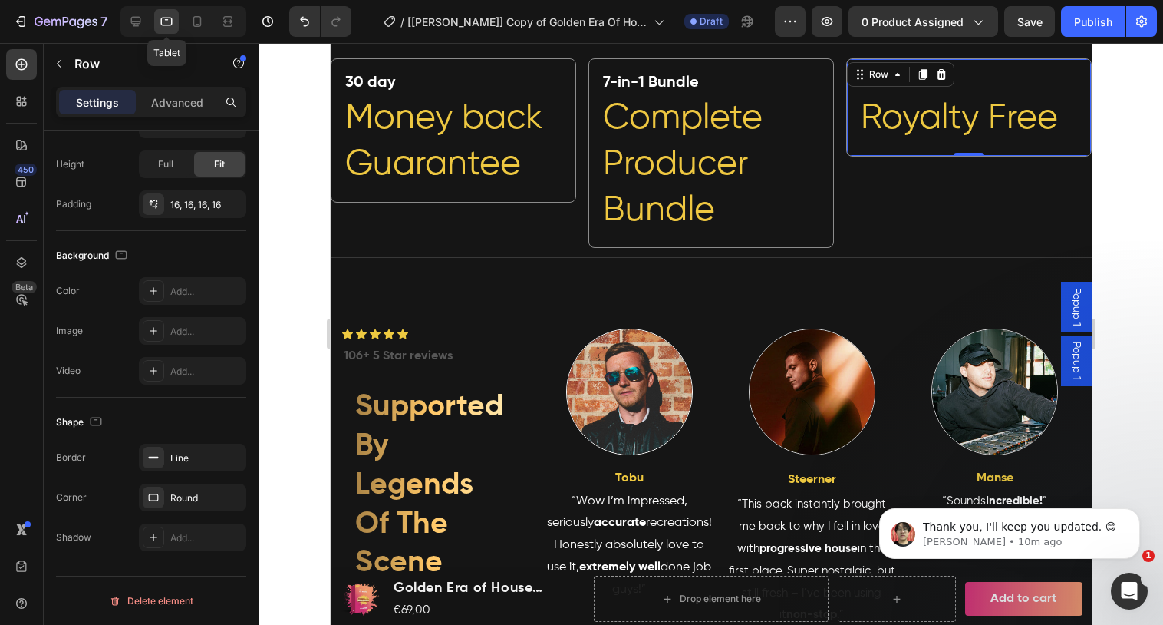
scroll to position [804, 0]
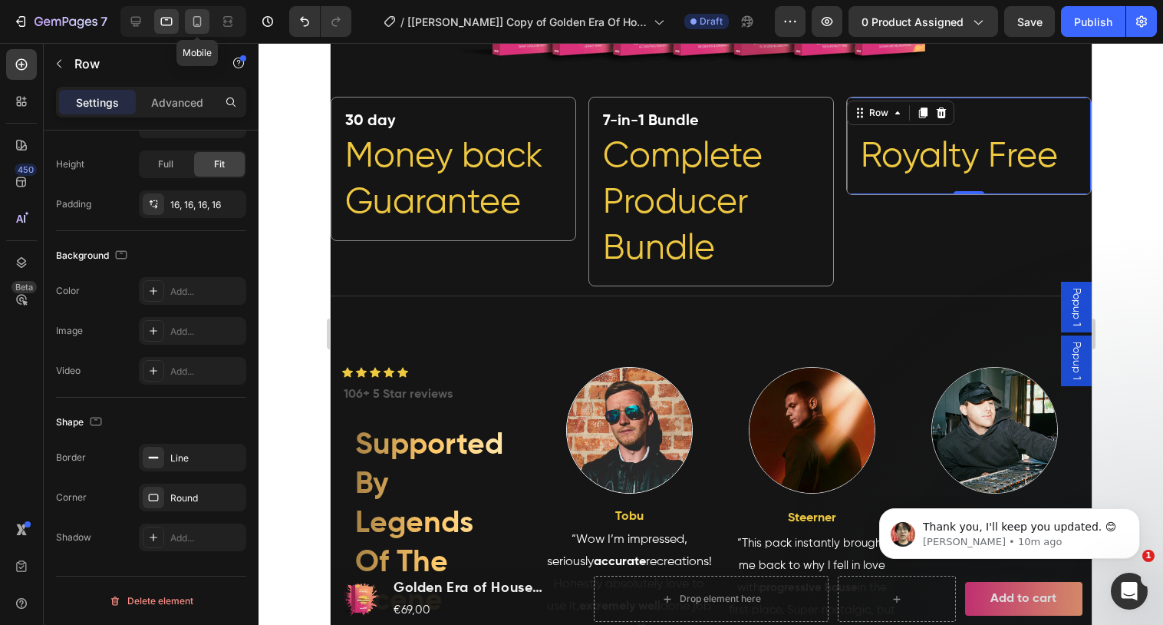
click at [199, 25] on icon at bounding box center [197, 21] width 8 height 11
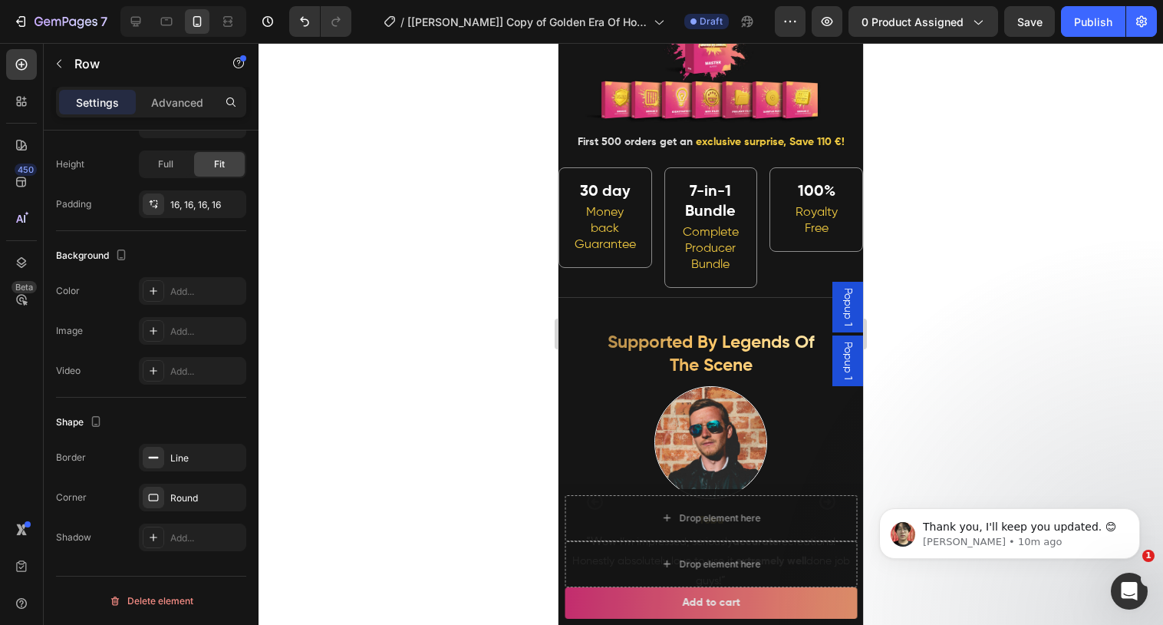
scroll to position [527, 0]
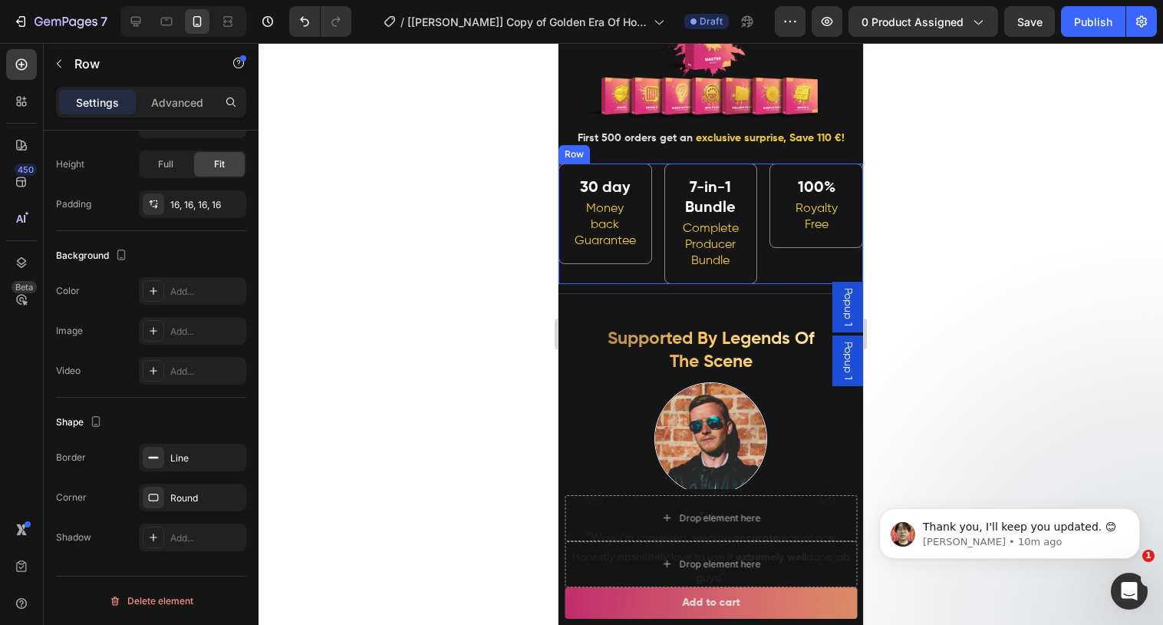
click at [594, 272] on div "30 day Heading Money back Guarantee Heading Row" at bounding box center [606, 223] width 94 height 120
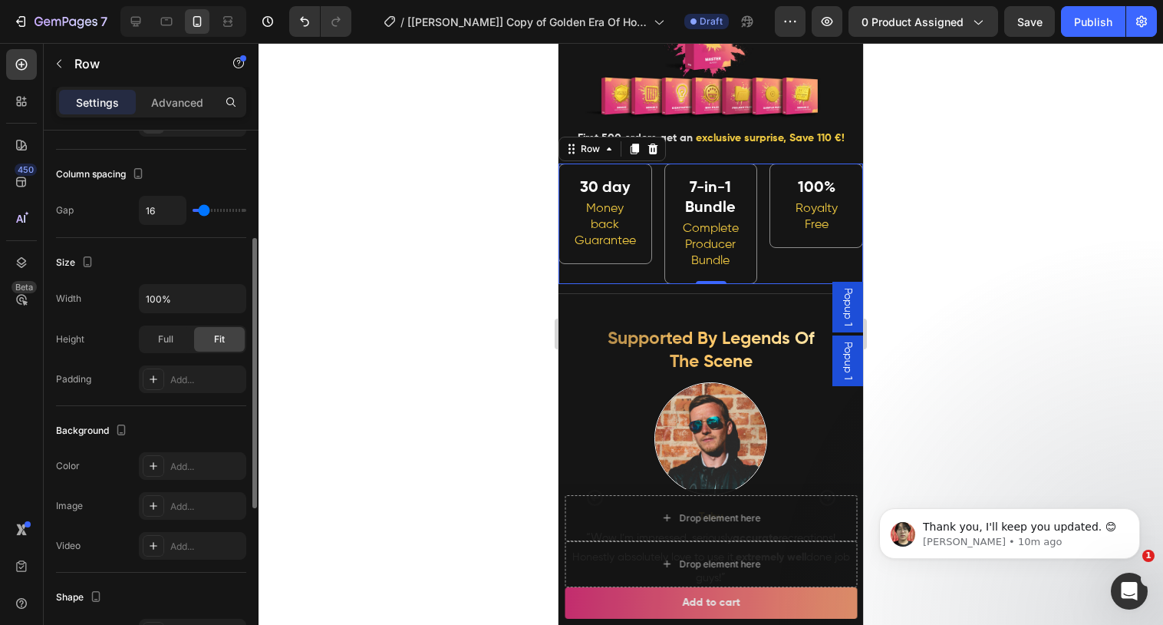
scroll to position [249, 0]
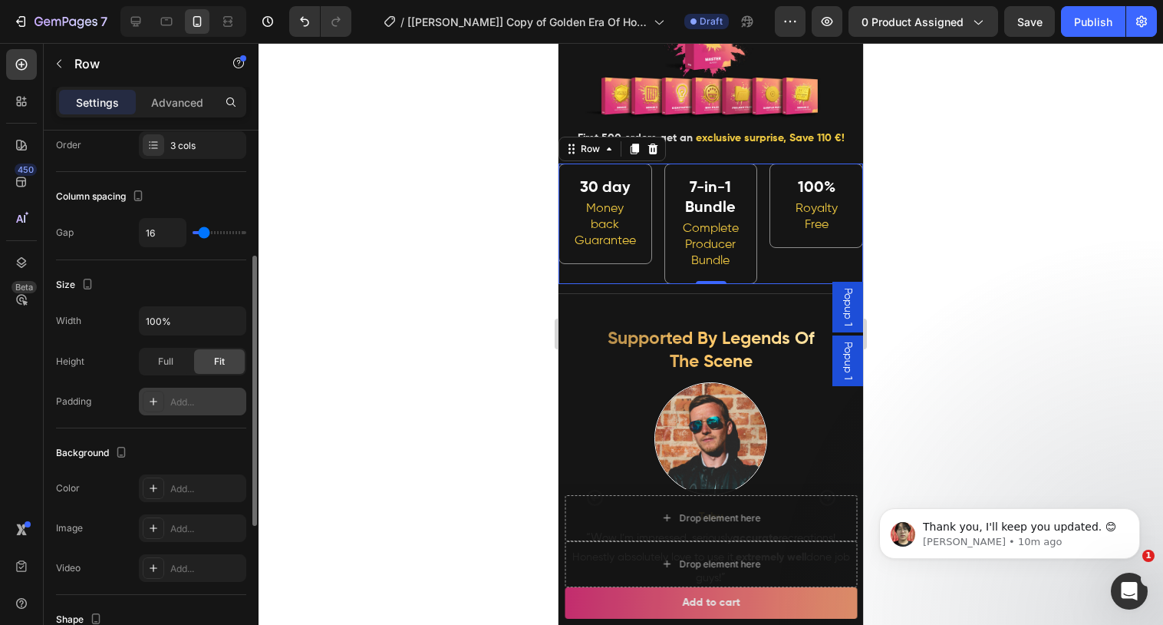
click at [147, 414] on div "Add..." at bounding box center [192, 401] width 107 height 28
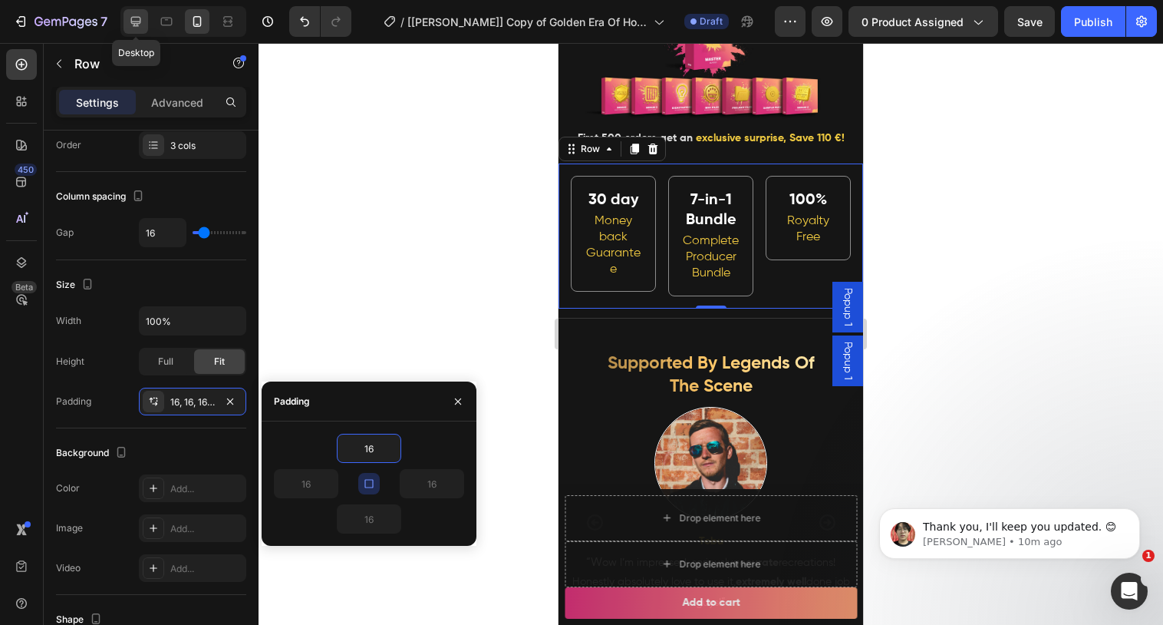
click at [133, 18] on icon at bounding box center [135, 21] width 15 height 15
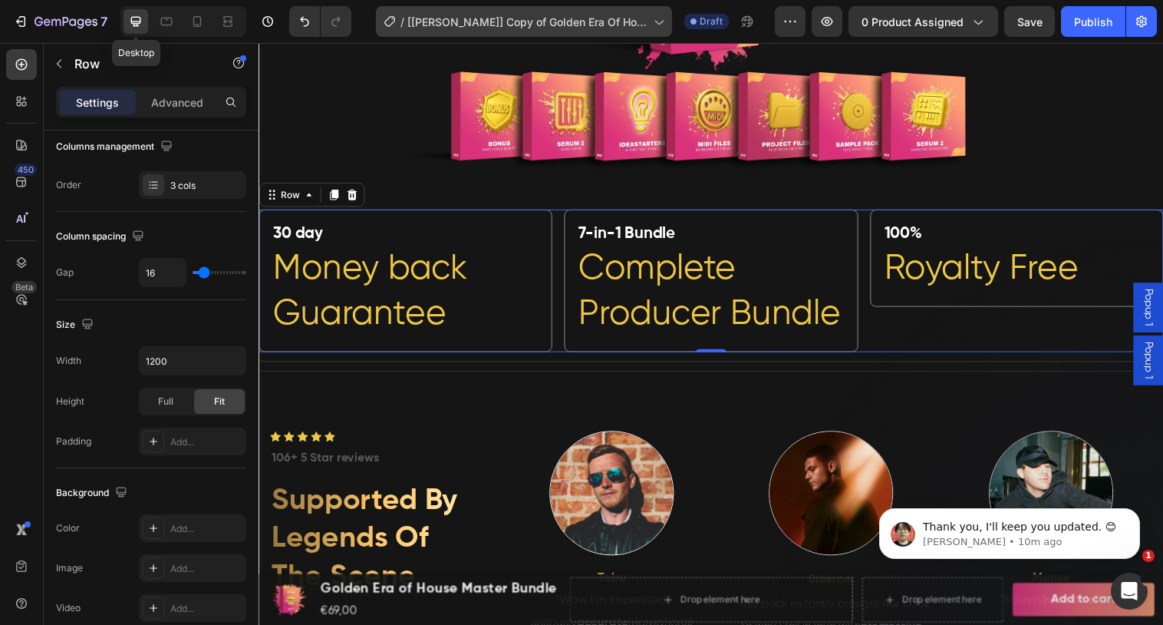
scroll to position [849, 0]
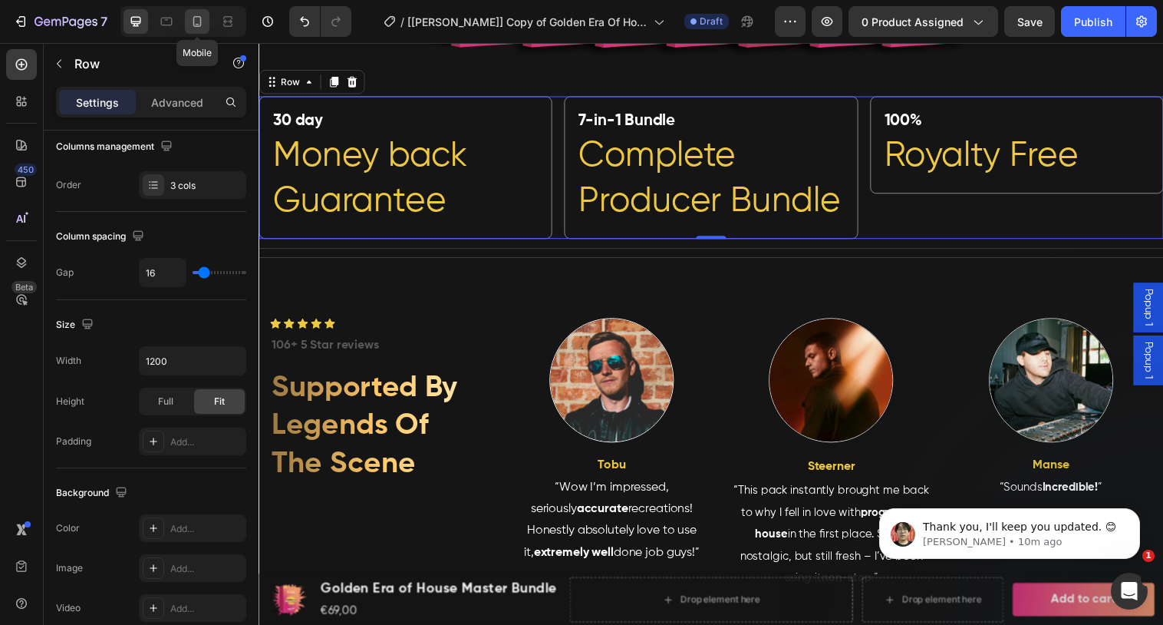
click at [197, 25] on icon at bounding box center [197, 21] width 15 height 15
type input "100%"
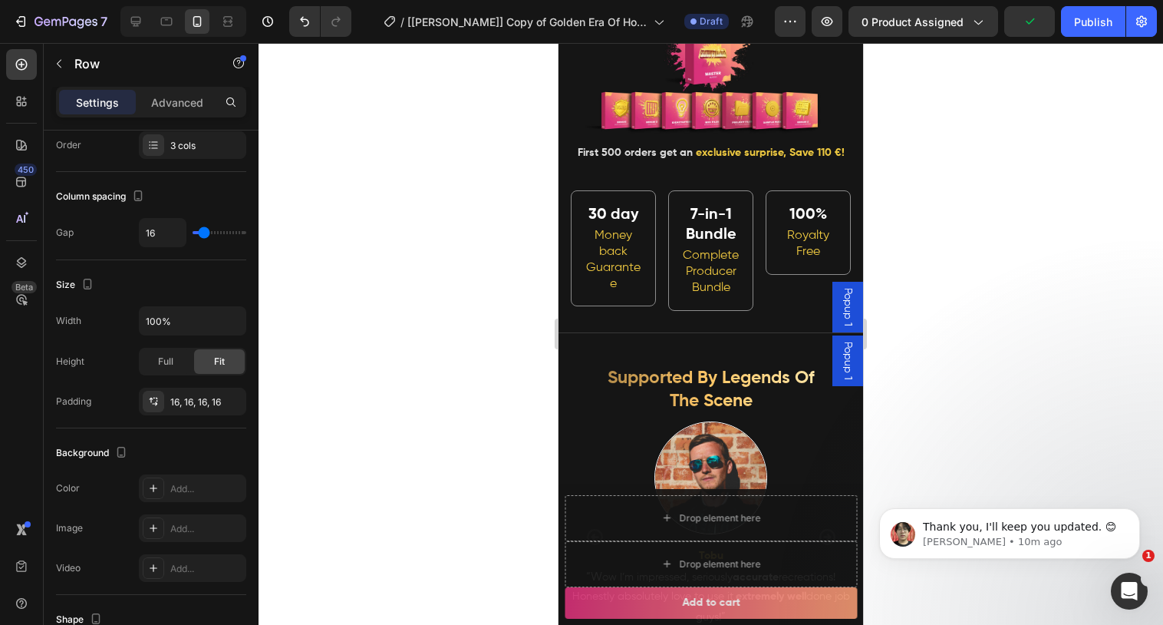
scroll to position [518, 0]
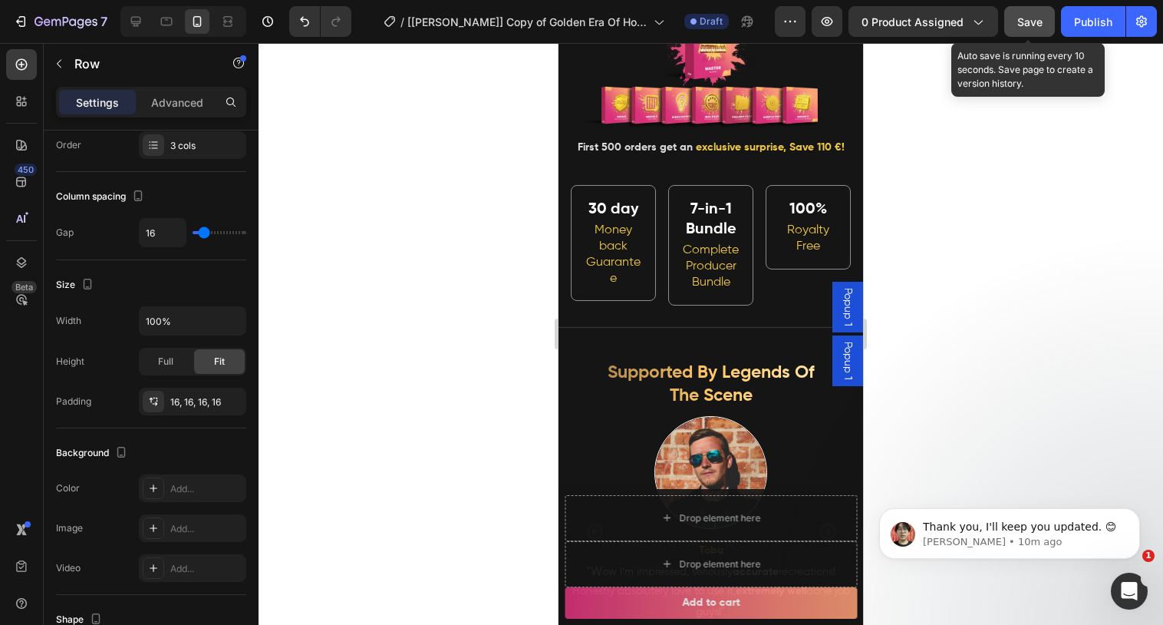
click at [1028, 22] on span "Save" at bounding box center [1029, 21] width 25 height 13
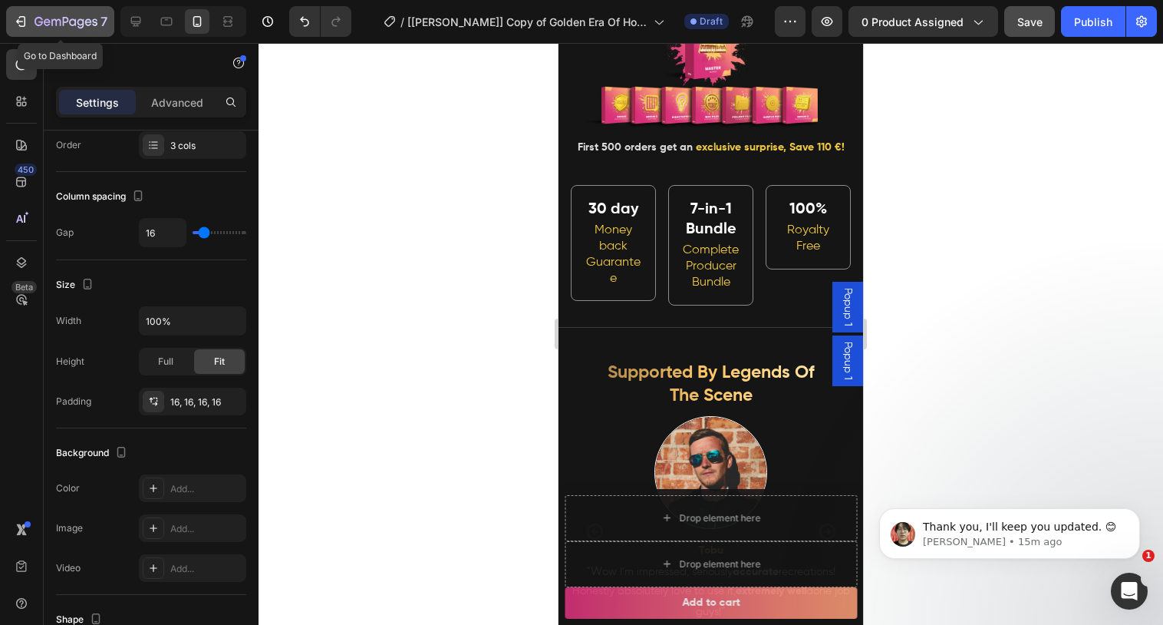
click at [91, 28] on icon "button" at bounding box center [66, 22] width 63 height 13
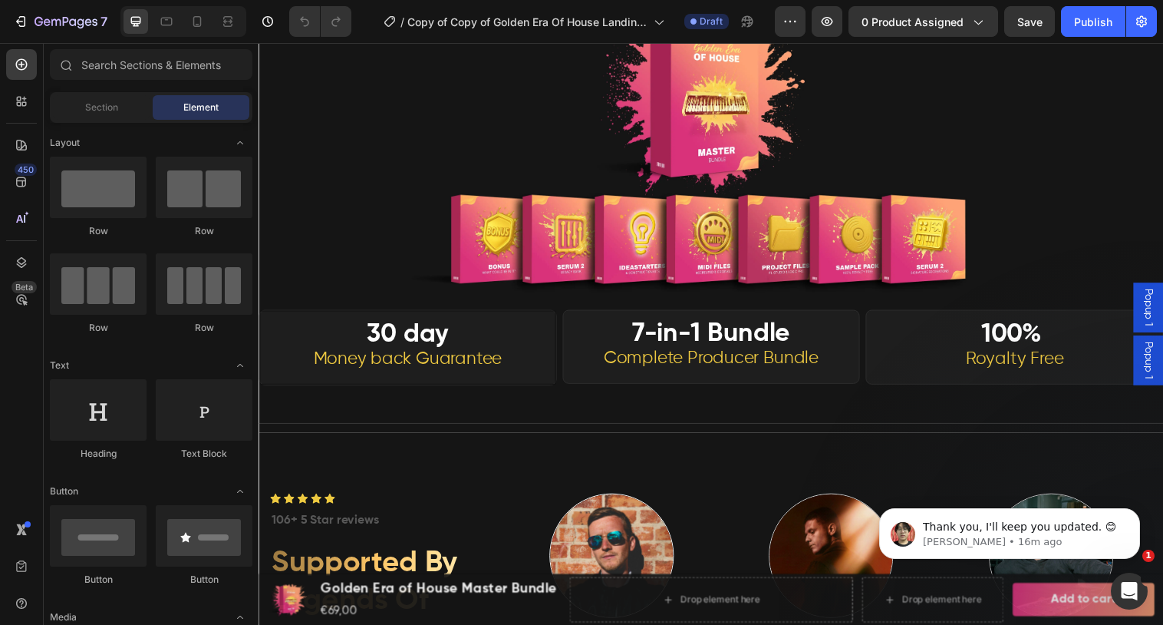
scroll to position [668, 0]
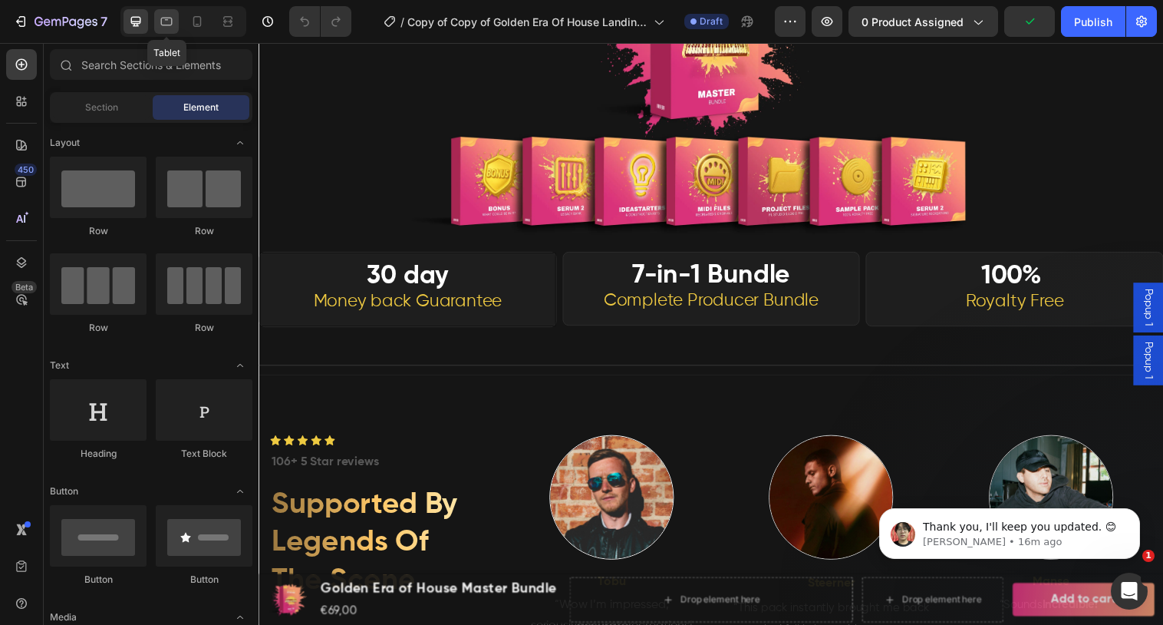
click at [169, 26] on icon at bounding box center [166, 21] width 15 height 15
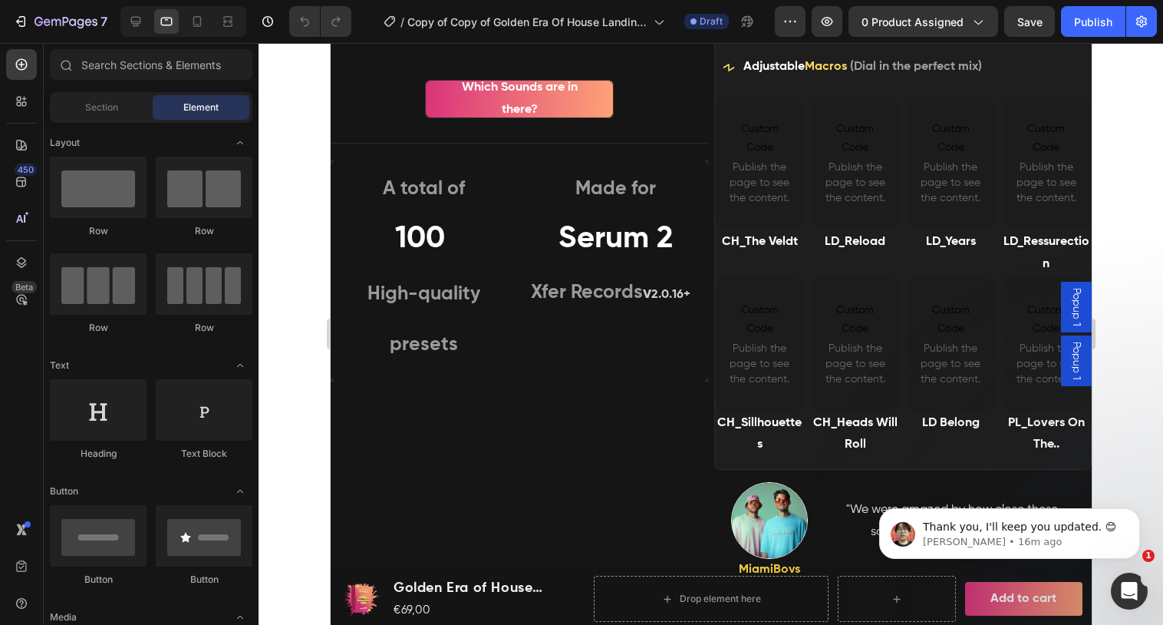
scroll to position [1679, 0]
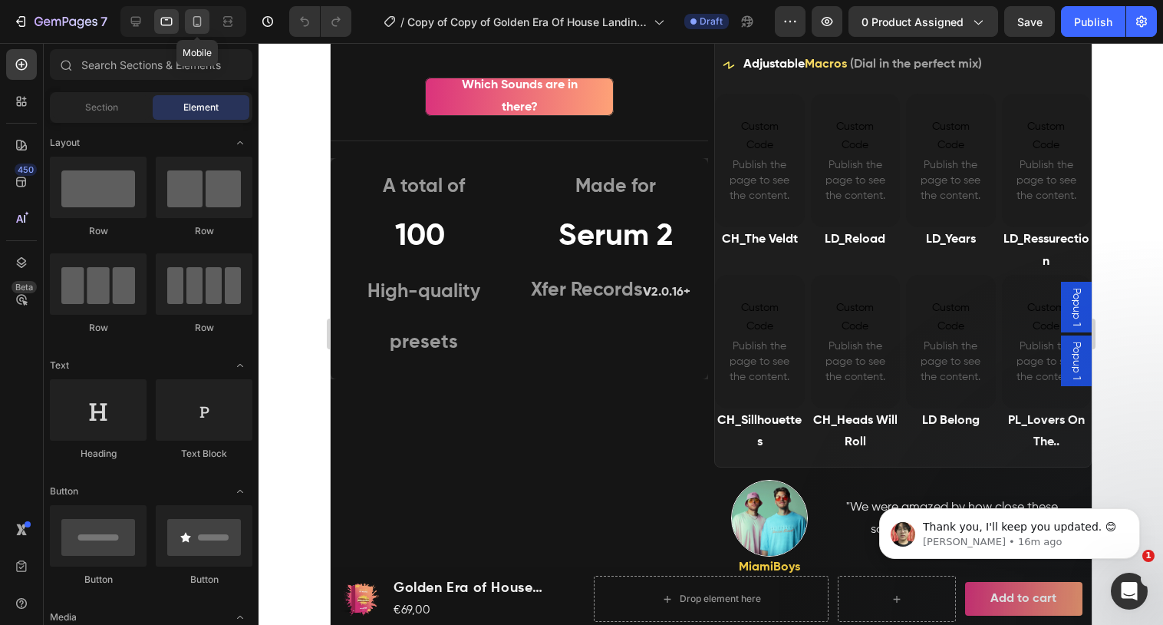
click at [196, 26] on icon at bounding box center [197, 21] width 8 height 11
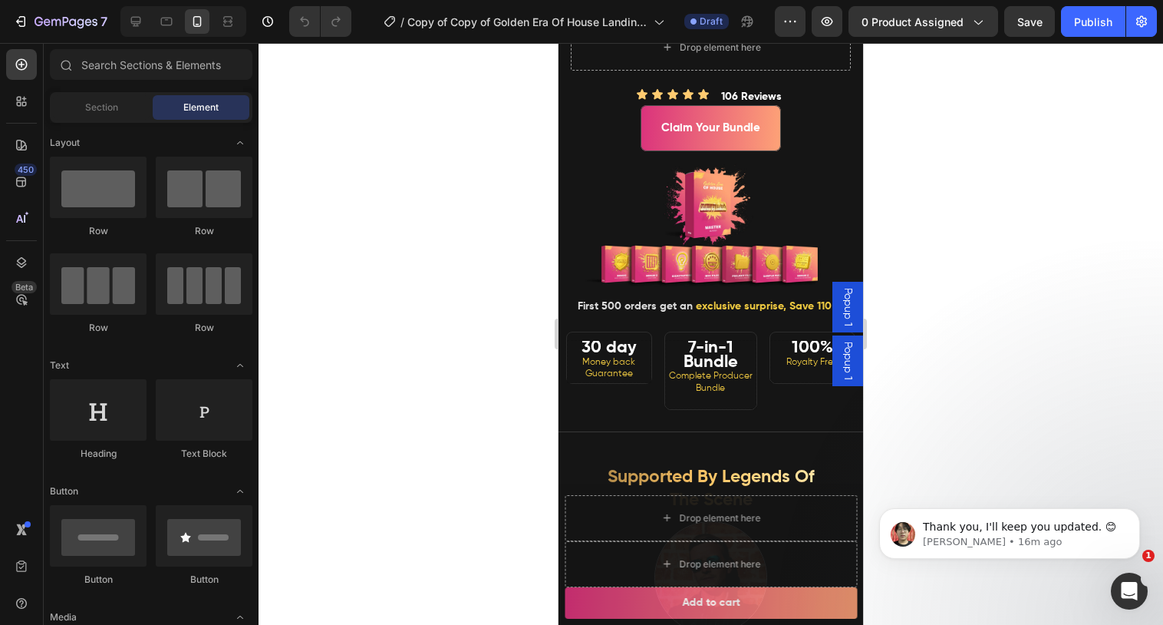
scroll to position [433, 0]
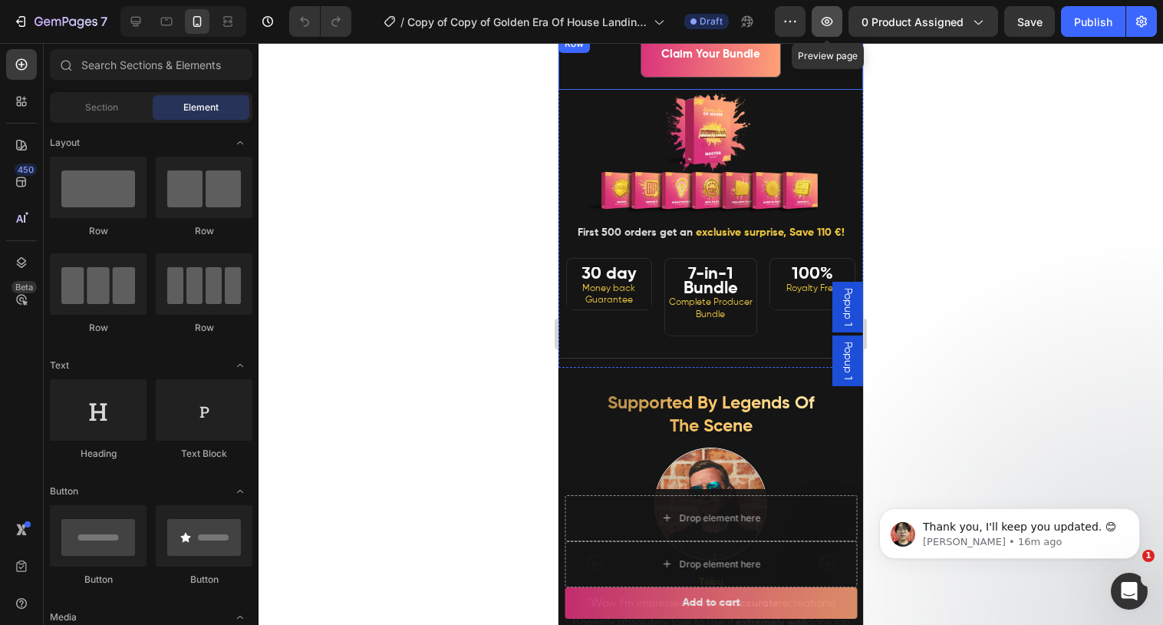
click at [835, 18] on icon "button" at bounding box center [826, 21] width 15 height 15
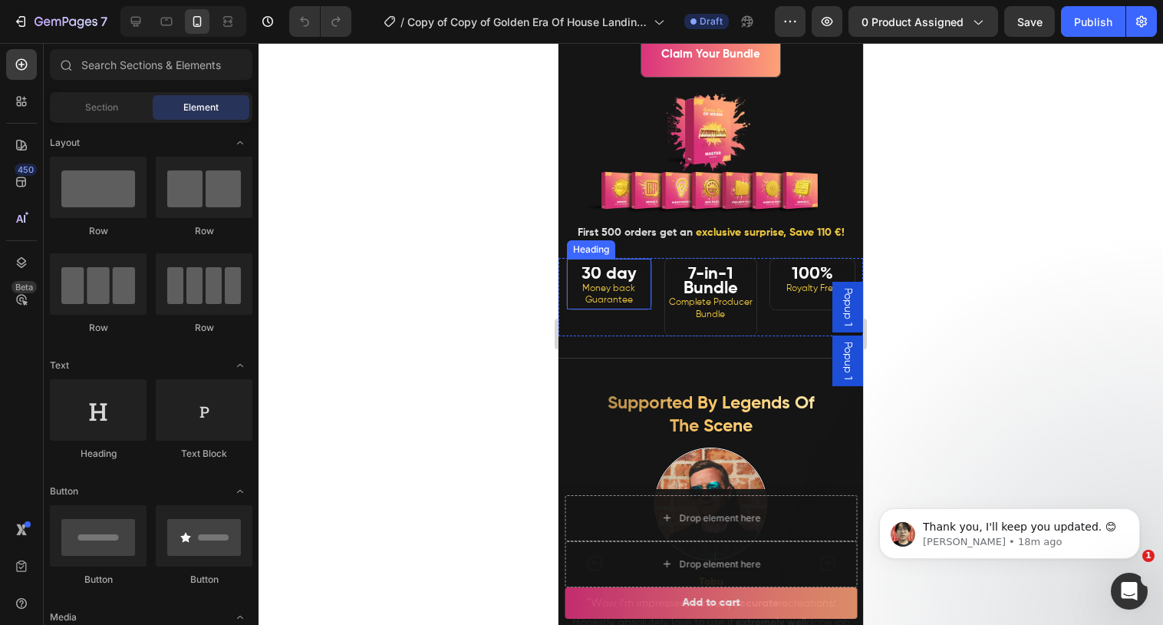
click at [611, 292] on span "Money back Guarantee" at bounding box center [608, 294] width 53 height 21
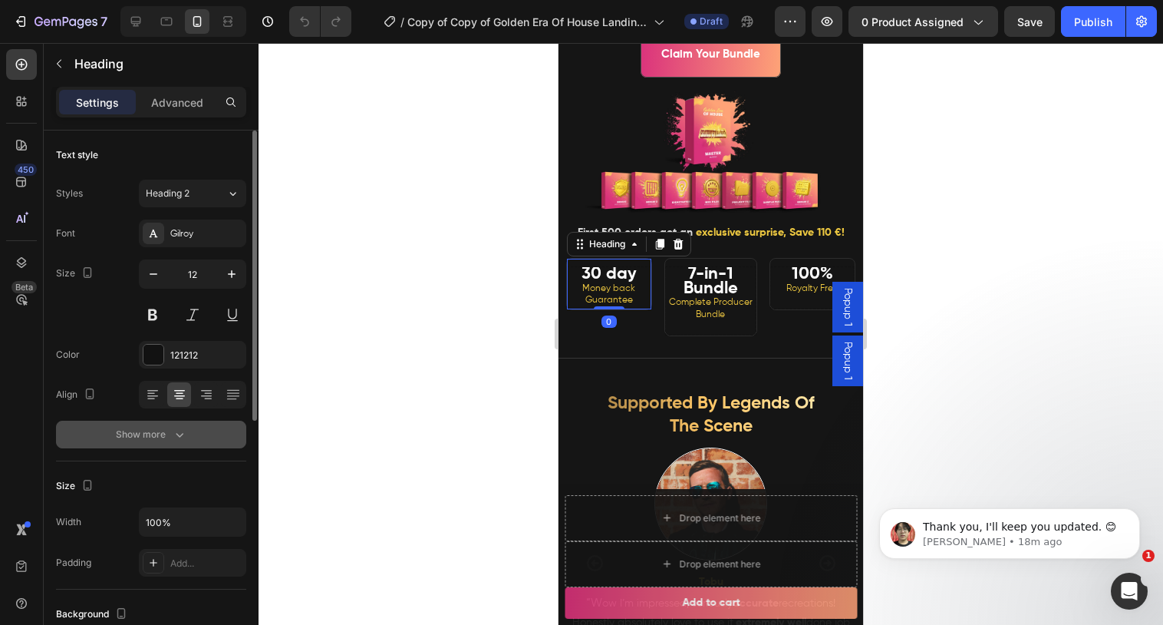
click at [160, 441] on div "Show more" at bounding box center [151, 434] width 71 height 15
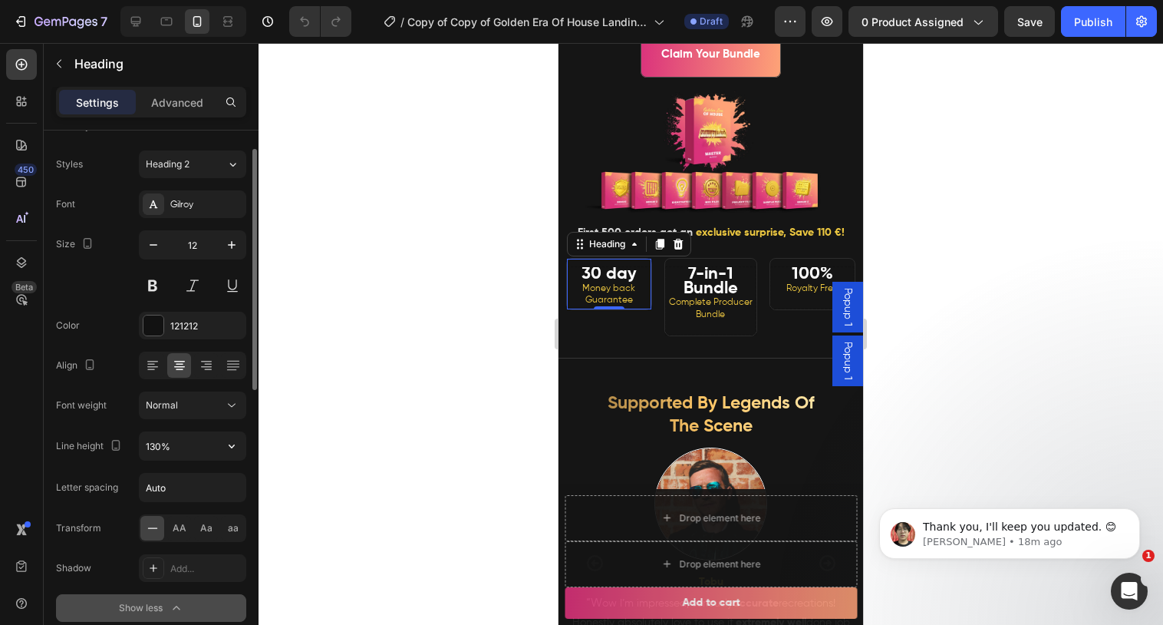
scroll to position [34, 0]
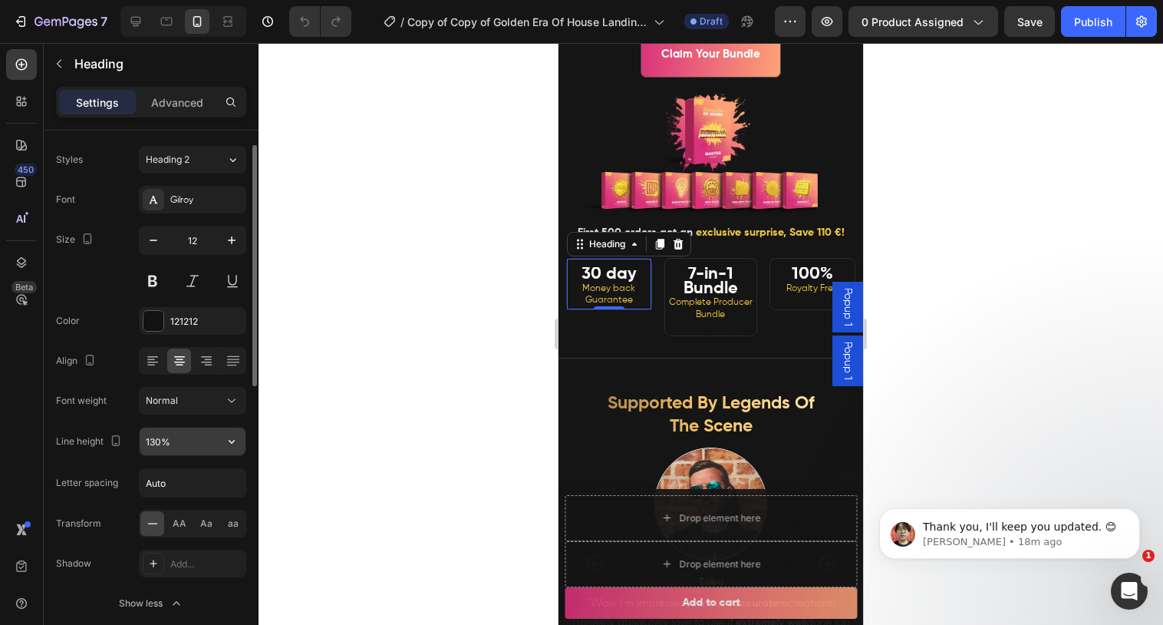
click at [162, 441] on input "130%" at bounding box center [193, 441] width 106 height 28
click at [200, 439] on input "130%" at bounding box center [193, 441] width 106 height 28
click at [236, 441] on icon "button" at bounding box center [231, 440] width 15 height 15
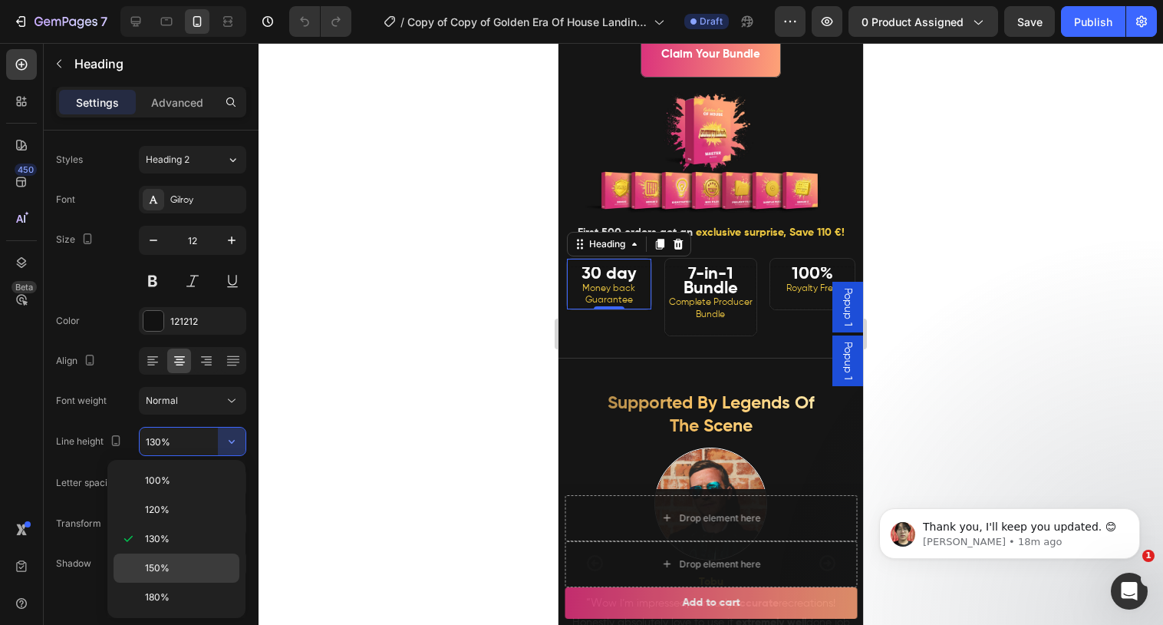
click at [161, 582] on div "150%" at bounding box center [177, 596] width 126 height 29
type input "150%"
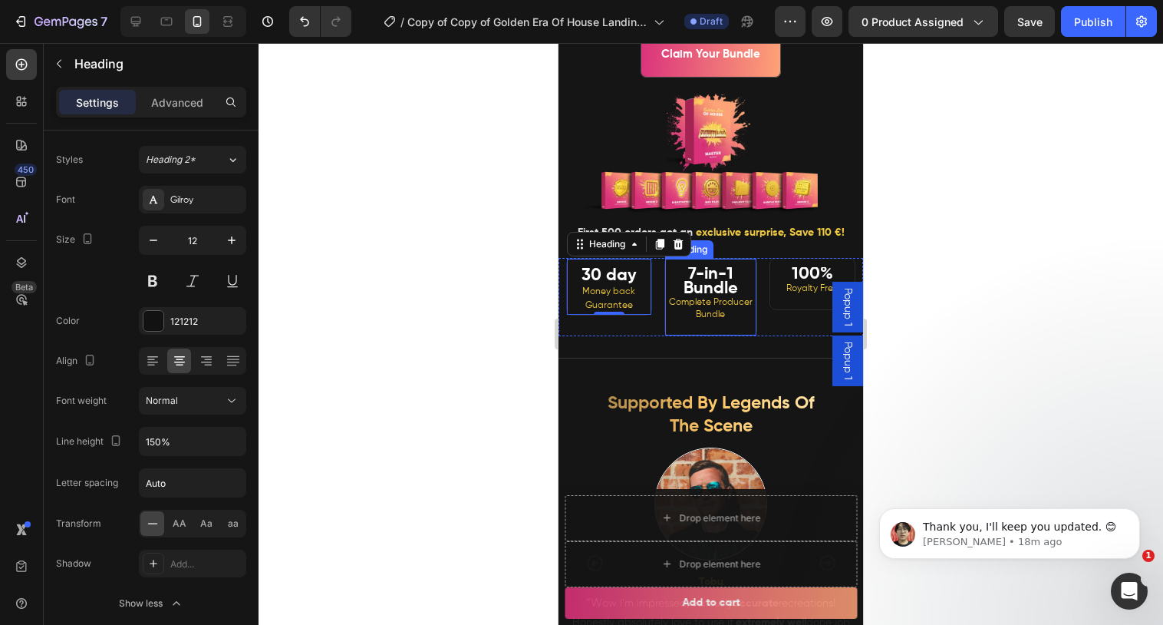
click at [702, 277] on strong "7-in-1 Bundle" at bounding box center [711, 280] width 54 height 31
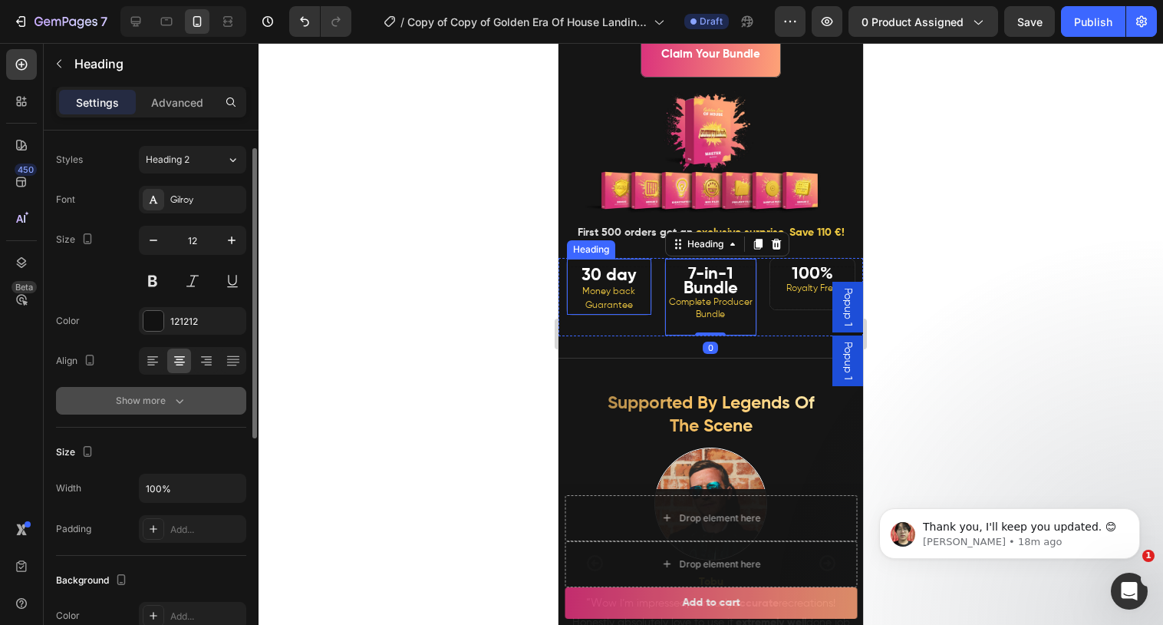
click at [203, 391] on button "Show more" at bounding box center [151, 401] width 190 height 28
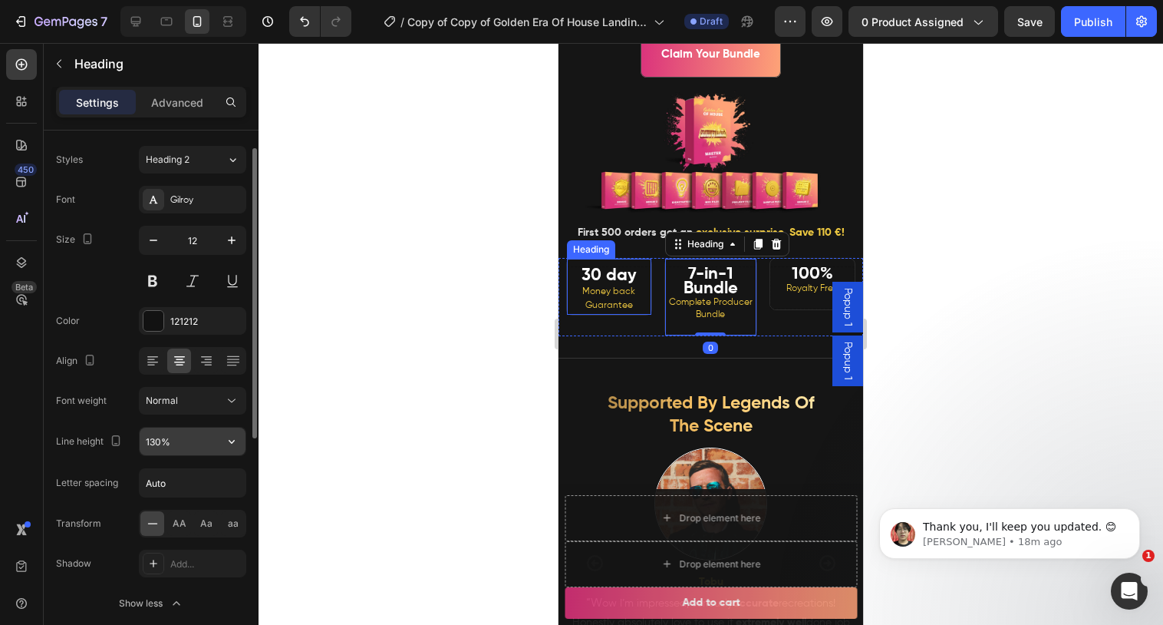
click at [190, 437] on input "130%" at bounding box center [193, 441] width 106 height 28
click at [237, 442] on icon "button" at bounding box center [231, 440] width 15 height 15
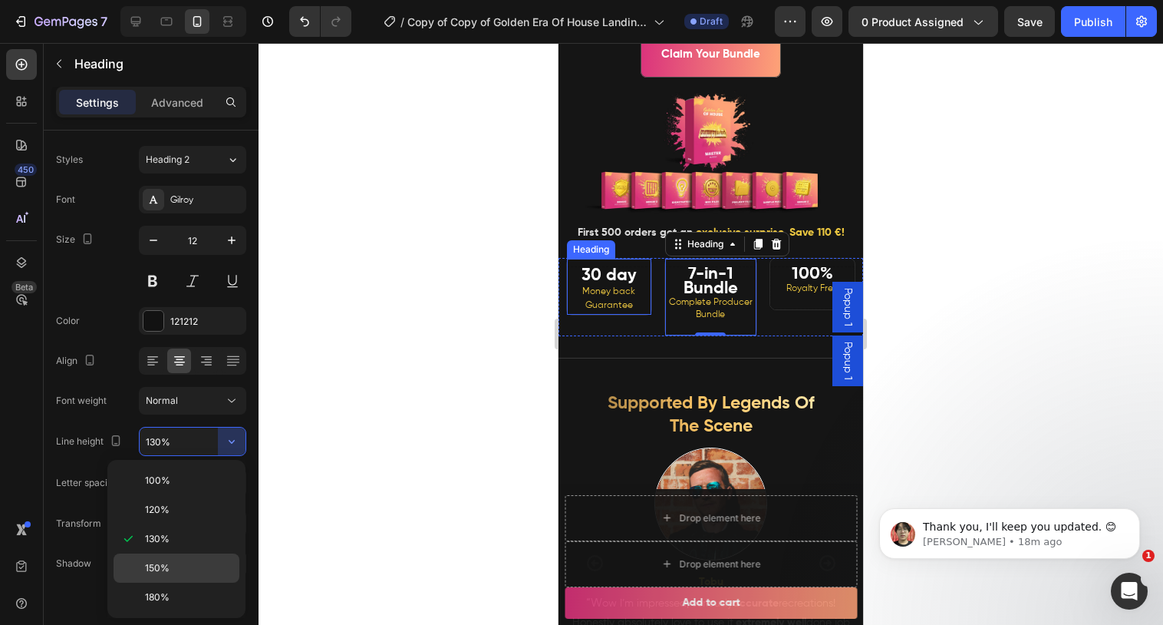
click at [160, 573] on span "150%" at bounding box center [157, 568] width 25 height 14
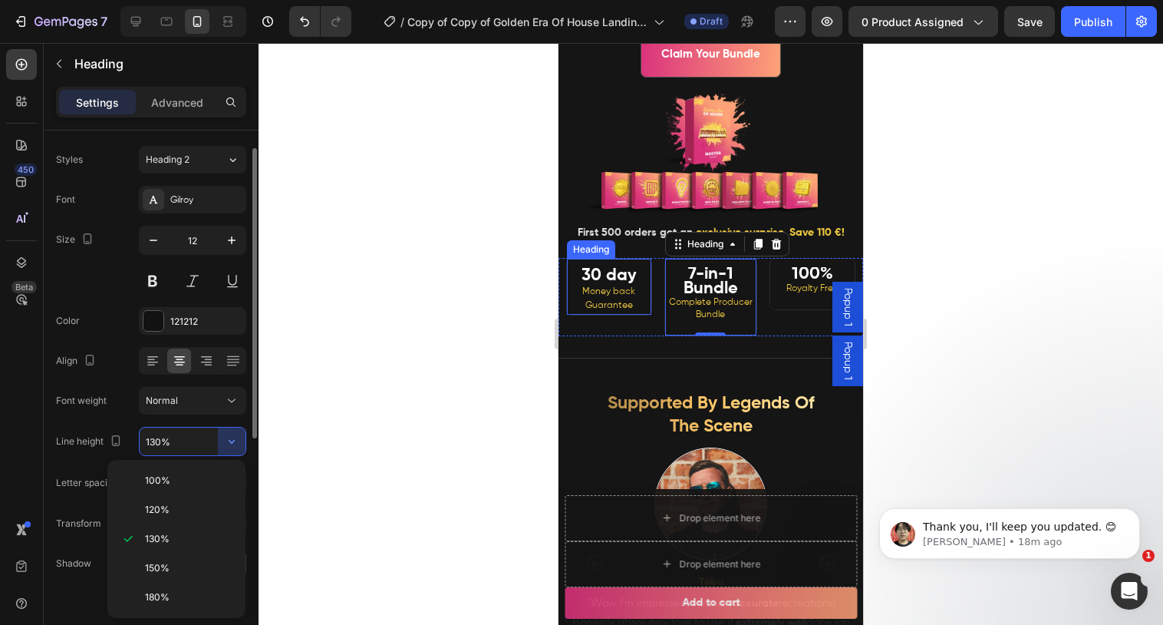
type input "150%"
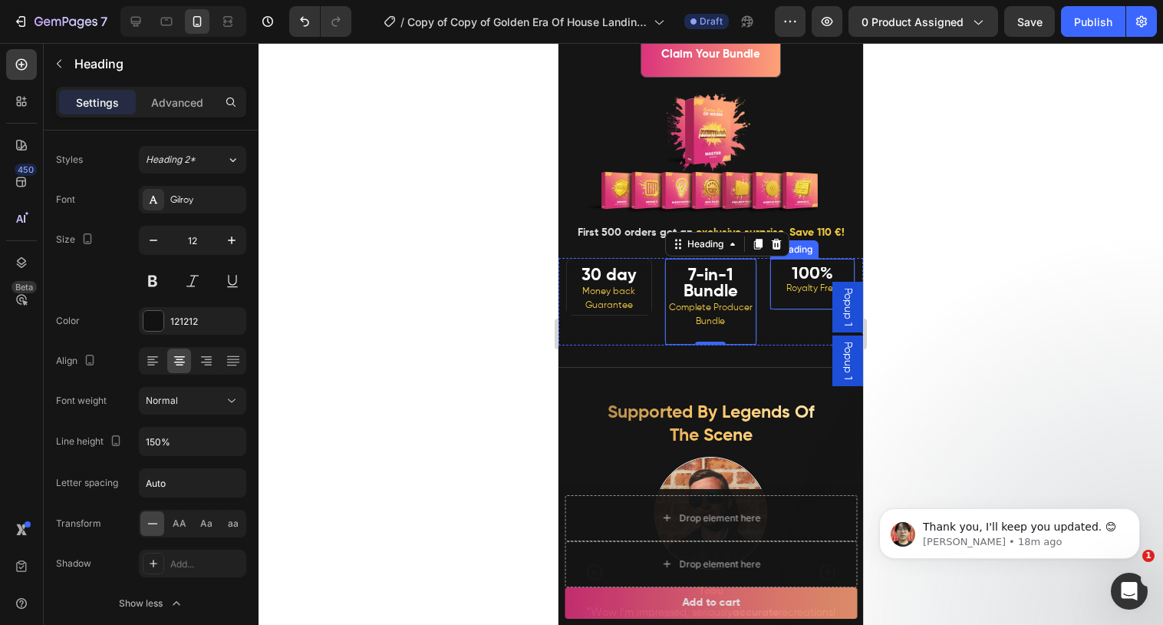
click at [789, 277] on h2 "100% Royalty Free" at bounding box center [812, 287] width 84 height 43
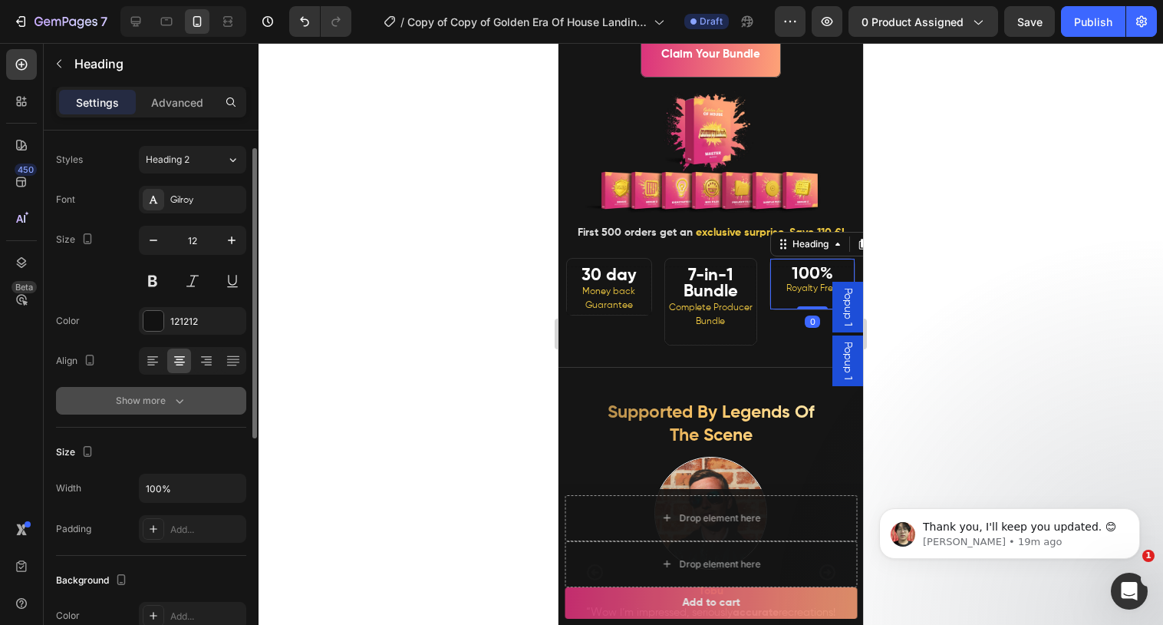
click at [171, 409] on button "Show more" at bounding box center [151, 401] width 190 height 28
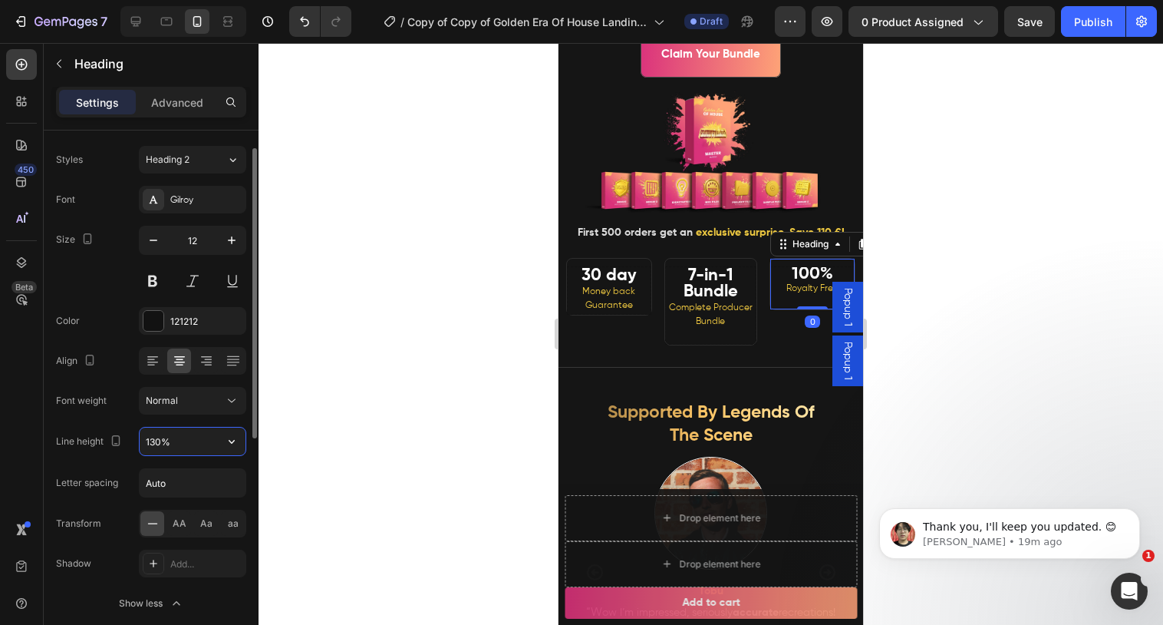
click at [198, 439] on input "130%" at bounding box center [193, 441] width 106 height 28
click at [201, 439] on input "130%" at bounding box center [193, 441] width 106 height 28
click at [239, 440] on icon "button" at bounding box center [231, 440] width 15 height 15
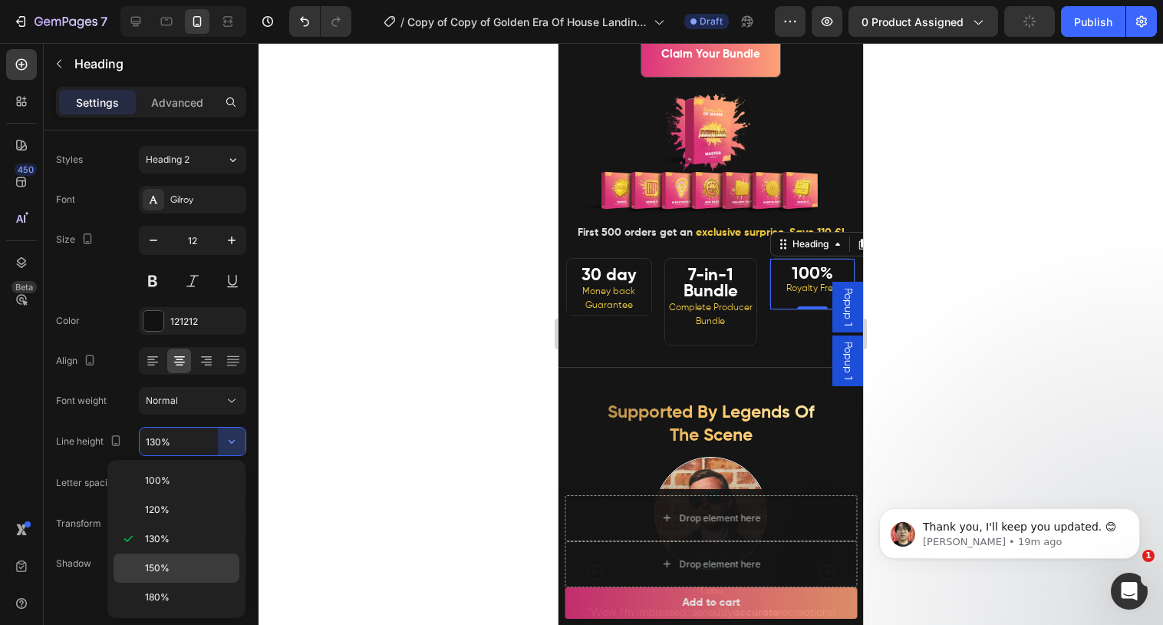
click at [166, 562] on span "150%" at bounding box center [157, 568] width 25 height 14
type input "150%"
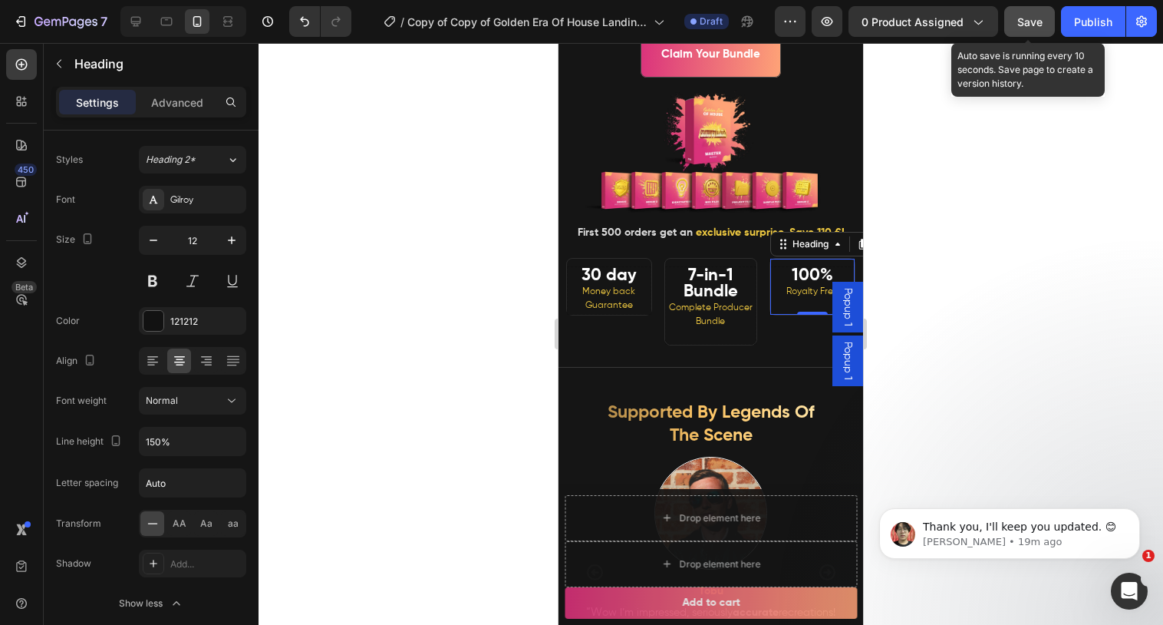
click at [1034, 22] on span "Save" at bounding box center [1029, 21] width 25 height 13
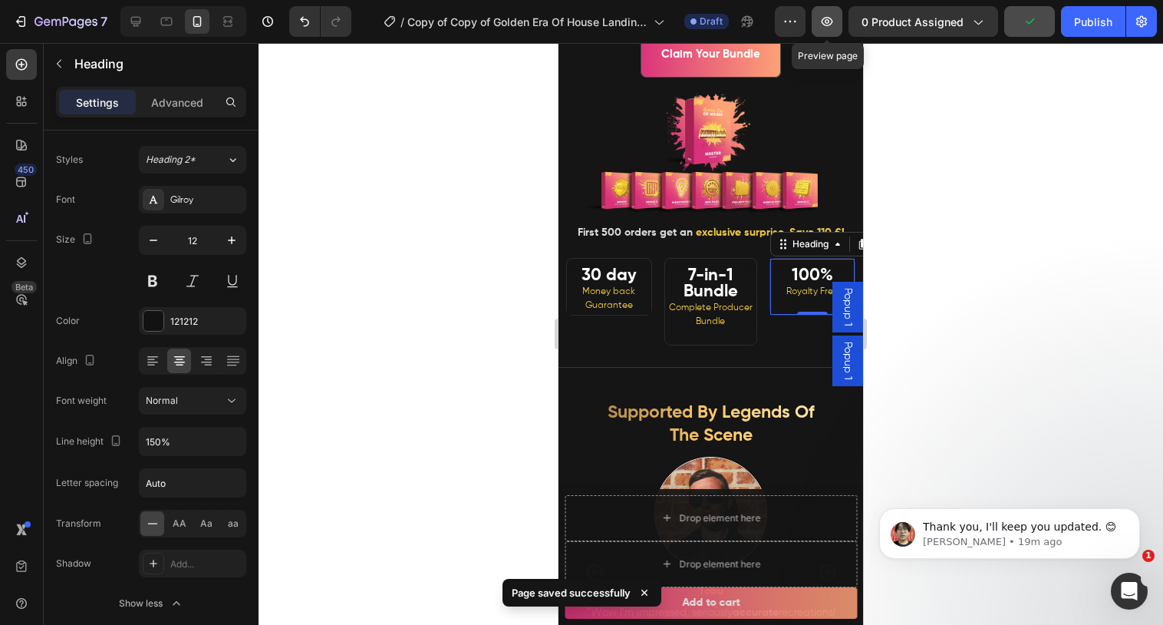
click at [834, 23] on icon "button" at bounding box center [826, 21] width 15 height 15
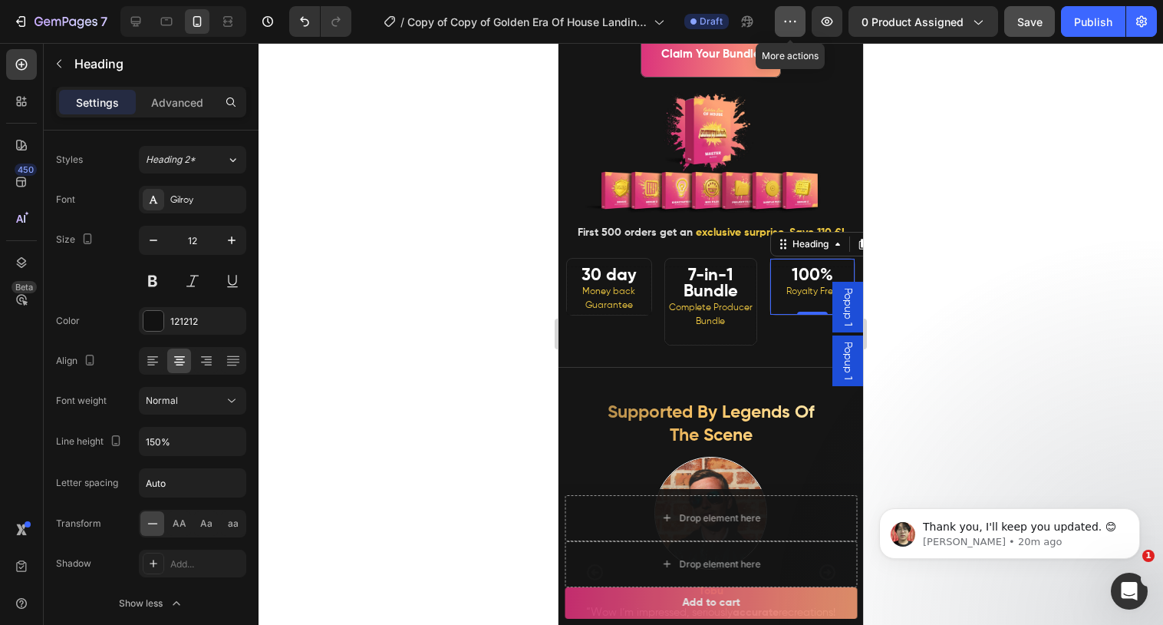
click at [786, 25] on icon "button" at bounding box center [790, 21] width 15 height 15
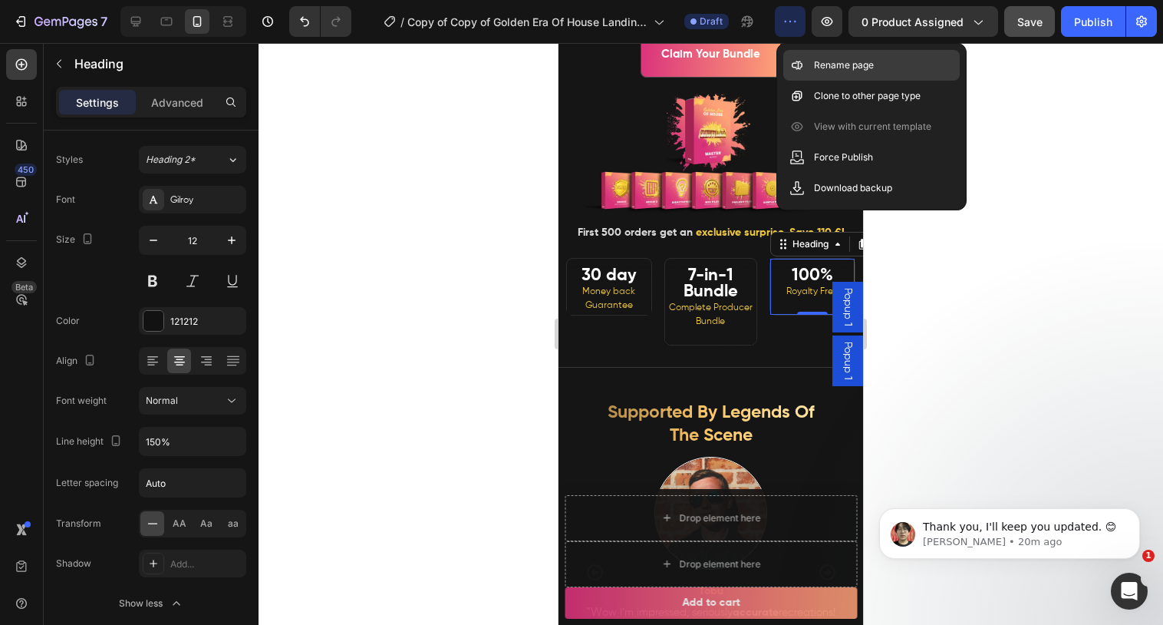
click at [824, 71] on p "Rename page" at bounding box center [844, 65] width 60 height 15
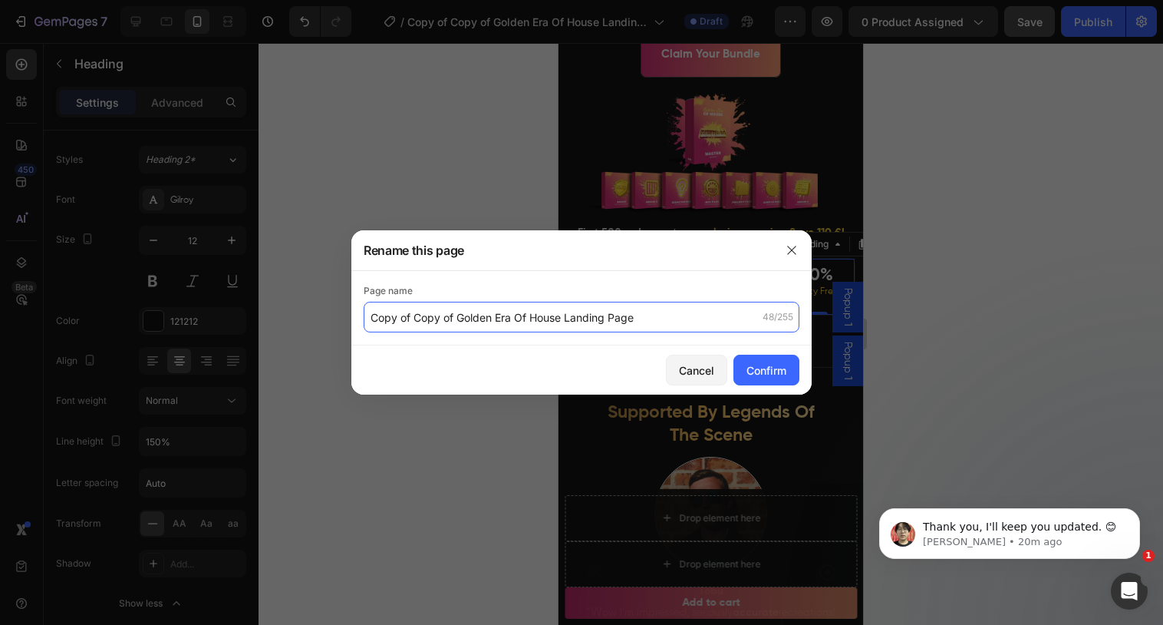
click at [376, 314] on input "Copy of Copy of Golden Era Of House Landing Page" at bounding box center [582, 317] width 436 height 31
type input "[Ethan GP] Copy of Copy of Golden Era Of House Landing Page"
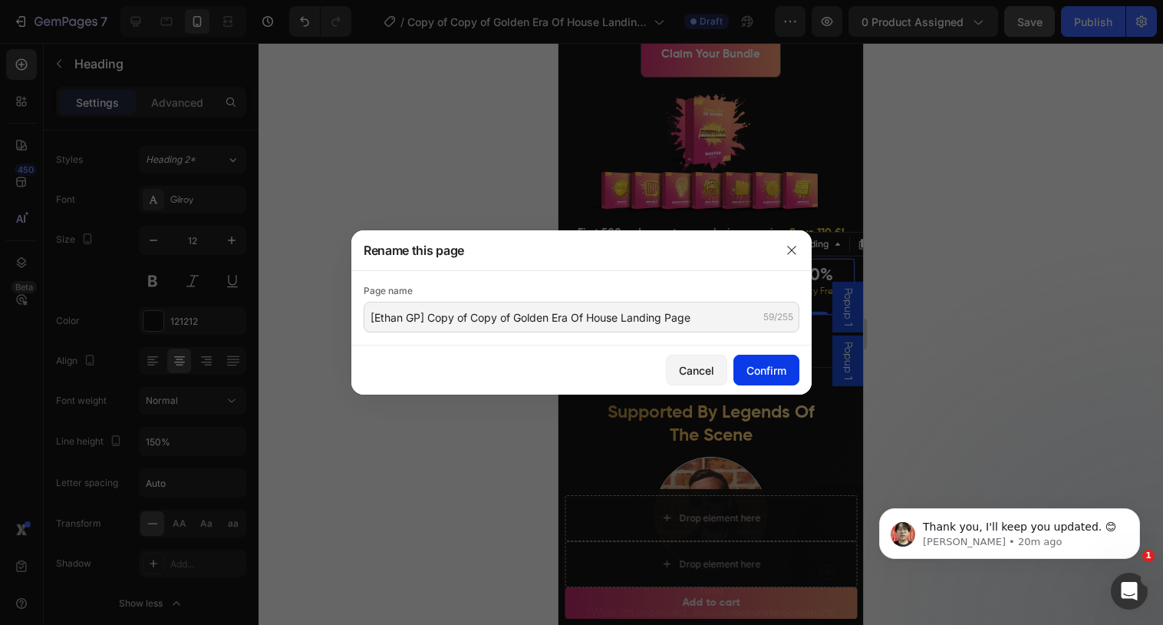
click at [759, 374] on div "Confirm" at bounding box center [766, 370] width 40 height 16
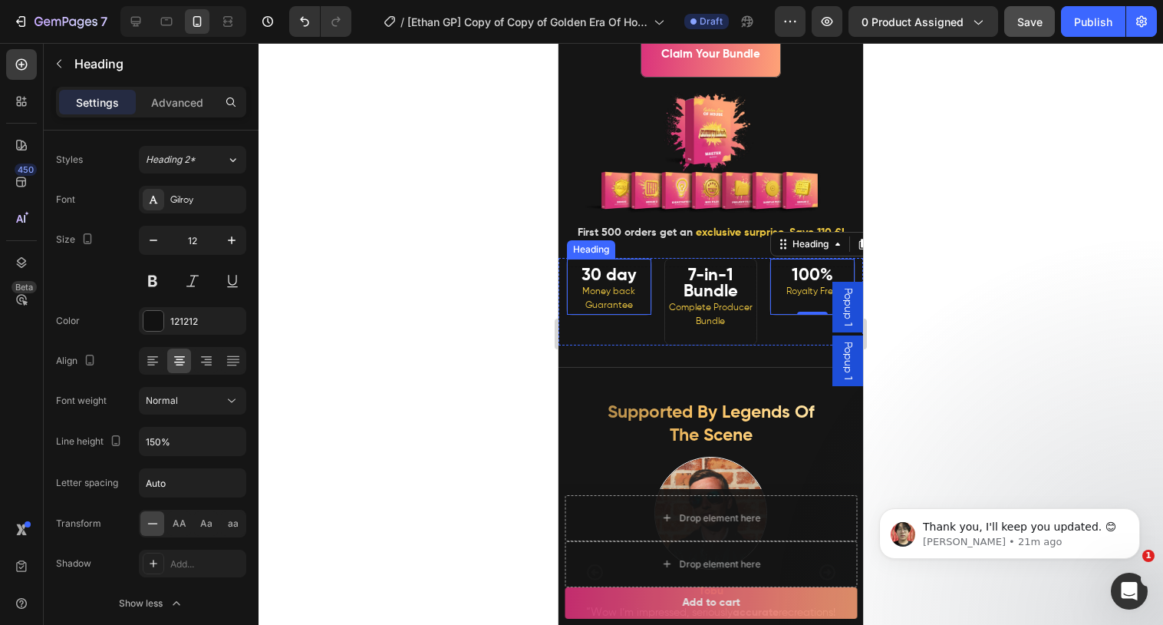
click at [612, 287] on span "Money back Guarantee" at bounding box center [608, 298] width 53 height 23
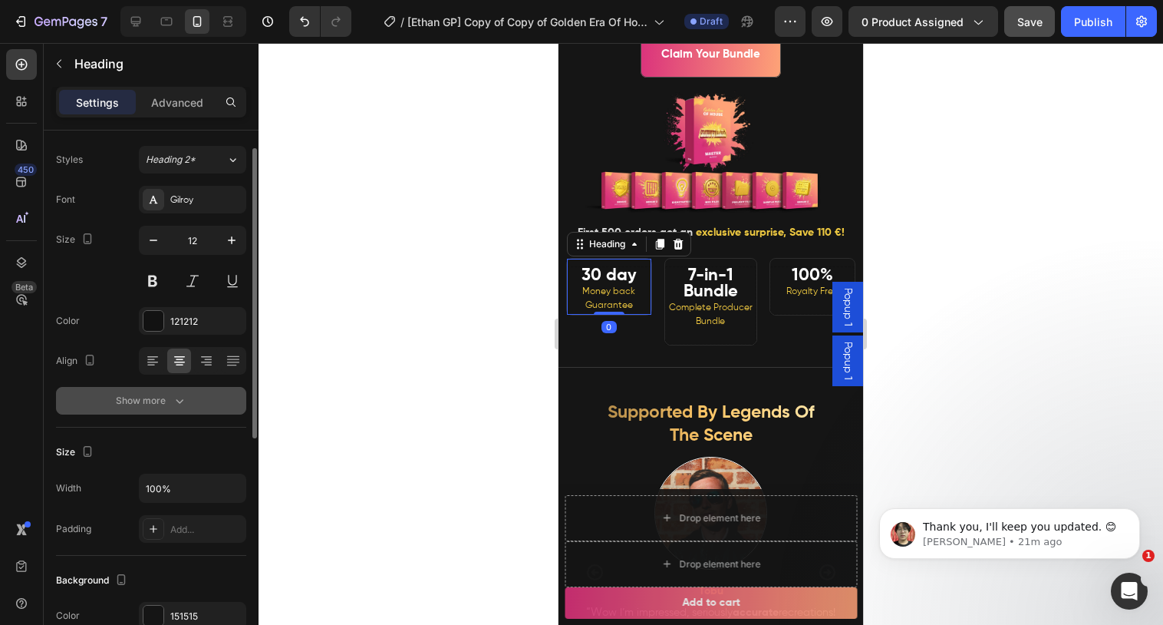
click at [172, 394] on icon "button" at bounding box center [179, 400] width 15 height 15
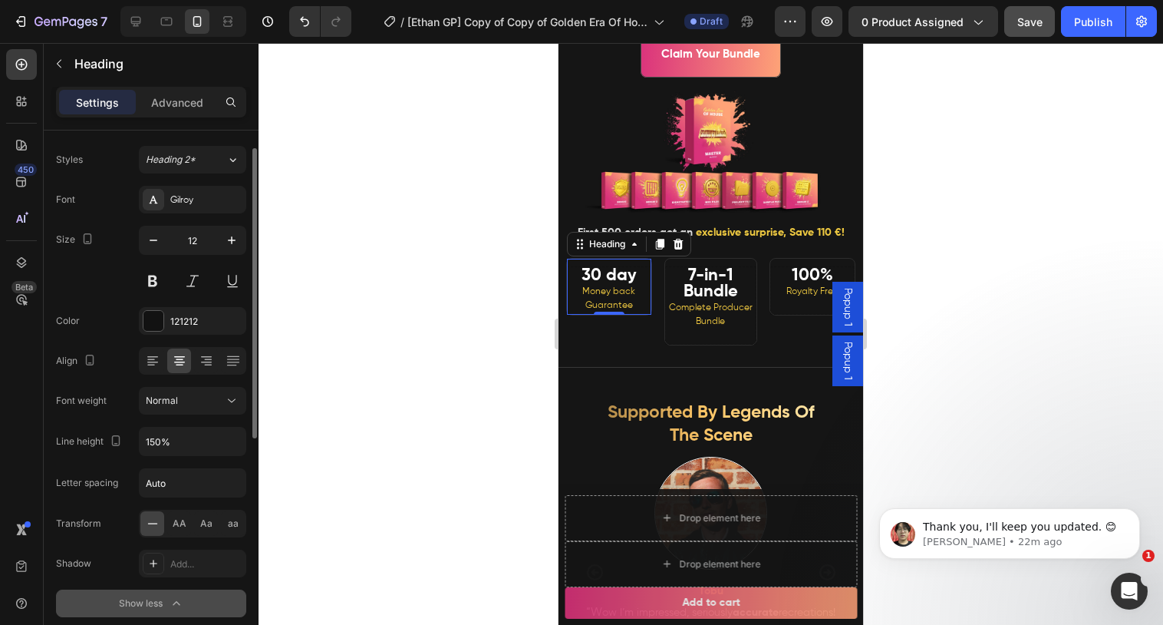
click at [618, 296] on h2 "30 day Money back Guarantee" at bounding box center [609, 290] width 84 height 48
drag, startPoint x: 637, startPoint y: 278, endPoint x: 552, endPoint y: 275, distance: 85.2
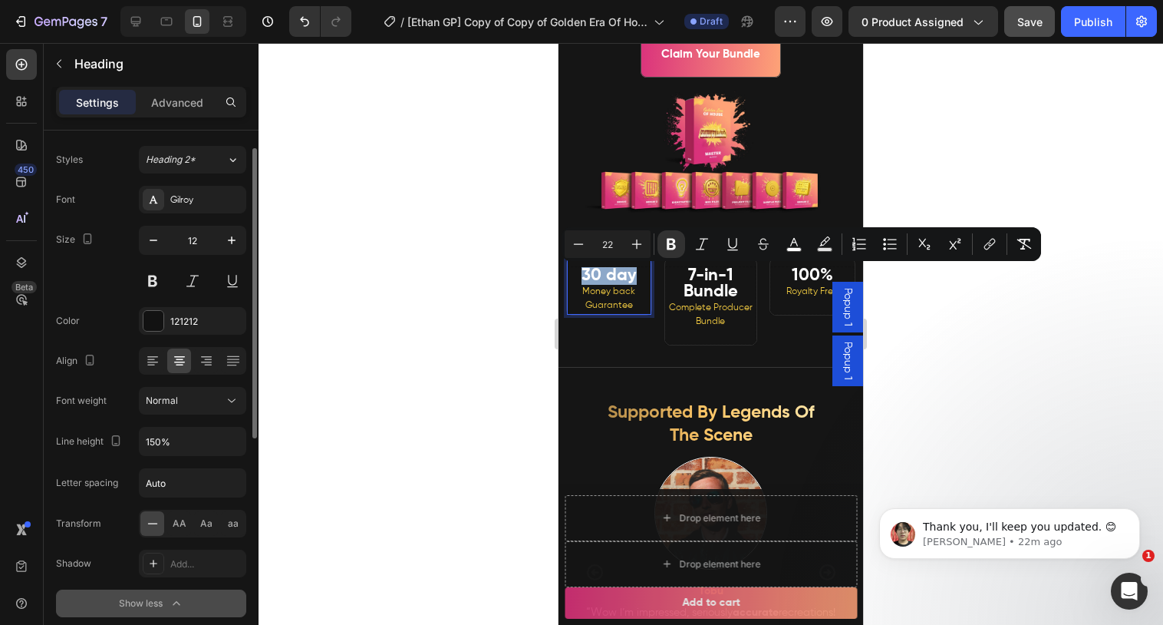
type input "12"
click at [602, 297] on p "30 day Money back Guarantee" at bounding box center [609, 291] width 80 height 44
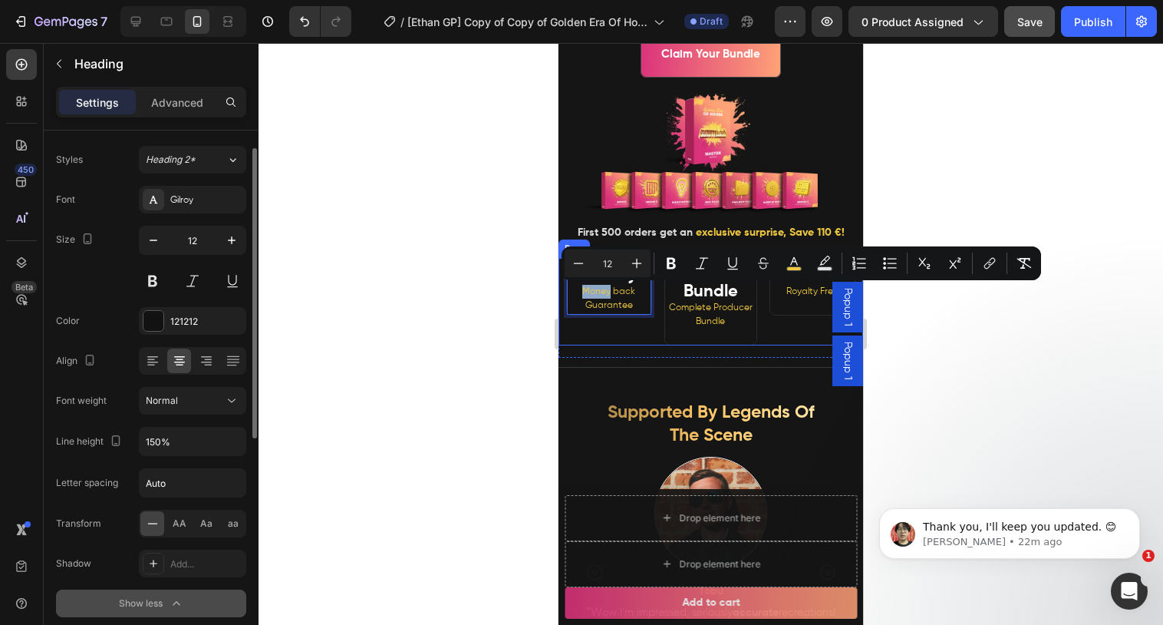
click at [614, 336] on div "30 day Money back Guarantee Heading 0" at bounding box center [606, 301] width 94 height 87
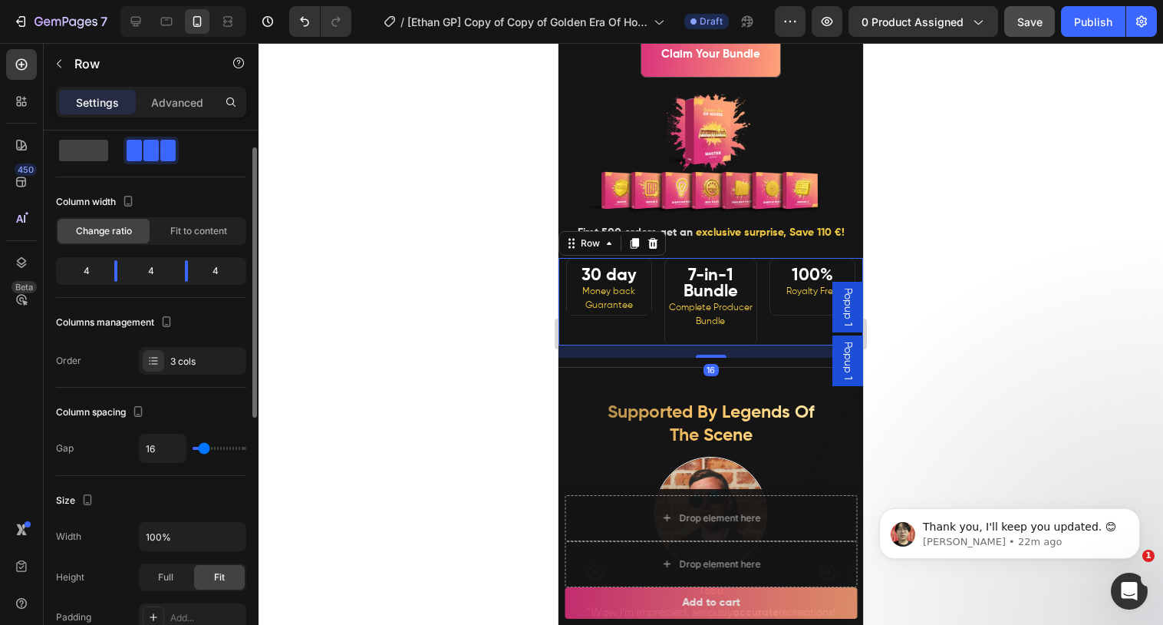
scroll to position [0, 0]
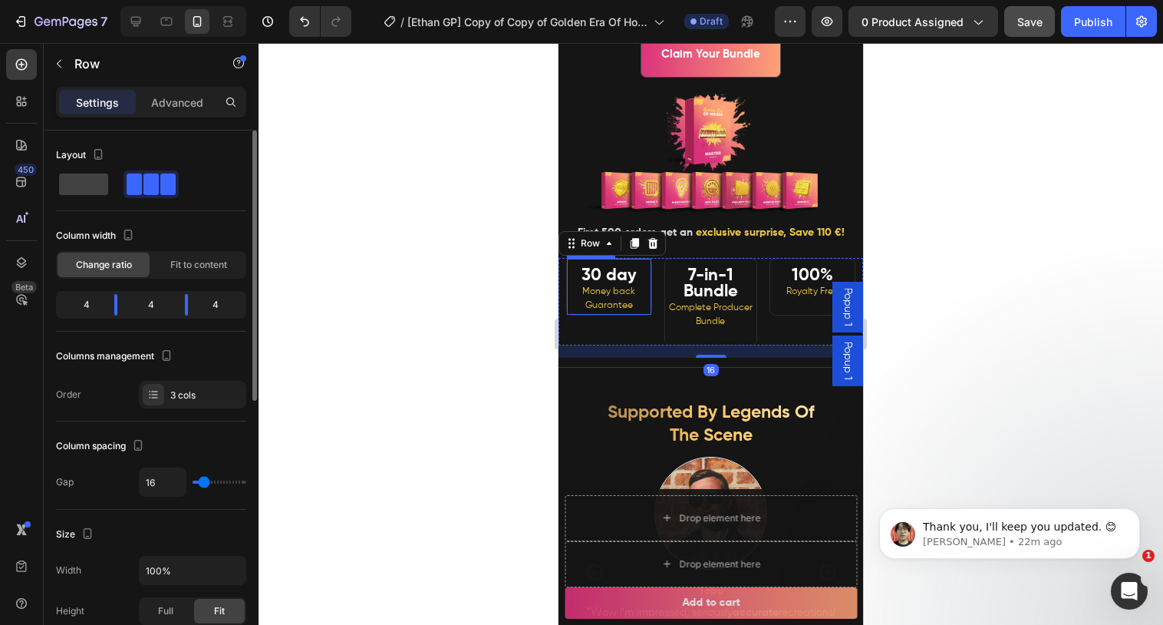
click at [621, 303] on span "Money back Guarantee" at bounding box center [608, 298] width 53 height 23
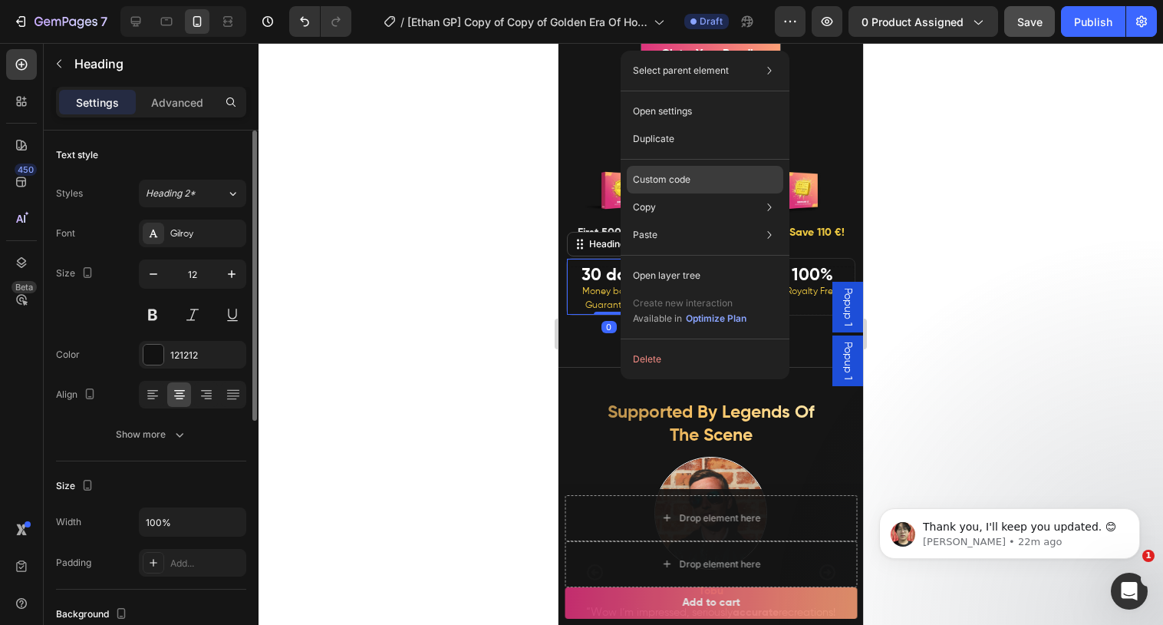
click at [658, 183] on p "Custom code" at bounding box center [662, 180] width 58 height 14
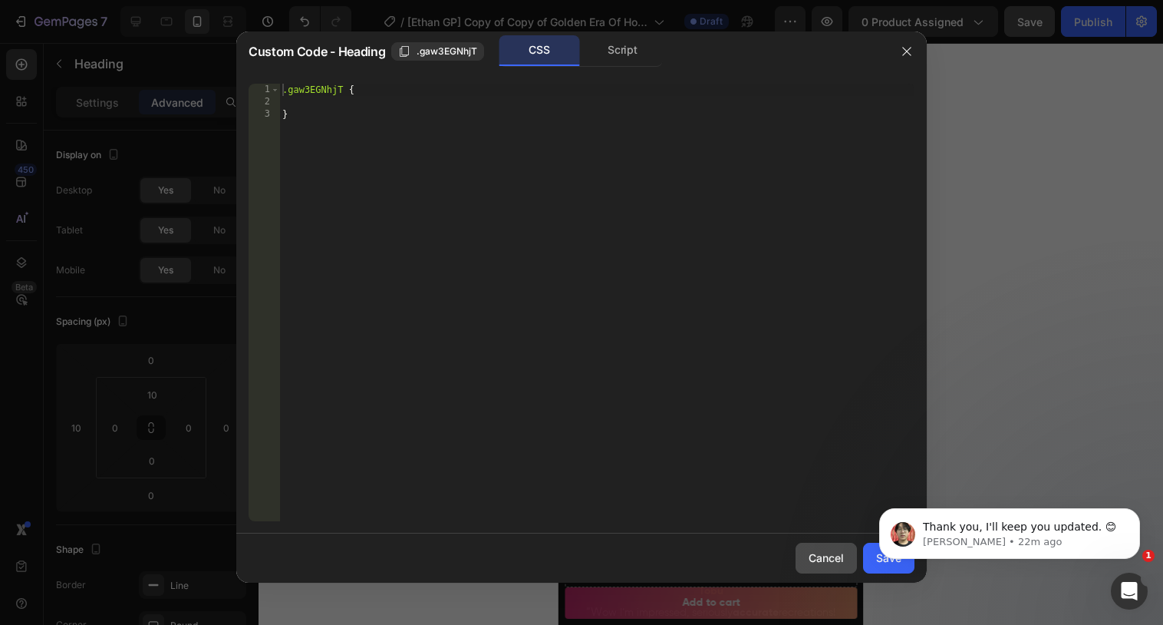
click at [827, 548] on button "Cancel" at bounding box center [826, 557] width 61 height 31
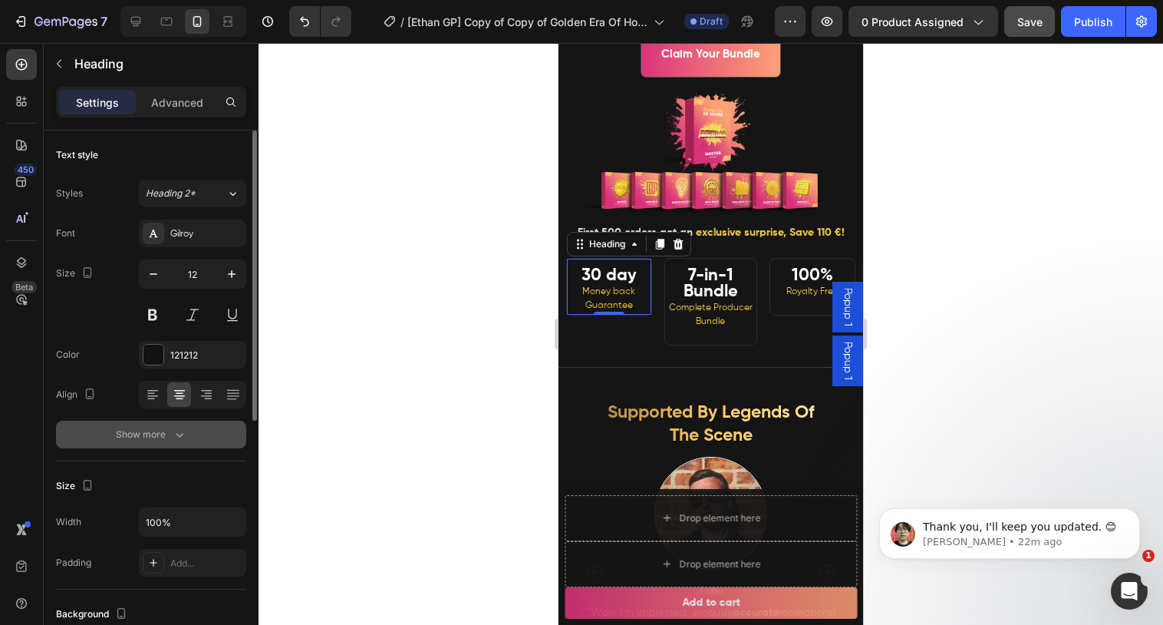
click at [168, 437] on div "Show more" at bounding box center [151, 434] width 71 height 15
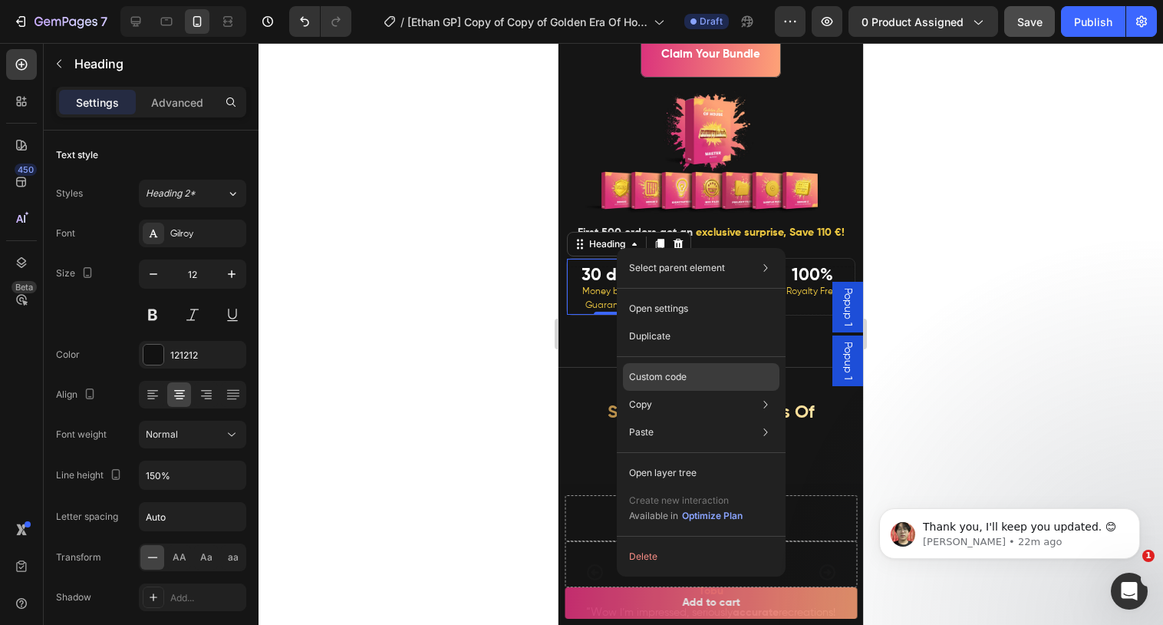
click at [666, 377] on p "Custom code" at bounding box center [658, 377] width 58 height 14
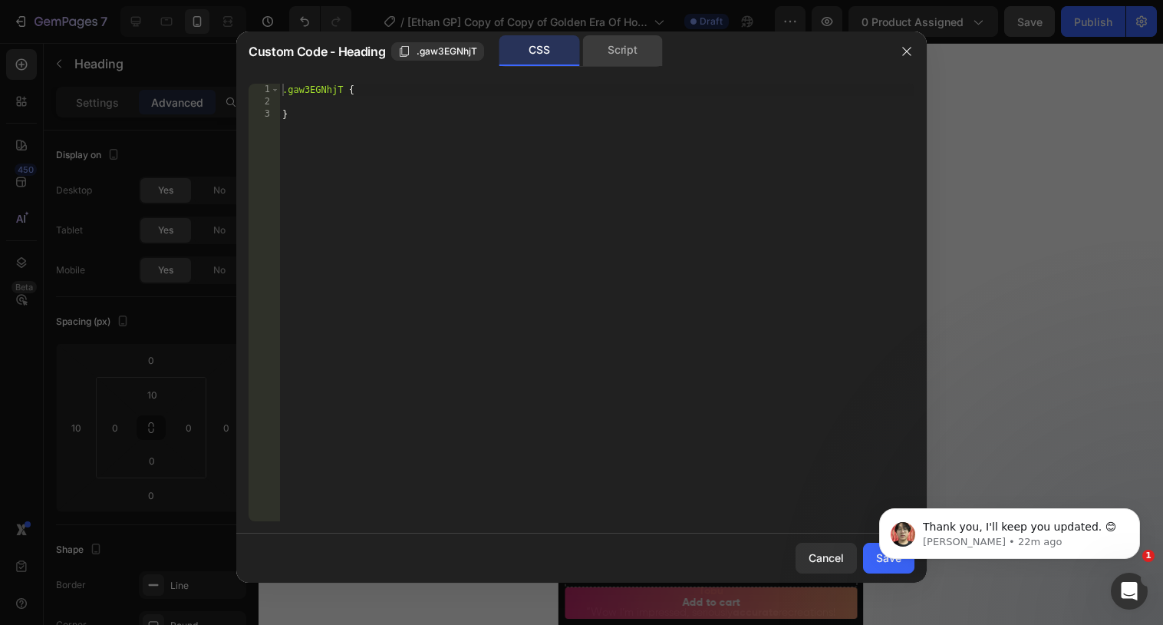
click at [632, 64] on div "Script" at bounding box center [622, 50] width 81 height 31
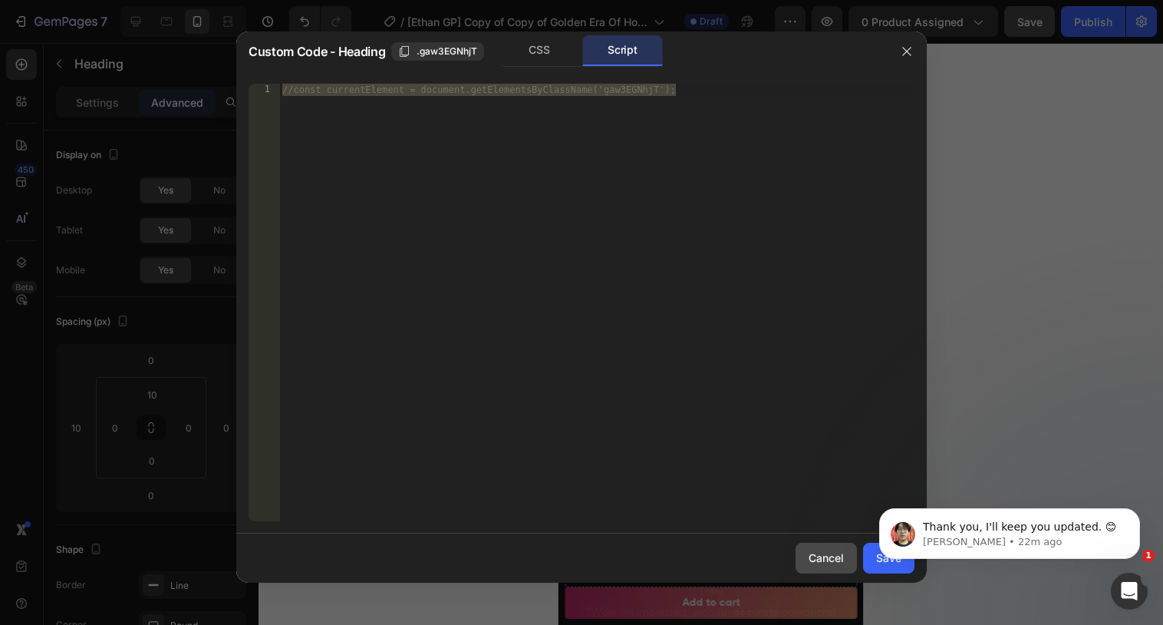
click at [813, 556] on div "Cancel" at bounding box center [826, 557] width 35 height 16
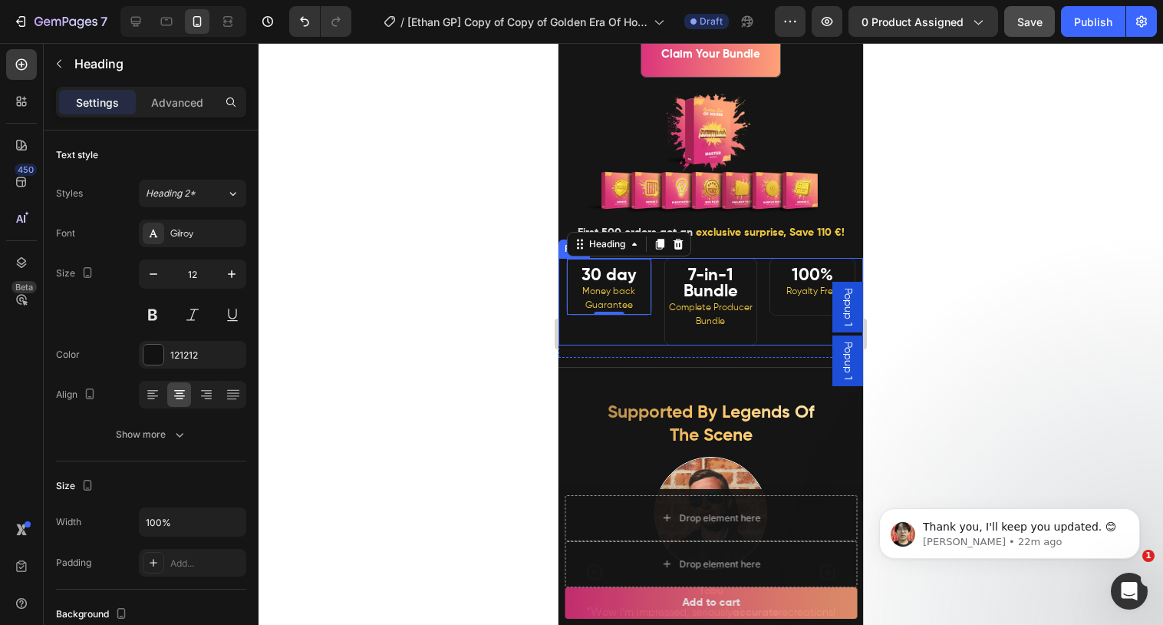
click at [654, 272] on div "30 day Money back Guarantee Heading 0 7-in-1 Bundle Complete Producer Bundle He…" at bounding box center [711, 301] width 305 height 87
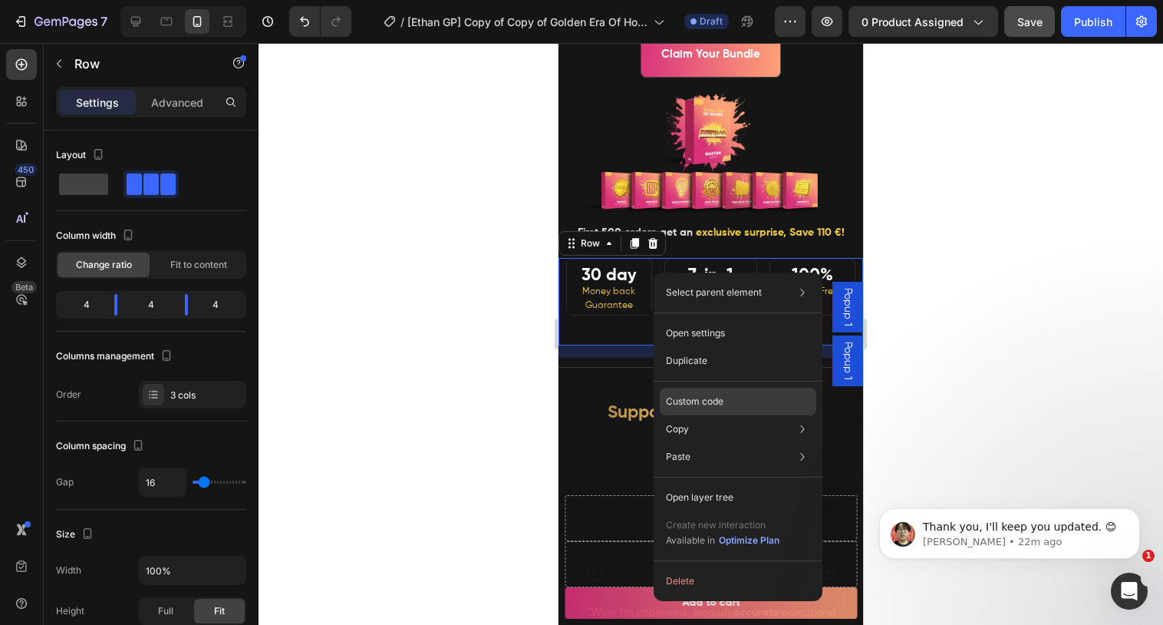
click at [678, 404] on p "Custom code" at bounding box center [695, 401] width 58 height 14
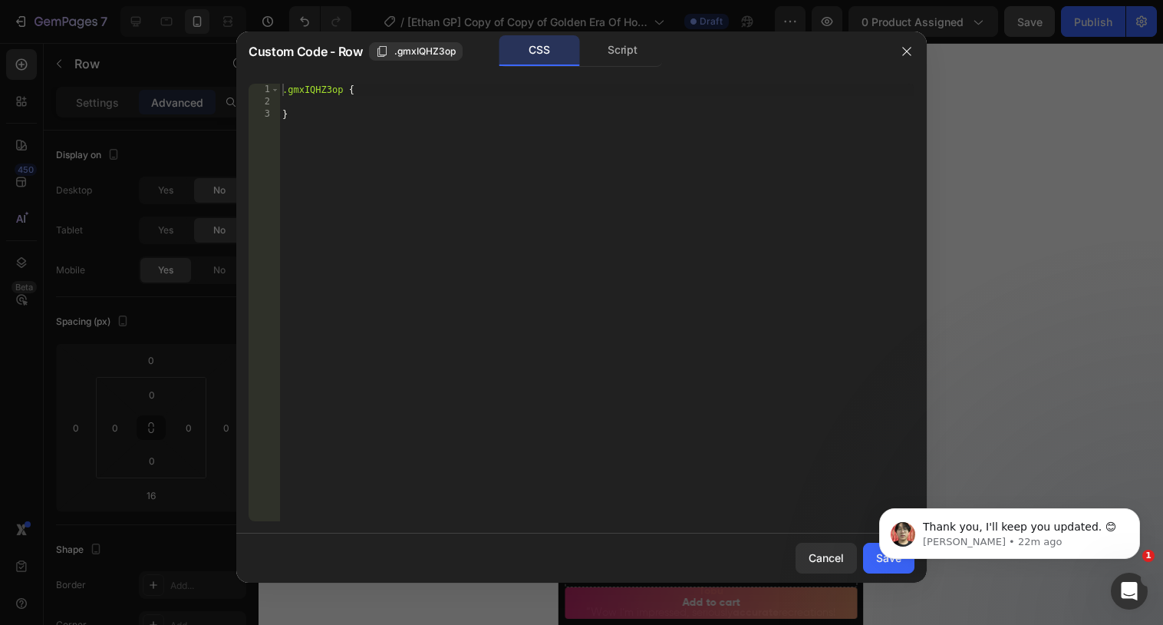
click at [348, 90] on div ".gmxIQHZ3op { }" at bounding box center [596, 315] width 635 height 462
paste textarea "data-gp-text"
type textarea ".gmxIQHZ3op [data-gp-text]{"
type textarea "line-height: 150px !;"
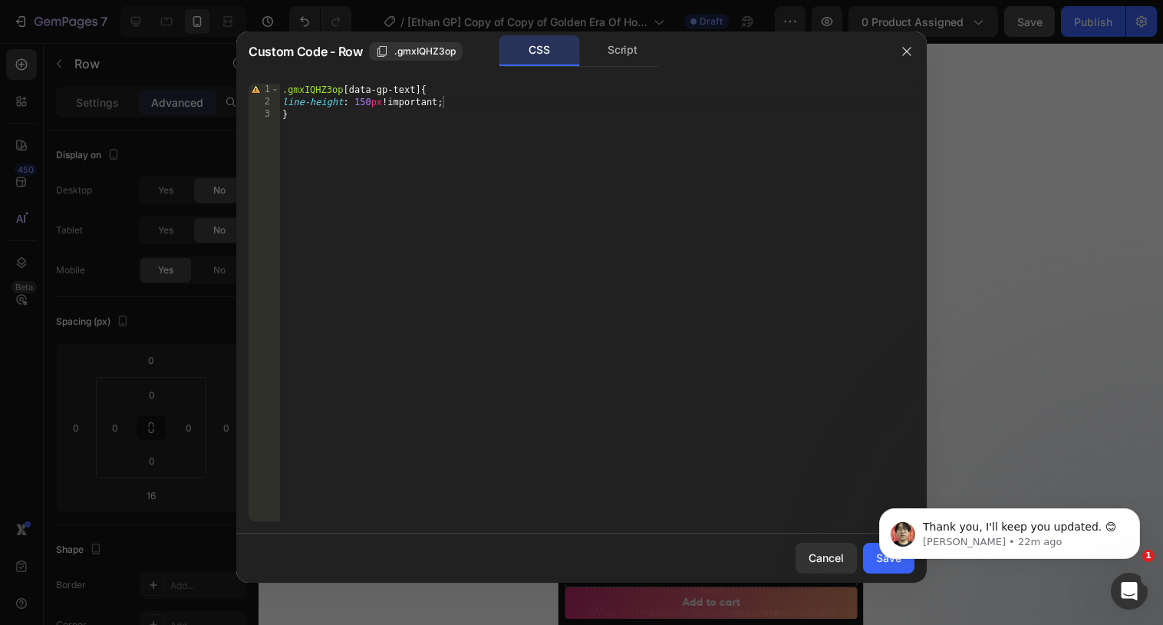
click at [877, 565] on body "Thank you, I'll keep you updated. 😊 Ethan • 22m ago" at bounding box center [1009, 529] width 295 height 95
click at [1135, 512] on icon "Dismiss notification" at bounding box center [1134, 511] width 5 height 5
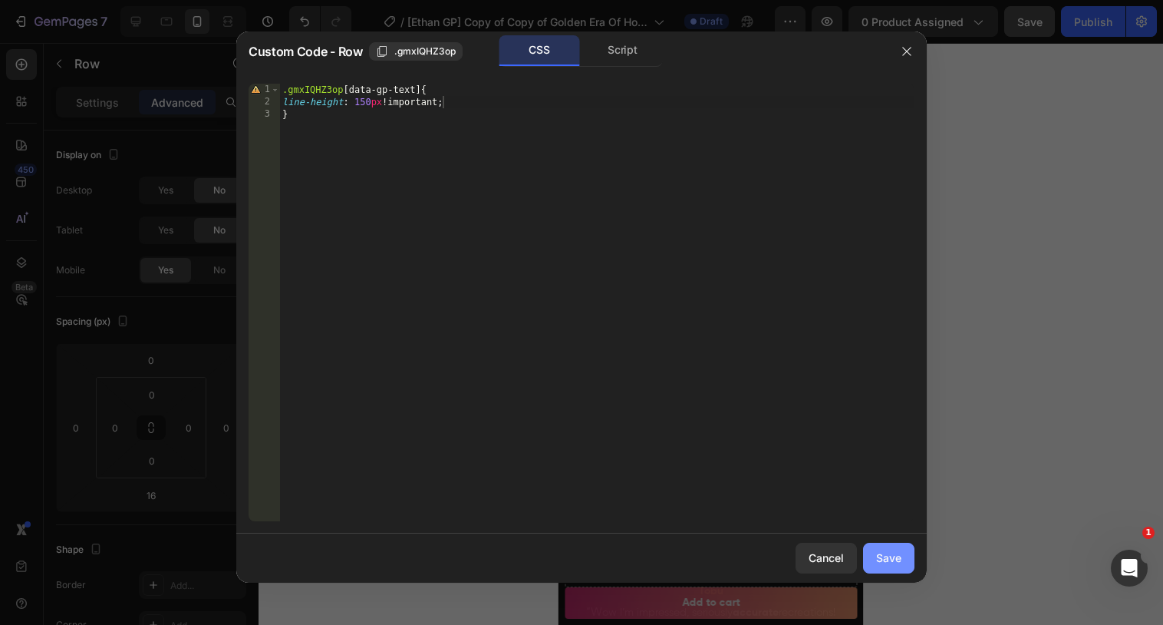
click at [899, 551] on div "Save" at bounding box center [888, 557] width 25 height 16
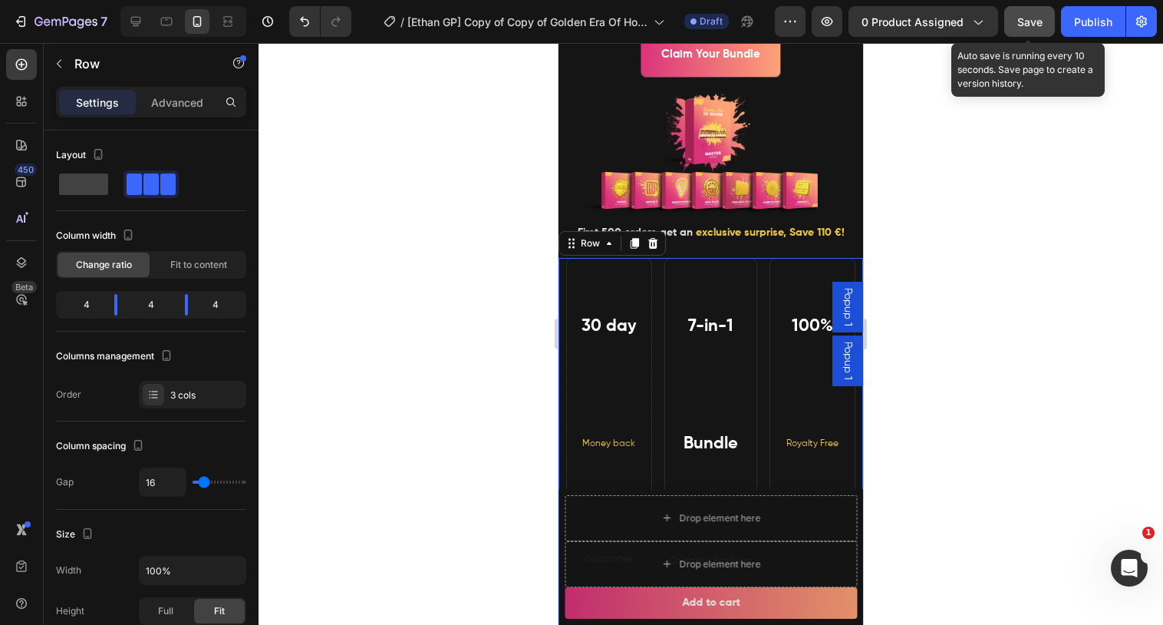
click at [1037, 27] on span "Save" at bounding box center [1029, 21] width 25 height 13
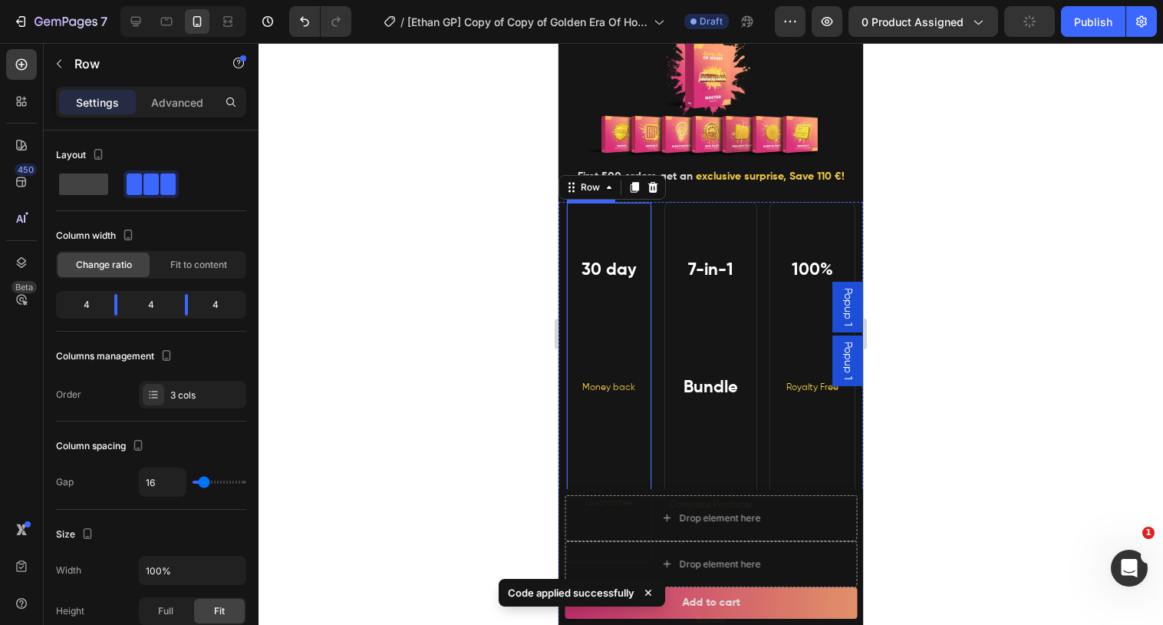
scroll to position [504, 0]
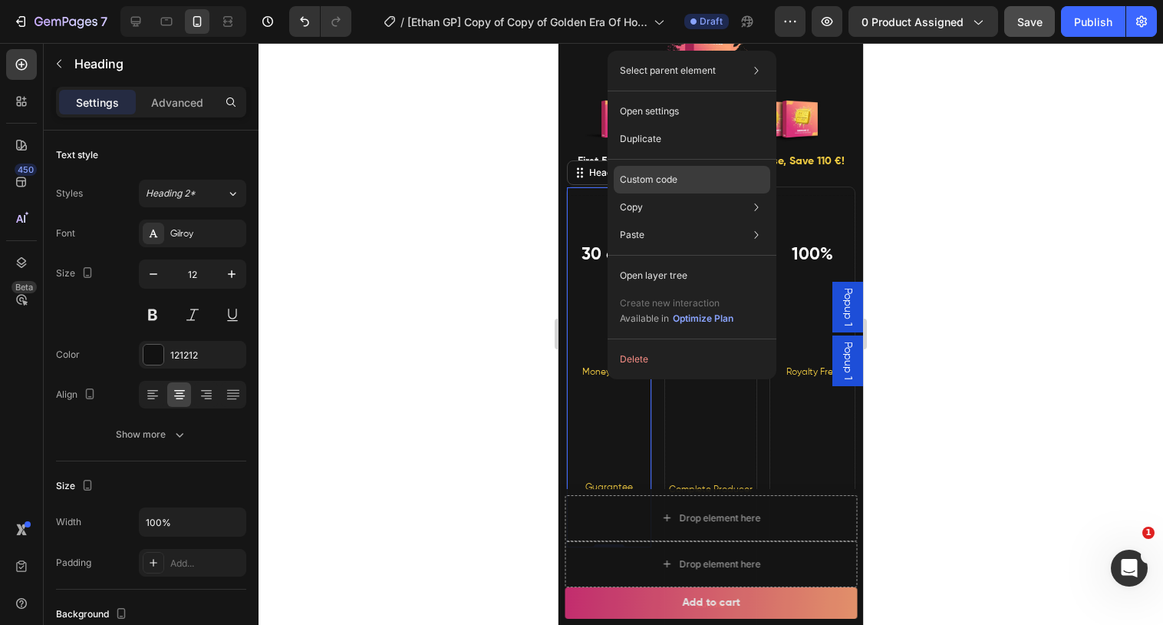
click at [689, 221] on div "Custom code" at bounding box center [692, 235] width 157 height 28
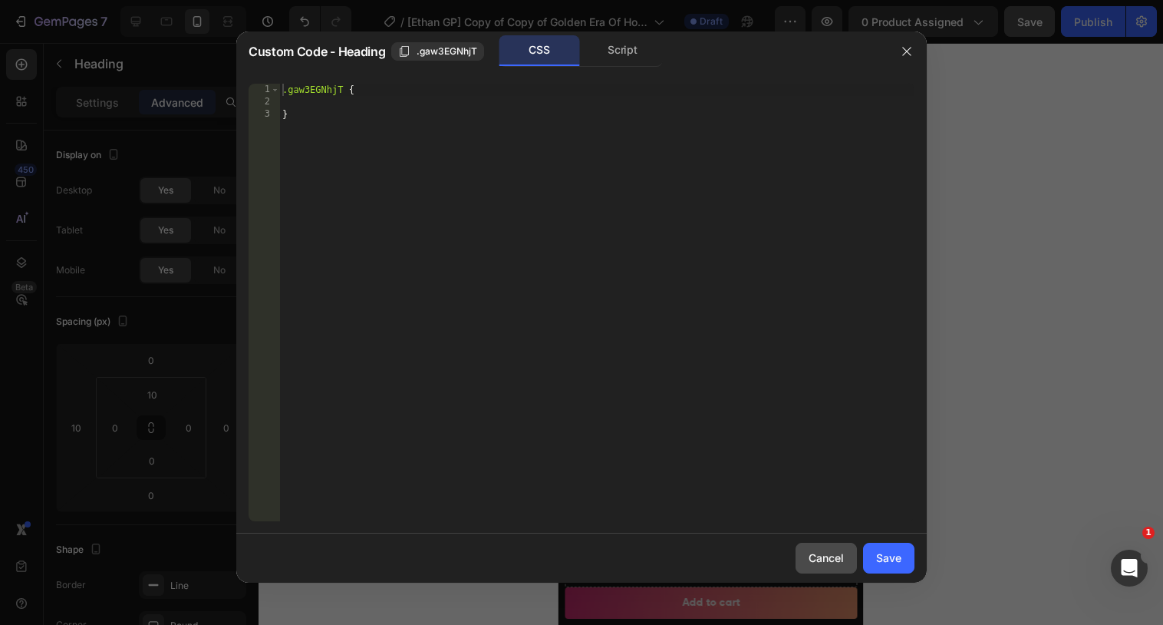
click at [820, 552] on div "Cancel" at bounding box center [826, 557] width 35 height 16
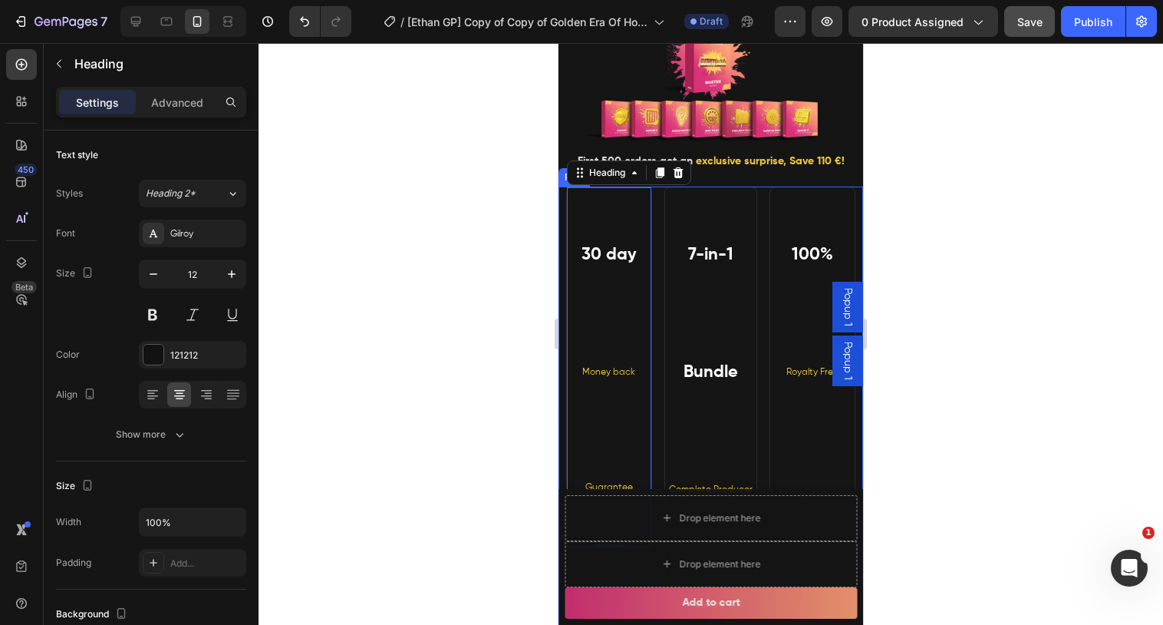
click at [658, 213] on div "30 day Money back Guarantee Heading 0 7-in-1 Bundle Complete Producer Bundle He…" at bounding box center [711, 483] width 305 height 594
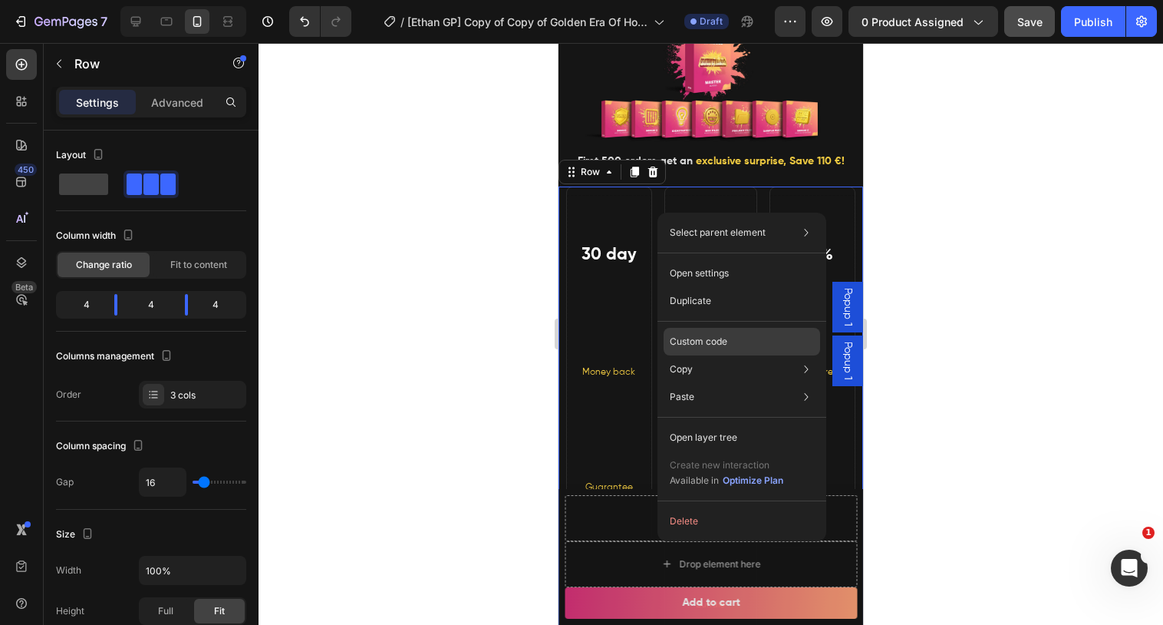
click at [687, 344] on p "Custom code" at bounding box center [699, 342] width 58 height 14
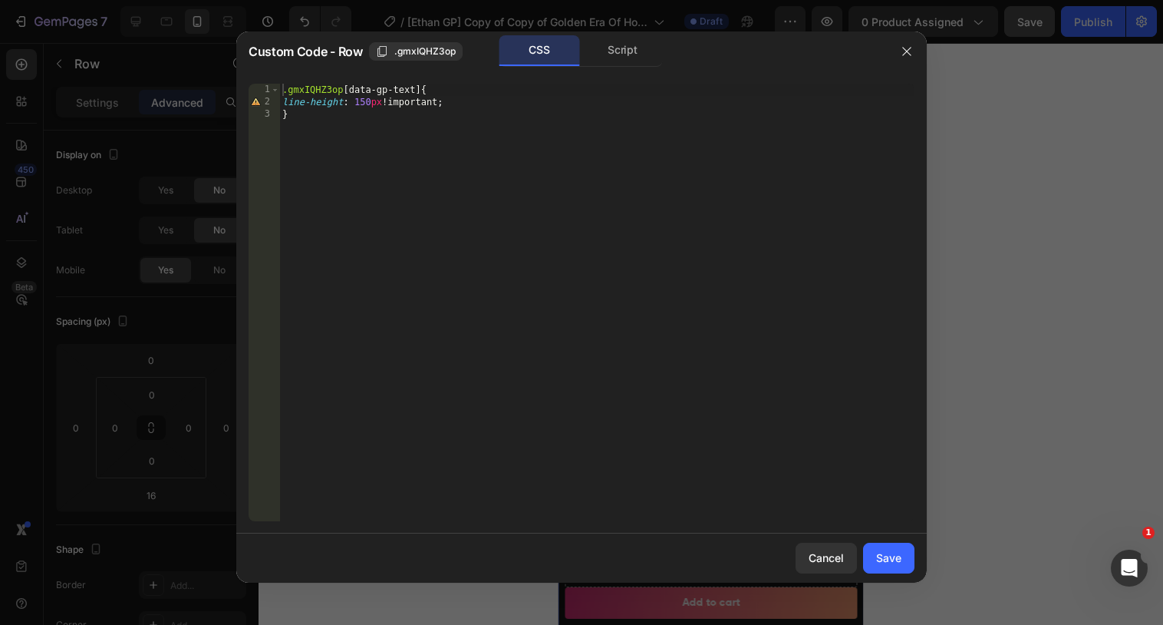
click at [427, 85] on div ".gmxIQHZ3op [ data-gp-text ] { line-height : 150 px !important ; }" at bounding box center [596, 315] width 635 height 462
drag, startPoint x: 901, startPoint y: 444, endPoint x: 872, endPoint y: 549, distance: 108.9
click at [872, 549] on div "Custom Code - Row .gmxIQHZ3op CSS Script .gmxIQHZ3op [data-gp-text] strong{ 1 2…" at bounding box center [581, 306] width 690 height 551
type textarea "}"
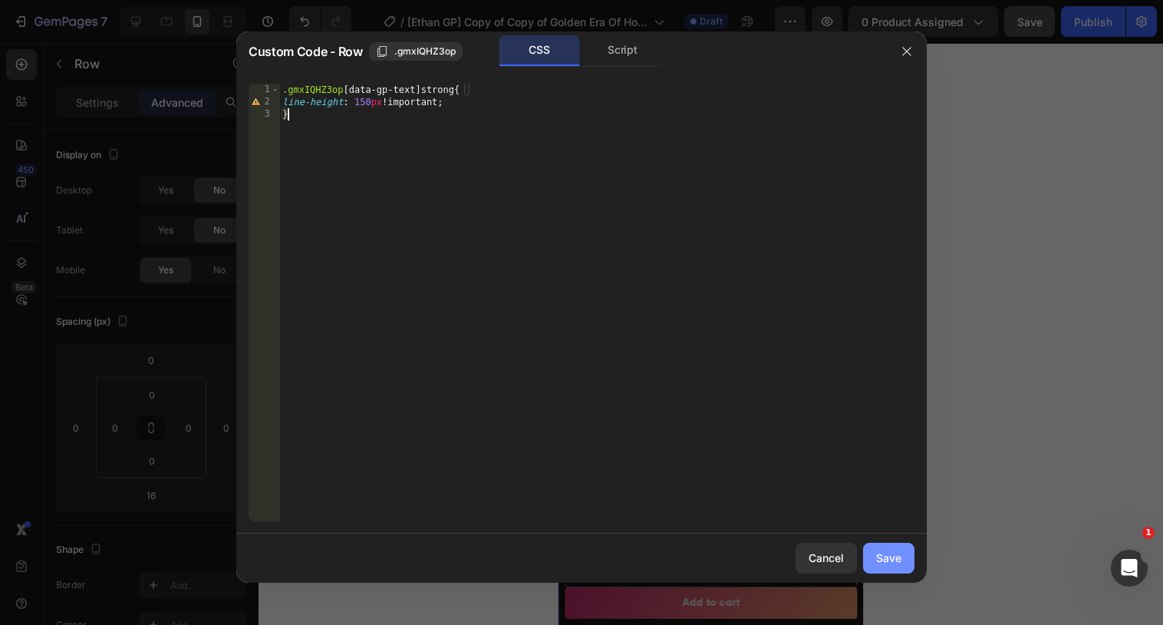
scroll to position [0, 0]
click at [872, 549] on button "Save" at bounding box center [888, 557] width 51 height 31
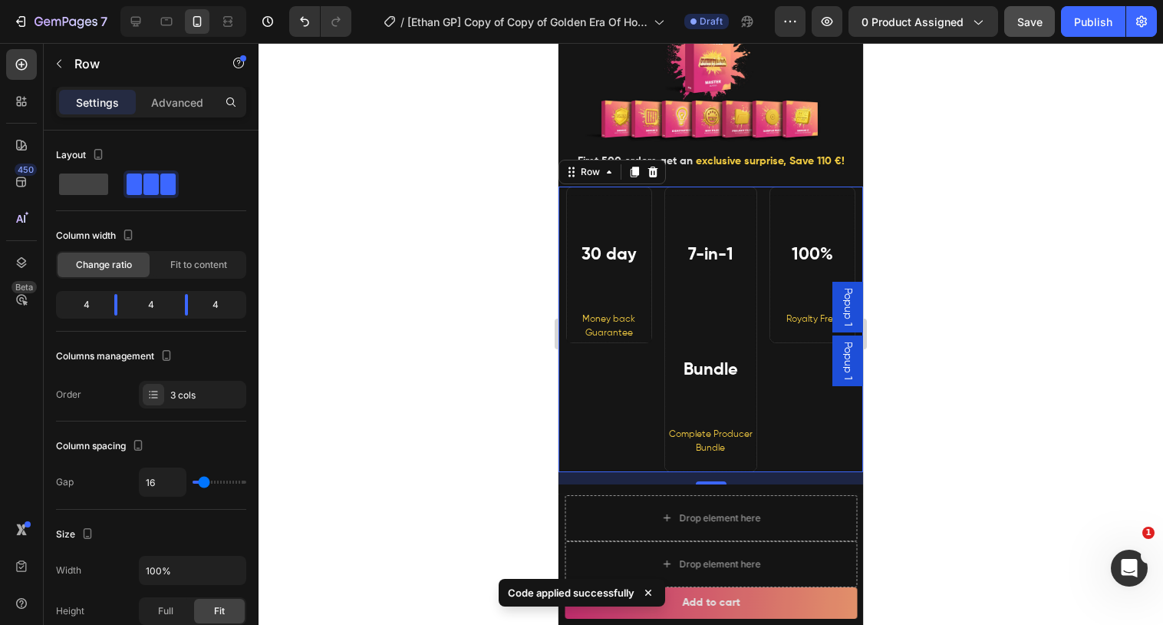
click at [657, 206] on div "30 day Money back Guarantee Heading 7-in-1 Bundle Complete Producer Bundle Head…" at bounding box center [711, 328] width 305 height 285
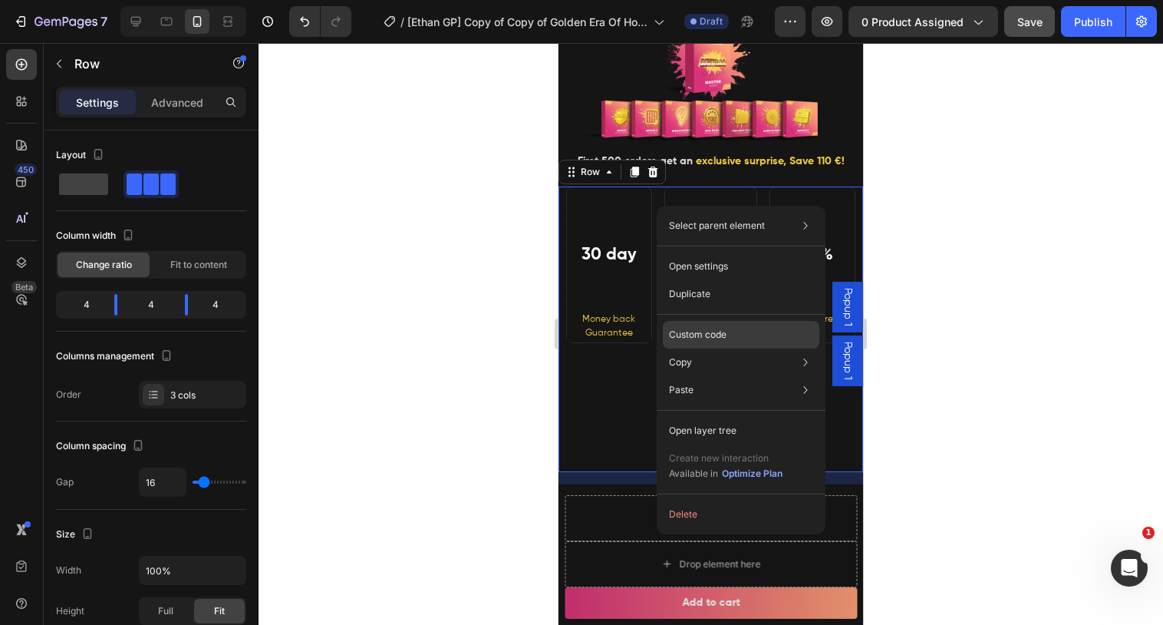
click at [699, 331] on p "Custom code" at bounding box center [698, 335] width 58 height 14
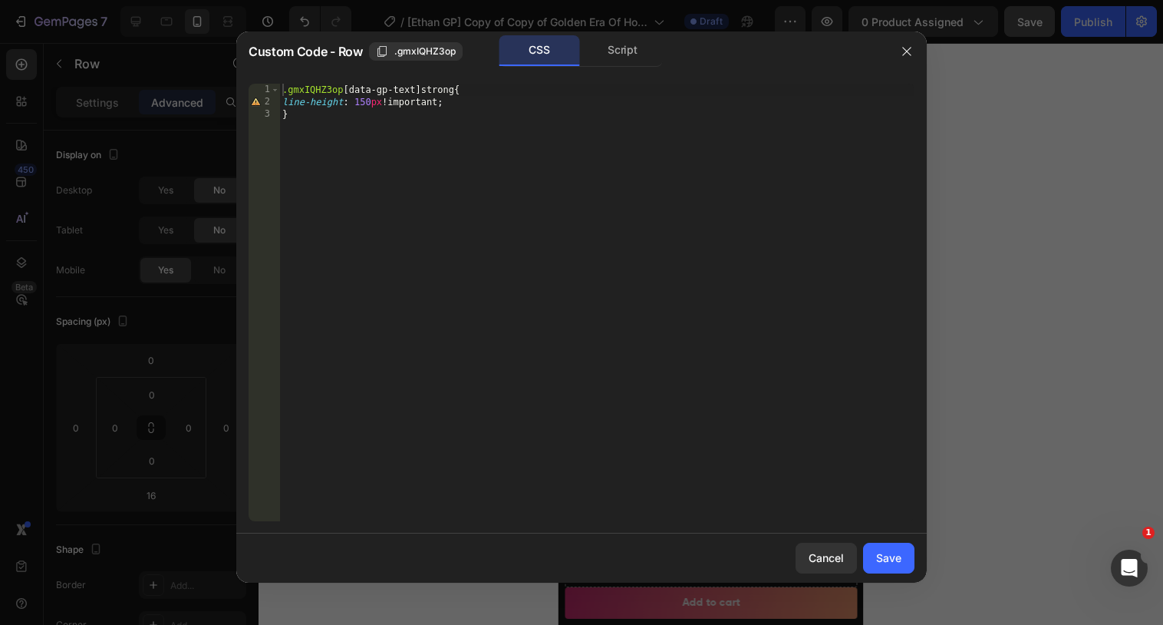
click at [381, 100] on div ".gmxIQHZ3op [ data-gp-text ] strong { line-height : 150 px !important ; }" at bounding box center [596, 315] width 635 height 462
type textarea "line-height: 150% !important;"
click at [893, 552] on div "Save" at bounding box center [888, 557] width 25 height 16
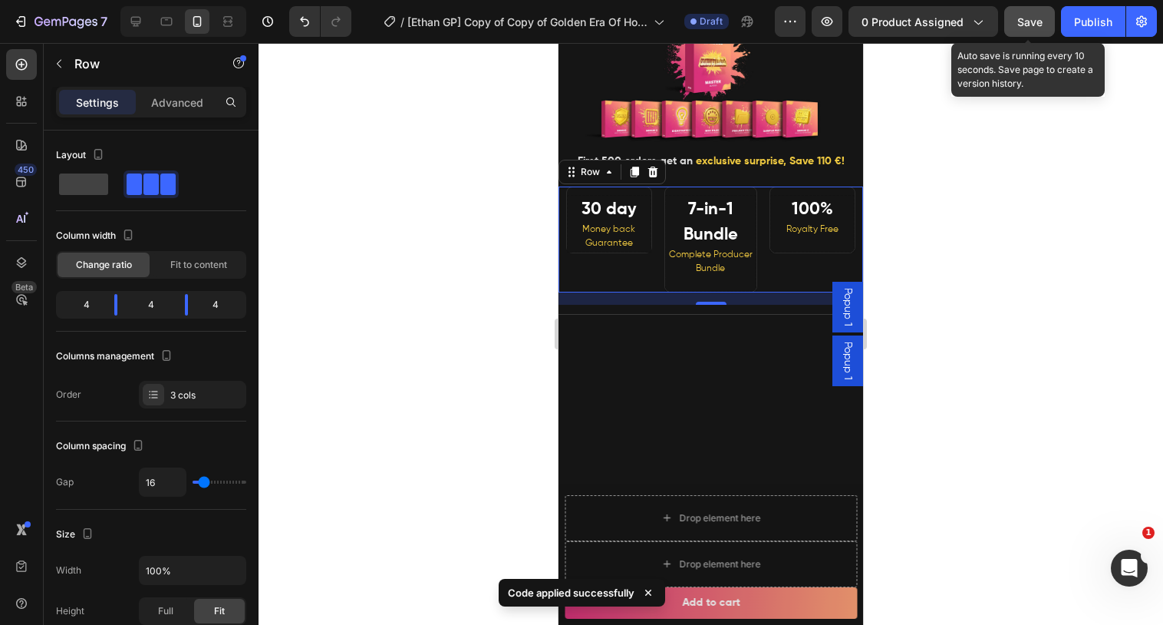
click at [1017, 16] on button "Save" at bounding box center [1029, 21] width 51 height 31
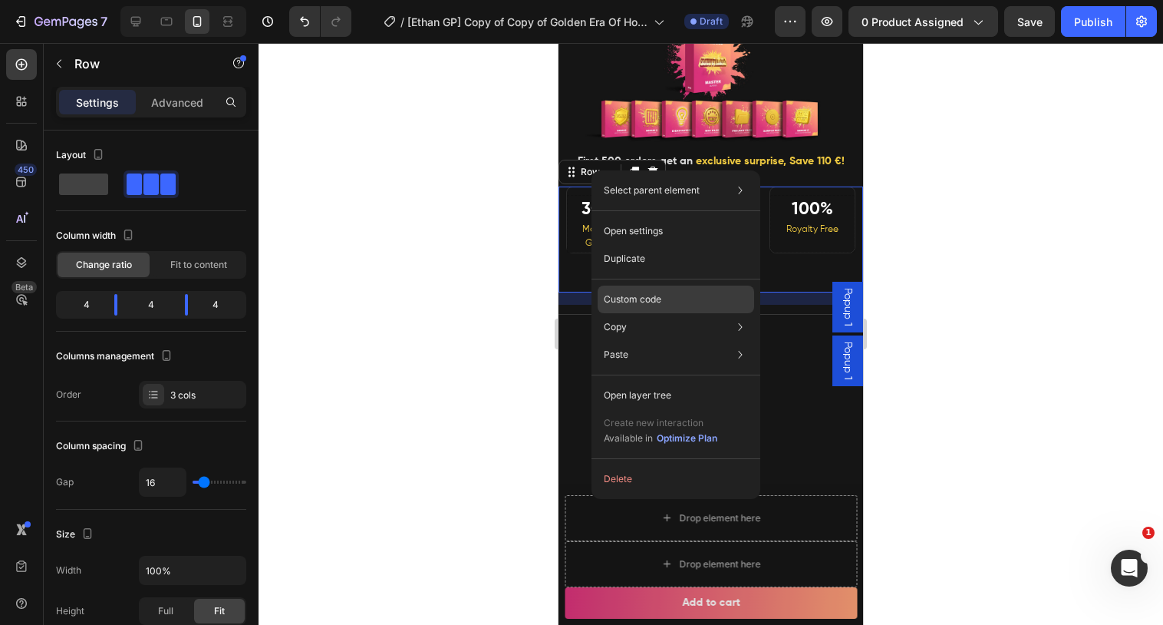
click at [617, 304] on p "Custom code" at bounding box center [633, 299] width 58 height 14
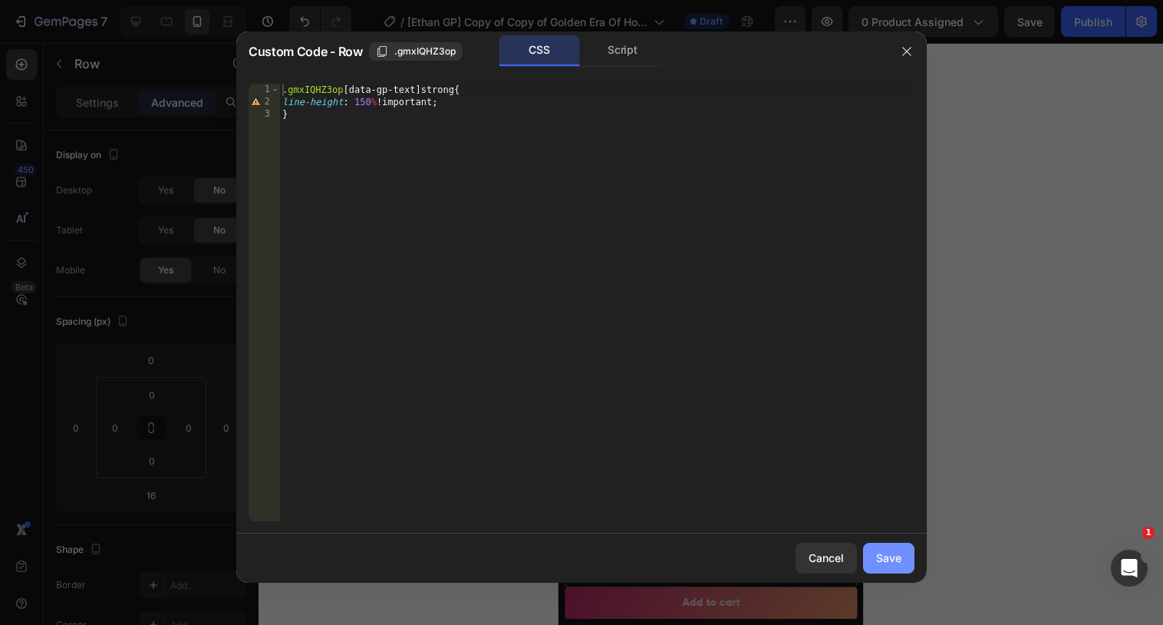
click at [908, 559] on button "Save" at bounding box center [888, 557] width 51 height 31
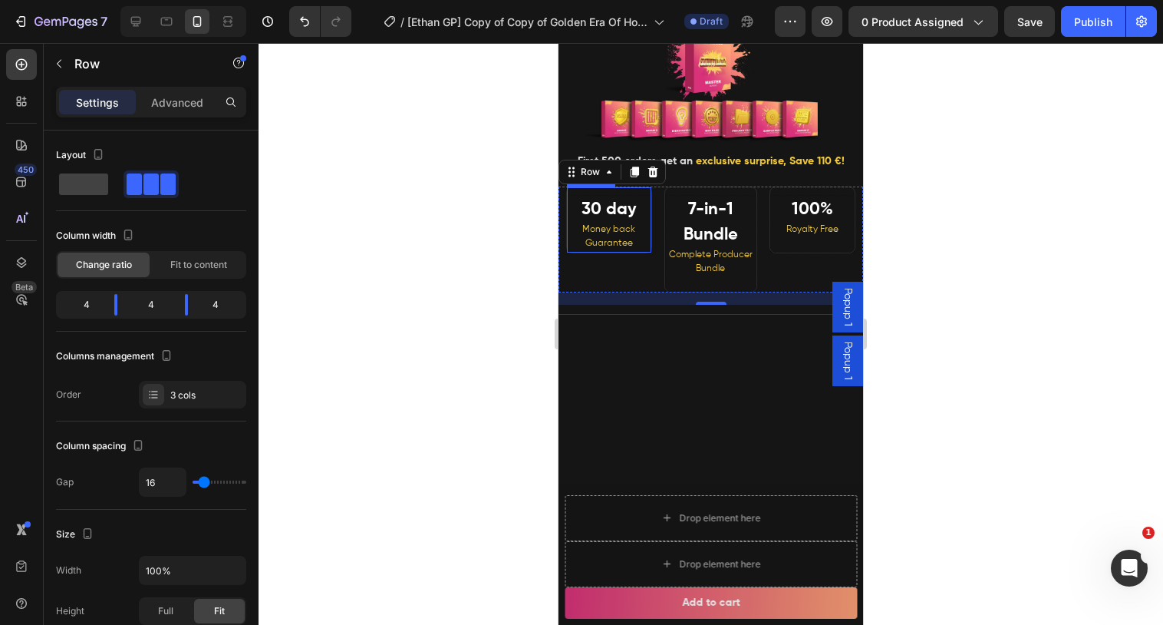
click at [631, 230] on span "Money back Guarantee" at bounding box center [608, 236] width 53 height 23
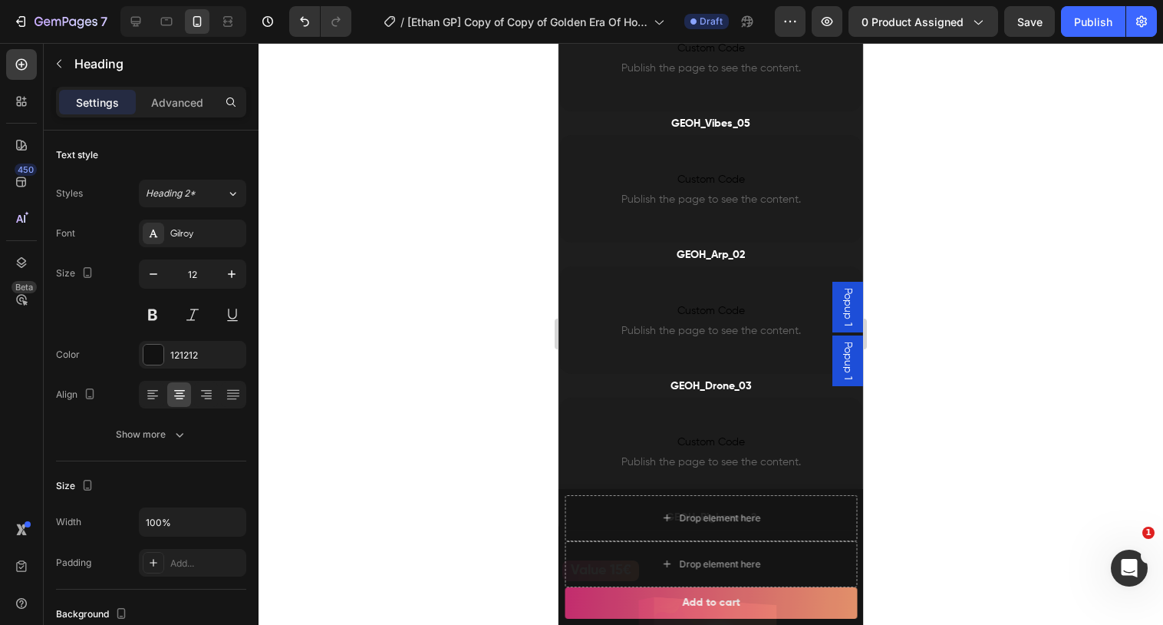
scroll to position [3747, 0]
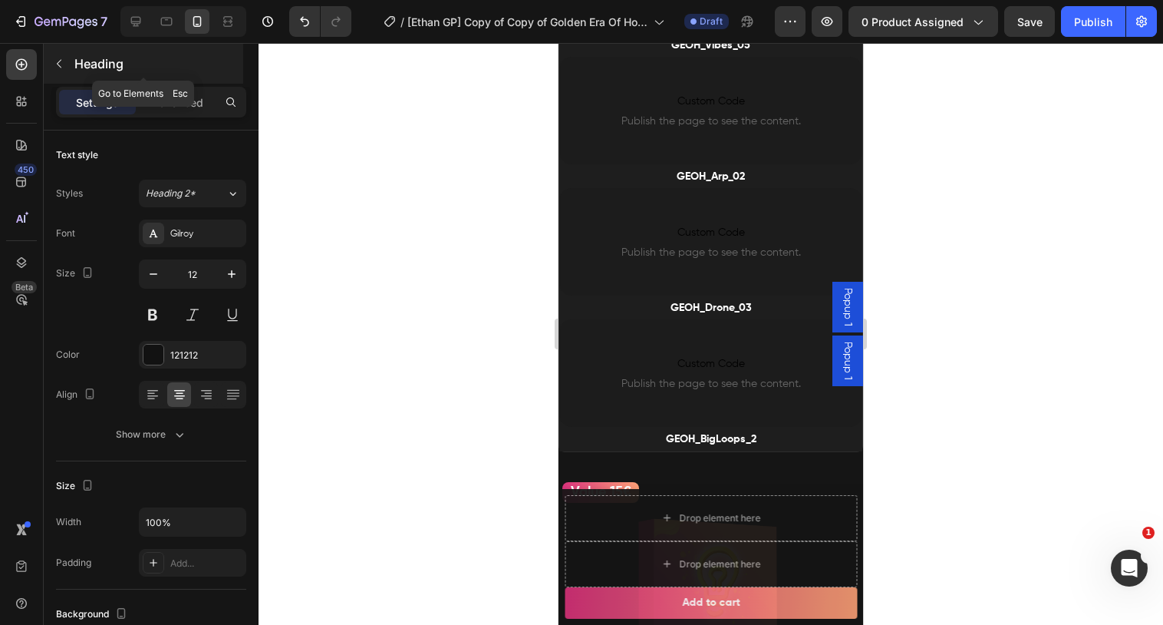
click at [58, 69] on icon "button" at bounding box center [59, 64] width 12 height 12
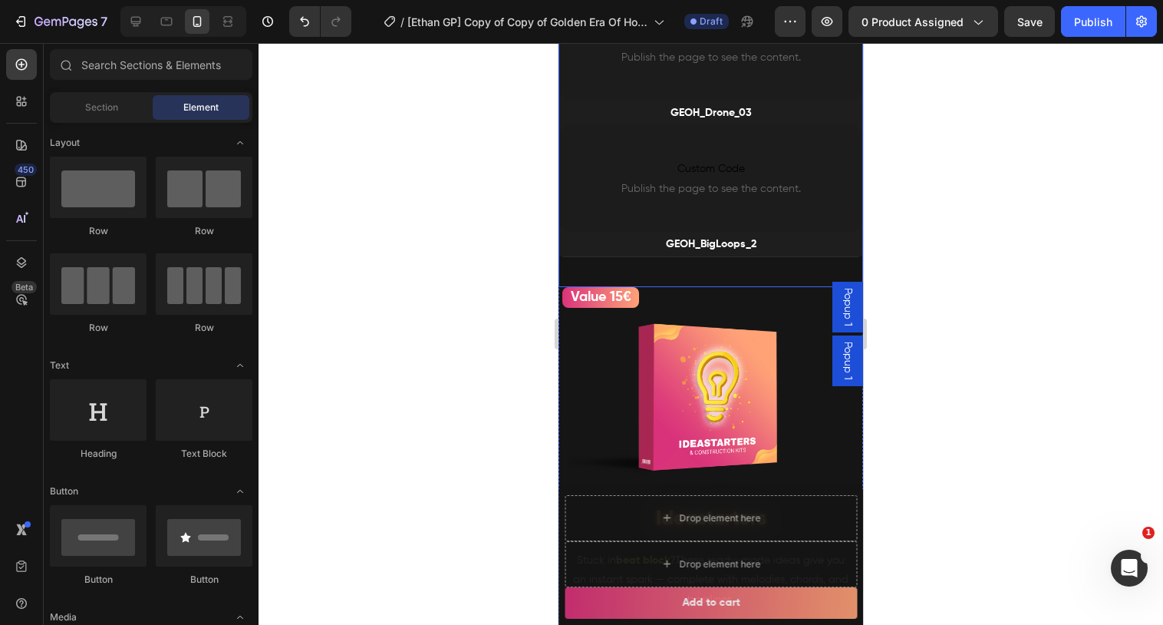
scroll to position [4219, 0]
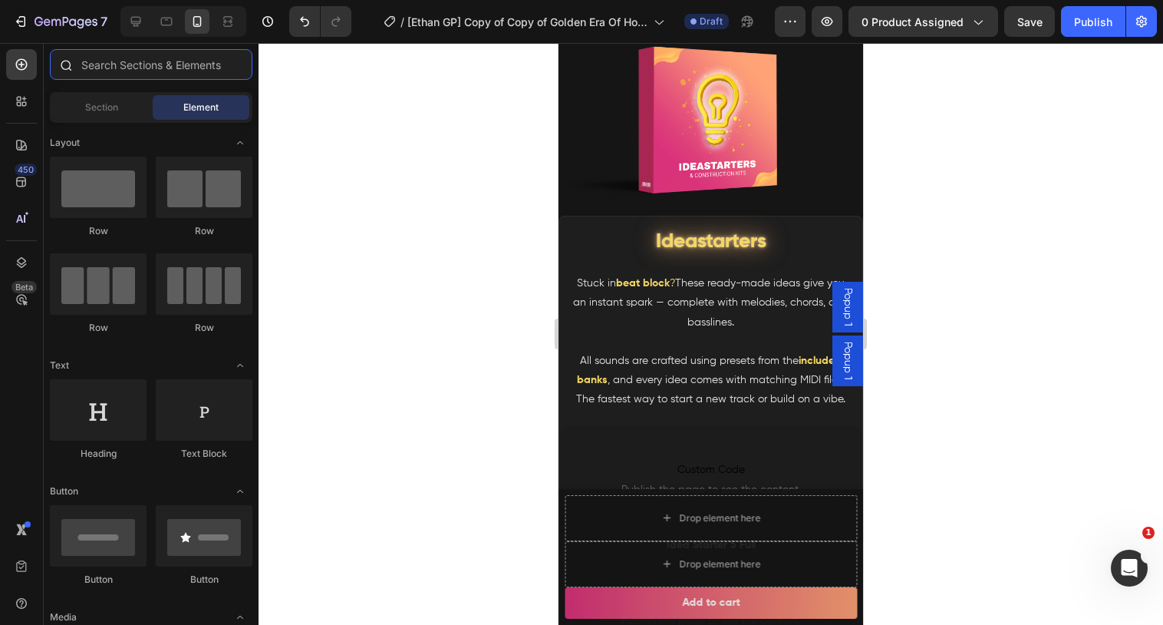
click at [110, 71] on input "text" at bounding box center [151, 64] width 203 height 31
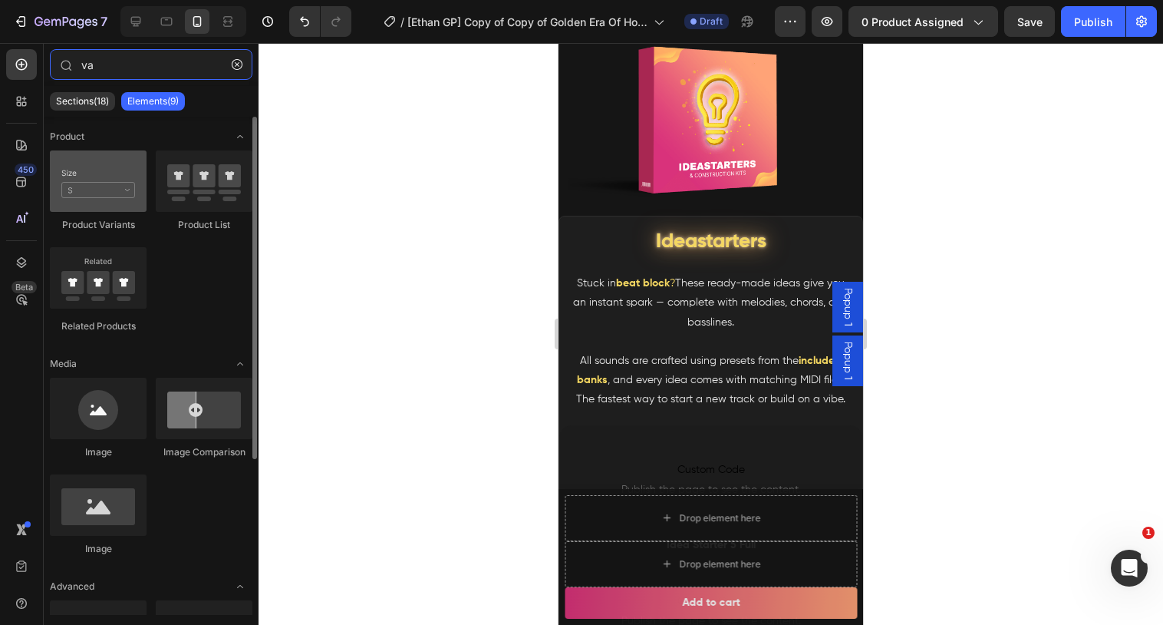
type input "va"
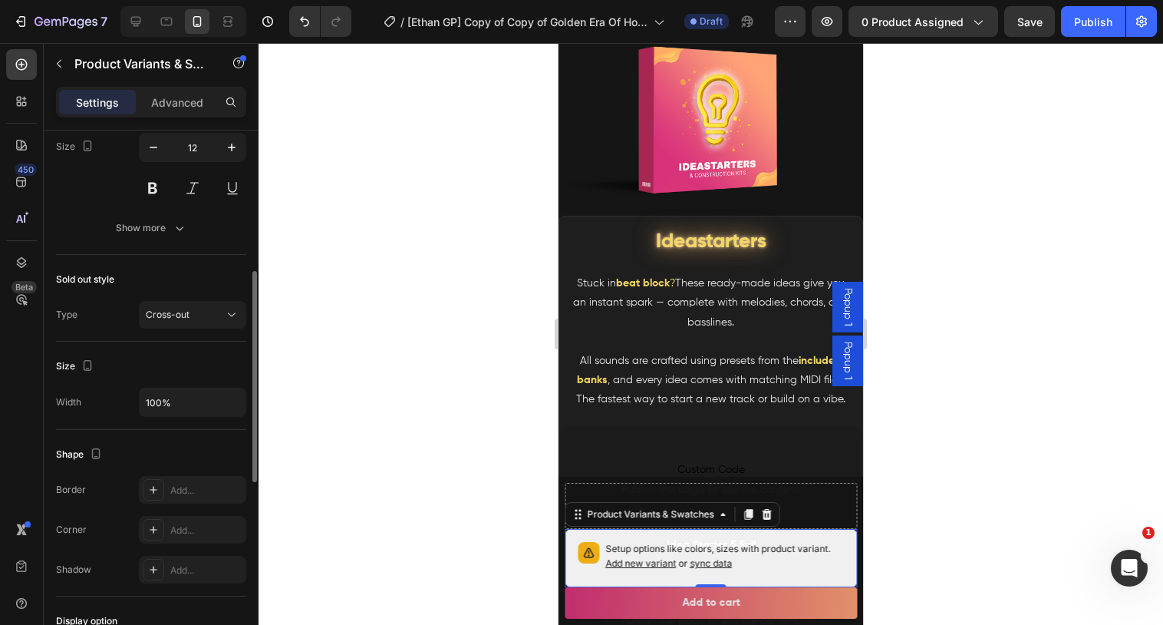
scroll to position [691, 0]
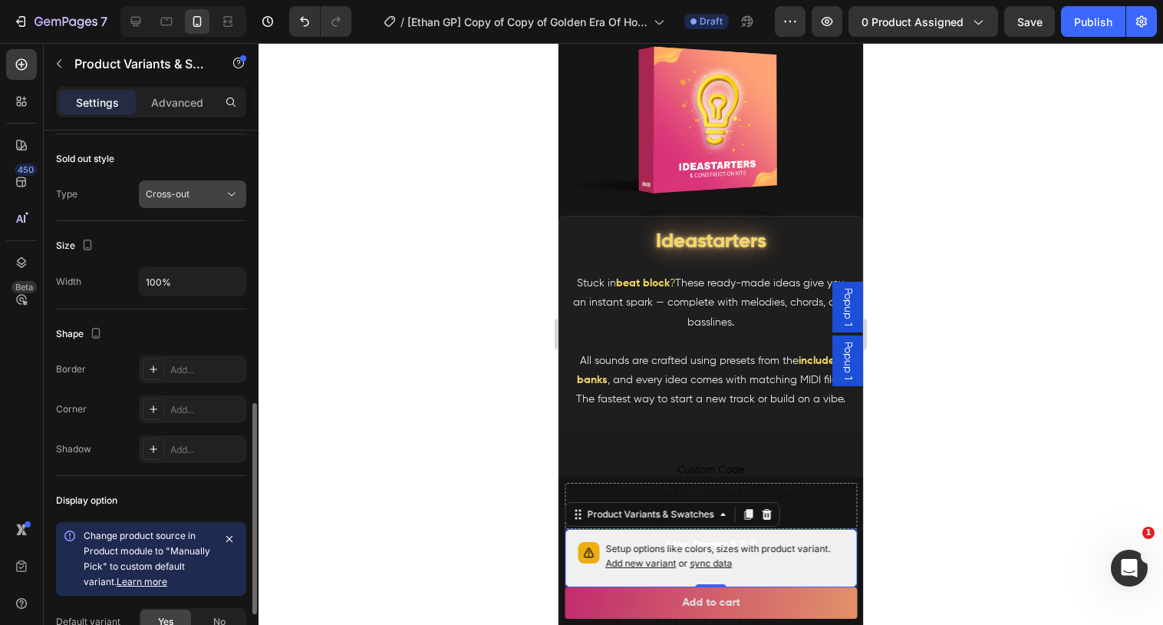
click at [187, 183] on button "Cross-out" at bounding box center [192, 194] width 107 height 28
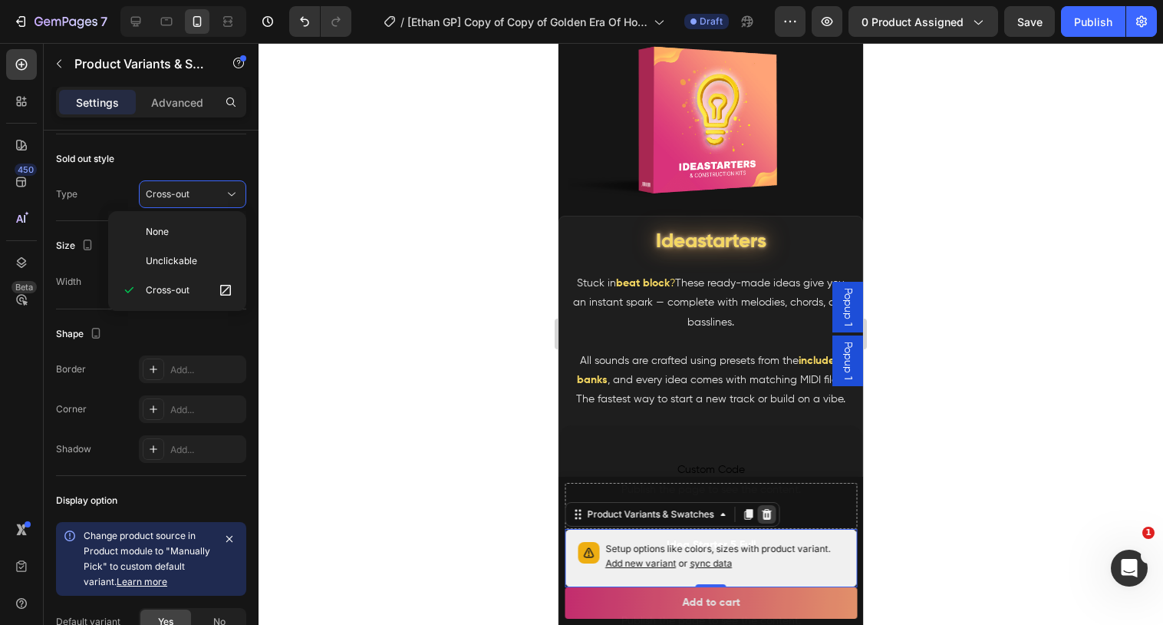
click at [760, 520] on div at bounding box center [766, 514] width 18 height 18
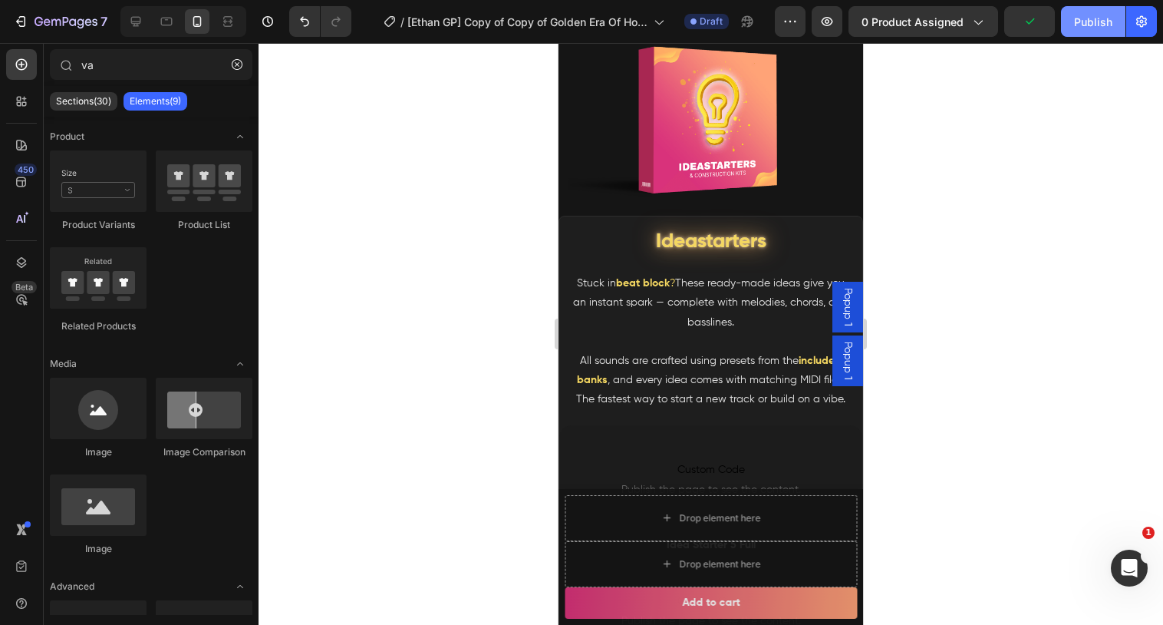
click at [1090, 27] on div "Publish" at bounding box center [1093, 22] width 38 height 16
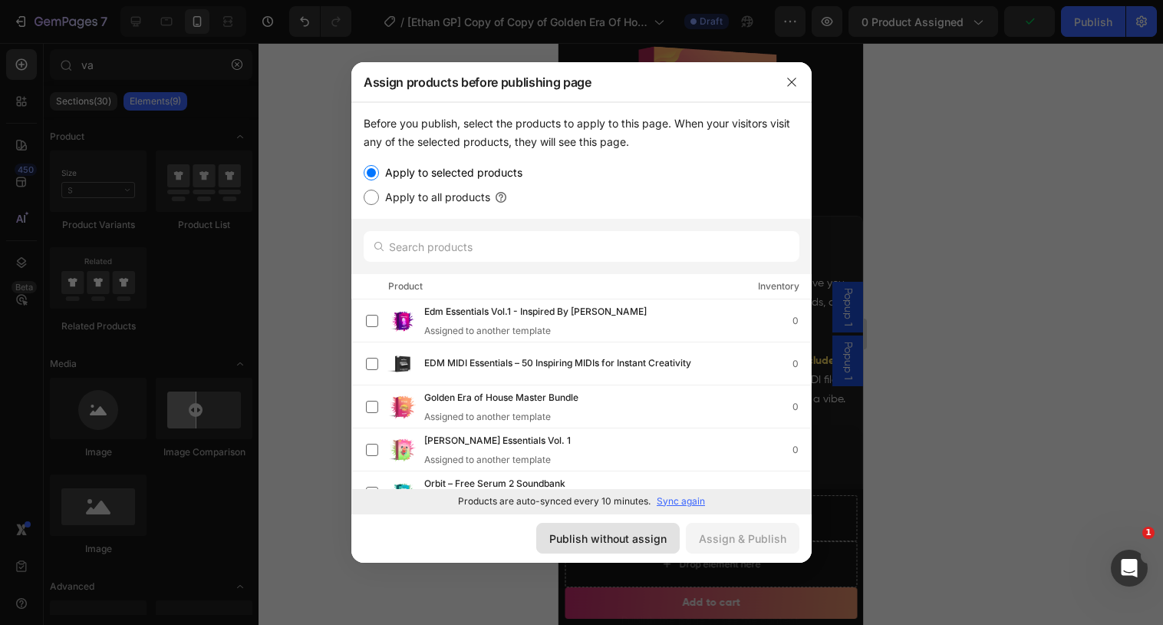
click at [575, 531] on div "Publish without assign" at bounding box center [607, 538] width 117 height 16
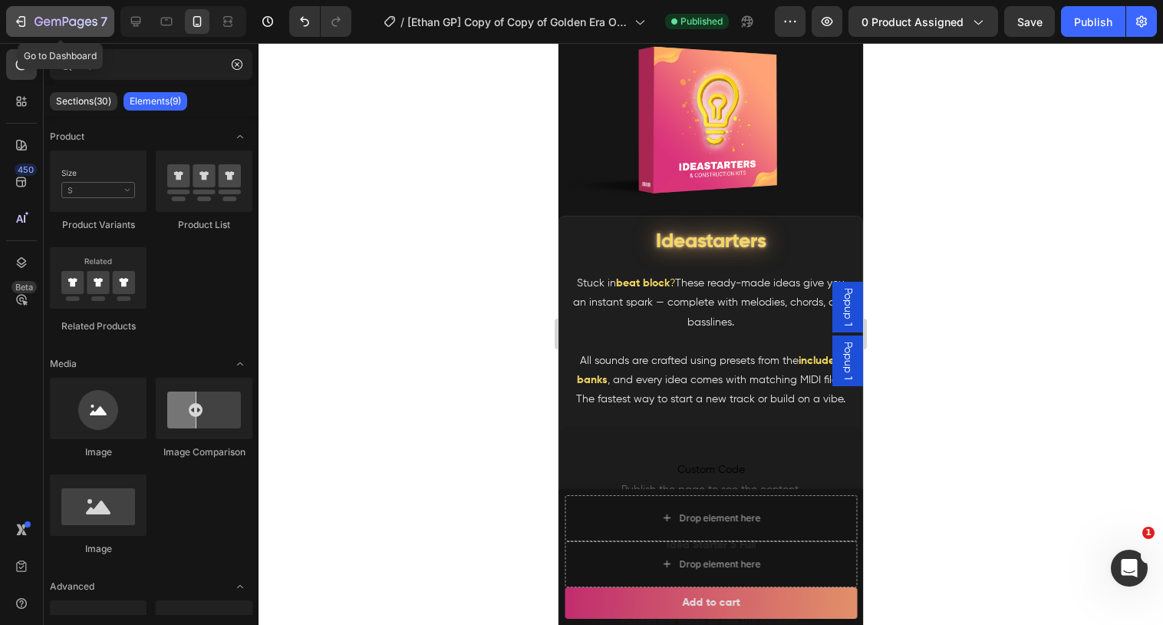
click at [101, 9] on button "7" at bounding box center [60, 21] width 108 height 31
